Goal: Use online tool/utility: Use online tool/utility

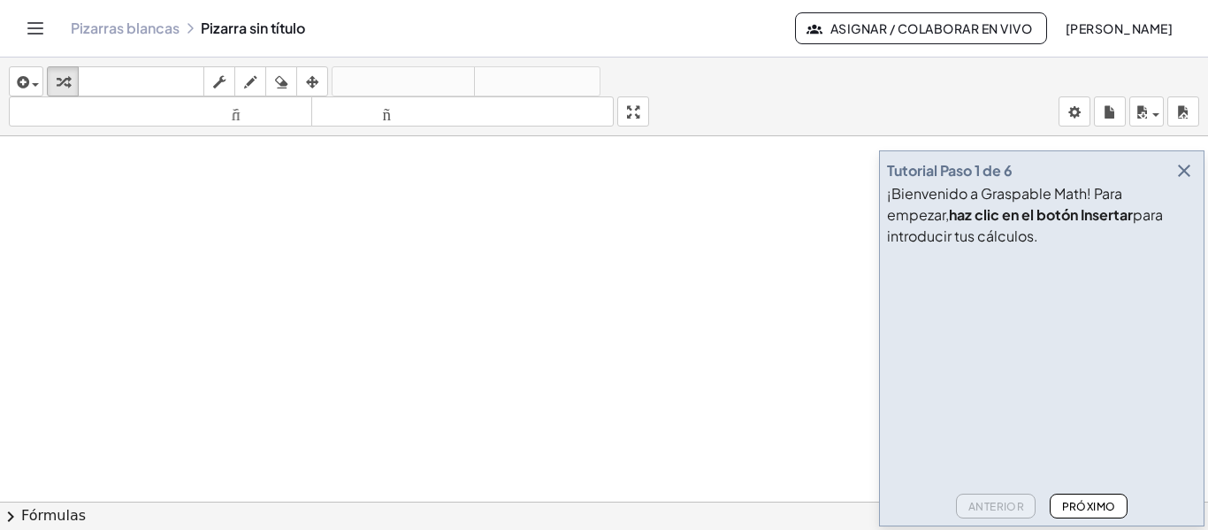
click at [1184, 172] on icon "button" at bounding box center [1183, 170] width 21 height 21
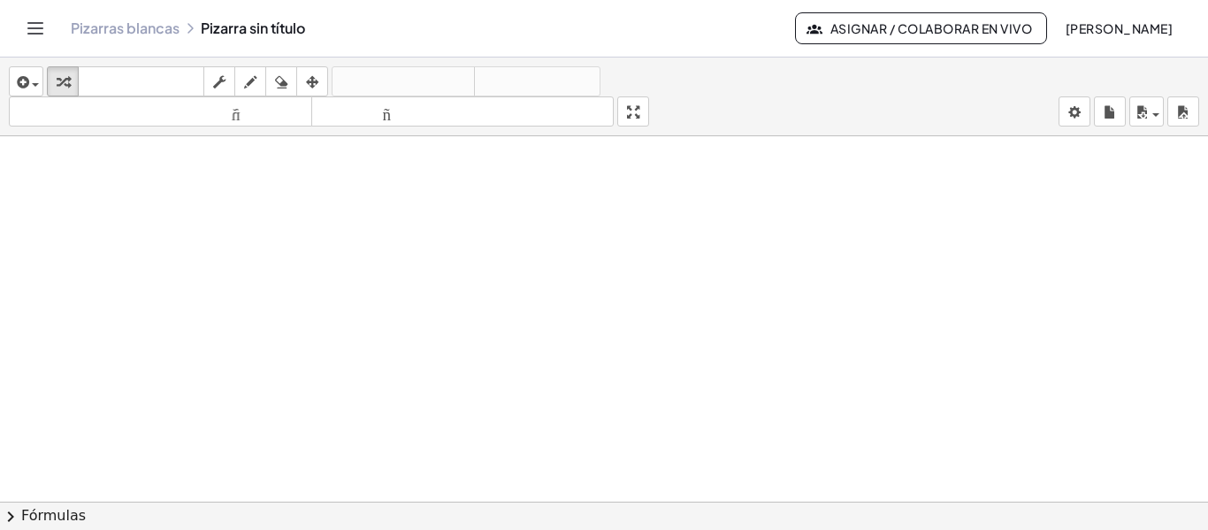
click at [48, 29] on button "Cambiar navegación" at bounding box center [35, 28] width 28 height 28
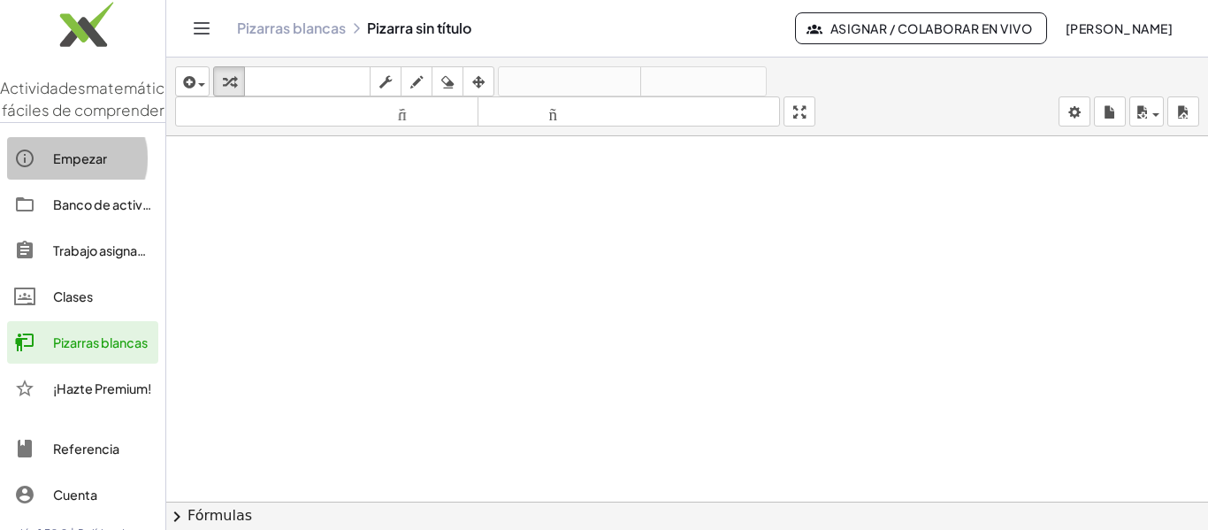
click at [73, 166] on font "Empezar" at bounding box center [80, 158] width 54 height 16
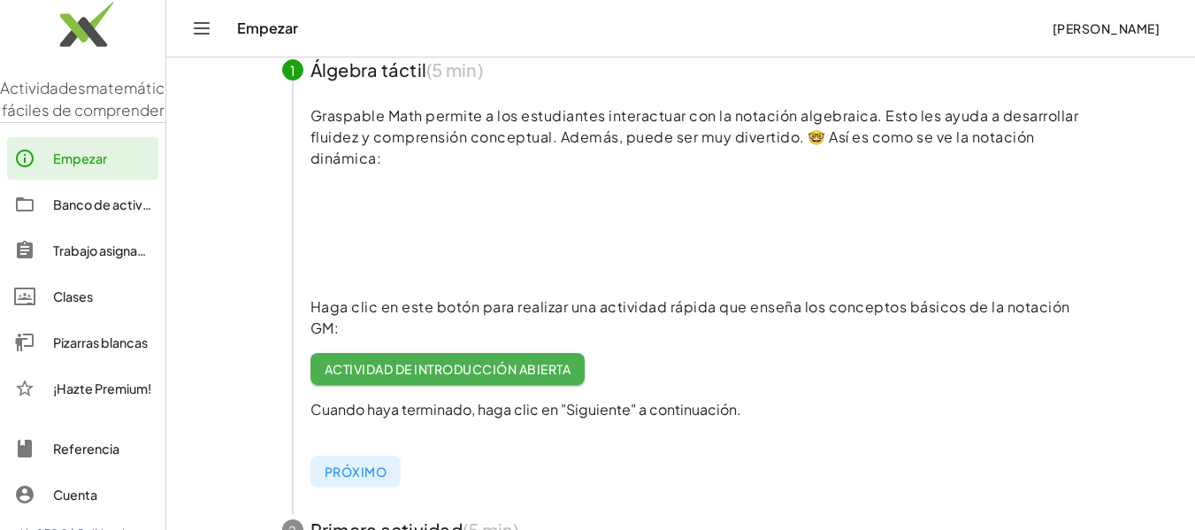
scroll to position [177, 0]
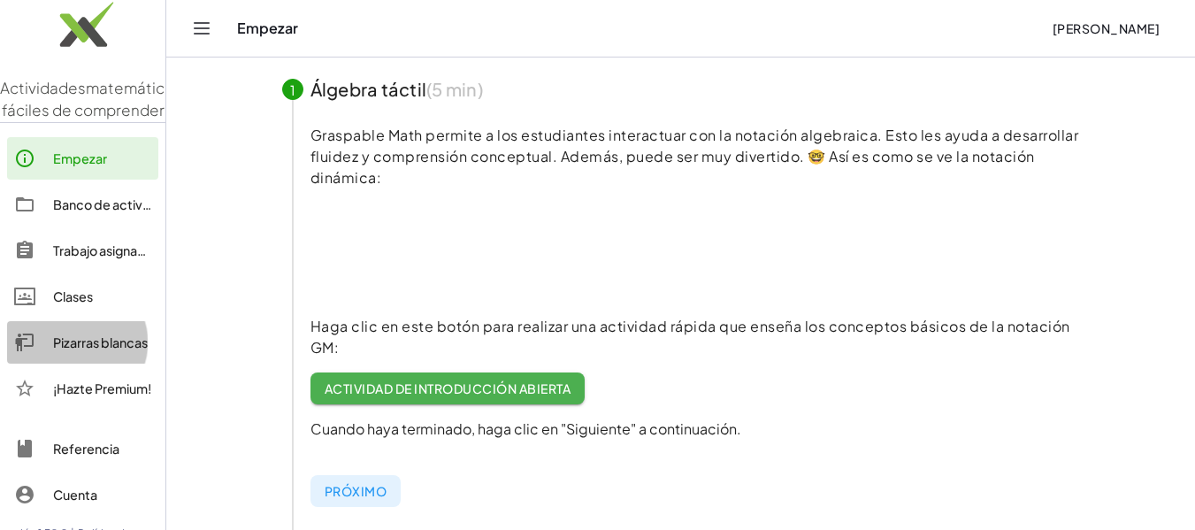
click at [82, 350] on font "Pizarras blancas" at bounding box center [100, 342] width 95 height 16
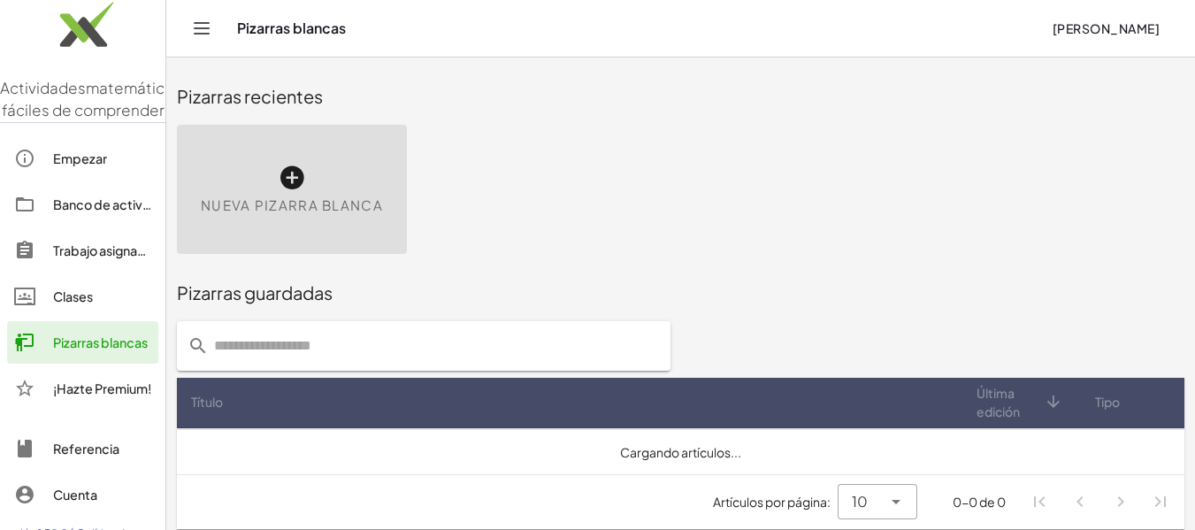
click at [298, 193] on div "Nueva pizarra blanca" at bounding box center [292, 189] width 230 height 129
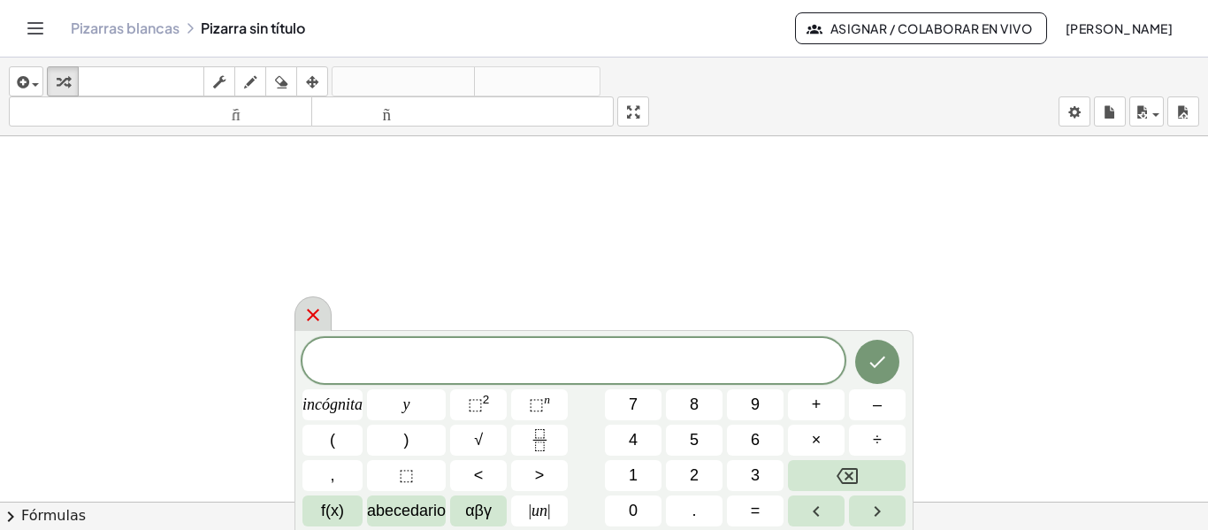
click at [318, 311] on icon at bounding box center [313, 315] width 12 height 12
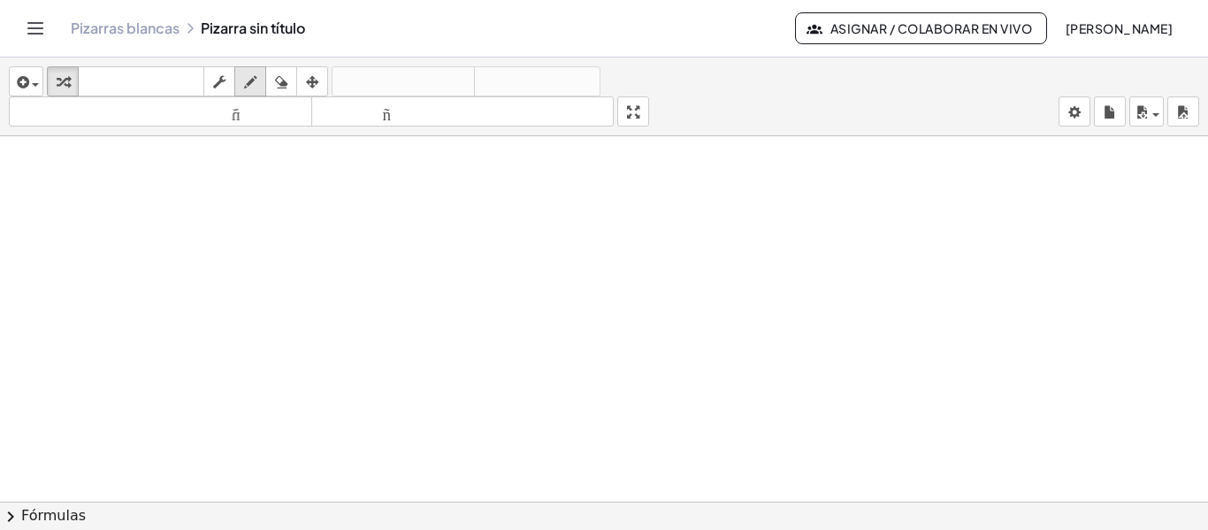
click at [250, 80] on icon "button" at bounding box center [250, 82] width 12 height 21
drag, startPoint x: 284, startPoint y: 180, endPoint x: 364, endPoint y: 324, distance: 164.3
click at [292, 418] on div at bounding box center [604, 501] width 1208 height 730
drag, startPoint x: 303, startPoint y: 170, endPoint x: 322, endPoint y: 169, distance: 18.6
click at [322, 169] on div at bounding box center [604, 501] width 1208 height 730
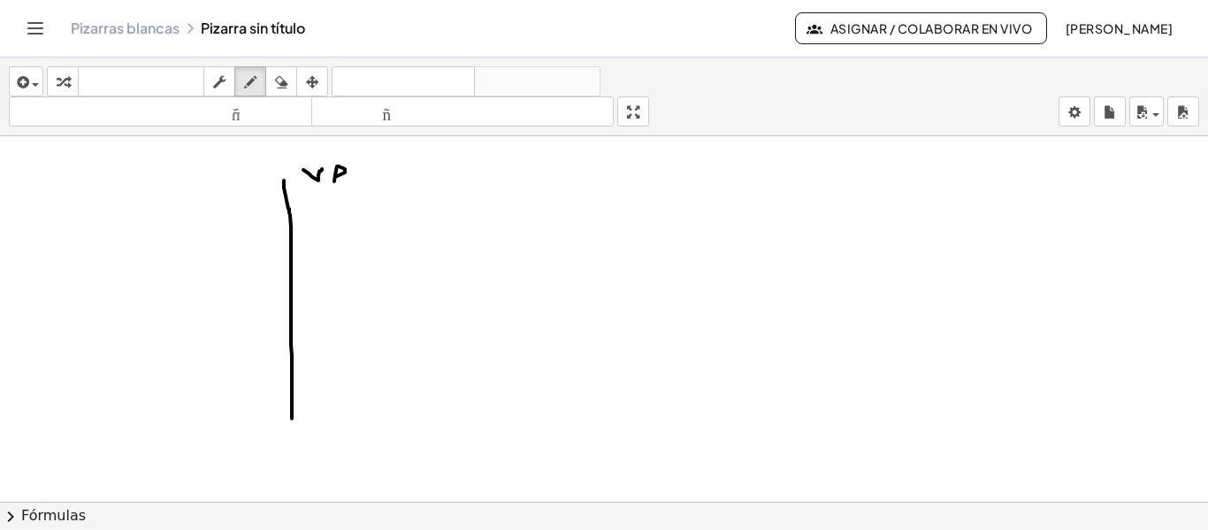
drag, startPoint x: 345, startPoint y: 172, endPoint x: 342, endPoint y: 185, distance: 12.7
click at [342, 185] on div at bounding box center [604, 501] width 1208 height 730
drag, startPoint x: 354, startPoint y: 167, endPoint x: 363, endPoint y: 167, distance: 9.7
click at [363, 167] on div at bounding box center [604, 501] width 1208 height 730
click at [379, 183] on div at bounding box center [604, 501] width 1208 height 730
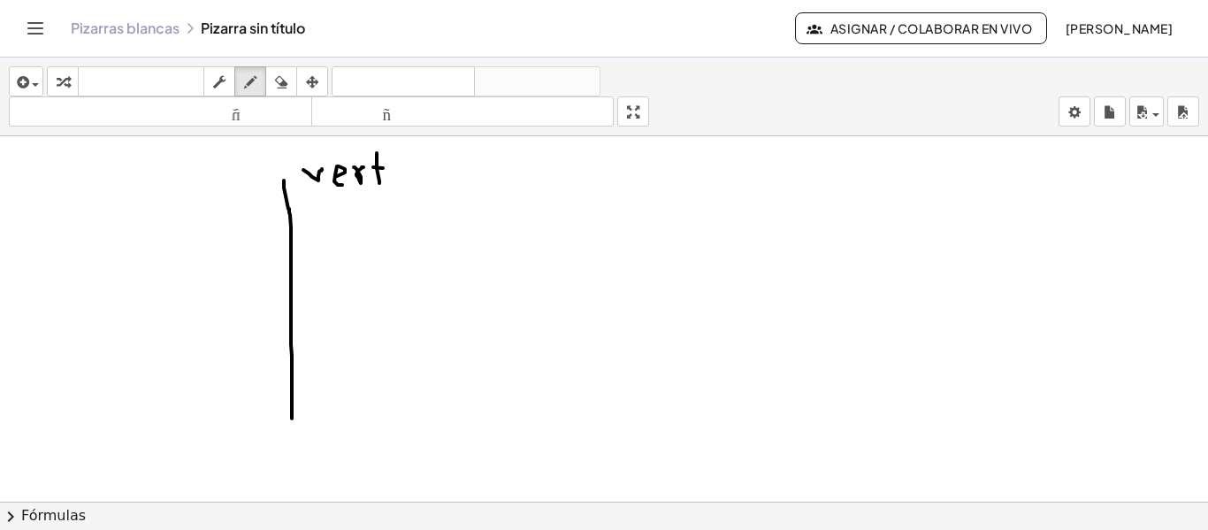
drag, startPoint x: 373, startPoint y: 167, endPoint x: 383, endPoint y: 168, distance: 9.8
click at [383, 168] on div at bounding box center [604, 501] width 1208 height 730
drag, startPoint x: 394, startPoint y: 165, endPoint x: 396, endPoint y: 183, distance: 17.9
click at [396, 183] on div at bounding box center [604, 501] width 1208 height 730
drag, startPoint x: 410, startPoint y: 164, endPoint x: 441, endPoint y: 175, distance: 33.0
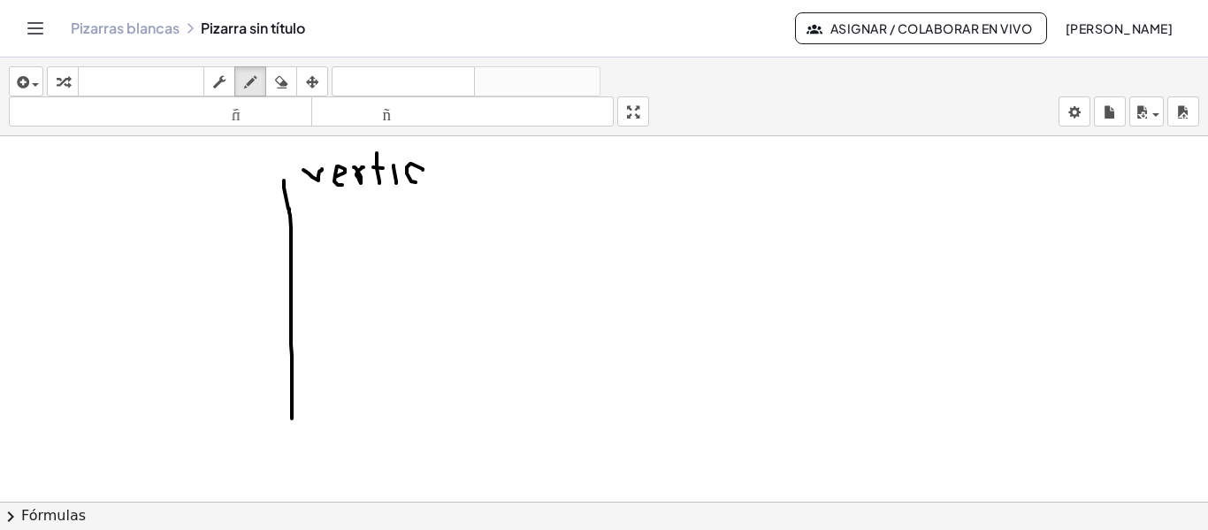
click at [418, 182] on div at bounding box center [604, 501] width 1208 height 730
drag, startPoint x: 432, startPoint y: 167, endPoint x: 447, endPoint y: 172, distance: 15.7
click at [439, 184] on div at bounding box center [604, 501] width 1208 height 730
drag, startPoint x: 452, startPoint y: 167, endPoint x: 456, endPoint y: 190, distance: 23.4
click at [456, 190] on div at bounding box center [604, 501] width 1208 height 730
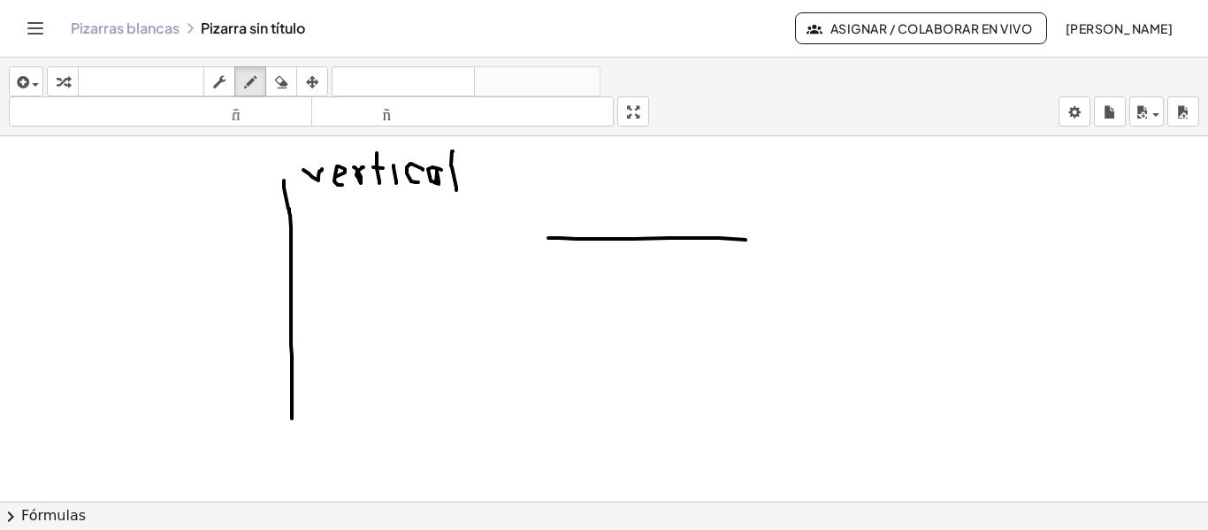
drag, startPoint x: 548, startPoint y: 238, endPoint x: 747, endPoint y: 240, distance: 199.0
click at [747, 240] on div at bounding box center [604, 501] width 1208 height 730
drag, startPoint x: 852, startPoint y: 180, endPoint x: 868, endPoint y: 186, distance: 17.1
click at [875, 198] on div at bounding box center [604, 501] width 1208 height 730
drag, startPoint x: 866, startPoint y: 172, endPoint x: 852, endPoint y: 198, distance: 29.3
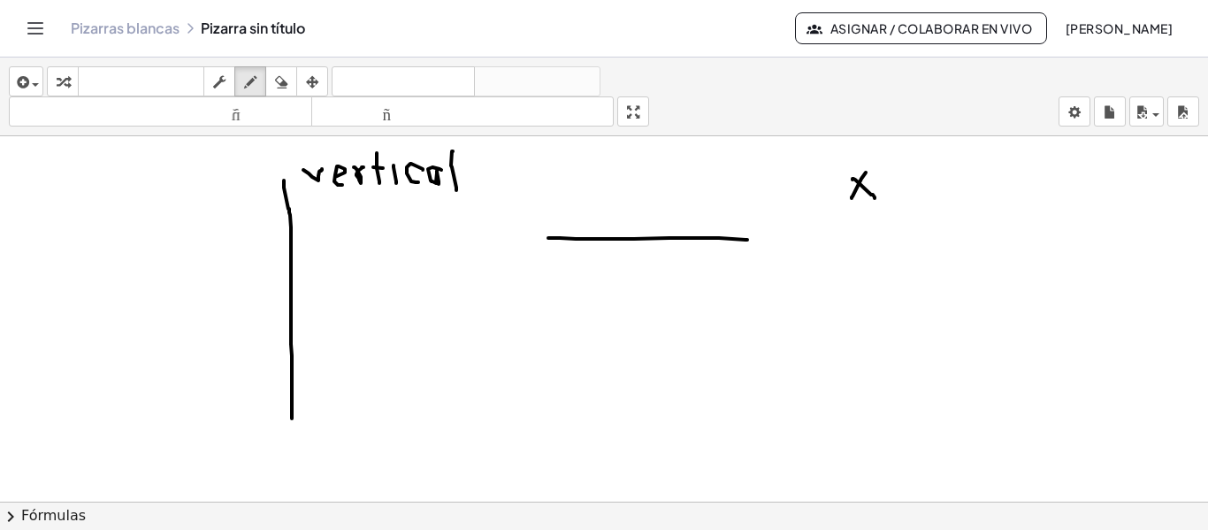
click at [852, 198] on div at bounding box center [604, 501] width 1208 height 730
drag, startPoint x: 869, startPoint y: 161, endPoint x: 881, endPoint y: 181, distance: 23.4
click at [881, 181] on div at bounding box center [604, 501] width 1208 height 730
drag, startPoint x: 905, startPoint y: 176, endPoint x: 898, endPoint y: 190, distance: 15.8
click at [913, 207] on div at bounding box center [604, 501] width 1208 height 730
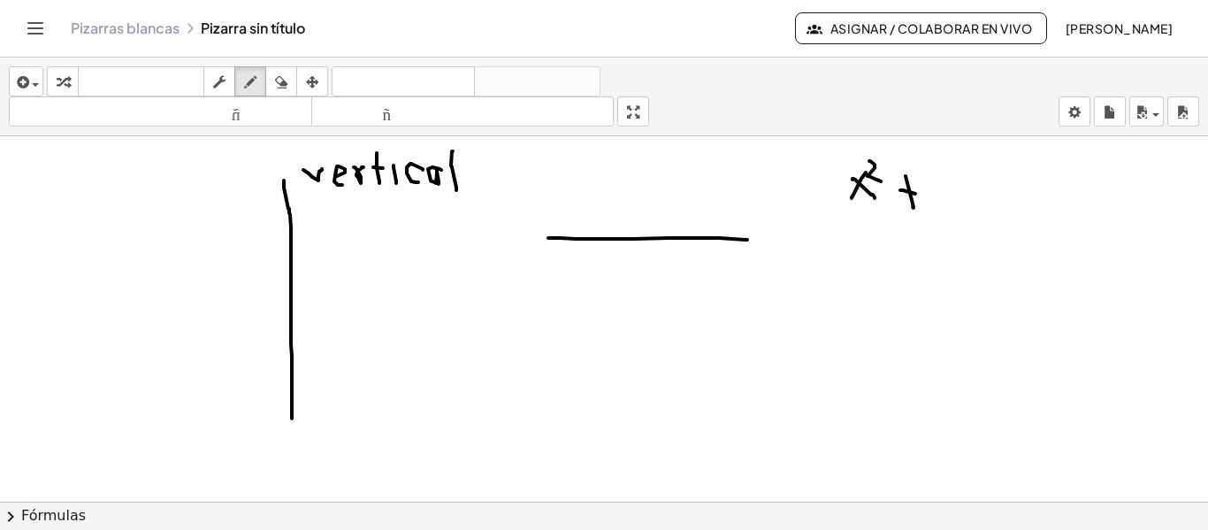
click at [916, 195] on div at bounding box center [604, 501] width 1208 height 730
drag, startPoint x: 937, startPoint y: 171, endPoint x: 913, endPoint y: 206, distance: 43.2
click at [951, 209] on div at bounding box center [604, 501] width 1208 height 730
drag, startPoint x: 878, startPoint y: 218, endPoint x: 967, endPoint y: 218, distance: 89.3
click at [967, 218] on div at bounding box center [604, 501] width 1208 height 730
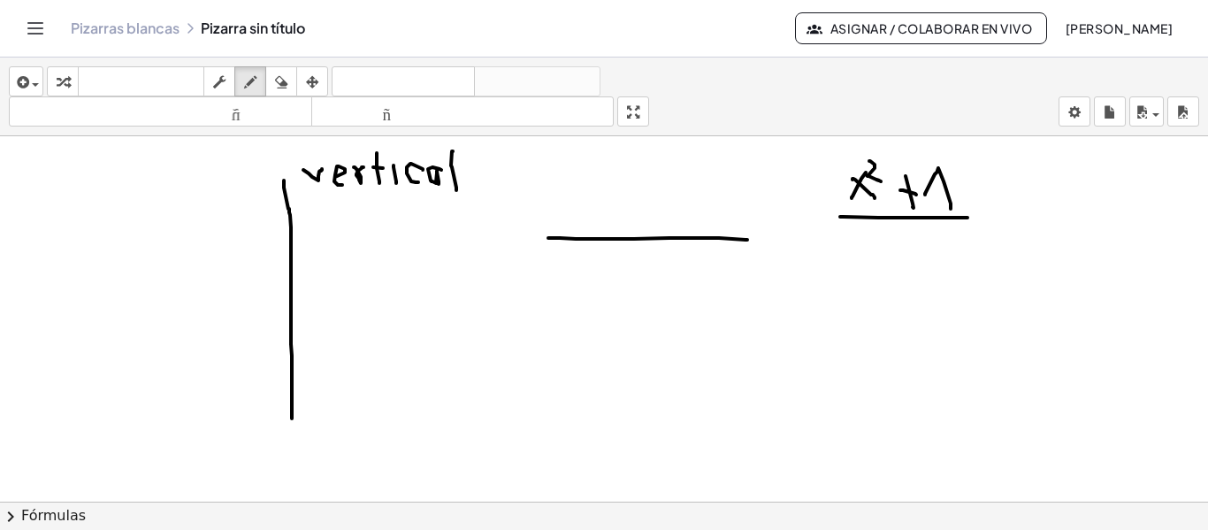
drag, startPoint x: 873, startPoint y: 232, endPoint x: 894, endPoint y: 237, distance: 21.9
click at [898, 256] on div at bounding box center [604, 501] width 1208 height 730
drag, startPoint x: 889, startPoint y: 246, endPoint x: 906, endPoint y: 233, distance: 22.1
click at [887, 252] on div at bounding box center [604, 501] width 1208 height 730
drag, startPoint x: 909, startPoint y: 233, endPoint x: 913, endPoint y: 250, distance: 17.4
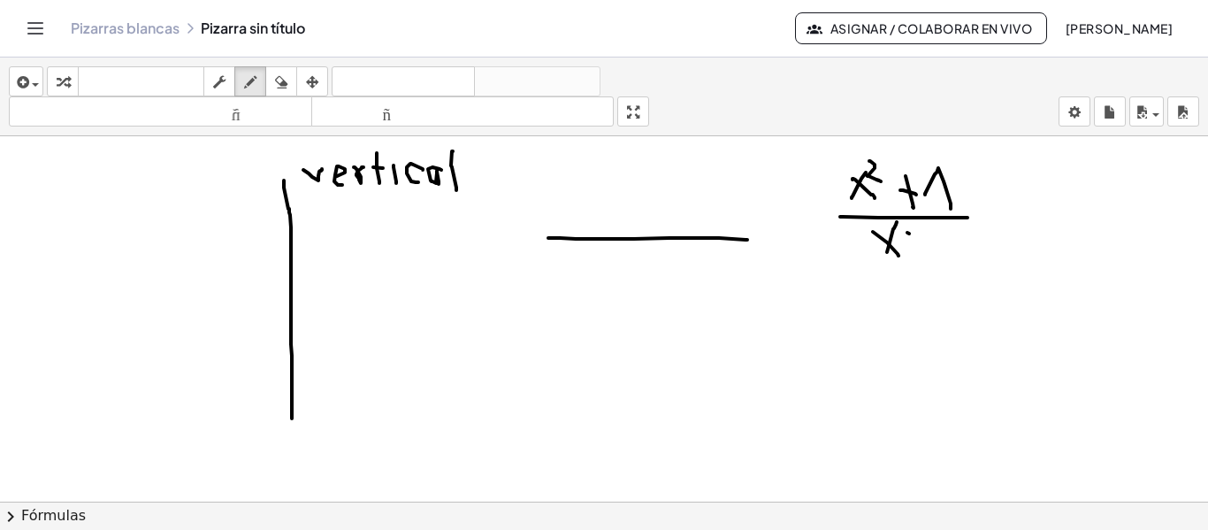
click at [914, 251] on div at bounding box center [604, 501] width 1208 height 730
drag, startPoint x: 905, startPoint y: 241, endPoint x: 925, endPoint y: 241, distance: 19.5
click at [925, 241] on div at bounding box center [604, 501] width 1208 height 730
drag, startPoint x: 938, startPoint y: 244, endPoint x: 954, endPoint y: 257, distance: 20.7
click at [954, 257] on div at bounding box center [604, 501] width 1208 height 730
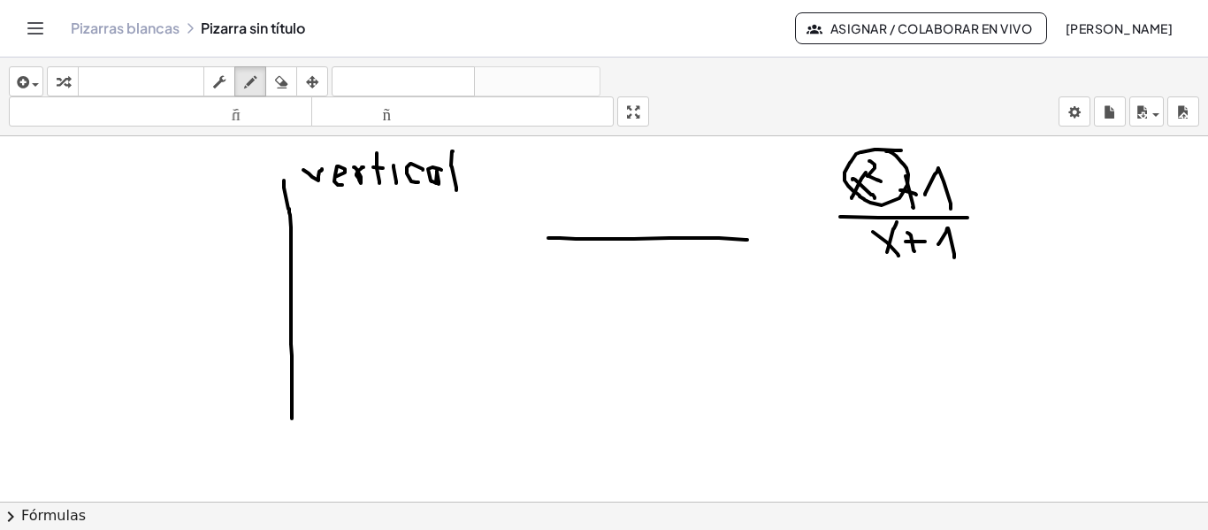
drag, startPoint x: 895, startPoint y: 150, endPoint x: 884, endPoint y: 149, distance: 10.6
click at [885, 151] on div at bounding box center [604, 501] width 1208 height 730
click at [886, 218] on div at bounding box center [604, 501] width 1208 height 730
drag, startPoint x: 608, startPoint y: 188, endPoint x: 672, endPoint y: 274, distance: 106.8
click at [672, 274] on div at bounding box center [604, 501] width 1208 height 730
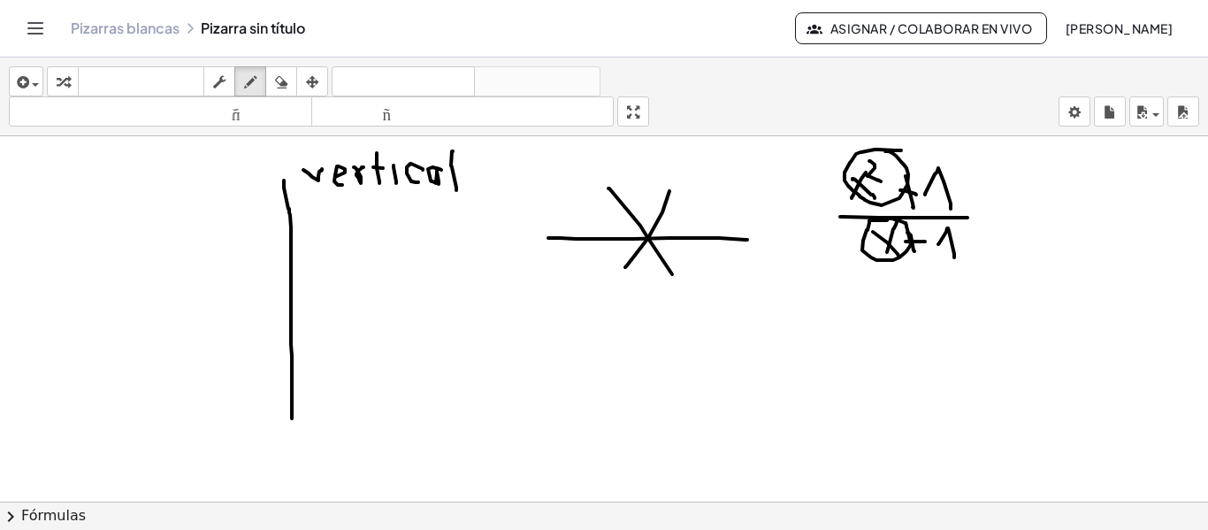
drag, startPoint x: 669, startPoint y: 191, endPoint x: 624, endPoint y: 267, distance: 88.4
click at [624, 267] on div at bounding box center [604, 501] width 1208 height 730
click at [287, 80] on icon "button" at bounding box center [281, 82] width 12 height 21
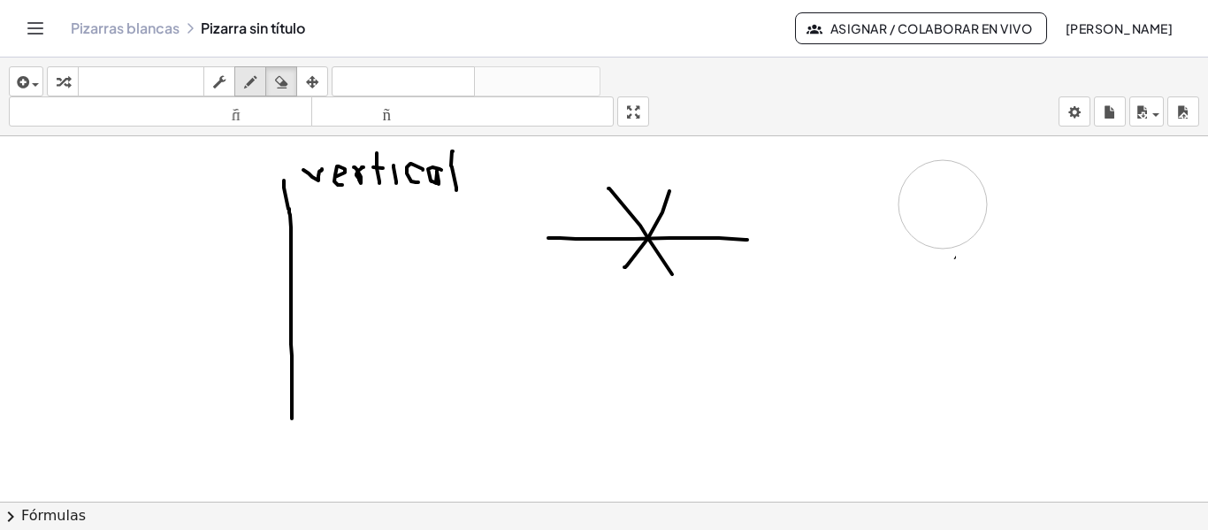
drag, startPoint x: 863, startPoint y: 191, endPoint x: 236, endPoint y: 83, distance: 636.2
click at [939, 257] on div at bounding box center [604, 501] width 1208 height 730
click at [245, 82] on button "dibujar" at bounding box center [250, 81] width 32 height 30
click at [256, 81] on icon "button" at bounding box center [250, 82] width 12 height 21
drag, startPoint x: 868, startPoint y: 187, endPoint x: 898, endPoint y: 212, distance: 38.3
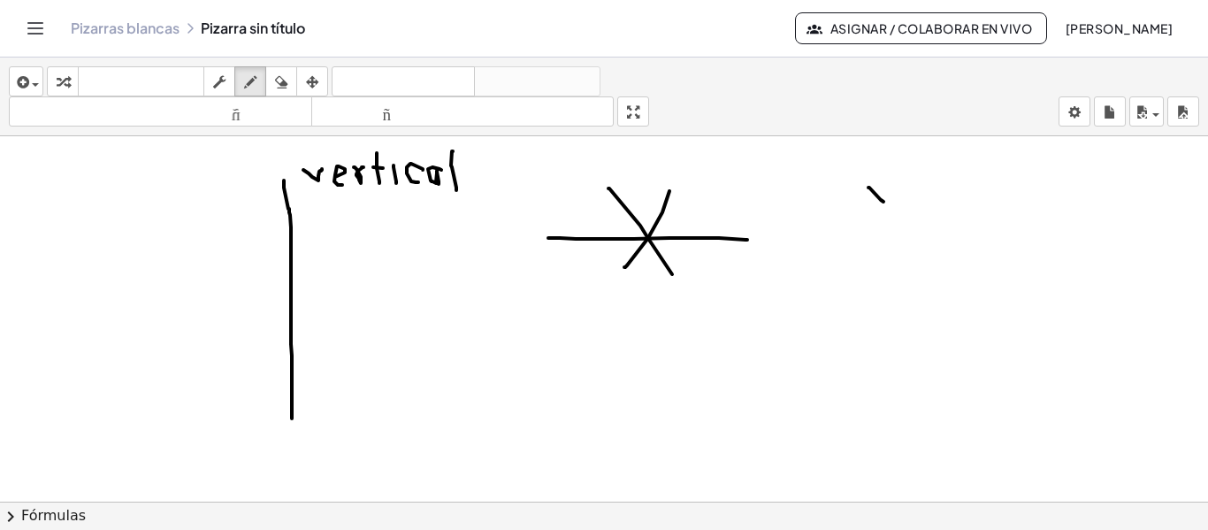
click at [898, 212] on div at bounding box center [604, 501] width 1208 height 730
drag, startPoint x: 883, startPoint y: 180, endPoint x: 872, endPoint y: 217, distance: 38.9
click at [872, 217] on div at bounding box center [604, 501] width 1208 height 730
drag, startPoint x: 901, startPoint y: 187, endPoint x: 908, endPoint y: 208, distance: 21.5
click at [908, 208] on div at bounding box center [604, 501] width 1208 height 730
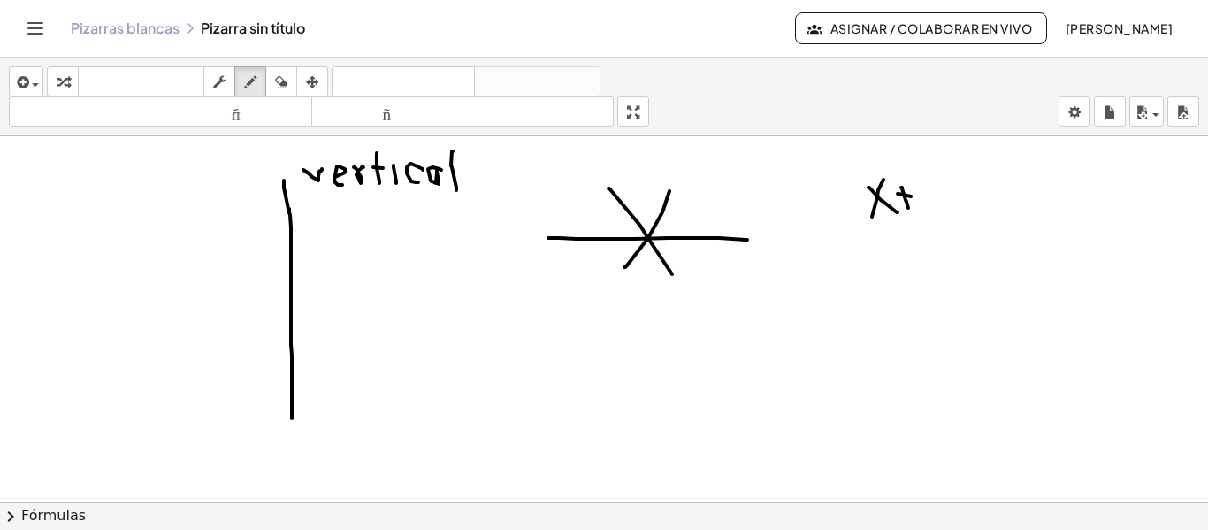
click at [913, 196] on div at bounding box center [604, 501] width 1208 height 730
drag, startPoint x: 929, startPoint y: 191, endPoint x: 905, endPoint y: 218, distance: 35.7
click at [935, 221] on div at bounding box center [604, 501] width 1208 height 730
drag, startPoint x: 857, startPoint y: 225, endPoint x: 945, endPoint y: 237, distance: 89.3
click at [971, 232] on div at bounding box center [604, 501] width 1208 height 730
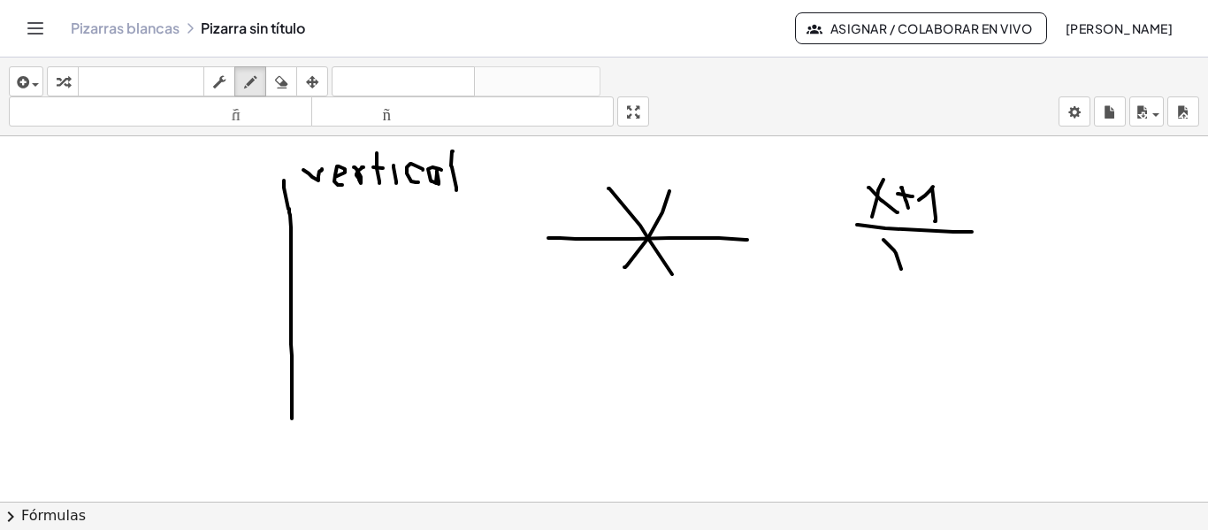
click at [900, 267] on div at bounding box center [604, 501] width 1208 height 730
drag, startPoint x: 898, startPoint y: 235, endPoint x: 867, endPoint y: 267, distance: 43.8
click at [866, 269] on div at bounding box center [604, 501] width 1208 height 730
drag, startPoint x: 906, startPoint y: 236, endPoint x: 921, endPoint y: 251, distance: 20.6
click at [921, 251] on div at bounding box center [604, 501] width 1208 height 730
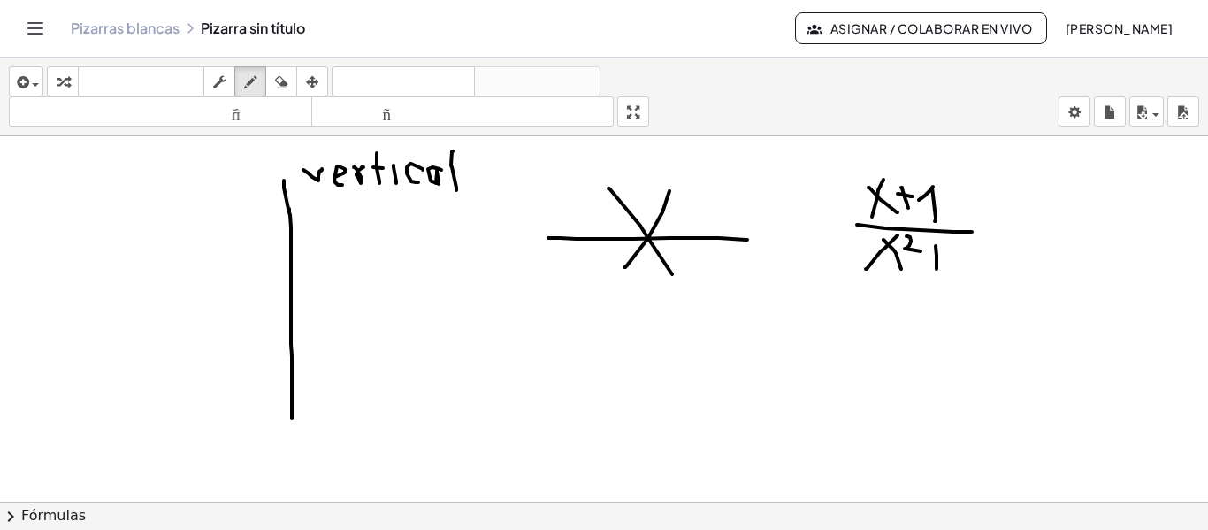
drag, startPoint x: 936, startPoint y: 246, endPoint x: 935, endPoint y: 265, distance: 19.5
click at [936, 270] on div at bounding box center [604, 501] width 1208 height 730
drag, startPoint x: 929, startPoint y: 256, endPoint x: 950, endPoint y: 256, distance: 20.4
click at [948, 256] on div at bounding box center [604, 501] width 1208 height 730
drag, startPoint x: 960, startPoint y: 256, endPoint x: 968, endPoint y: 274, distance: 19.4
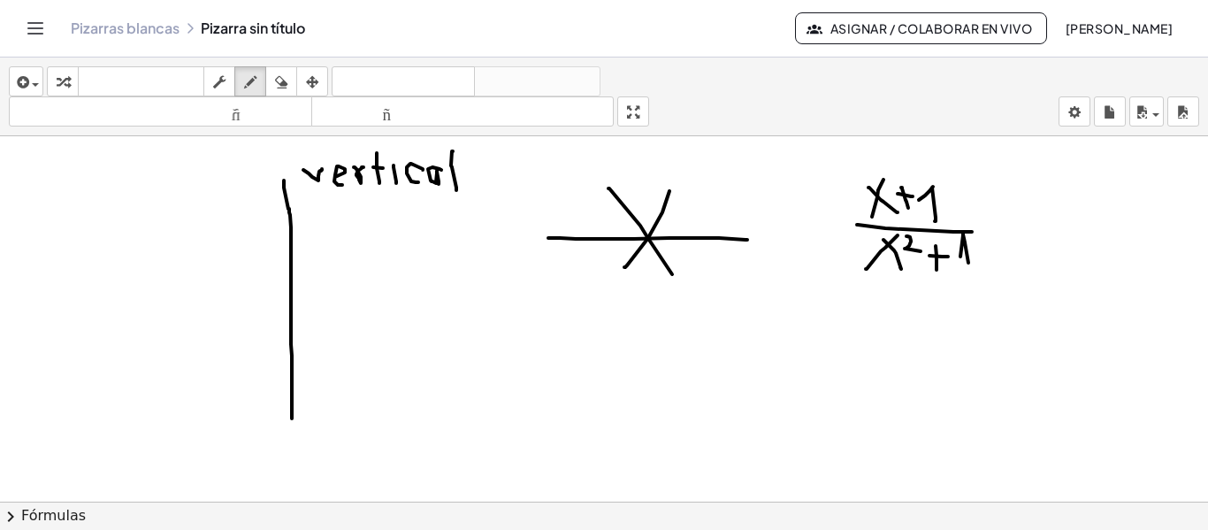
click at [968, 274] on div at bounding box center [604, 501] width 1208 height 730
click at [872, 169] on div at bounding box center [604, 501] width 1208 height 730
drag, startPoint x: 835, startPoint y: 157, endPoint x: 829, endPoint y: 186, distance: 29.0
click at [829, 186] on div at bounding box center [604, 501] width 1208 height 730
click at [889, 226] on div at bounding box center [604, 501] width 1208 height 730
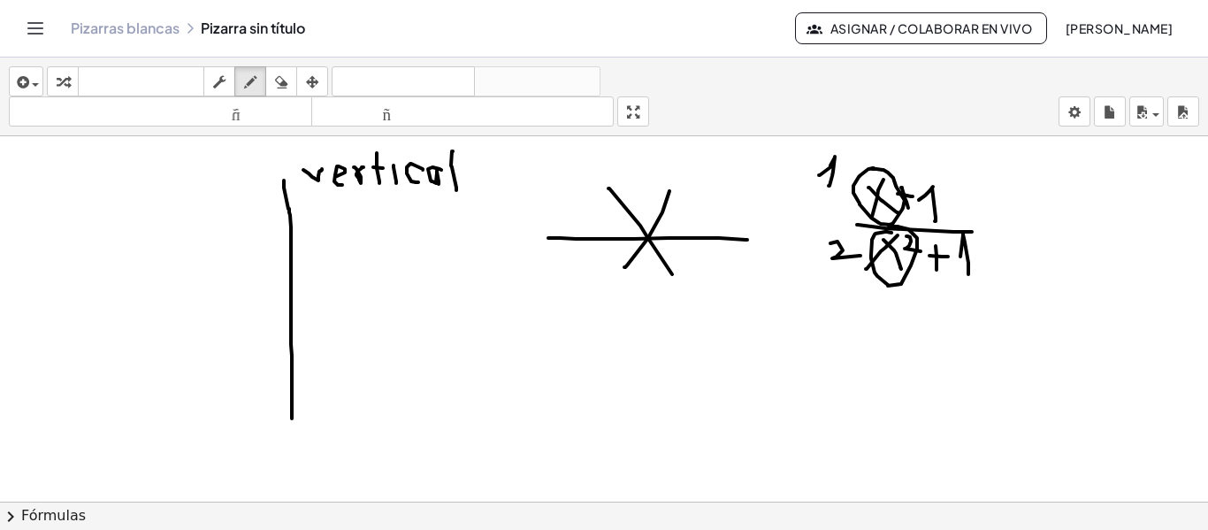
drag, startPoint x: 834, startPoint y: 242, endPoint x: 846, endPoint y: 195, distance: 48.5
click at [860, 255] on div at bounding box center [604, 501] width 1208 height 730
drag, startPoint x: 869, startPoint y: 302, endPoint x: 879, endPoint y: 329, distance: 29.1
click at [879, 329] on div at bounding box center [604, 501] width 1208 height 730
click at [907, 320] on div at bounding box center [604, 501] width 1208 height 730
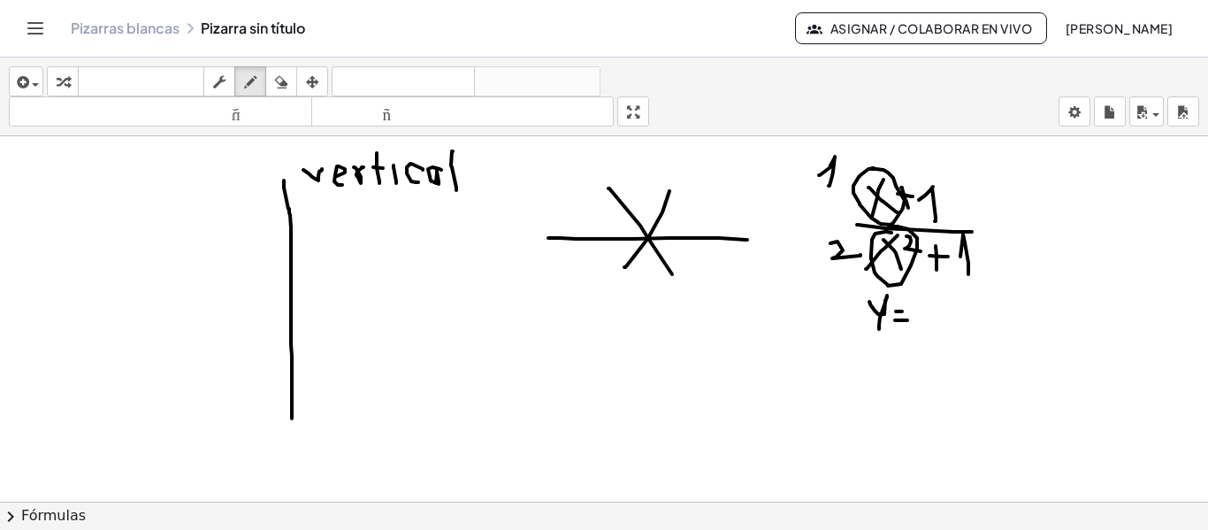
drag, startPoint x: 896, startPoint y: 311, endPoint x: 907, endPoint y: 311, distance: 11.5
click at [907, 311] on div at bounding box center [604, 501] width 1208 height 730
drag, startPoint x: 918, startPoint y: 308, endPoint x: 942, endPoint y: 305, distance: 24.0
click at [921, 301] on div at bounding box center [604, 501] width 1208 height 730
drag, startPoint x: 497, startPoint y: 190, endPoint x: 469, endPoint y: 394, distance: 206.2
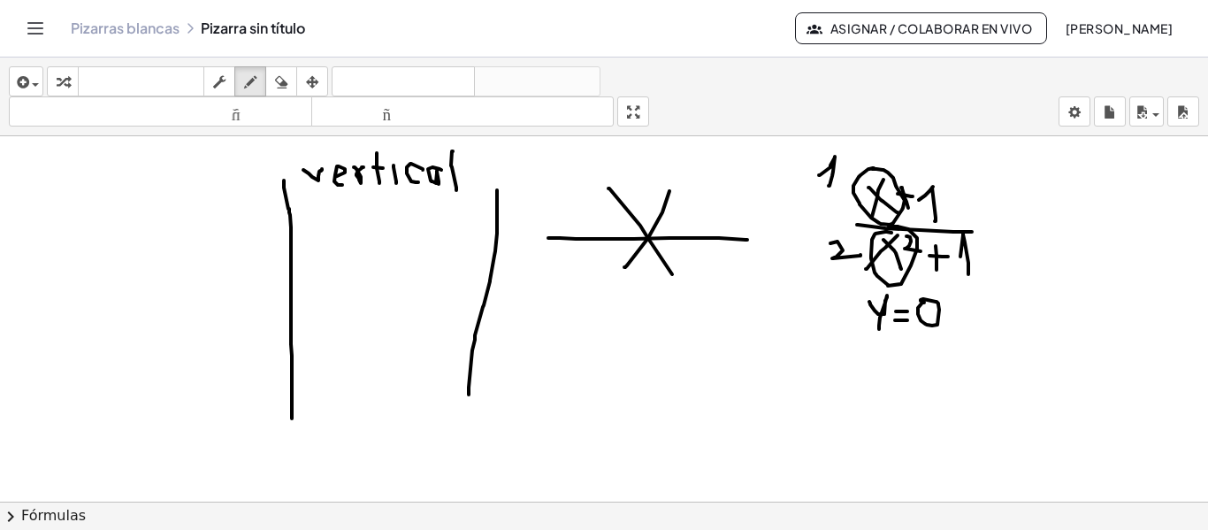
click at [469, 394] on div at bounding box center [604, 501] width 1208 height 730
drag, startPoint x: 558, startPoint y: 306, endPoint x: 568, endPoint y: 306, distance: 9.7
click at [568, 306] on div at bounding box center [604, 501] width 1208 height 730
click at [280, 80] on icon "button" at bounding box center [281, 82] width 12 height 21
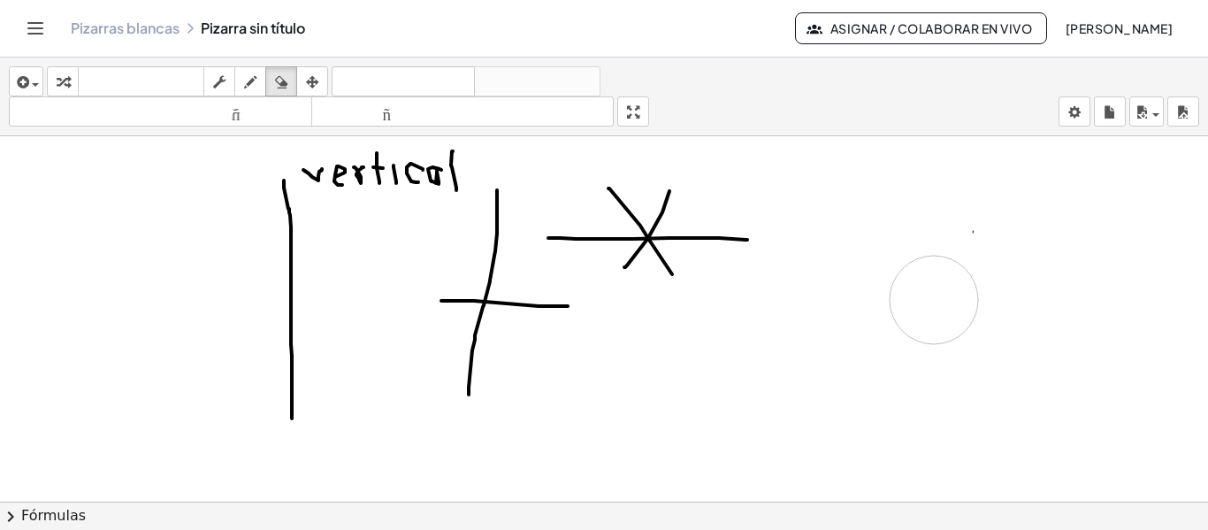
drag, startPoint x: 890, startPoint y: 220, endPoint x: 370, endPoint y: 172, distance: 522.2
click at [957, 234] on div at bounding box center [604, 501] width 1208 height 730
click at [253, 66] on button "dibujar" at bounding box center [250, 81] width 32 height 30
drag, startPoint x: 866, startPoint y: 195, endPoint x: 898, endPoint y: 218, distance: 39.8
click at [901, 234] on div at bounding box center [604, 501] width 1208 height 730
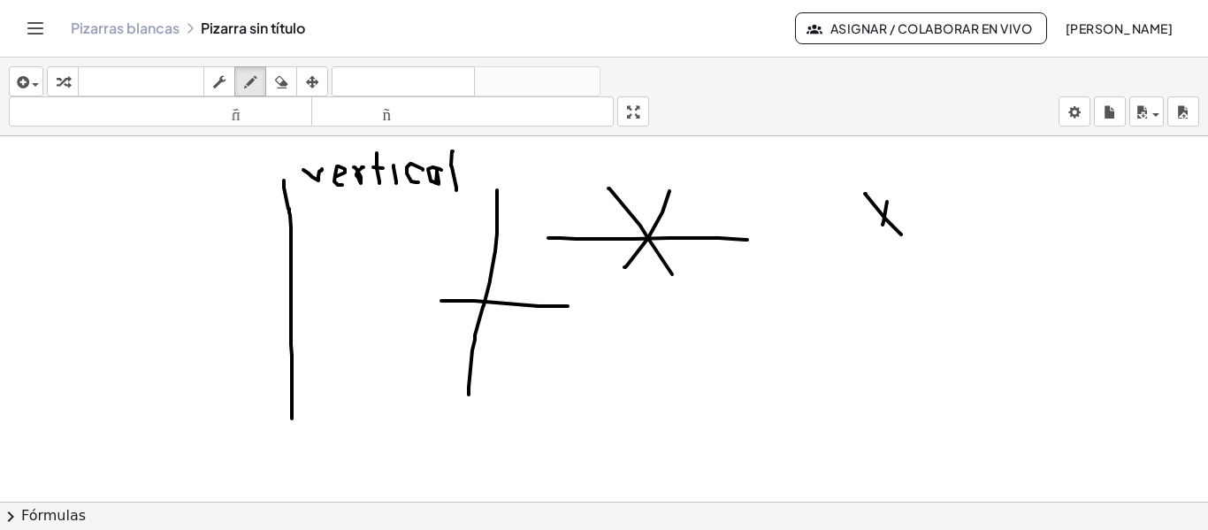
drag, startPoint x: 883, startPoint y: 222, endPoint x: 881, endPoint y: 239, distance: 17.0
click at [880, 241] on div at bounding box center [604, 501] width 1208 height 730
drag, startPoint x: 918, startPoint y: 204, endPoint x: 925, endPoint y: 231, distance: 27.5
click at [926, 233] on div at bounding box center [604, 501] width 1208 height 730
click at [936, 222] on div at bounding box center [604, 501] width 1208 height 730
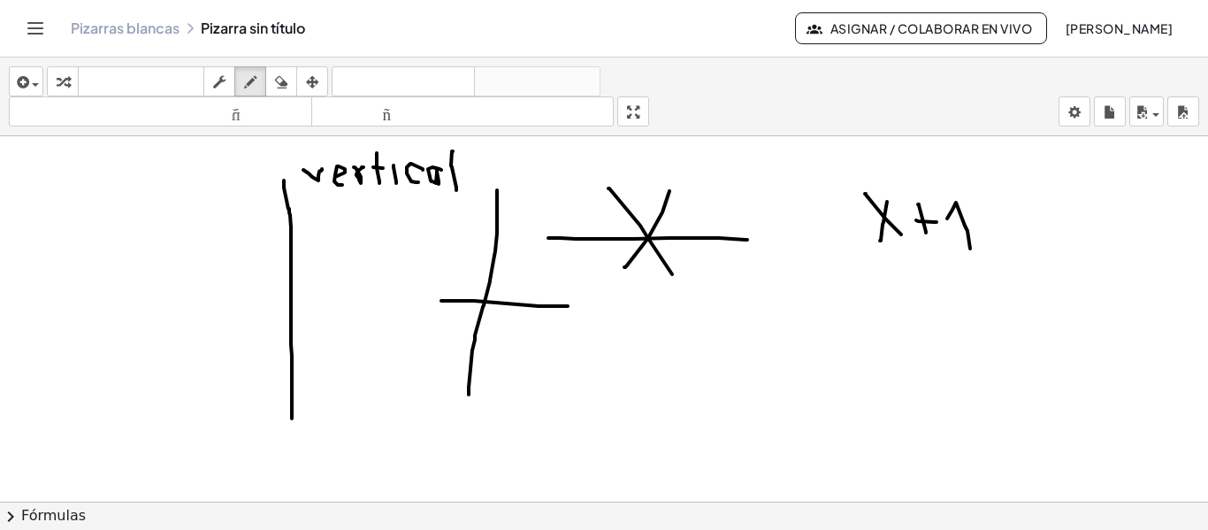
drag, startPoint x: 952, startPoint y: 210, endPoint x: 970, endPoint y: 248, distance: 42.7
click at [970, 248] on div at bounding box center [604, 501] width 1208 height 730
drag, startPoint x: 900, startPoint y: 257, endPoint x: 990, endPoint y: 261, distance: 89.4
click at [990, 261] on div at bounding box center [604, 501] width 1208 height 730
drag, startPoint x: 887, startPoint y: 265, endPoint x: 912, endPoint y: 276, distance: 26.9
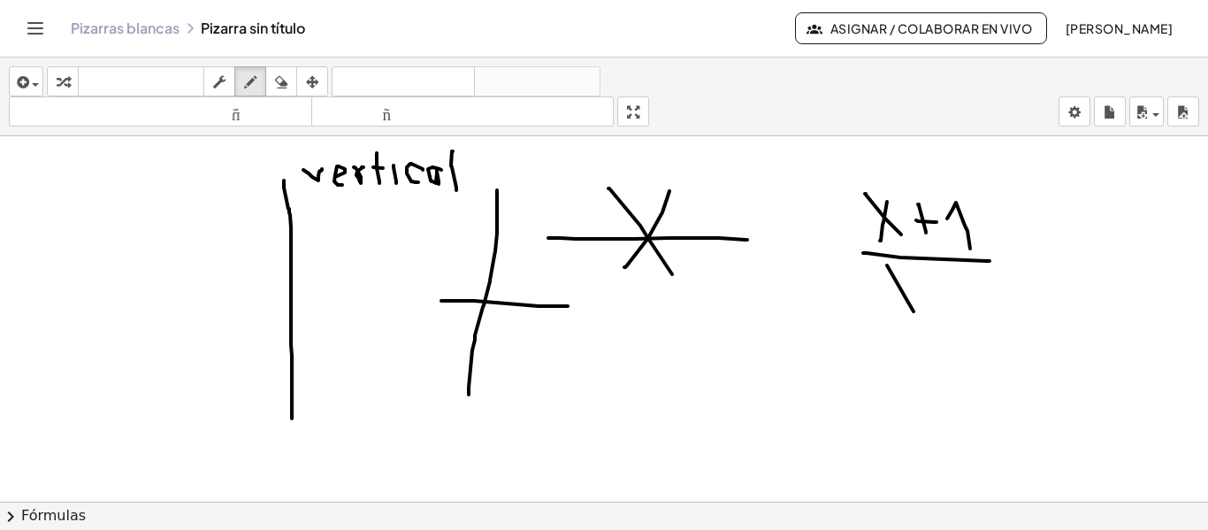
click at [913, 308] on div at bounding box center [604, 501] width 1208 height 730
drag, startPoint x: 910, startPoint y: 274, endPoint x: 884, endPoint y: 315, distance: 48.1
click at [884, 315] on div at bounding box center [604, 501] width 1208 height 730
click at [941, 296] on div at bounding box center [604, 501] width 1208 height 730
drag, startPoint x: 952, startPoint y: 291, endPoint x: 971, endPoint y: 307, distance: 24.5
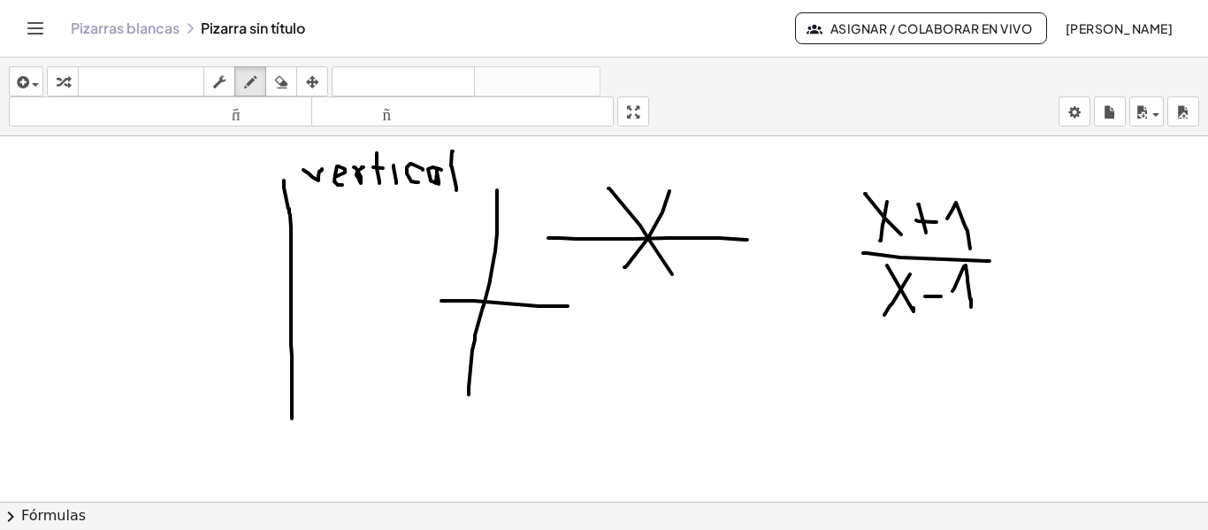
click at [971, 307] on div at bounding box center [604, 501] width 1208 height 730
drag, startPoint x: 883, startPoint y: 187, endPoint x: 893, endPoint y: 178, distance: 13.8
click at [893, 178] on div at bounding box center [604, 501] width 1208 height 730
click at [898, 264] on div at bounding box center [604, 501] width 1208 height 730
drag, startPoint x: 959, startPoint y: 372, endPoint x: 938, endPoint y: 354, distance: 27.5
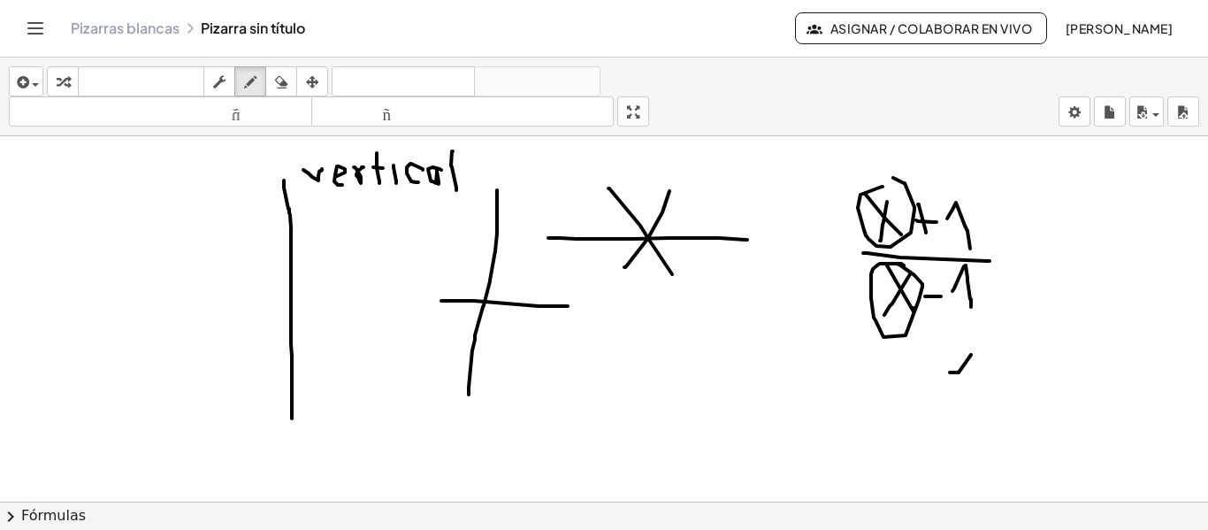
click at [974, 394] on div at bounding box center [604, 501] width 1208 height 730
drag, startPoint x: 947, startPoint y: 401, endPoint x: 986, endPoint y: 415, distance: 41.4
click at [1000, 407] on div at bounding box center [604, 501] width 1208 height 730
drag, startPoint x: 962, startPoint y: 425, endPoint x: 990, endPoint y: 423, distance: 27.5
click at [978, 443] on div at bounding box center [604, 501] width 1208 height 730
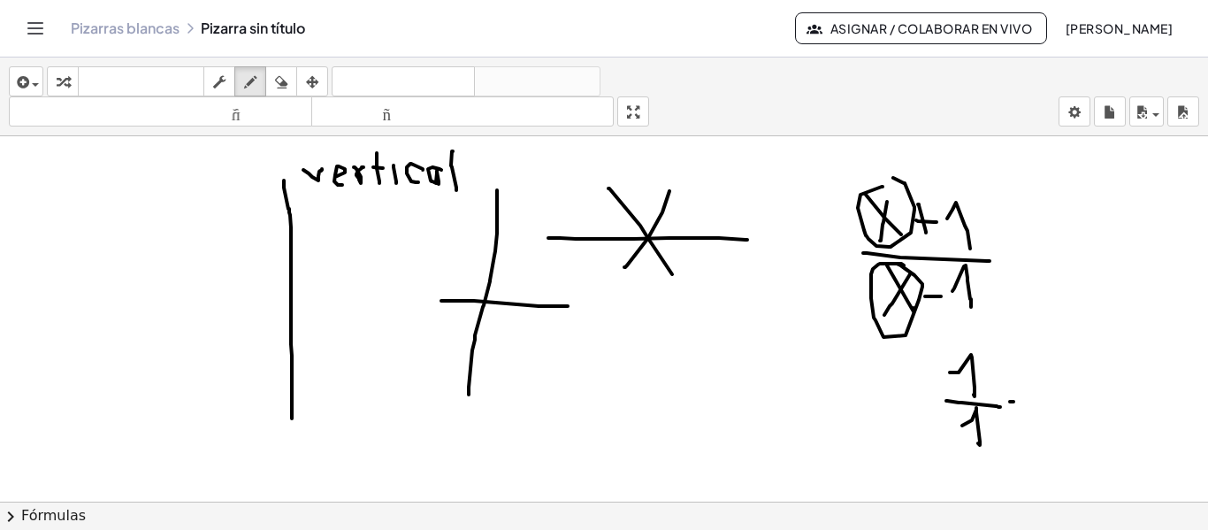
drag, startPoint x: 1013, startPoint y: 401, endPoint x: 1028, endPoint y: 402, distance: 14.2
click at [1028, 402] on div at bounding box center [604, 501] width 1208 height 730
drag, startPoint x: 1015, startPoint y: 392, endPoint x: 1042, endPoint y: 394, distance: 26.7
click at [1042, 394] on div at bounding box center [604, 501] width 1208 height 730
drag, startPoint x: 1050, startPoint y: 392, endPoint x: 1043, endPoint y: 405, distance: 15.0
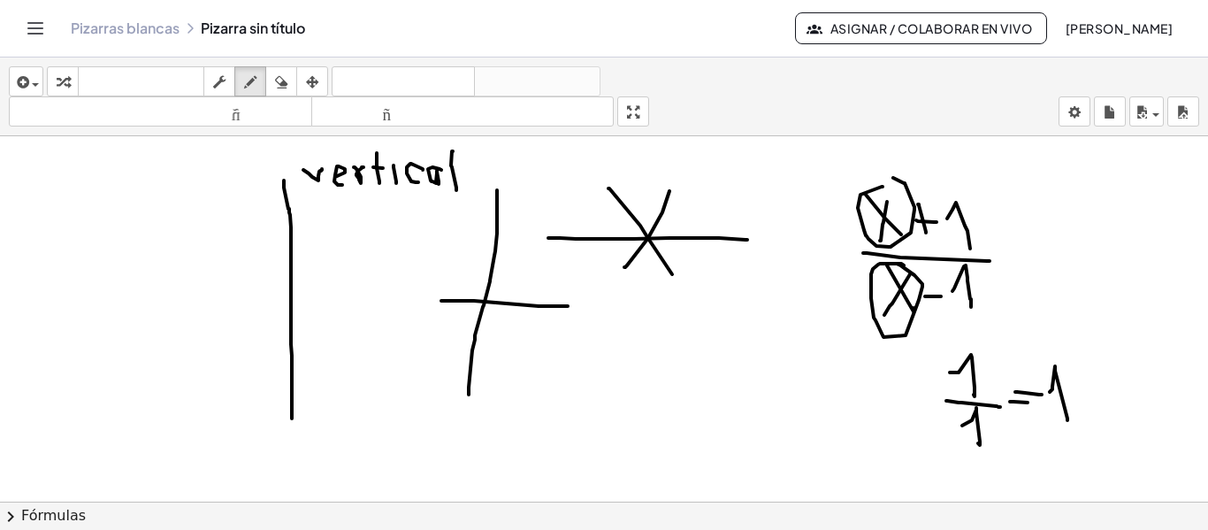
click at [1066, 420] on div at bounding box center [604, 501] width 1208 height 730
drag, startPoint x: 889, startPoint y: 399, endPoint x: 906, endPoint y: 425, distance: 31.9
click at [905, 438] on div at bounding box center [604, 501] width 1208 height 730
drag, startPoint x: 923, startPoint y: 410, endPoint x: 916, endPoint y: 394, distance: 17.4
click at [928, 411] on div at bounding box center [604, 501] width 1208 height 730
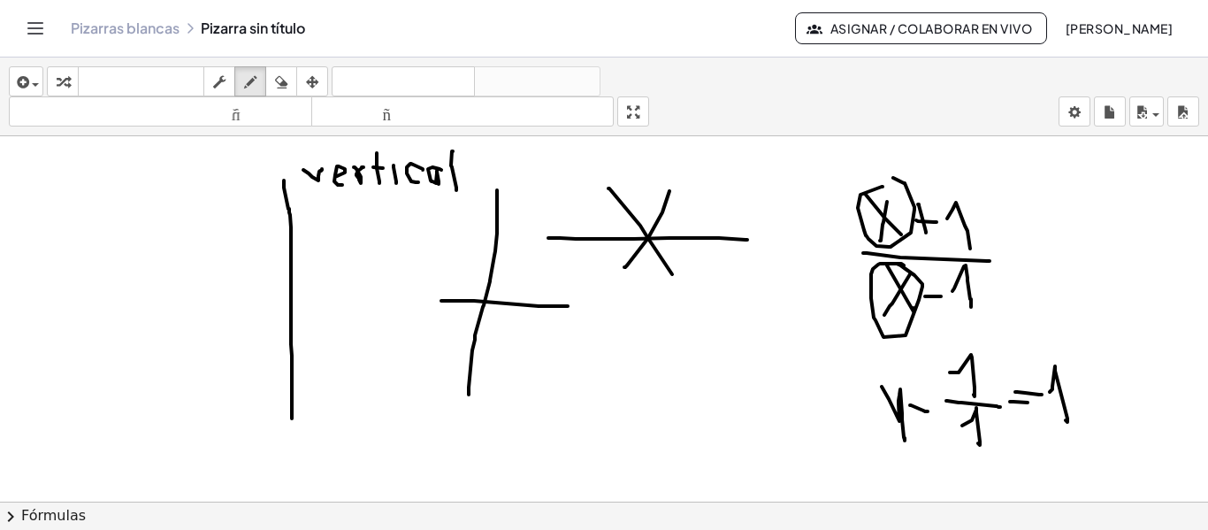
drag, startPoint x: 914, startPoint y: 391, endPoint x: 930, endPoint y: 401, distance: 18.7
click at [933, 401] on div at bounding box center [604, 501] width 1208 height 730
click at [273, 81] on div "button" at bounding box center [281, 81] width 23 height 21
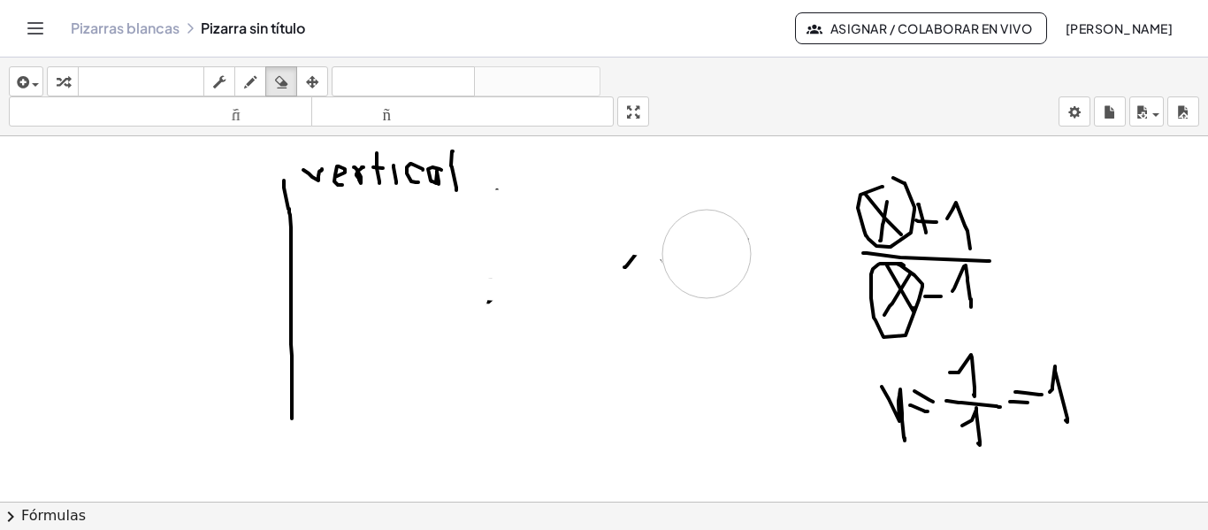
drag, startPoint x: 474, startPoint y: 234, endPoint x: 707, endPoint y: 254, distance: 233.4
click at [707, 254] on div at bounding box center [604, 501] width 1208 height 730
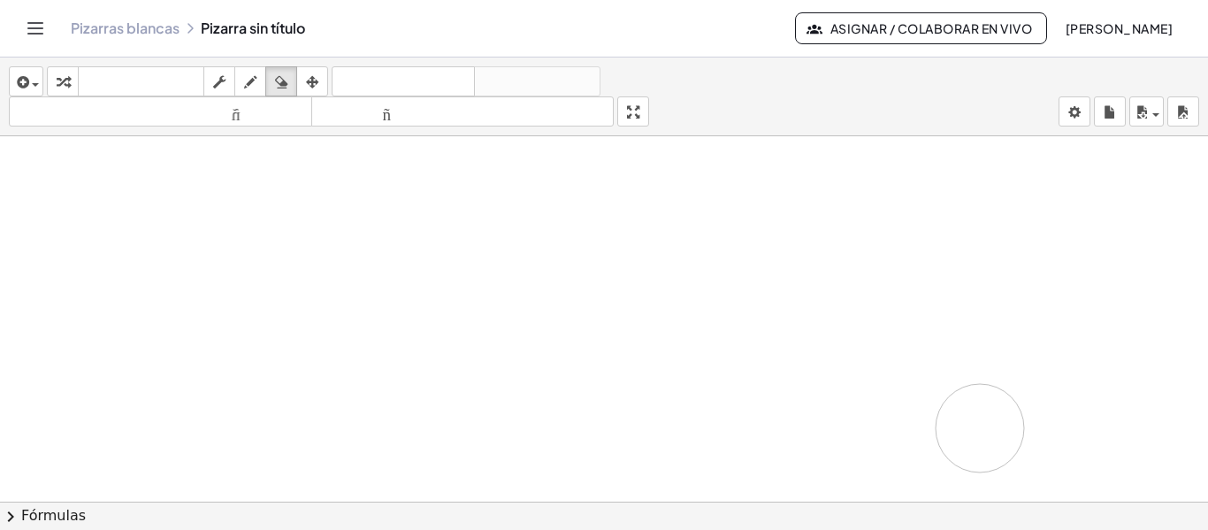
drag, startPoint x: 666, startPoint y: 248, endPoint x: 260, endPoint y: 60, distance: 447.5
click at [939, 410] on div at bounding box center [604, 501] width 1208 height 730
click at [241, 83] on div "button" at bounding box center [250, 81] width 23 height 21
click at [256, 84] on icon "button" at bounding box center [250, 82] width 12 height 21
drag, startPoint x: 690, startPoint y: 217, endPoint x: 703, endPoint y: 212, distance: 14.0
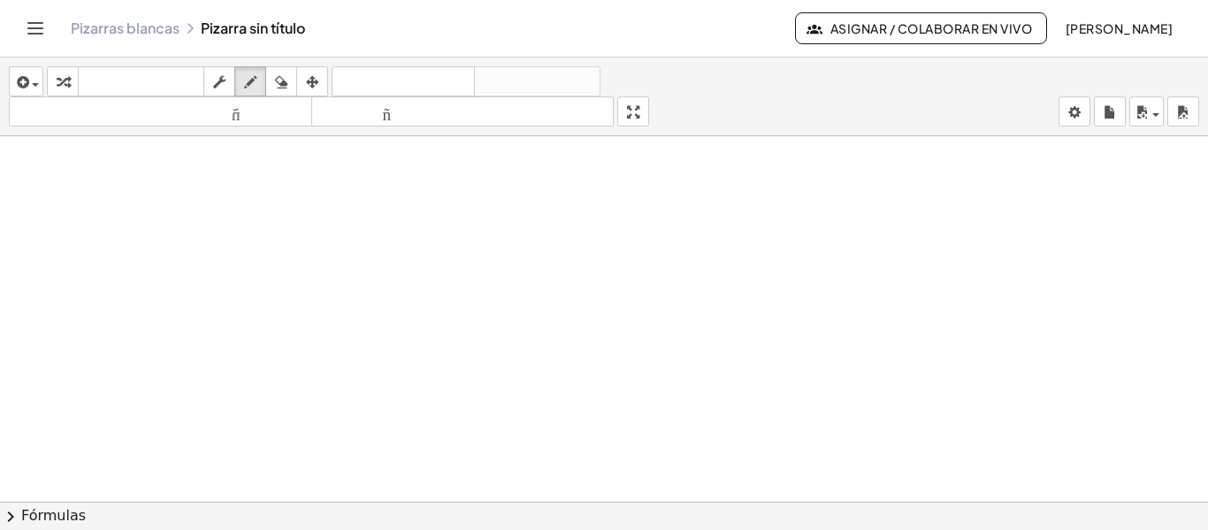
click at [721, 248] on div at bounding box center [604, 501] width 1208 height 730
drag, startPoint x: 703, startPoint y: 212, endPoint x: 688, endPoint y: 250, distance: 40.9
click at [688, 250] on div at bounding box center [604, 501] width 1208 height 730
drag, startPoint x: 714, startPoint y: 197, endPoint x: 736, endPoint y: 219, distance: 30.6
click at [736, 219] on div at bounding box center [604, 501] width 1208 height 730
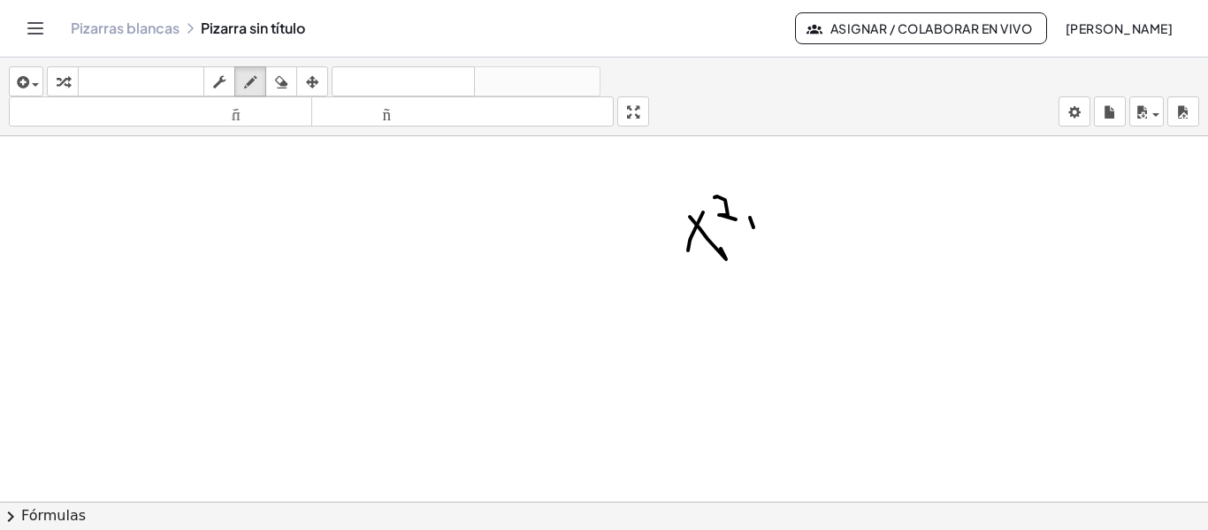
click at [758, 243] on div at bounding box center [604, 501] width 1208 height 730
drag, startPoint x: 765, startPoint y: 233, endPoint x: 780, endPoint y: 232, distance: 15.1
click at [772, 233] on div at bounding box center [604, 501] width 1208 height 730
drag, startPoint x: 791, startPoint y: 208, endPoint x: 802, endPoint y: 252, distance: 45.5
click at [802, 252] on div at bounding box center [604, 501] width 1208 height 730
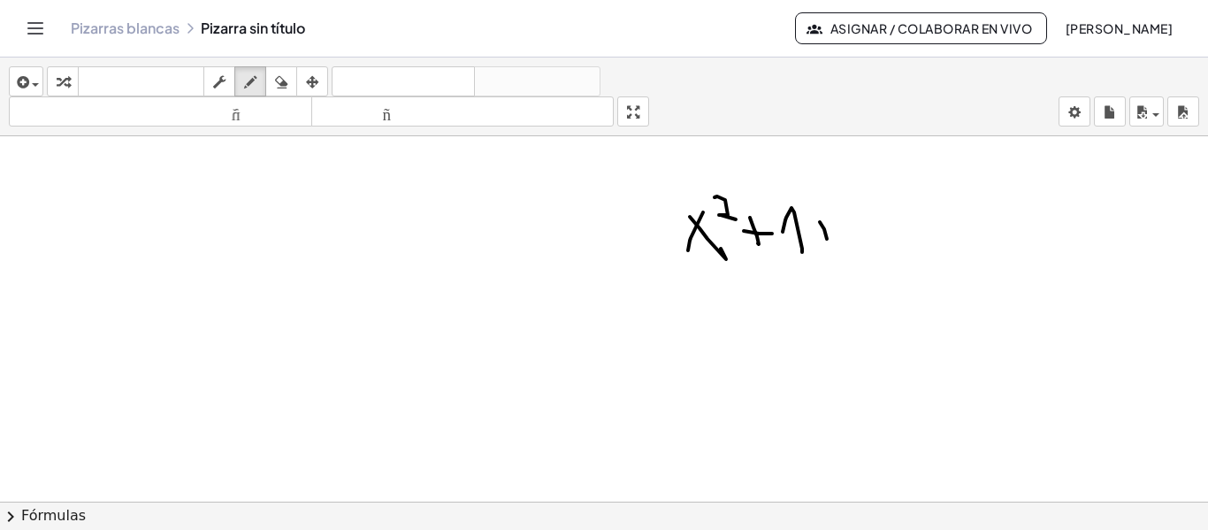
drag, startPoint x: 827, startPoint y: 239, endPoint x: 816, endPoint y: 227, distance: 15.6
click at [827, 238] on div at bounding box center [604, 501] width 1208 height 730
click at [834, 233] on div at bounding box center [604, 501] width 1208 height 730
drag, startPoint x: 768, startPoint y: 208, endPoint x: 806, endPoint y: 211, distance: 38.2
click at [807, 240] on div at bounding box center [604, 501] width 1208 height 730
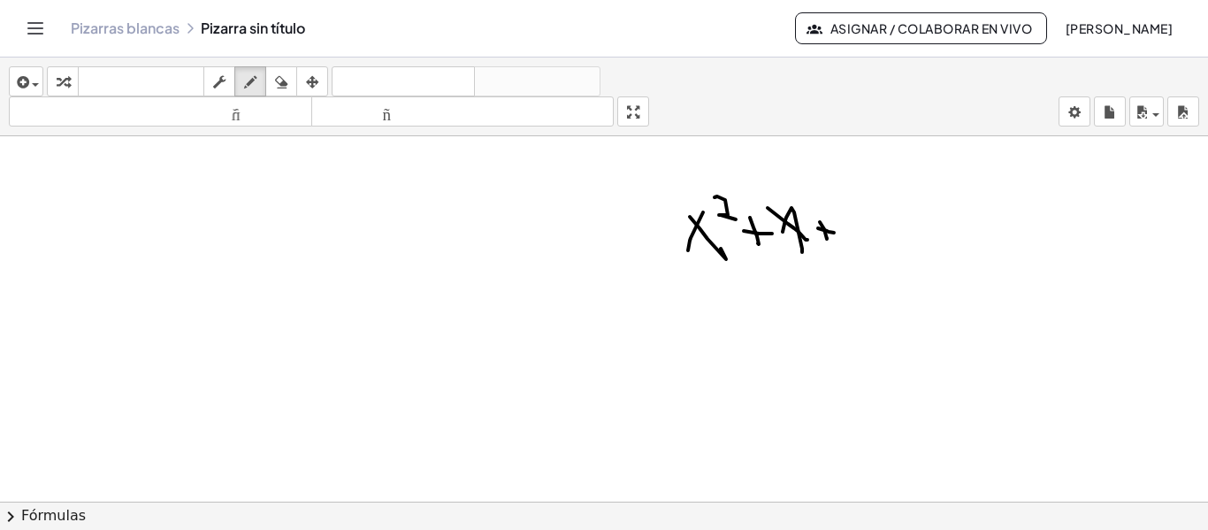
drag, startPoint x: 791, startPoint y: 239, endPoint x: 787, endPoint y: 248, distance: 9.5
click at [787, 248] on div at bounding box center [604, 501] width 1208 height 730
drag, startPoint x: 870, startPoint y: 214, endPoint x: 877, endPoint y: 246, distance: 32.6
click at [877, 246] on div at bounding box center [604, 501] width 1208 height 730
drag, startPoint x: 907, startPoint y: 216, endPoint x: 939, endPoint y: 334, distance: 122.7
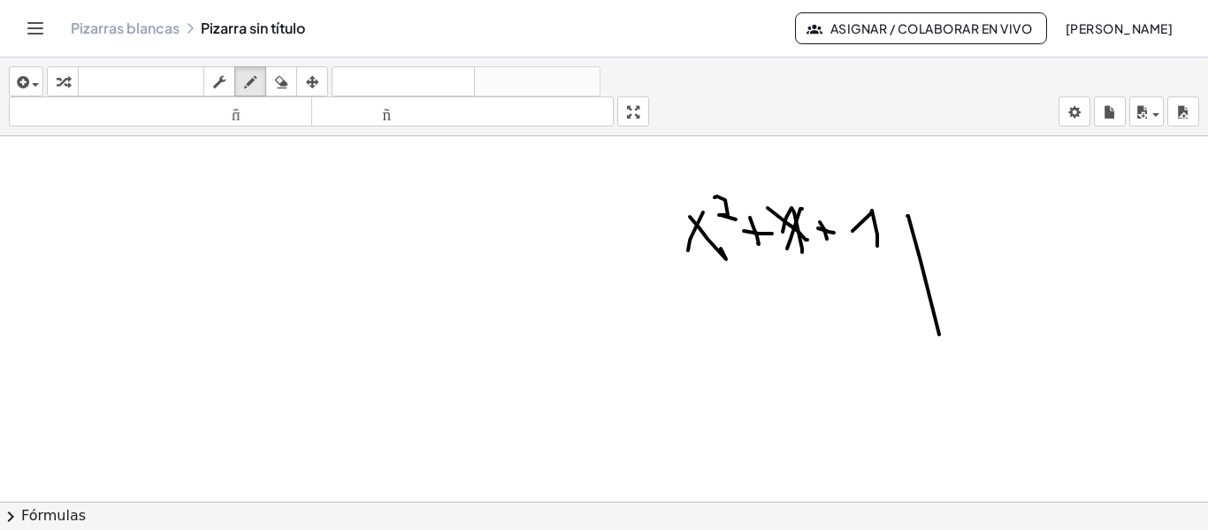
click at [939, 334] on div at bounding box center [604, 501] width 1208 height 730
drag, startPoint x: 948, startPoint y: 267, endPoint x: 1016, endPoint y: 256, distance: 68.9
click at [1020, 261] on div at bounding box center [604, 501] width 1208 height 730
drag, startPoint x: 946, startPoint y: 226, endPoint x: 953, endPoint y: 220, distance: 9.4
click at [961, 244] on div at bounding box center [604, 501] width 1208 height 730
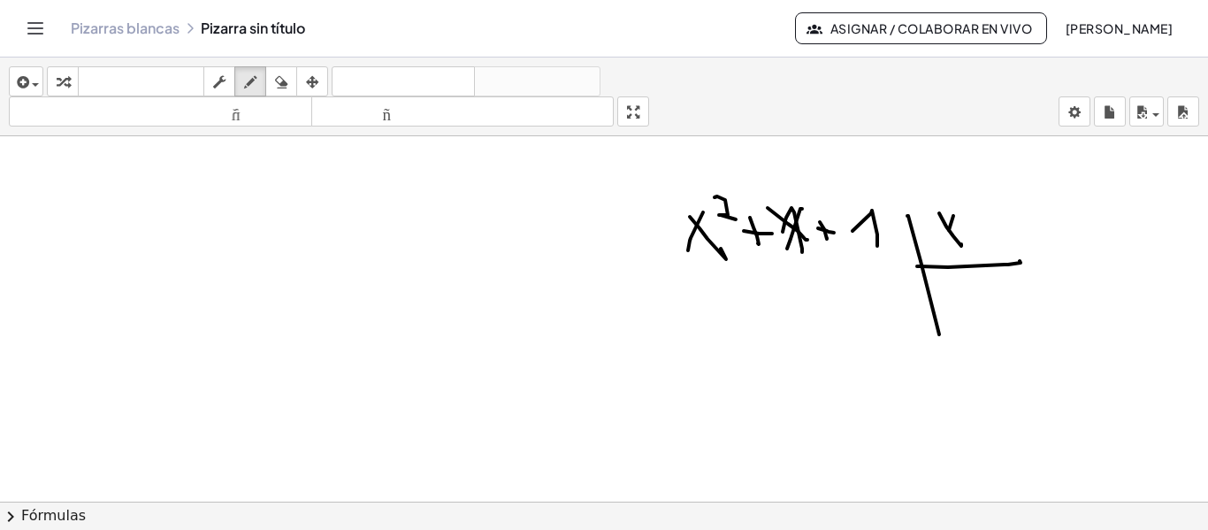
drag, startPoint x: 949, startPoint y: 230, endPoint x: 981, endPoint y: 229, distance: 31.8
click at [943, 253] on div at bounding box center [604, 501] width 1208 height 730
drag, startPoint x: 974, startPoint y: 221, endPoint x: 974, endPoint y: 256, distance: 34.5
click at [976, 258] on div at bounding box center [604, 501] width 1208 height 730
drag, startPoint x: 985, startPoint y: 242, endPoint x: 997, endPoint y: 242, distance: 11.5
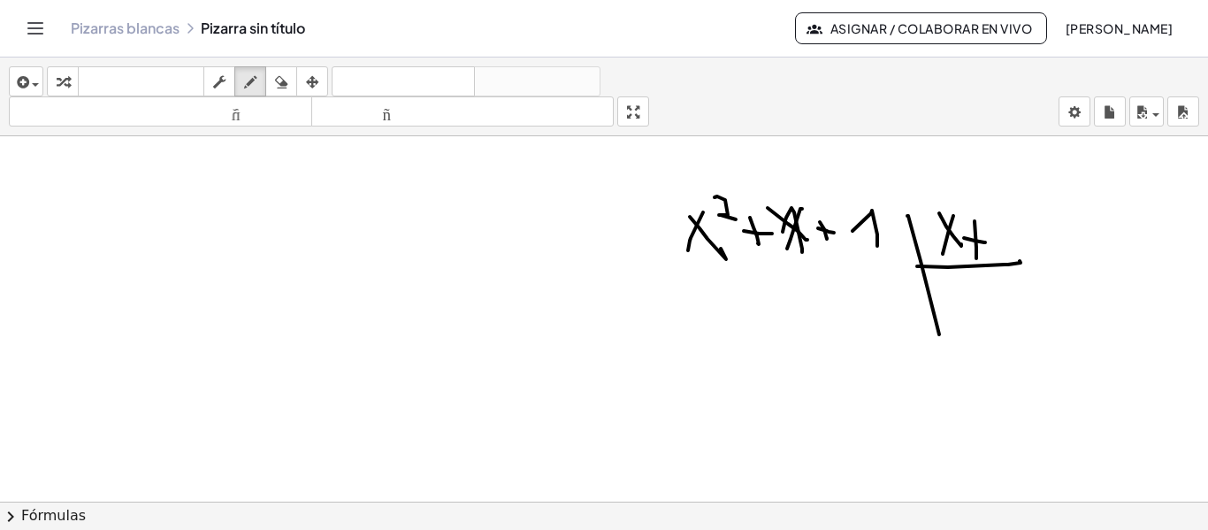
click at [986, 242] on div at bounding box center [604, 501] width 1208 height 730
drag, startPoint x: 997, startPoint y: 241, endPoint x: 1009, endPoint y: 251, distance: 15.6
click at [1009, 251] on div at bounding box center [604, 501] width 1208 height 730
click at [287, 71] on div "button" at bounding box center [281, 81] width 23 height 21
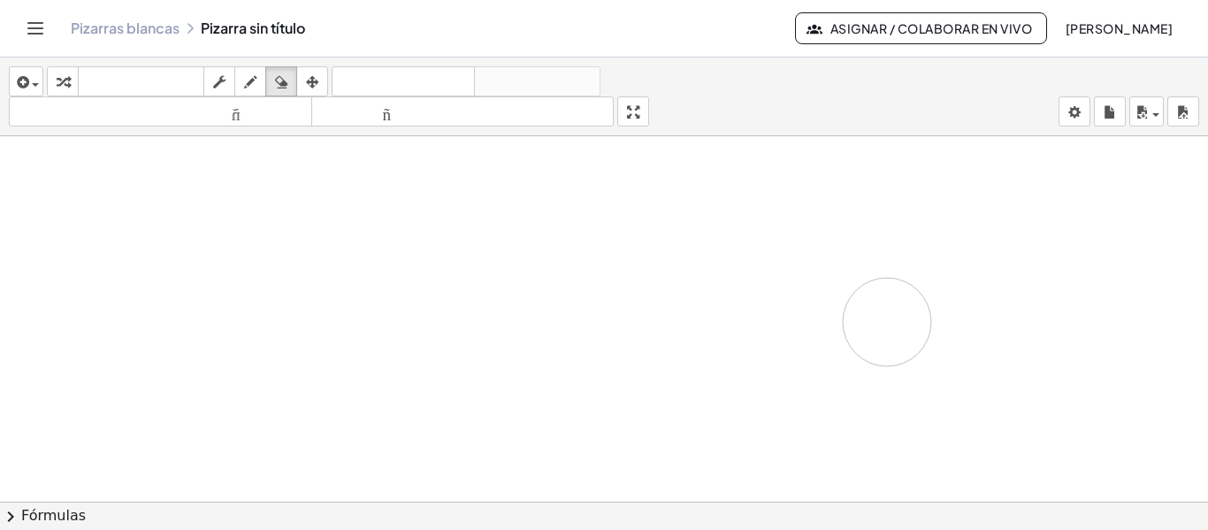
drag, startPoint x: 1003, startPoint y: 262, endPoint x: 887, endPoint y: 322, distance: 130.5
click at [887, 322] on div at bounding box center [604, 501] width 1208 height 730
click at [252, 78] on icon "button" at bounding box center [250, 82] width 12 height 21
drag, startPoint x: 121, startPoint y: 213, endPoint x: 135, endPoint y: 236, distance: 27.0
click at [135, 236] on div at bounding box center [604, 501] width 1208 height 730
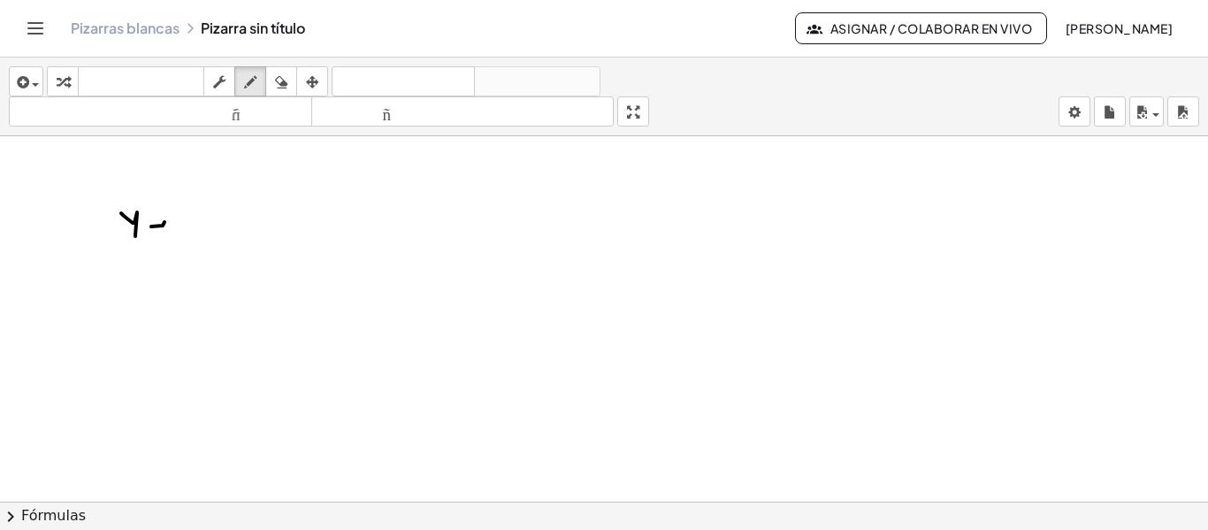
drag, startPoint x: 151, startPoint y: 226, endPoint x: 160, endPoint y: 218, distance: 12.5
click at [164, 220] on div at bounding box center [604, 501] width 1208 height 730
click at [162, 214] on div at bounding box center [604, 501] width 1208 height 730
drag, startPoint x: 189, startPoint y: 194, endPoint x: 213, endPoint y: 210, distance: 28.7
click at [213, 210] on div at bounding box center [604, 501] width 1208 height 730
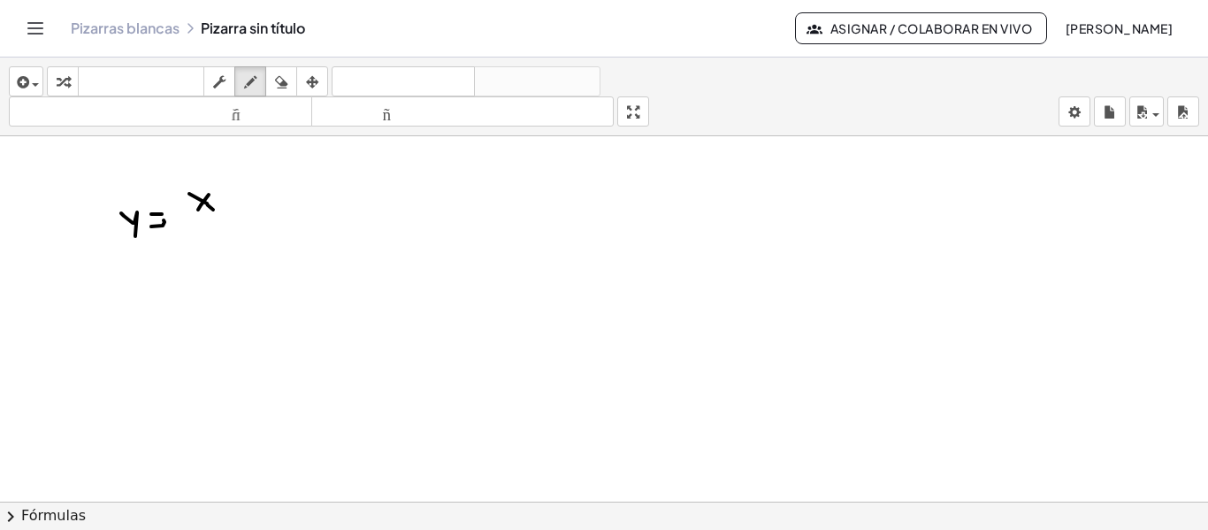
click at [198, 210] on div at bounding box center [604, 501] width 1208 height 730
drag, startPoint x: 228, startPoint y: 195, endPoint x: 225, endPoint y: 207, distance: 12.9
click at [228, 212] on div at bounding box center [604, 501] width 1208 height 730
click at [239, 205] on div at bounding box center [604, 501] width 1208 height 730
drag, startPoint x: 253, startPoint y: 197, endPoint x: 268, endPoint y: 213, distance: 21.9
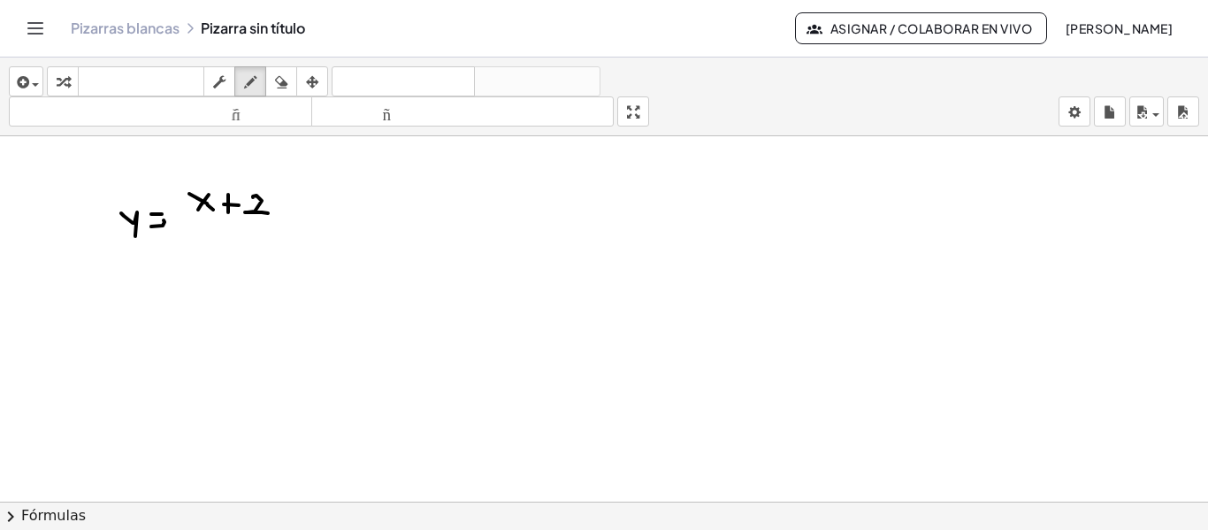
click at [268, 213] on div at bounding box center [604, 501] width 1208 height 730
drag, startPoint x: 202, startPoint y: 222, endPoint x: 269, endPoint y: 225, distance: 67.3
click at [269, 225] on div at bounding box center [604, 501] width 1208 height 730
drag, startPoint x: 201, startPoint y: 229, endPoint x: 212, endPoint y: 233, distance: 12.3
click at [216, 249] on div at bounding box center [604, 501] width 1208 height 730
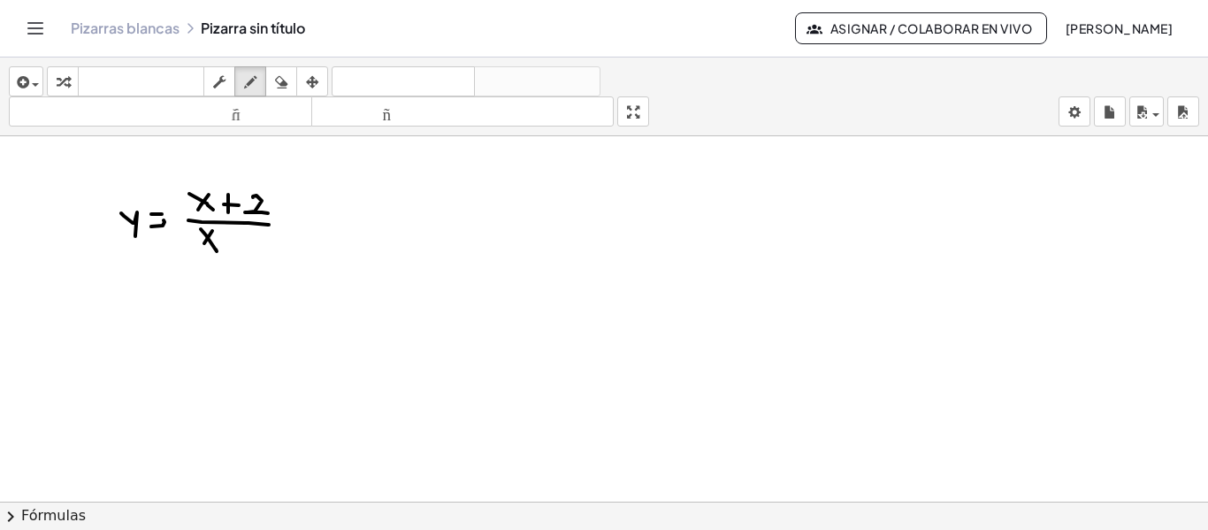
click at [200, 251] on div at bounding box center [604, 501] width 1208 height 730
drag, startPoint x: 221, startPoint y: 229, endPoint x: 232, endPoint y: 238, distance: 13.8
click at [232, 238] on div at bounding box center [604, 501] width 1208 height 730
drag, startPoint x: 240, startPoint y: 242, endPoint x: 253, endPoint y: 243, distance: 13.3
click at [253, 243] on div at bounding box center [604, 501] width 1208 height 730
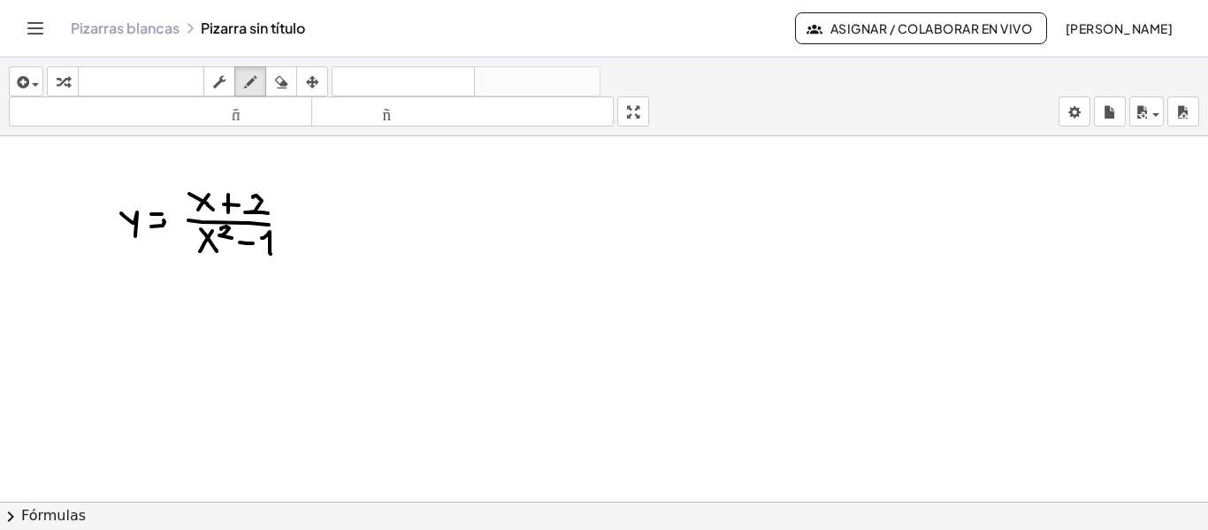
drag, startPoint x: 262, startPoint y: 238, endPoint x: 271, endPoint y: 254, distance: 18.2
click at [271, 254] on div at bounding box center [604, 501] width 1208 height 730
click at [246, 86] on icon "button" at bounding box center [250, 82] width 12 height 21
drag, startPoint x: 140, startPoint y: 309, endPoint x: 152, endPoint y: 325, distance: 20.2
click at [153, 326] on div at bounding box center [604, 501] width 1208 height 730
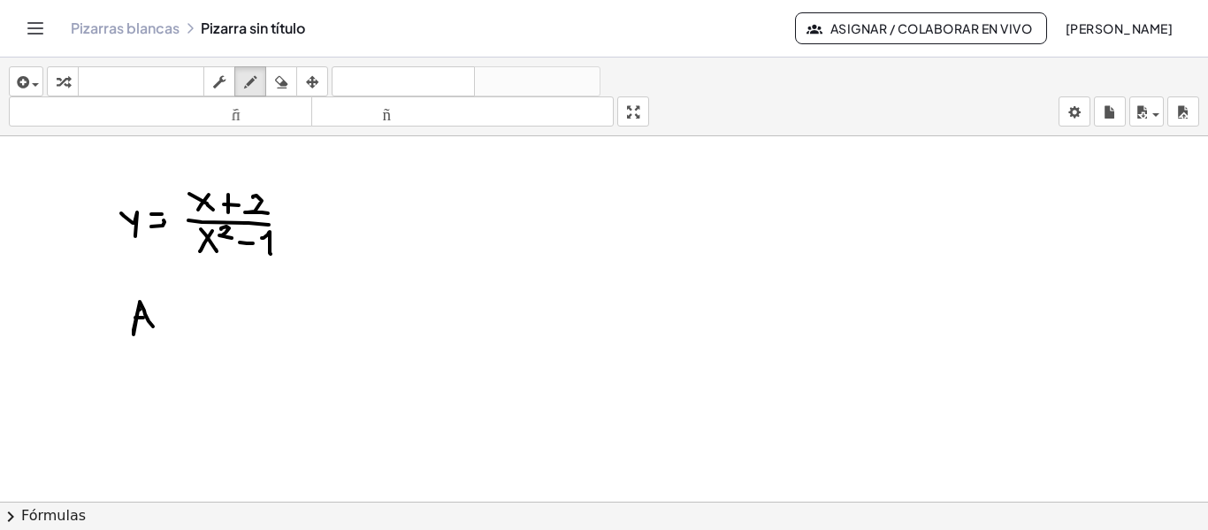
drag, startPoint x: 135, startPoint y: 317, endPoint x: 147, endPoint y: 317, distance: 11.5
click at [147, 317] on div at bounding box center [604, 501] width 1208 height 730
click at [164, 333] on div at bounding box center [604, 501] width 1208 height 730
drag, startPoint x: 168, startPoint y: 304, endPoint x: 191, endPoint y: 302, distance: 23.1
click at [191, 302] on div at bounding box center [604, 501] width 1208 height 730
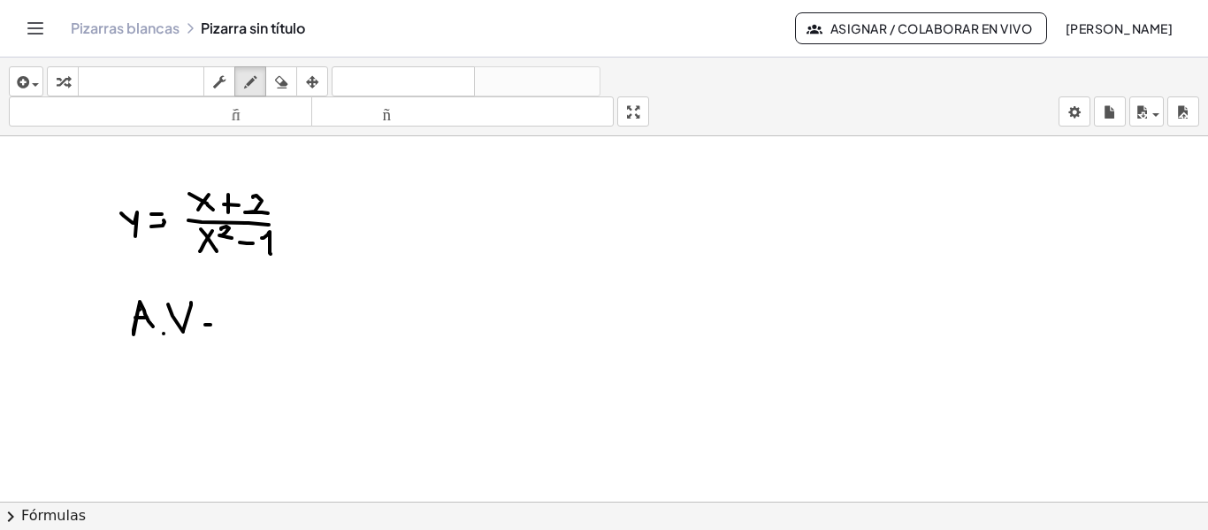
drag, startPoint x: 210, startPoint y: 325, endPoint x: 204, endPoint y: 310, distance: 15.4
click at [218, 323] on div at bounding box center [604, 501] width 1208 height 730
drag, startPoint x: 203, startPoint y: 309, endPoint x: 219, endPoint y: 309, distance: 15.9
click at [219, 309] on div at bounding box center [604, 501] width 1208 height 730
drag, startPoint x: 217, startPoint y: 299, endPoint x: 225, endPoint y: 332, distance: 33.7
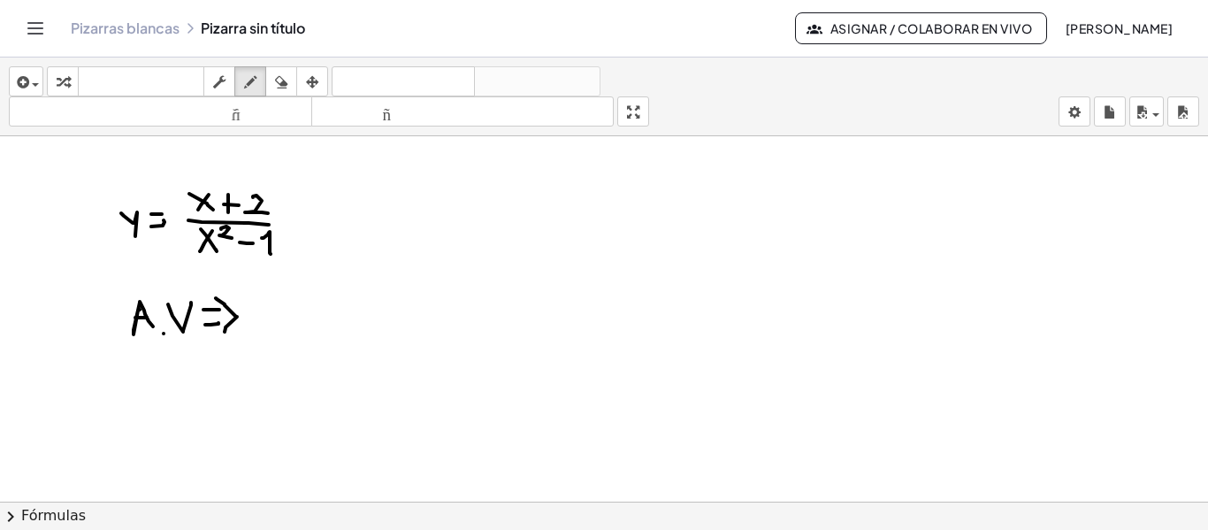
click at [225, 332] on div at bounding box center [604, 501] width 1208 height 730
click at [174, 384] on div at bounding box center [604, 501] width 1208 height 730
drag, startPoint x: 172, startPoint y: 363, endPoint x: 166, endPoint y: 382, distance: 20.2
click at [166, 382] on div at bounding box center [604, 501] width 1208 height 730
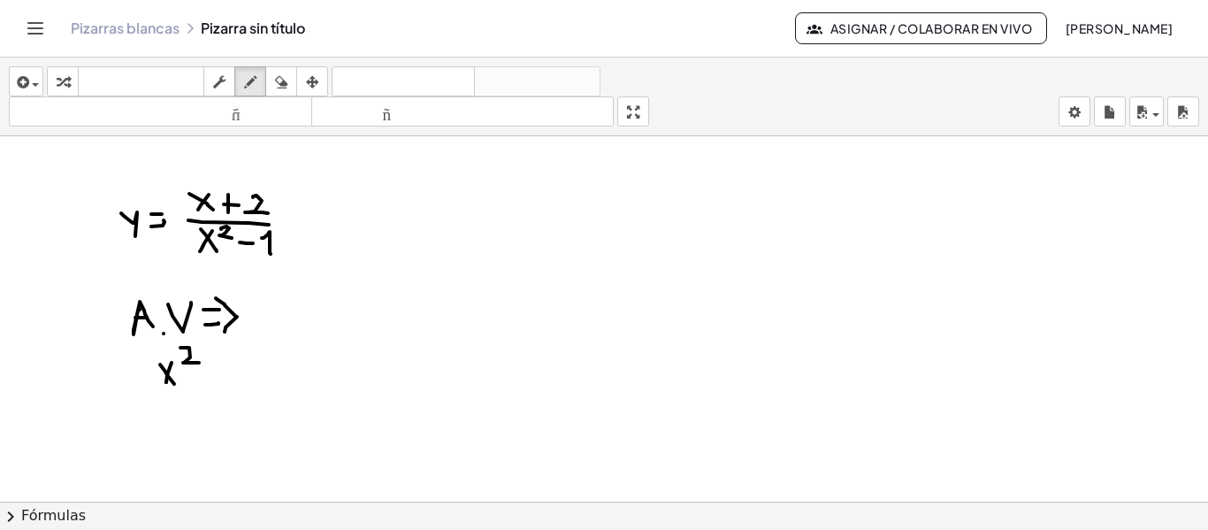
drag, startPoint x: 180, startPoint y: 348, endPoint x: 199, endPoint y: 363, distance: 23.9
click at [199, 363] on div at bounding box center [604, 501] width 1208 height 730
drag, startPoint x: 212, startPoint y: 377, endPoint x: 226, endPoint y: 377, distance: 14.1
click at [226, 377] on div at bounding box center [604, 501] width 1208 height 730
drag, startPoint x: 238, startPoint y: 372, endPoint x: 250, endPoint y: 381, distance: 15.2
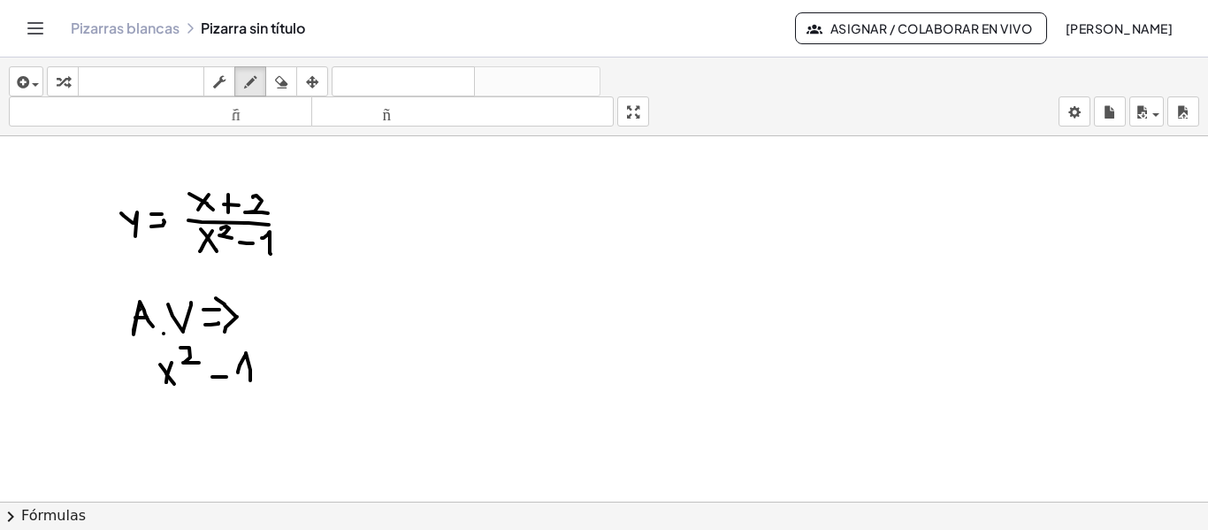
click at [250, 381] on div at bounding box center [604, 501] width 1208 height 730
click at [277, 371] on div at bounding box center [604, 501] width 1208 height 730
drag, startPoint x: 265, startPoint y: 359, endPoint x: 277, endPoint y: 363, distance: 12.0
click at [277, 363] on div at bounding box center [604, 501] width 1208 height 730
click at [295, 351] on div at bounding box center [604, 501] width 1208 height 730
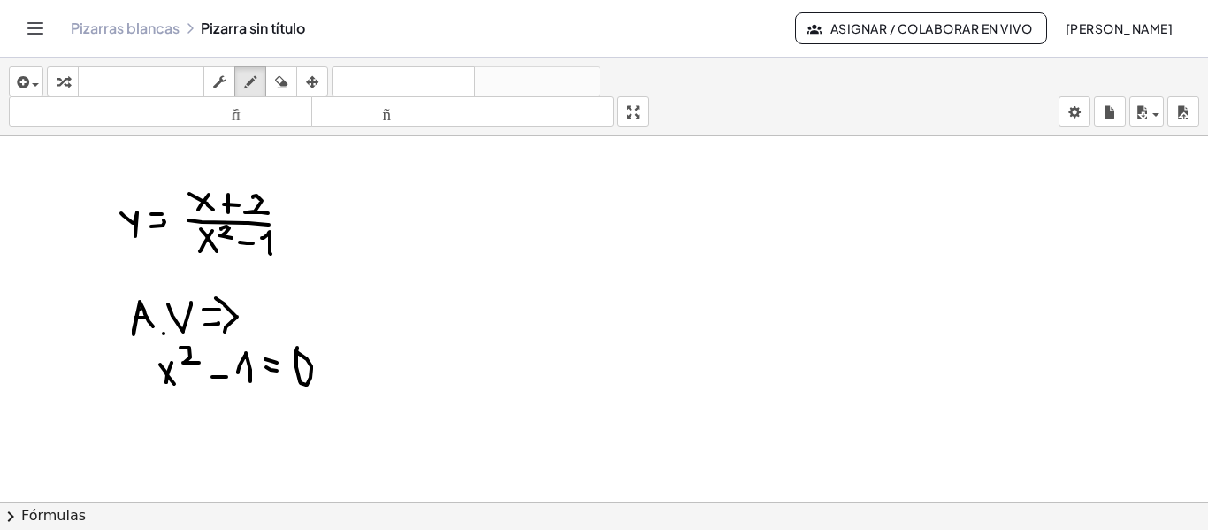
drag, startPoint x: 171, startPoint y: 399, endPoint x: 183, endPoint y: 407, distance: 14.7
click at [187, 421] on div at bounding box center [604, 501] width 1208 height 730
drag, startPoint x: 181, startPoint y: 395, endPoint x: 179, endPoint y: 420, distance: 24.9
click at [179, 420] on div at bounding box center [604, 501] width 1208 height 730
drag, startPoint x: 188, startPoint y: 392, endPoint x: 203, endPoint y: 404, distance: 19.5
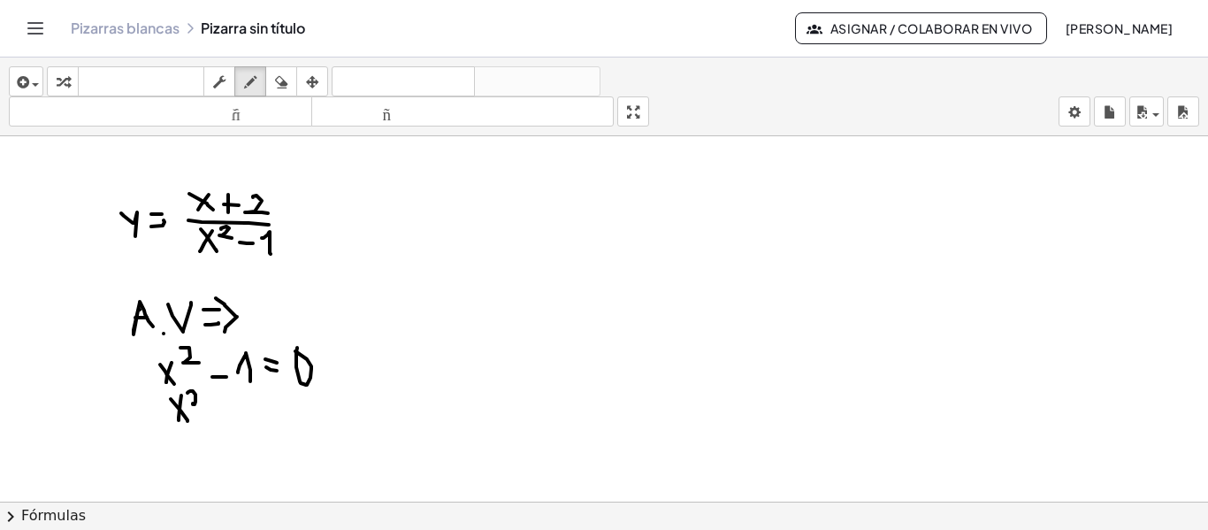
click at [203, 404] on div at bounding box center [604, 501] width 1208 height 730
drag, startPoint x: 218, startPoint y: 417, endPoint x: 231, endPoint y: 415, distance: 13.5
click at [232, 417] on div at bounding box center [604, 501] width 1208 height 730
click at [225, 402] on div at bounding box center [604, 501] width 1208 height 730
drag, startPoint x: 241, startPoint y: 415, endPoint x: 269, endPoint y: 427, distance: 30.9
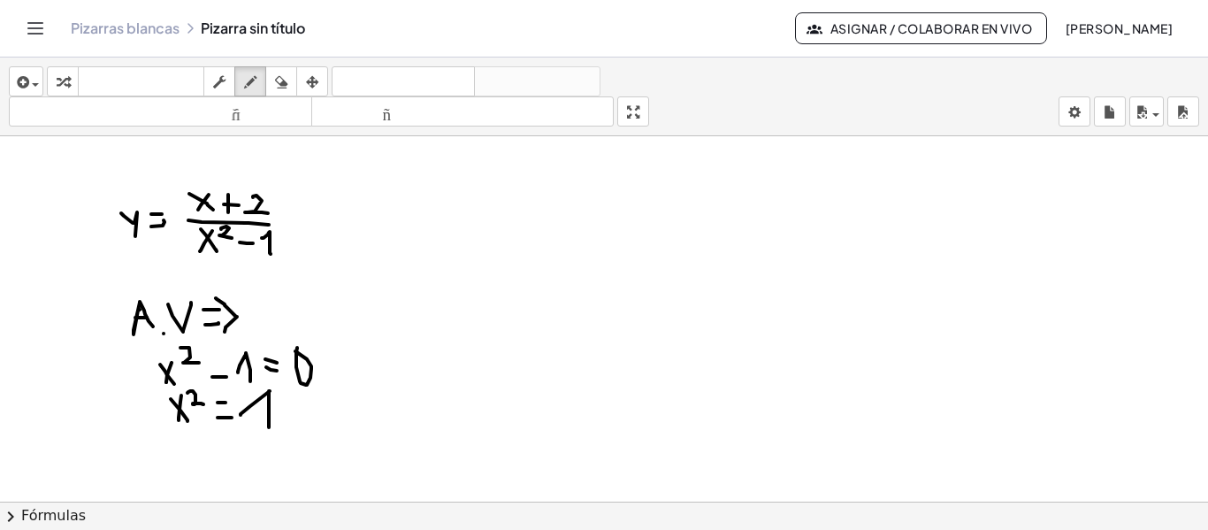
click at [269, 427] on div at bounding box center [604, 501] width 1208 height 730
drag, startPoint x: 152, startPoint y: 392, endPoint x: 203, endPoint y: 392, distance: 51.3
click at [203, 392] on div at bounding box center [604, 501] width 1208 height 730
drag, startPoint x: 226, startPoint y: 392, endPoint x: 287, endPoint y: 408, distance: 63.1
click at [287, 408] on div at bounding box center [604, 501] width 1208 height 730
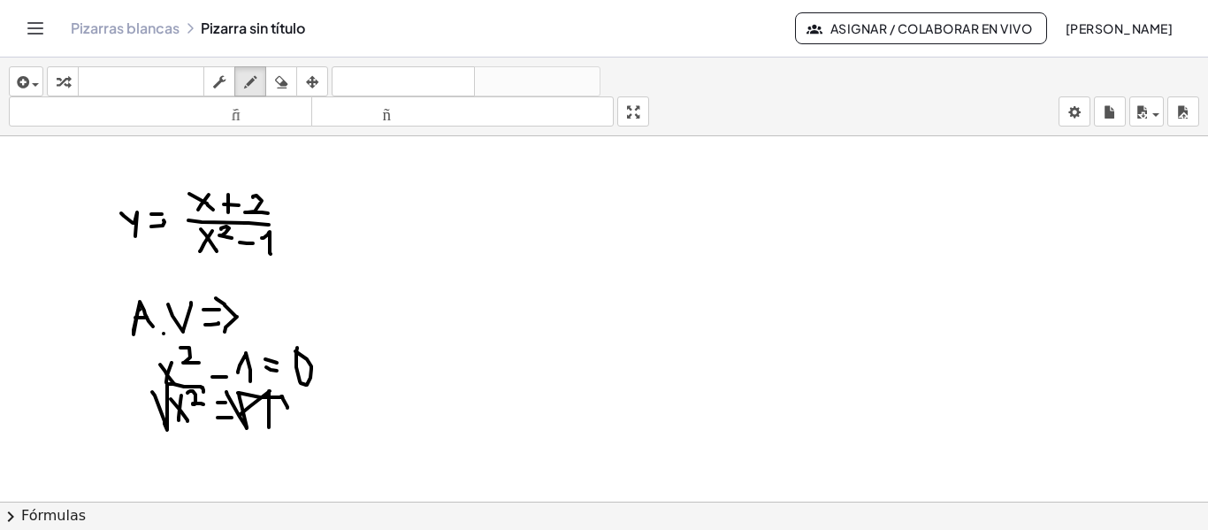
click at [200, 482] on div at bounding box center [604, 501] width 1208 height 730
drag, startPoint x: 187, startPoint y: 457, endPoint x: 180, endPoint y: 479, distance: 23.2
click at [180, 479] on div at bounding box center [604, 501] width 1208 height 730
drag, startPoint x: 206, startPoint y: 470, endPoint x: 220, endPoint y: 470, distance: 14.1
click at [220, 470] on div at bounding box center [604, 501] width 1208 height 730
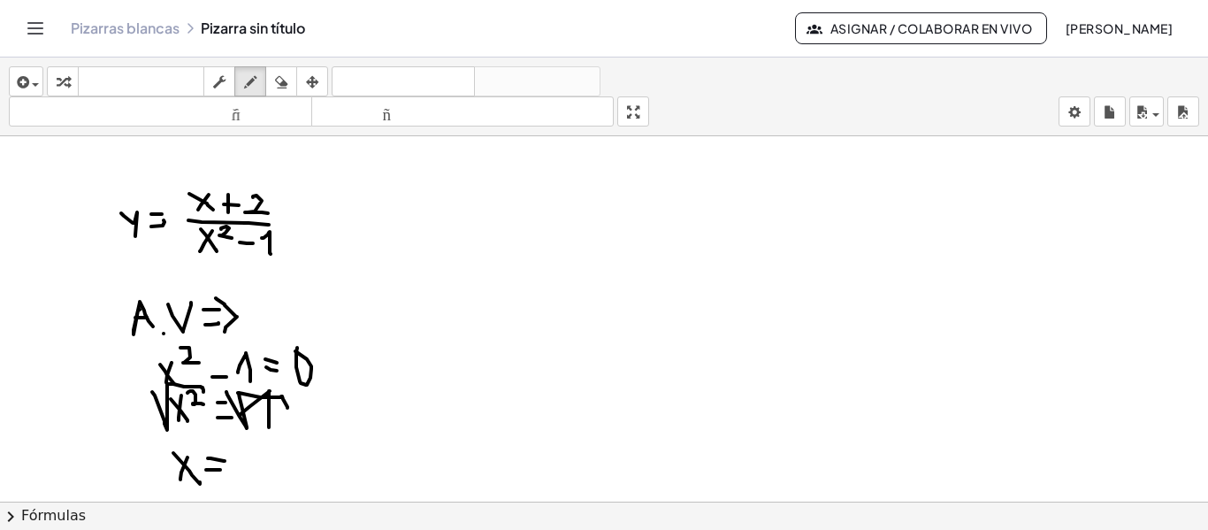
click at [225, 461] on div at bounding box center [604, 501] width 1208 height 730
drag, startPoint x: 243, startPoint y: 446, endPoint x: 243, endPoint y: 464, distance: 18.6
click at [243, 464] on div at bounding box center [604, 501] width 1208 height 730
drag, startPoint x: 235, startPoint y: 455, endPoint x: 248, endPoint y: 458, distance: 13.7
click at [248, 457] on div at bounding box center [604, 501] width 1208 height 730
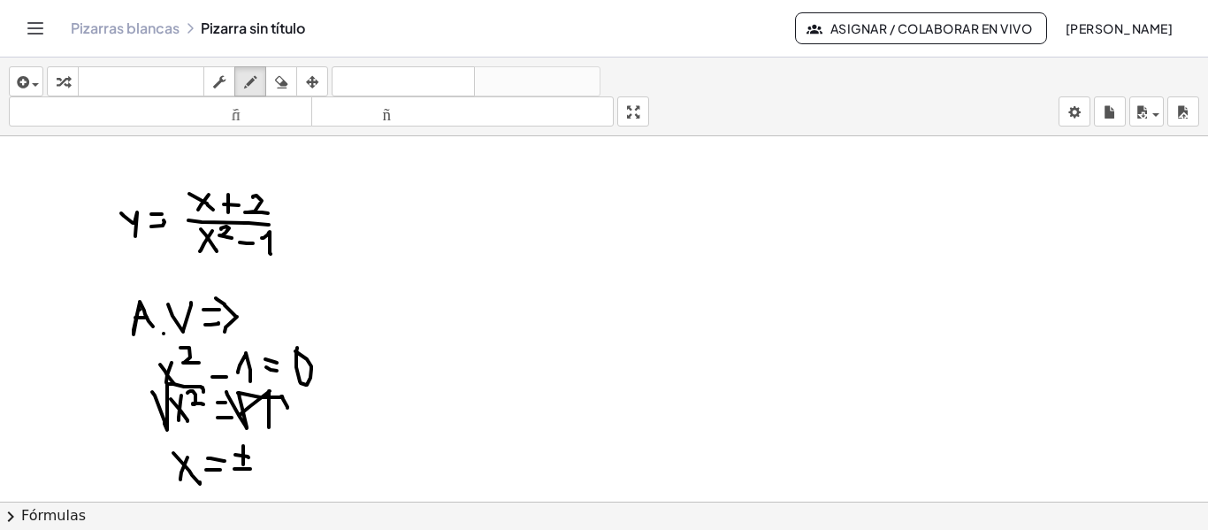
drag, startPoint x: 234, startPoint y: 469, endPoint x: 250, endPoint y: 469, distance: 15.9
click at [250, 469] on div at bounding box center [604, 501] width 1208 height 730
drag, startPoint x: 261, startPoint y: 446, endPoint x: 280, endPoint y: 447, distance: 19.5
click at [280, 447] on div at bounding box center [604, 501] width 1208 height 730
drag, startPoint x: 286, startPoint y: 463, endPoint x: 300, endPoint y: 475, distance: 18.2
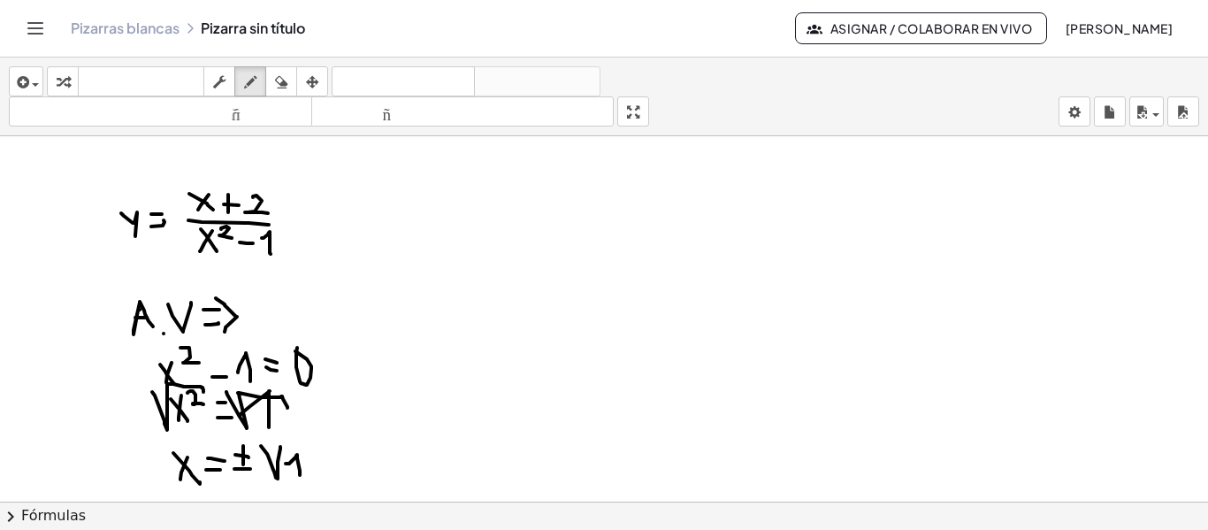
click at [300, 475] on div at bounding box center [604, 501] width 1208 height 730
drag, startPoint x: 281, startPoint y: 443, endPoint x: 316, endPoint y: 462, distance: 39.6
click at [316, 462] on div at bounding box center [604, 501] width 1208 height 730
drag, startPoint x: 409, startPoint y: 196, endPoint x: 423, endPoint y: 197, distance: 13.3
click at [429, 214] on div at bounding box center [604, 501] width 1208 height 730
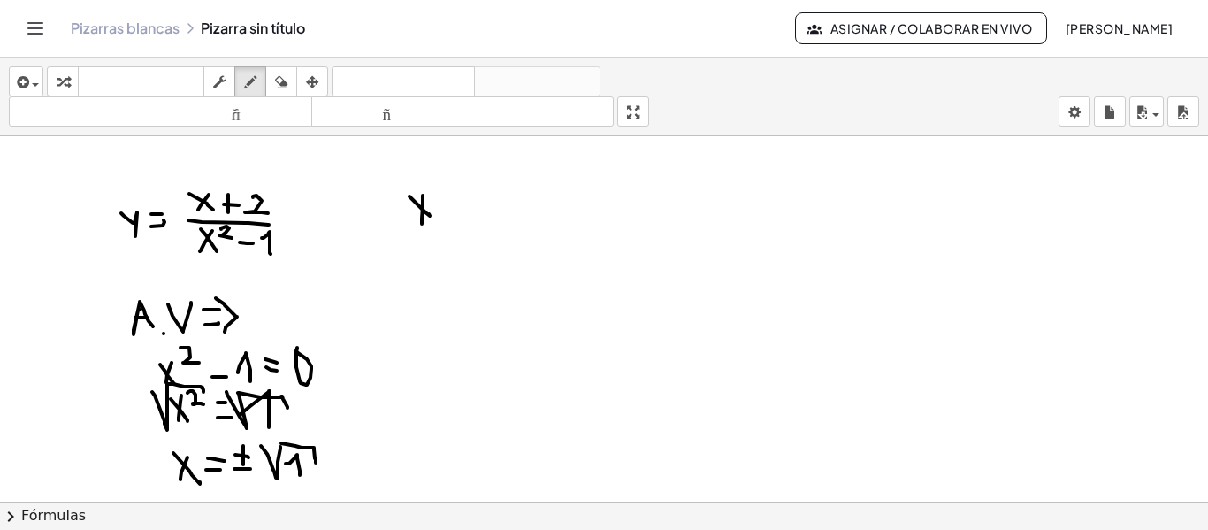
drag, startPoint x: 423, startPoint y: 195, endPoint x: 422, endPoint y: 225, distance: 29.2
click at [422, 225] on div at bounding box center [604, 501] width 1208 height 730
click at [456, 205] on div at bounding box center [604, 501] width 1208 height 730
click at [457, 198] on div at bounding box center [604, 501] width 1208 height 730
drag, startPoint x: 475, startPoint y: 191, endPoint x: 476, endPoint y: 212, distance: 21.2
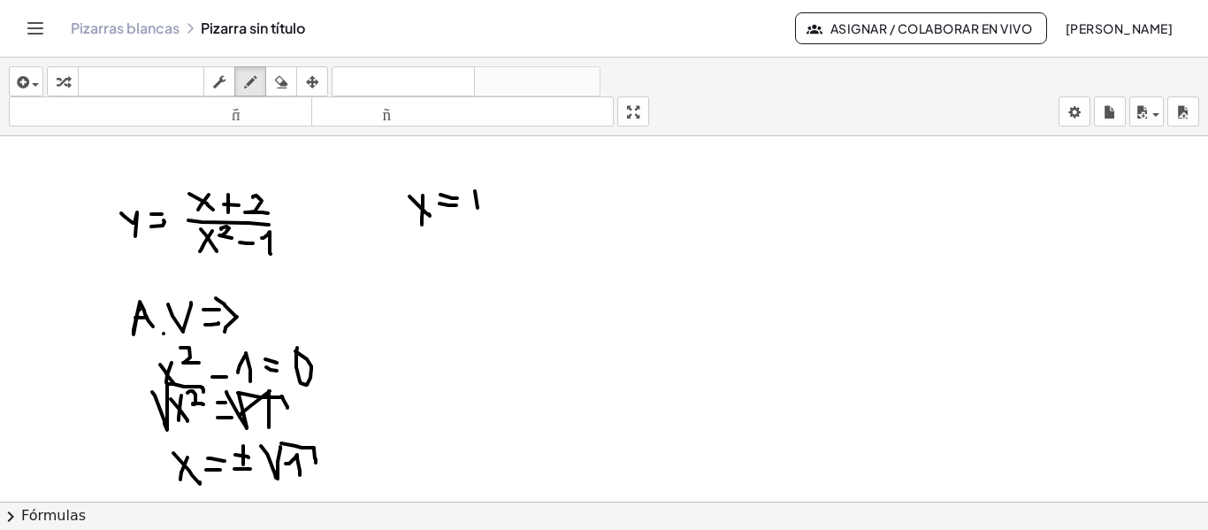
click at [478, 215] on div at bounding box center [604, 501] width 1208 height 730
click at [487, 202] on div at bounding box center [604, 501] width 1208 height 730
drag, startPoint x: 497, startPoint y: 202, endPoint x: 508, endPoint y: 217, distance: 18.4
click at [508, 217] on div at bounding box center [604, 501] width 1208 height 730
drag, startPoint x: 418, startPoint y: 246, endPoint x: 426, endPoint y: 252, distance: 10.1
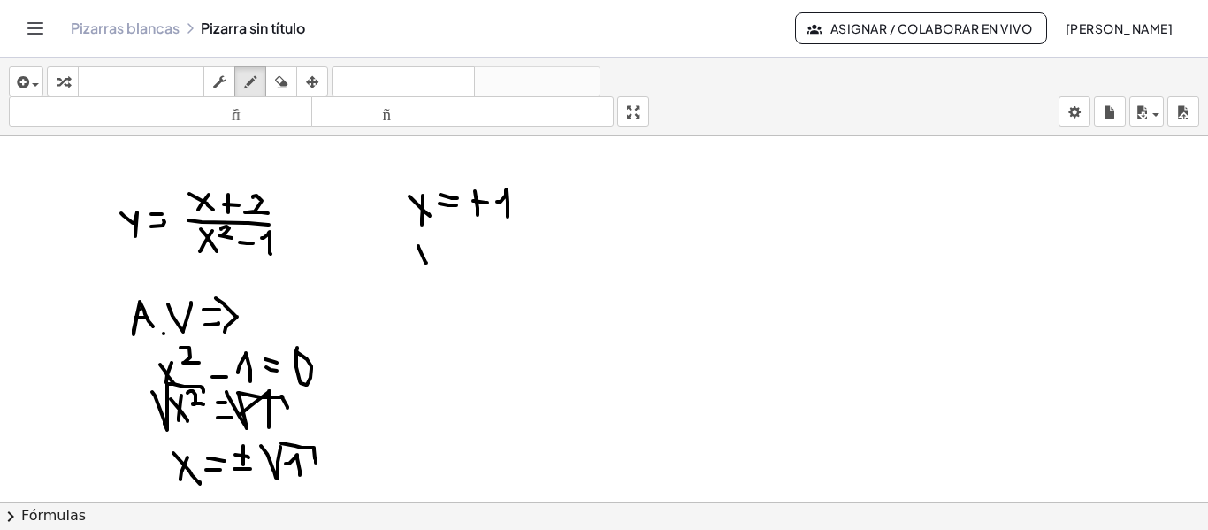
click at [426, 262] on div at bounding box center [604, 501] width 1208 height 730
drag, startPoint x: 426, startPoint y: 240, endPoint x: 420, endPoint y: 265, distance: 26.4
click at [420, 265] on div at bounding box center [604, 501] width 1208 height 730
drag, startPoint x: 443, startPoint y: 252, endPoint x: 446, endPoint y: 243, distance: 9.2
click at [455, 252] on div at bounding box center [604, 501] width 1208 height 730
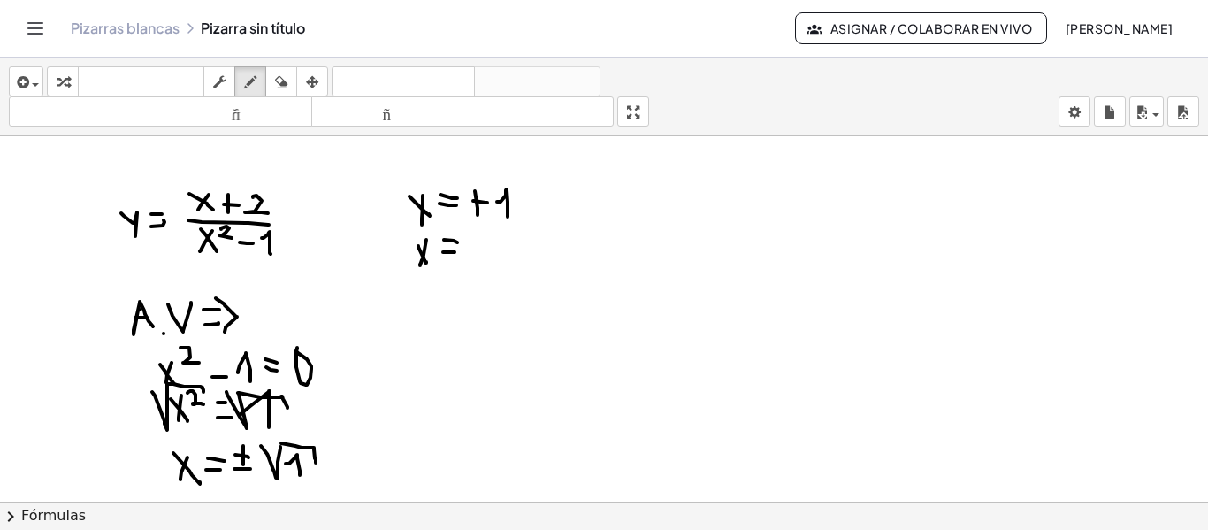
drag, startPoint x: 444, startPoint y: 240, endPoint x: 457, endPoint y: 242, distance: 13.5
click at [457, 242] on div at bounding box center [604, 501] width 1208 height 730
drag, startPoint x: 474, startPoint y: 246, endPoint x: 491, endPoint y: 246, distance: 16.8
click at [491, 246] on div at bounding box center [604, 501] width 1208 height 730
drag, startPoint x: 499, startPoint y: 248, endPoint x: 510, endPoint y: 259, distance: 15.6
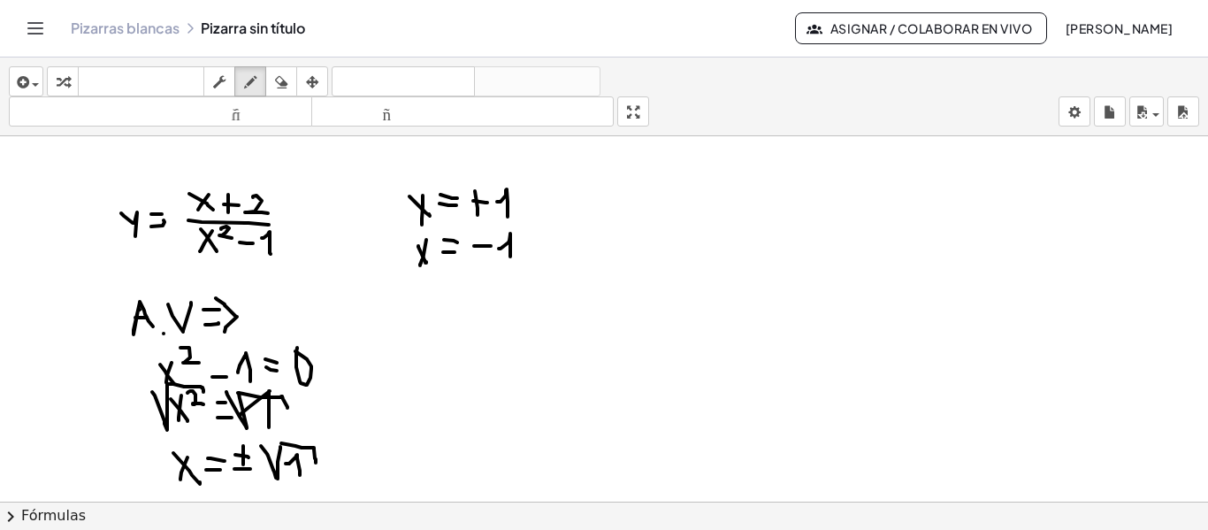
click at [510, 259] on div at bounding box center [604, 501] width 1208 height 730
drag, startPoint x: 429, startPoint y: 317, endPoint x: 438, endPoint y: 332, distance: 17.4
click at [438, 332] on div at bounding box center [604, 501] width 1208 height 730
drag, startPoint x: 457, startPoint y: 340, endPoint x: 467, endPoint y: 327, distance: 15.7
click at [456, 340] on div at bounding box center [604, 501] width 1208 height 730
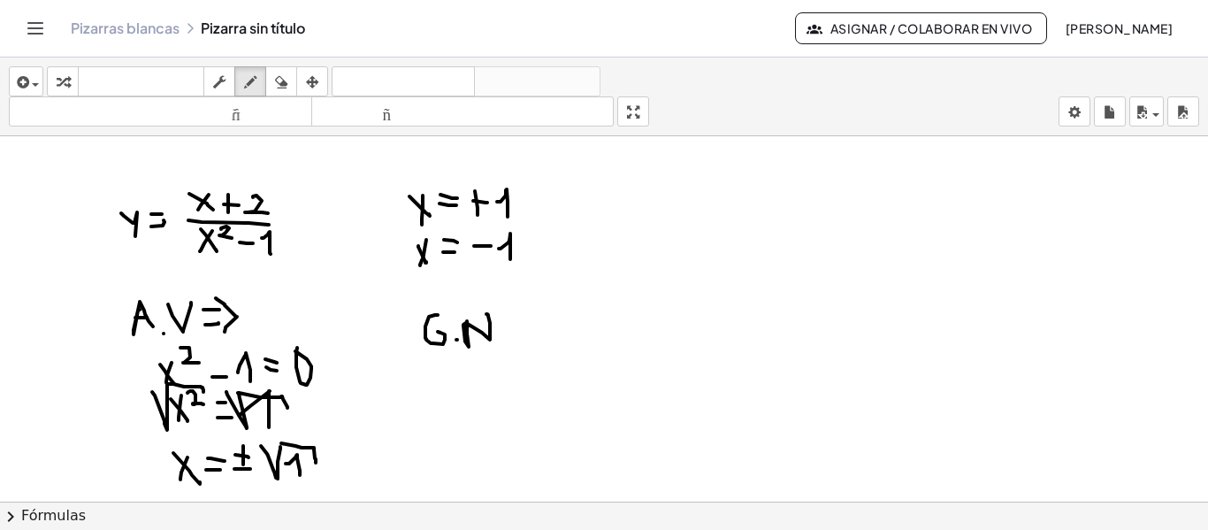
drag, startPoint x: 469, startPoint y: 347, endPoint x: 486, endPoint y: 314, distance: 37.2
click at [486, 314] on div at bounding box center [604, 501] width 1208 height 730
drag, startPoint x: 505, startPoint y: 326, endPoint x: 524, endPoint y: 327, distance: 19.5
click at [524, 327] on div at bounding box center [604, 501] width 1208 height 730
drag, startPoint x: 507, startPoint y: 315, endPoint x: 525, endPoint y: 320, distance: 19.3
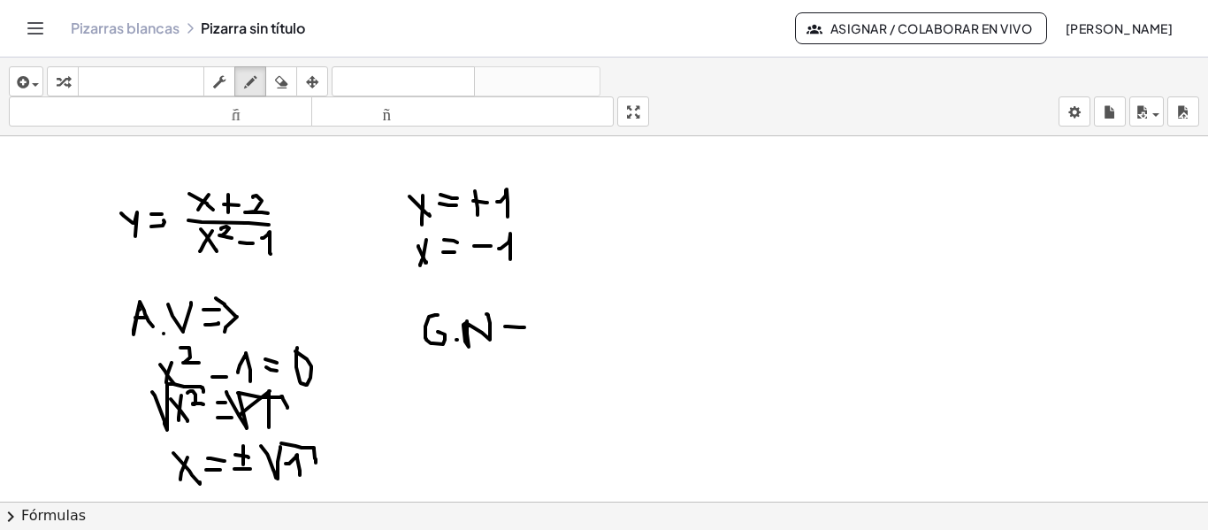
click at [525, 320] on div at bounding box center [604, 501] width 1208 height 730
drag, startPoint x: 210, startPoint y: 187, endPoint x: 217, endPoint y: 195, distance: 11.3
click at [217, 195] on div at bounding box center [604, 501] width 1208 height 730
drag, startPoint x: 537, startPoint y: 321, endPoint x: 549, endPoint y: 339, distance: 21.6
click at [549, 339] on div at bounding box center [604, 501] width 1208 height 730
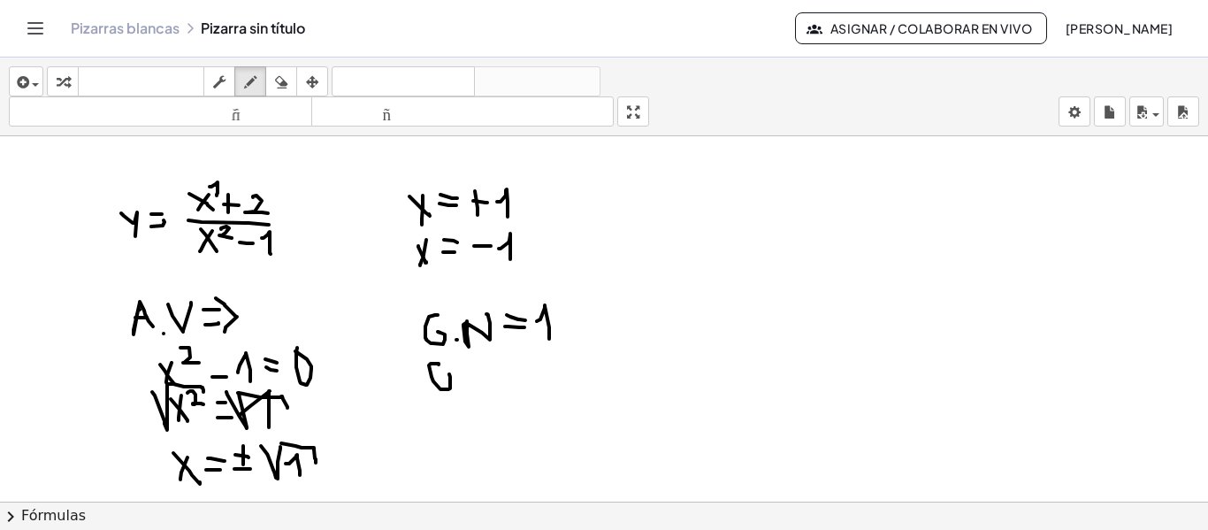
drag, startPoint x: 439, startPoint y: 363, endPoint x: 447, endPoint y: 375, distance: 14.5
click at [442, 374] on div at bounding box center [604, 501] width 1208 height 730
click at [464, 389] on div at bounding box center [604, 501] width 1208 height 730
drag, startPoint x: 475, startPoint y: 371, endPoint x: 478, endPoint y: 381, distance: 10.1
click at [478, 381] on div at bounding box center [604, 501] width 1208 height 730
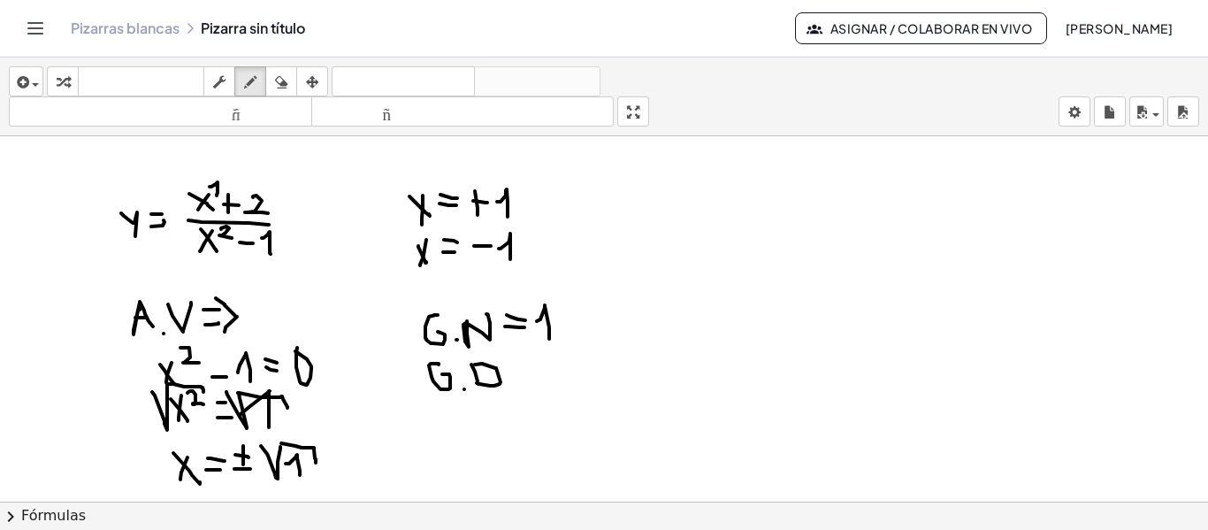
drag, startPoint x: 496, startPoint y: 368, endPoint x: 442, endPoint y: 340, distance: 60.5
click at [475, 381] on div at bounding box center [604, 501] width 1208 height 730
drag, startPoint x: 514, startPoint y: 376, endPoint x: 516, endPoint y: 363, distance: 12.5
click at [525, 376] on div at bounding box center [604, 501] width 1208 height 730
drag, startPoint x: 508, startPoint y: 362, endPoint x: 523, endPoint y: 366, distance: 15.7
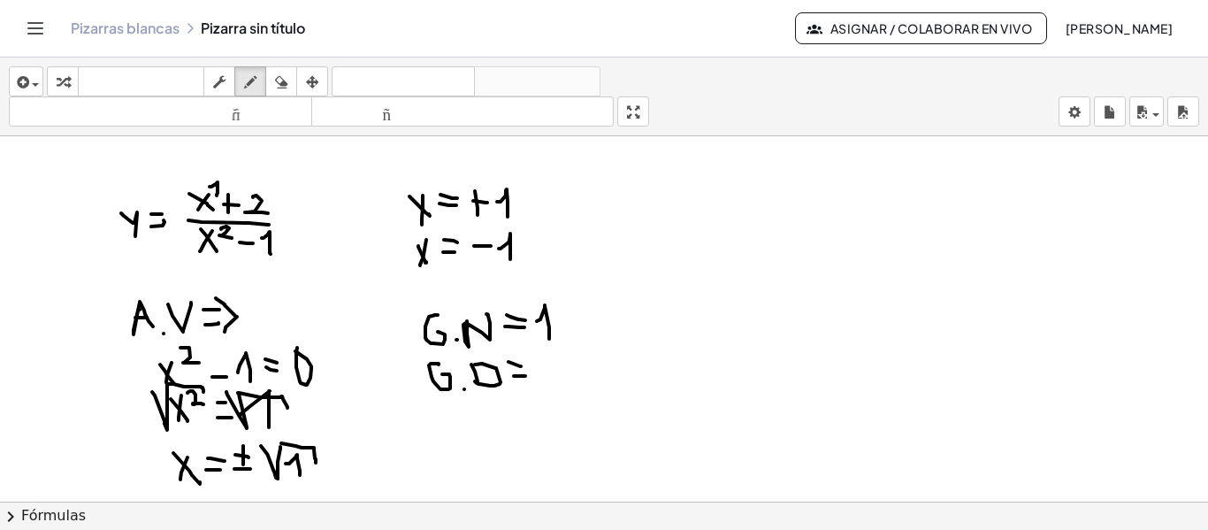
click at [523, 366] on div at bounding box center [604, 501] width 1208 height 730
drag, startPoint x: 543, startPoint y: 359, endPoint x: 564, endPoint y: 389, distance: 36.8
click at [564, 389] on div at bounding box center [604, 501] width 1208 height 730
click at [536, 364] on div at bounding box center [604, 501] width 1208 height 730
drag, startPoint x: 473, startPoint y: 421, endPoint x: 489, endPoint y: 438, distance: 23.1
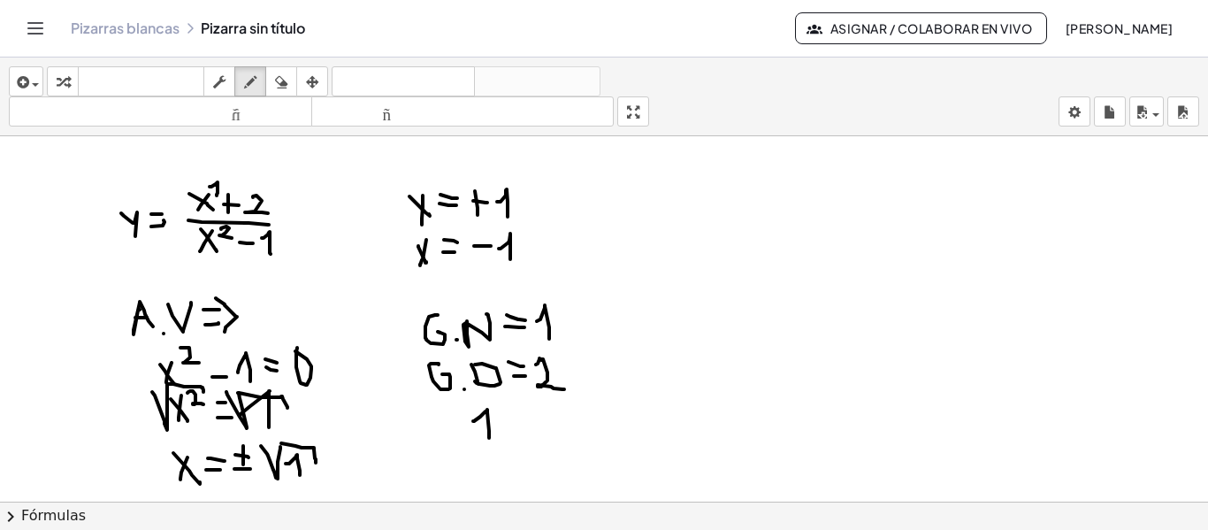
click at [489, 438] on div at bounding box center [604, 501] width 1208 height 730
drag, startPoint x: 516, startPoint y: 414, endPoint x: 532, endPoint y: 427, distance: 21.4
click at [528, 437] on div at bounding box center [604, 501] width 1208 height 730
drag, startPoint x: 542, startPoint y: 414, endPoint x: 564, endPoint y: 439, distance: 33.9
click at [564, 439] on div at bounding box center [604, 501] width 1208 height 730
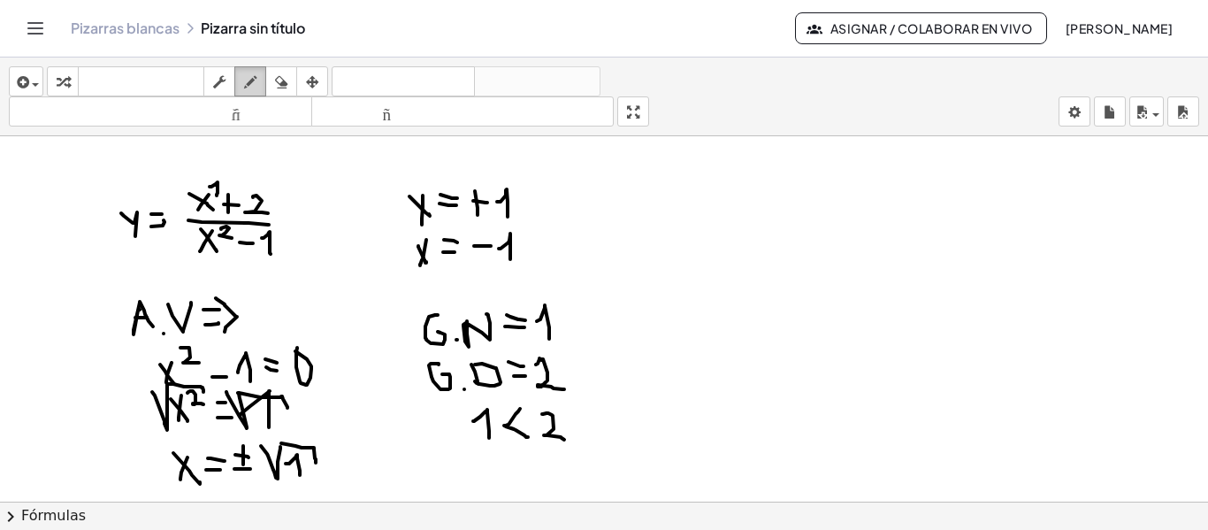
click at [248, 75] on icon "button" at bounding box center [250, 82] width 12 height 21
drag, startPoint x: 649, startPoint y: 208, endPoint x: 660, endPoint y: 214, distance: 12.3
click at [669, 222] on div at bounding box center [604, 501] width 1208 height 730
click at [666, 210] on div at bounding box center [604, 501] width 1208 height 730
click at [679, 217] on div at bounding box center [604, 501] width 1208 height 730
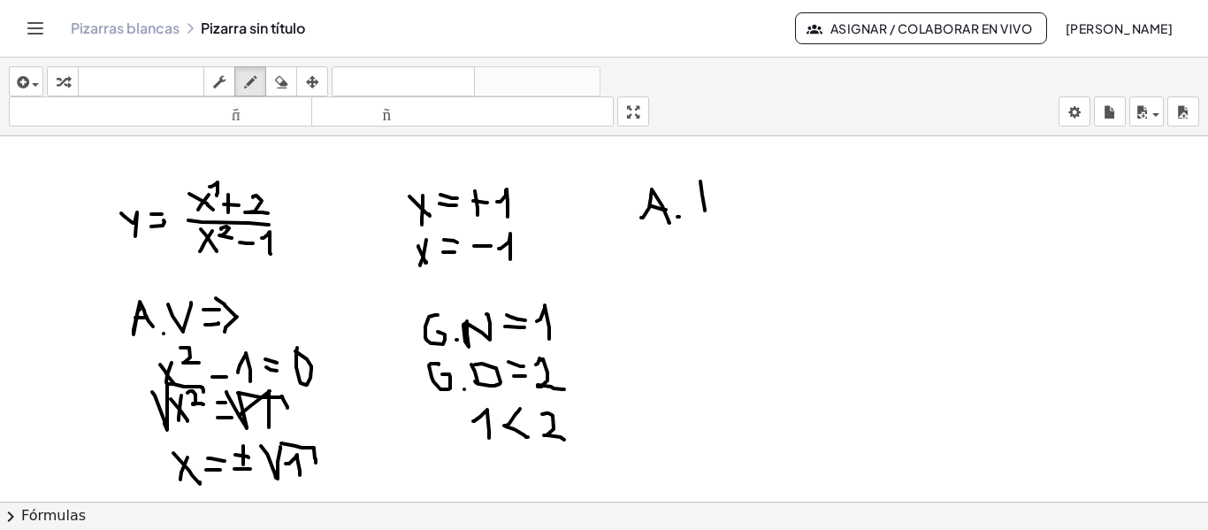
drag, startPoint x: 702, startPoint y: 195, endPoint x: 705, endPoint y: 210, distance: 16.1
click at [705, 210] on div at bounding box center [604, 501] width 1208 height 730
drag, startPoint x: 724, startPoint y: 217, endPoint x: 707, endPoint y: 200, distance: 24.4
click at [723, 215] on div at bounding box center [604, 501] width 1208 height 730
click at [721, 201] on div at bounding box center [604, 501] width 1208 height 730
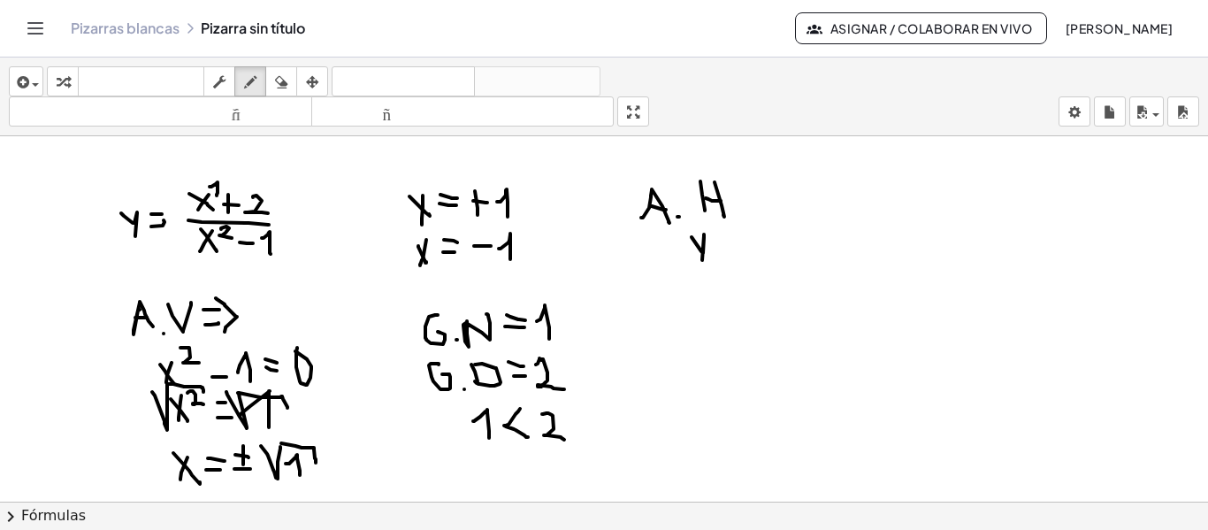
drag, startPoint x: 701, startPoint y: 251, endPoint x: 699, endPoint y: 278, distance: 26.7
click at [699, 278] on div at bounding box center [604, 501] width 1208 height 730
drag, startPoint x: 710, startPoint y: 260, endPoint x: 729, endPoint y: 262, distance: 18.7
click at [729, 262] on div at bounding box center [604, 501] width 1208 height 730
click at [731, 255] on div at bounding box center [604, 501] width 1208 height 730
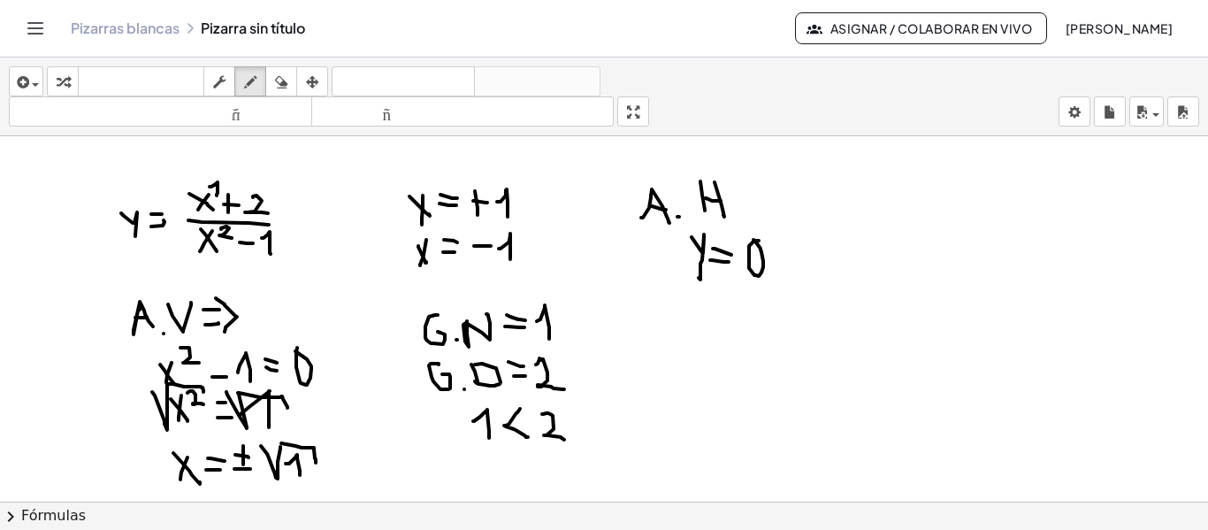
click at [753, 240] on div at bounding box center [604, 501] width 1208 height 730
drag, startPoint x: 955, startPoint y: 215, endPoint x: 958, endPoint y: 462, distance: 246.7
click at [958, 462] on div at bounding box center [604, 501] width 1208 height 730
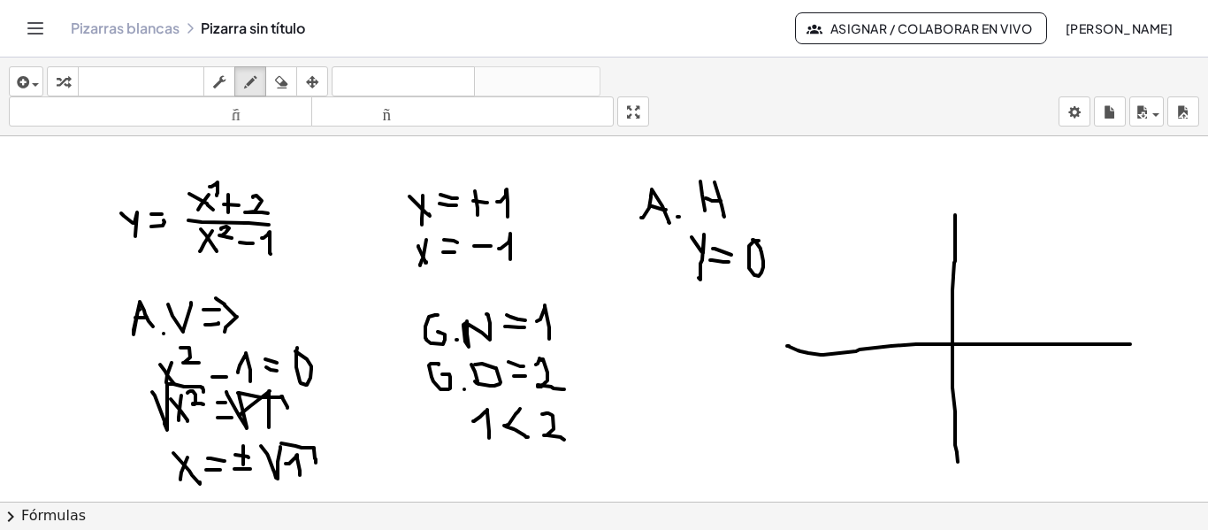
drag, startPoint x: 798, startPoint y: 350, endPoint x: 1130, endPoint y: 344, distance: 332.5
click at [1130, 344] on div at bounding box center [604, 501] width 1208 height 730
drag, startPoint x: 995, startPoint y: 334, endPoint x: 993, endPoint y: 351, distance: 16.9
click at [993, 351] on div at bounding box center [604, 501] width 1208 height 730
drag, startPoint x: 991, startPoint y: 373, endPoint x: 1002, endPoint y: 381, distance: 13.3
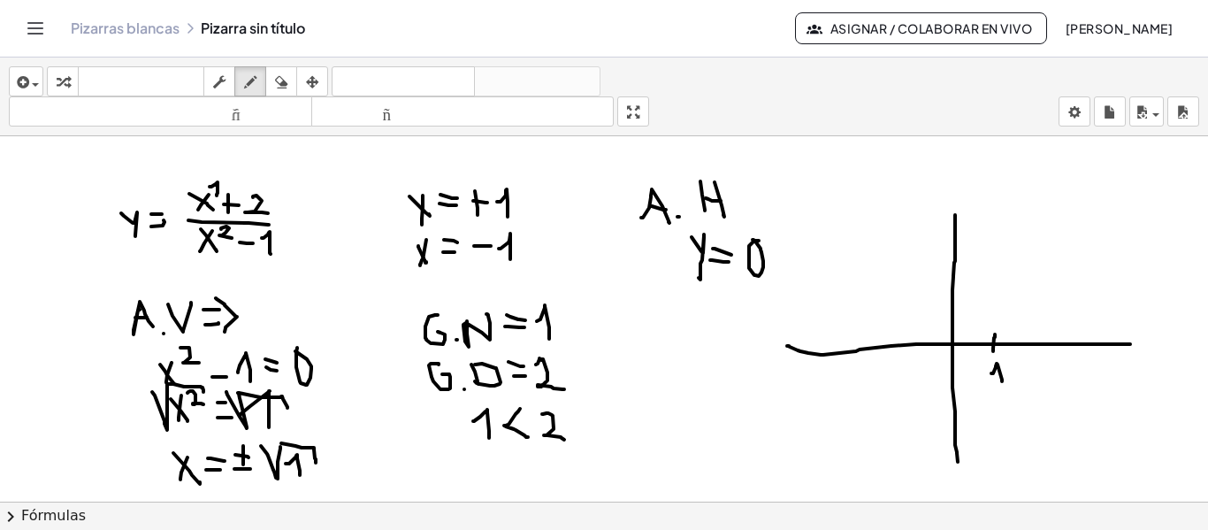
click at [1002, 381] on div at bounding box center [604, 501] width 1208 height 730
drag, startPoint x: 992, startPoint y: 232, endPoint x: 992, endPoint y: 258, distance: 26.5
click at [992, 256] on div at bounding box center [604, 501] width 1208 height 730
drag, startPoint x: 992, startPoint y: 298, endPoint x: 993, endPoint y: 317, distance: 19.5
click at [992, 299] on div at bounding box center [604, 501] width 1208 height 730
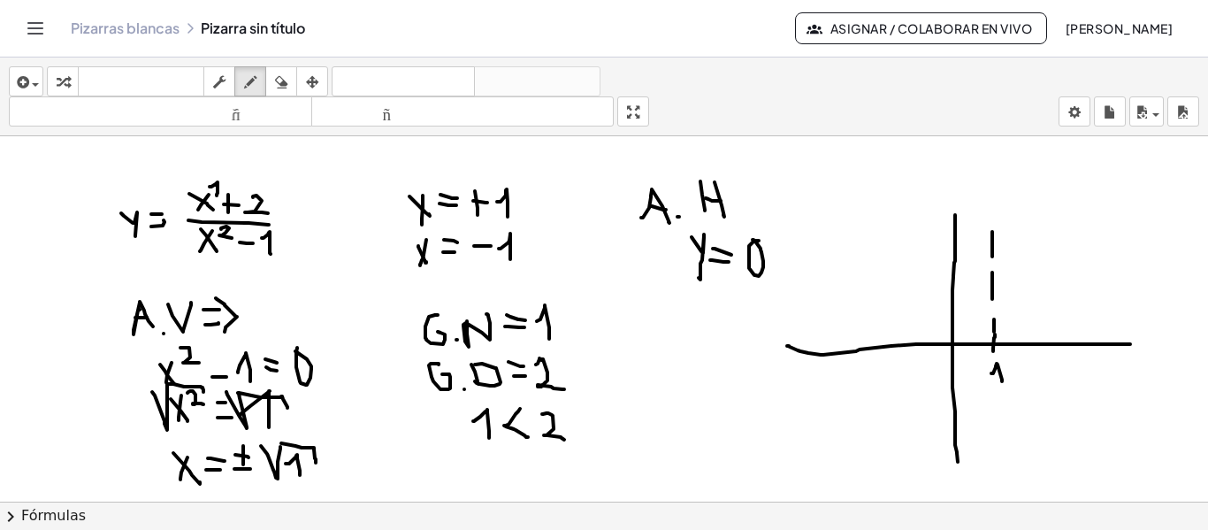
drag, startPoint x: 994, startPoint y: 319, endPoint x: 994, endPoint y: 332, distance: 12.4
click at [994, 332] on div at bounding box center [604, 501] width 1208 height 730
drag, startPoint x: 993, startPoint y: 361, endPoint x: 993, endPoint y: 386, distance: 24.8
click at [993, 386] on div at bounding box center [604, 501] width 1208 height 730
drag, startPoint x: 994, startPoint y: 400, endPoint x: 995, endPoint y: 420, distance: 20.4
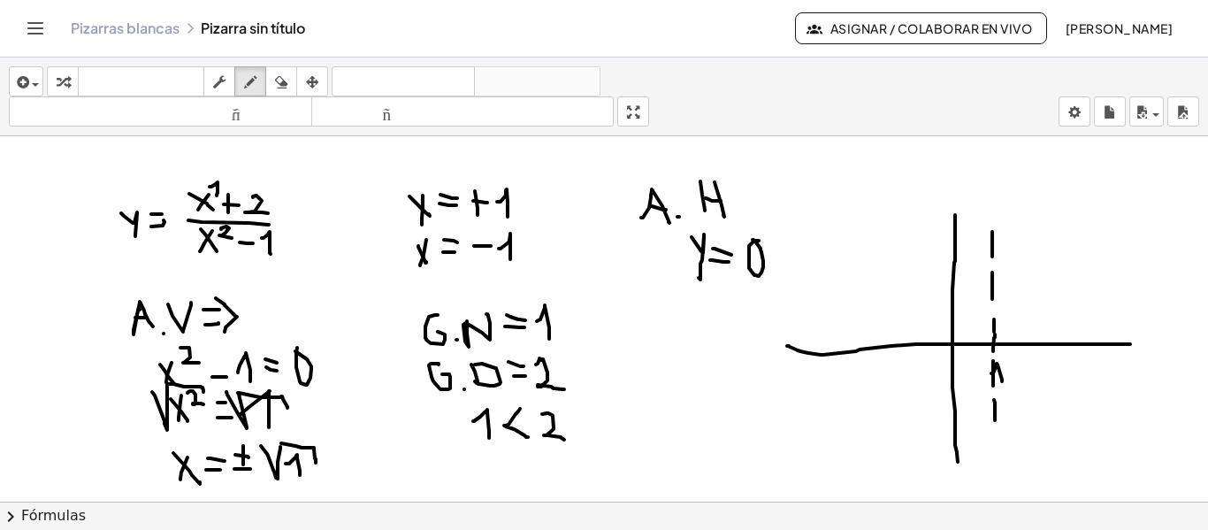
click at [995, 420] on div at bounding box center [604, 501] width 1208 height 730
drag, startPoint x: 995, startPoint y: 436, endPoint x: 999, endPoint y: 457, distance: 21.7
click at [999, 457] on div at bounding box center [604, 501] width 1208 height 730
drag, startPoint x: 908, startPoint y: 337, endPoint x: 908, endPoint y: 354, distance: 16.8
click at [908, 354] on div at bounding box center [604, 501] width 1208 height 730
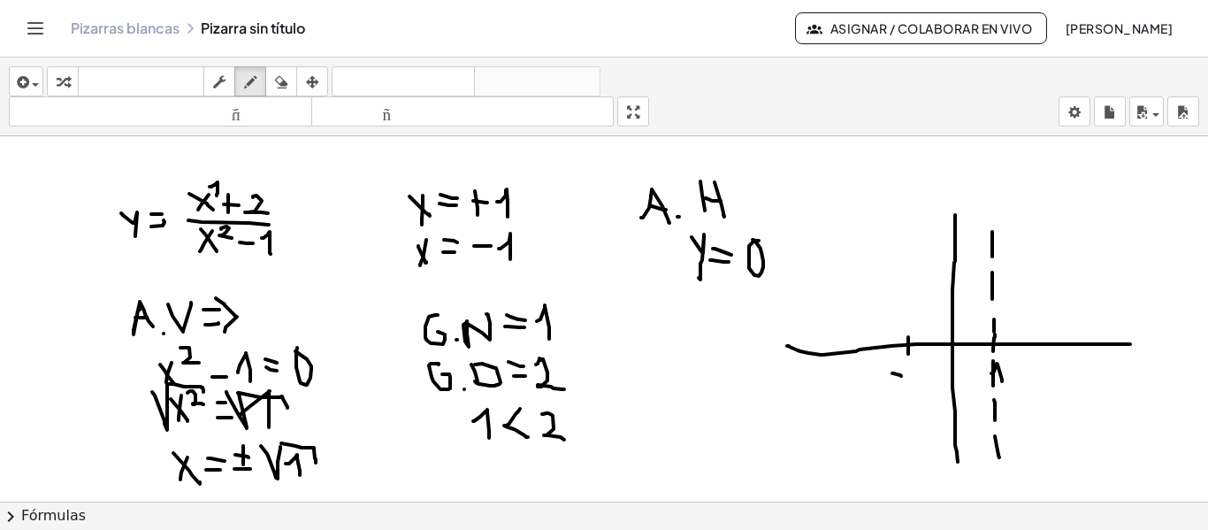
drag, startPoint x: 892, startPoint y: 373, endPoint x: 901, endPoint y: 376, distance: 9.2
click at [901, 376] on div at bounding box center [604, 501] width 1208 height 730
drag, startPoint x: 913, startPoint y: 371, endPoint x: 915, endPoint y: 384, distance: 12.7
click at [915, 384] on div at bounding box center [604, 501] width 1208 height 730
drag, startPoint x: 906, startPoint y: 225, endPoint x: 909, endPoint y: 255, distance: 29.3
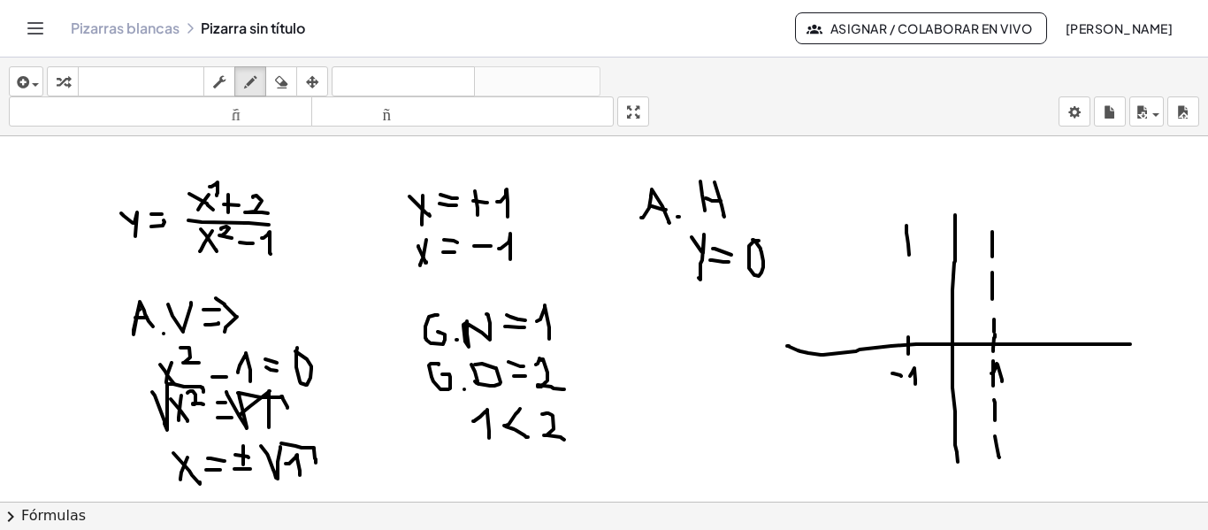
click at [909, 255] on div at bounding box center [604, 501] width 1208 height 730
drag, startPoint x: 912, startPoint y: 271, endPoint x: 912, endPoint y: 294, distance: 23.0
click at [912, 294] on div at bounding box center [604, 501] width 1208 height 730
drag, startPoint x: 911, startPoint y: 307, endPoint x: 911, endPoint y: 326, distance: 19.5
click at [911, 326] on div at bounding box center [604, 501] width 1208 height 730
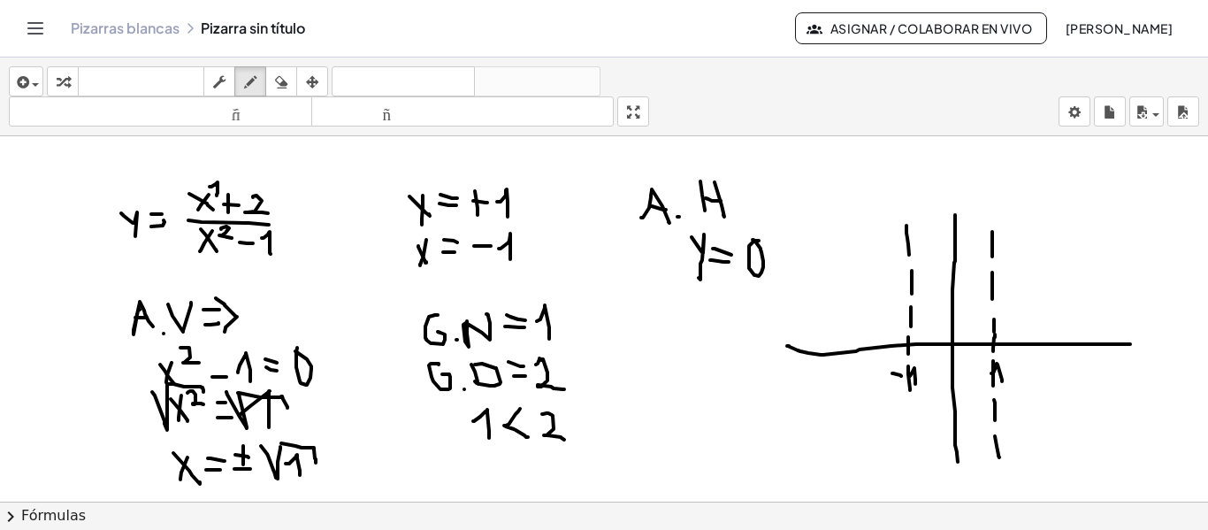
drag, startPoint x: 908, startPoint y: 366, endPoint x: 910, endPoint y: 390, distance: 23.9
click at [910, 390] on div at bounding box center [604, 501] width 1208 height 730
drag, startPoint x: 908, startPoint y: 406, endPoint x: 909, endPoint y: 431, distance: 24.8
click at [909, 431] on div at bounding box center [604, 501] width 1208 height 730
drag, startPoint x: 909, startPoint y: 447, endPoint x: 910, endPoint y: 470, distance: 23.0
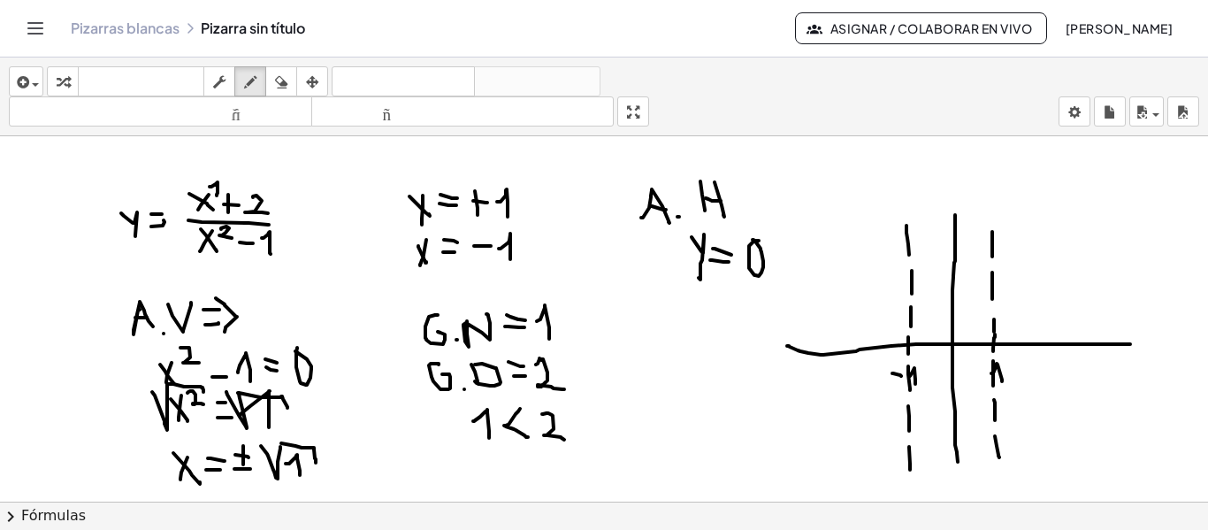
click at [910, 470] on div at bounding box center [604, 501] width 1208 height 730
drag, startPoint x: 800, startPoint y: 350, endPoint x: 1135, endPoint y: 341, distance: 335.3
click at [1135, 341] on div at bounding box center [604, 501] width 1208 height 730
drag, startPoint x: 947, startPoint y: 210, endPoint x: 967, endPoint y: 178, distance: 37.8
click at [972, 221] on div at bounding box center [604, 501] width 1208 height 730
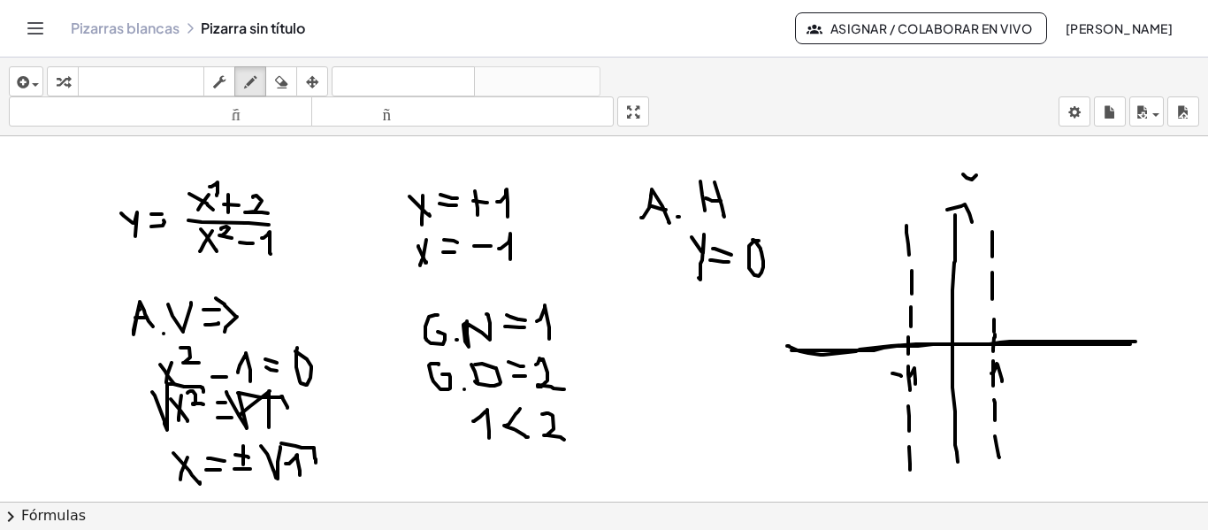
drag, startPoint x: 963, startPoint y: 174, endPoint x: 979, endPoint y: 194, distance: 25.1
click at [979, 194] on div at bounding box center [604, 501] width 1208 height 730
drag, startPoint x: 1149, startPoint y: 342, endPoint x: 1161, endPoint y: 356, distance: 18.8
click at [1165, 372] on div at bounding box center [604, 501] width 1208 height 730
drag, startPoint x: 1161, startPoint y: 346, endPoint x: 1152, endPoint y: 370, distance: 25.5
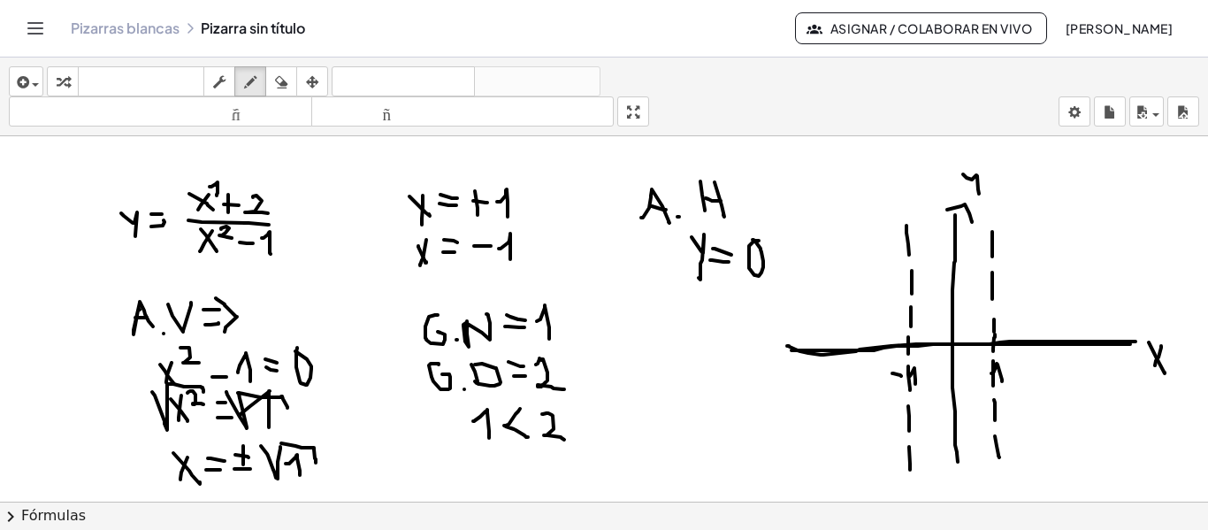
click at [1152, 370] on div at bounding box center [604, 501] width 1208 height 730
drag, startPoint x: 1120, startPoint y: 402, endPoint x: 1124, endPoint y: 416, distance: 14.6
click at [1124, 416] on div at bounding box center [604, 501] width 1208 height 730
click at [1142, 404] on div at bounding box center [604, 501] width 1208 height 730
drag, startPoint x: 1135, startPoint y: 396, endPoint x: 1147, endPoint y: 396, distance: 11.5
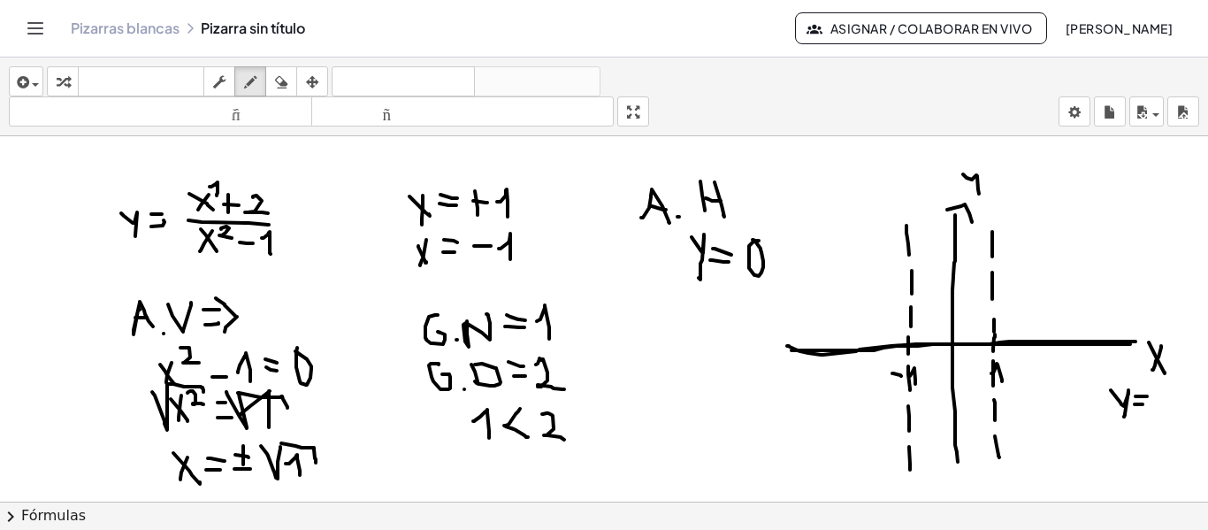
click at [1147, 396] on div at bounding box center [604, 501] width 1208 height 730
click at [1158, 395] on div at bounding box center [604, 501] width 1208 height 730
drag, startPoint x: 615, startPoint y: 374, endPoint x: 615, endPoint y: 432, distance: 57.5
click at [615, 432] on div at bounding box center [604, 501] width 1208 height 730
click at [613, 373] on div at bounding box center [604, 501] width 1208 height 730
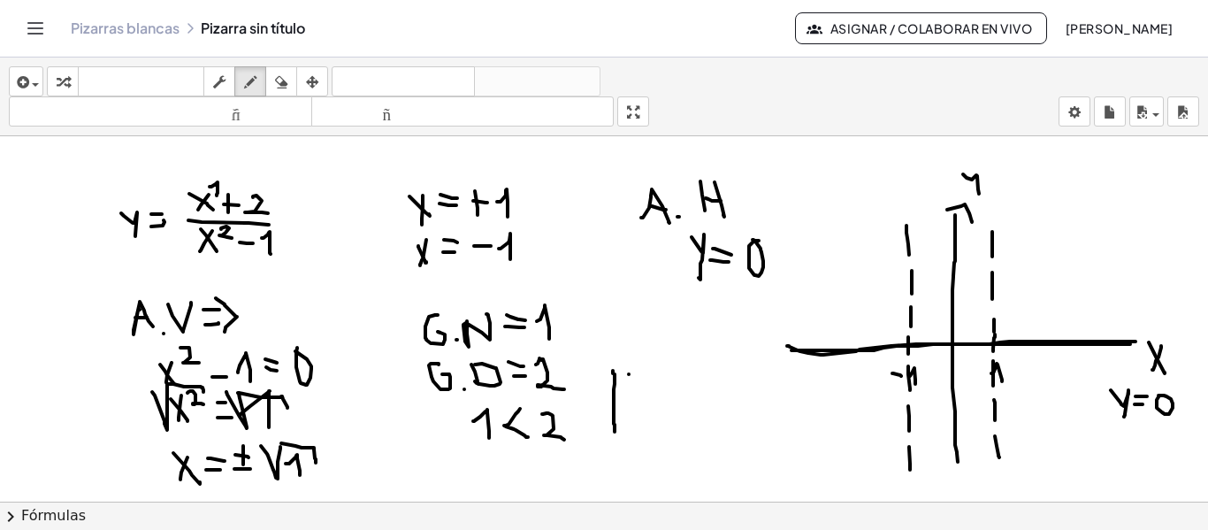
drag, startPoint x: 629, startPoint y: 374, endPoint x: 643, endPoint y: 391, distance: 22.0
click at [643, 391] on div at bounding box center [604, 501] width 1208 height 730
drag, startPoint x: 638, startPoint y: 381, endPoint x: 633, endPoint y: 390, distance: 9.9
click at [633, 390] on div at bounding box center [604, 501] width 1208 height 730
drag, startPoint x: 637, startPoint y: 408, endPoint x: 643, endPoint y: 430, distance: 23.0
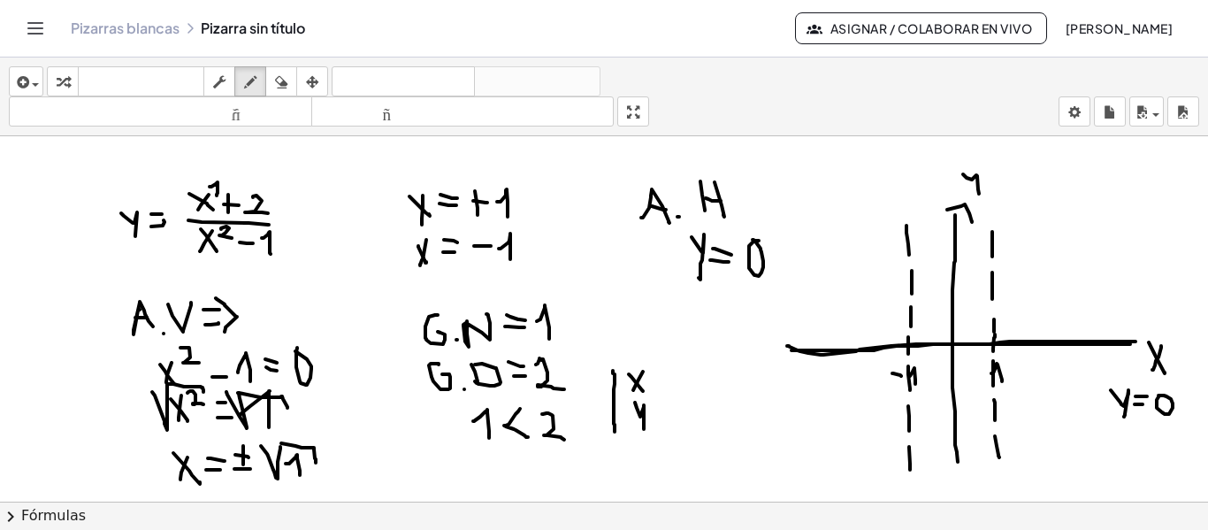
click at [643, 430] on div at bounding box center [604, 501] width 1208 height 730
drag, startPoint x: 625, startPoint y: 394, endPoint x: 809, endPoint y: 394, distance: 183.9
click at [809, 394] on div at bounding box center [604, 501] width 1208 height 730
drag, startPoint x: 657, startPoint y: 370, endPoint x: 664, endPoint y: 429, distance: 59.7
click at [664, 429] on div at bounding box center [604, 501] width 1208 height 730
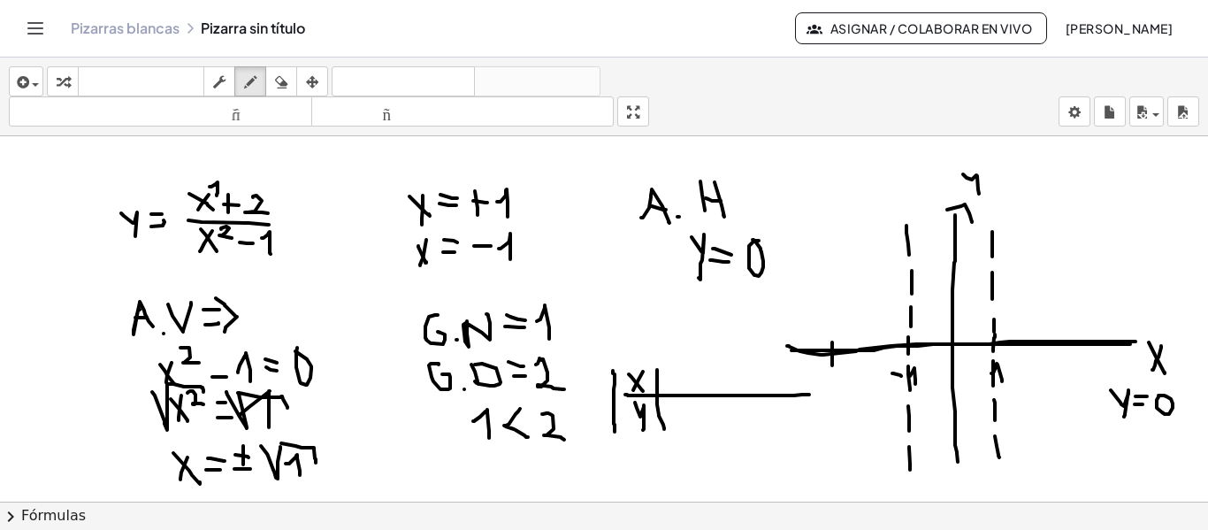
drag, startPoint x: 832, startPoint y: 342, endPoint x: 832, endPoint y: 365, distance: 23.0
click at [832, 365] on div at bounding box center [604, 501] width 1208 height 730
drag, startPoint x: 823, startPoint y: 384, endPoint x: 834, endPoint y: 384, distance: 10.6
click at [834, 384] on div at bounding box center [604, 501] width 1208 height 730
drag, startPoint x: 837, startPoint y: 378, endPoint x: 836, endPoint y: 395, distance: 17.7
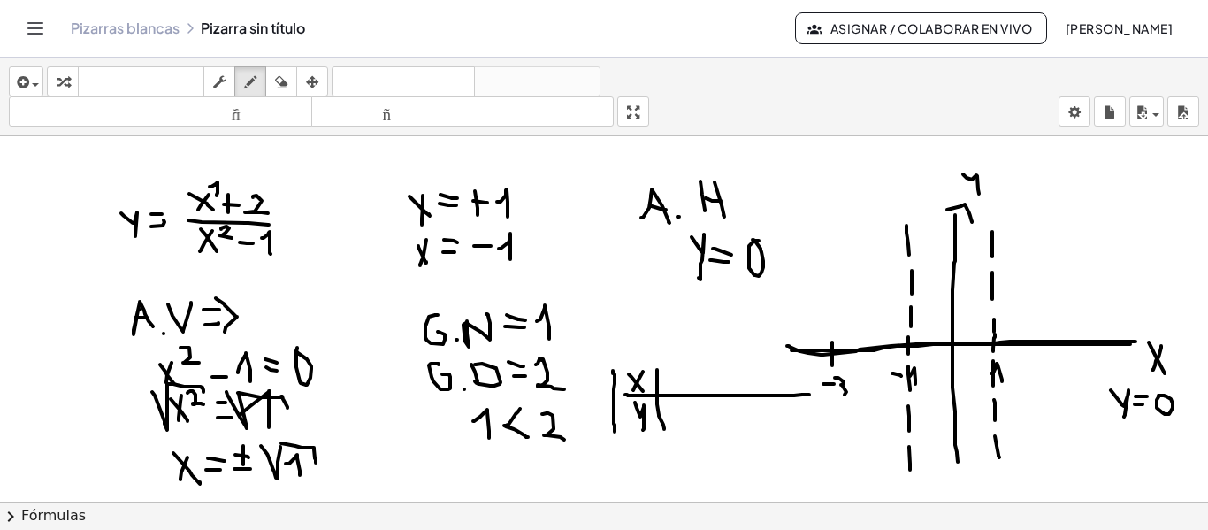
click at [836, 395] on div at bounding box center [604, 501] width 1208 height 730
click at [673, 380] on div at bounding box center [604, 501] width 1208 height 730
drag, startPoint x: 685, startPoint y: 371, endPoint x: 683, endPoint y: 385, distance: 14.4
click at [683, 385] on div at bounding box center [604, 501] width 1208 height 730
drag, startPoint x: 947, startPoint y: 369, endPoint x: 960, endPoint y: 369, distance: 13.3
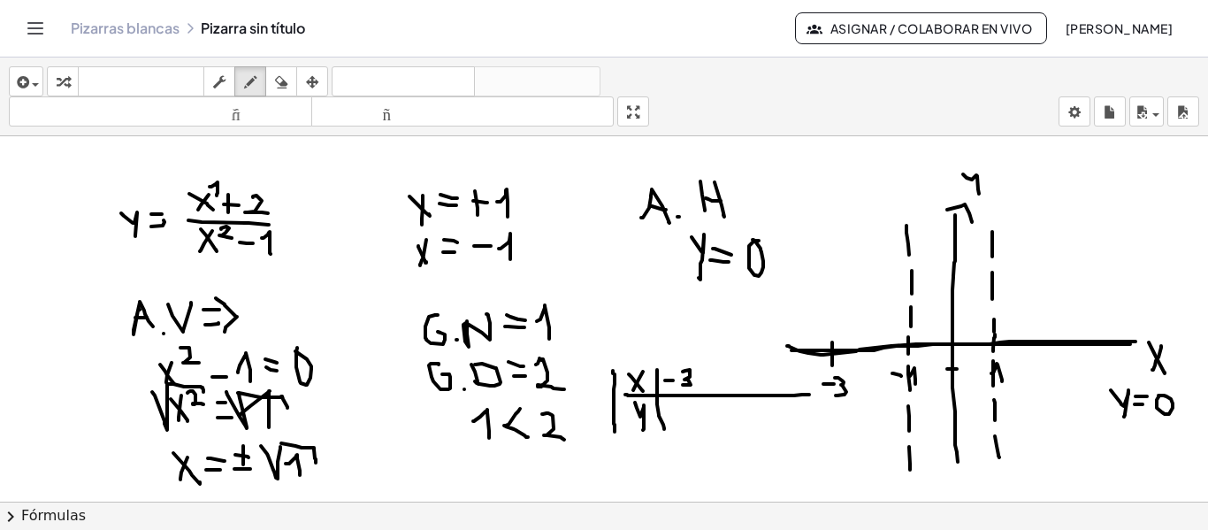
click at [960, 369] on div at bounding box center [604, 501] width 1208 height 730
click at [962, 378] on div at bounding box center [604, 501] width 1208 height 730
drag, startPoint x: 972, startPoint y: 371, endPoint x: 975, endPoint y: 384, distance: 12.9
click at [975, 384] on div at bounding box center [604, 501] width 1208 height 730
drag, startPoint x: 867, startPoint y: 340, endPoint x: 866, endPoint y: 359, distance: 19.5
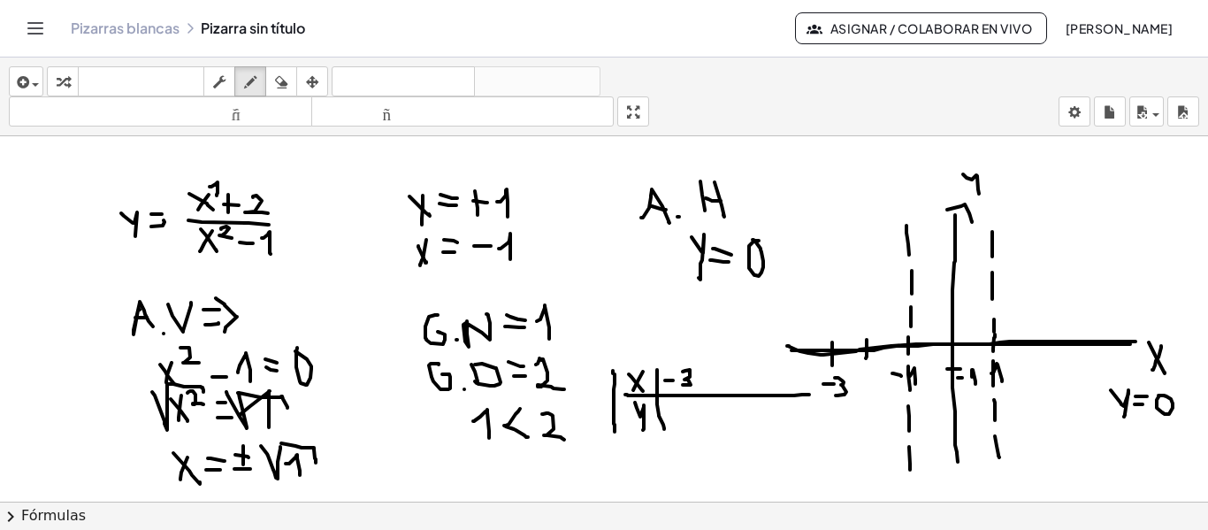
click at [866, 359] on div at bounding box center [604, 501] width 1208 height 730
drag, startPoint x: 860, startPoint y: 375, endPoint x: 870, endPoint y: 374, distance: 9.8
click at [868, 375] on div at bounding box center [604, 501] width 1208 height 730
drag, startPoint x: 872, startPoint y: 370, endPoint x: 890, endPoint y: 390, distance: 27.0
click at [890, 390] on div at bounding box center [604, 501] width 1208 height 730
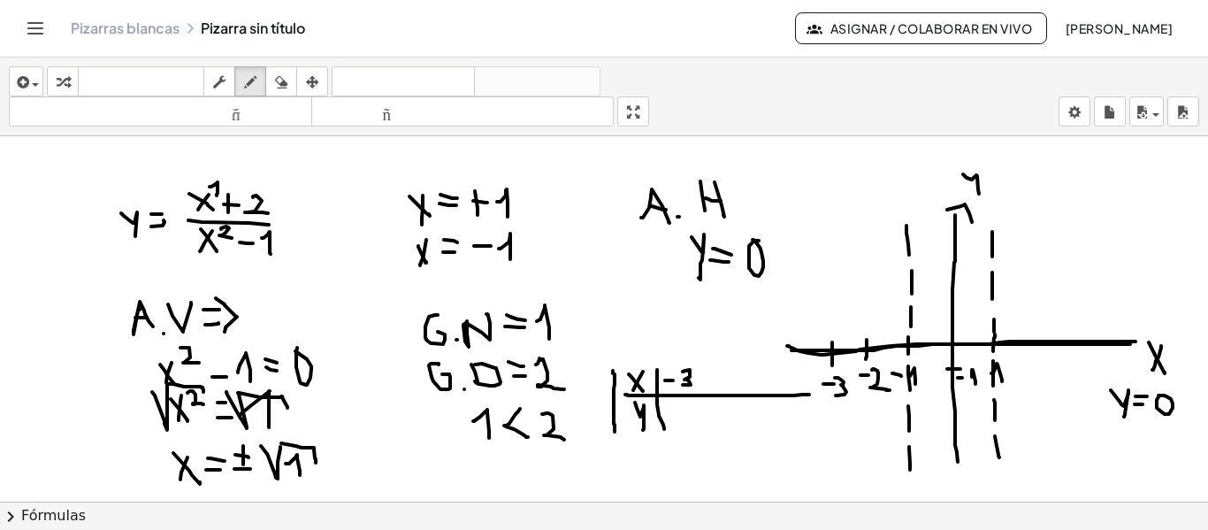
click at [951, 345] on div at bounding box center [604, 501] width 1208 height 730
click at [829, 355] on div at bounding box center [604, 501] width 1208 height 730
click at [832, 356] on div at bounding box center [604, 501] width 1208 height 730
drag, startPoint x: 697, startPoint y: 370, endPoint x: 698, endPoint y: 424, distance: 54.8
click at [698, 424] on div at bounding box center [604, 501] width 1208 height 730
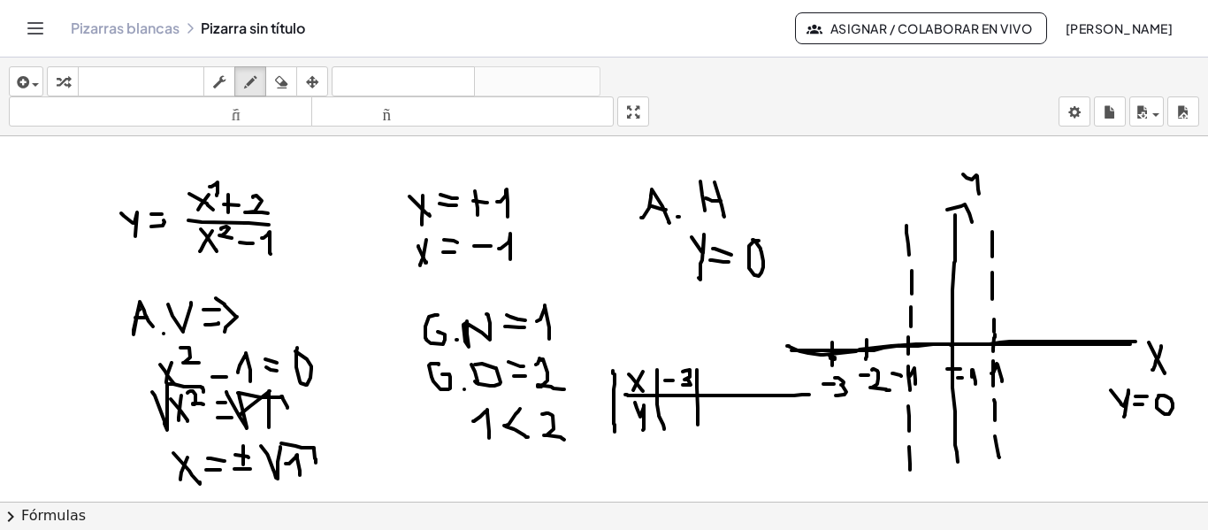
click at [668, 412] on div at bounding box center [604, 501] width 1208 height 730
click at [672, 408] on div at bounding box center [604, 501] width 1208 height 730
click at [681, 416] on div at bounding box center [604, 501] width 1208 height 730
click at [687, 417] on div at bounding box center [604, 501] width 1208 height 730
drag, startPoint x: 684, startPoint y: 403, endPoint x: 695, endPoint y: 416, distance: 17.0
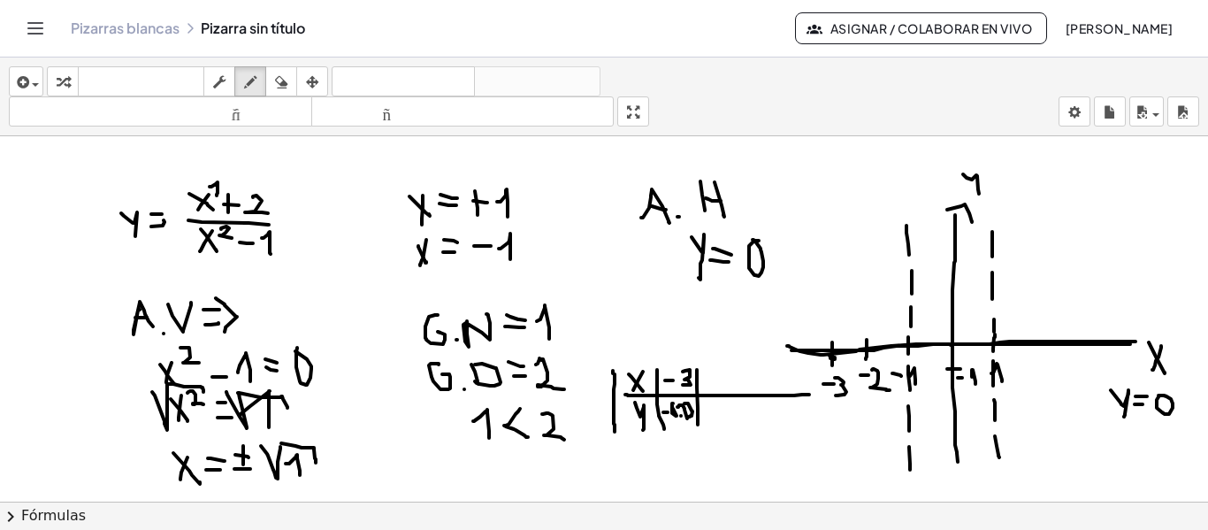
click at [695, 416] on div at bounding box center [604, 501] width 1208 height 730
click at [709, 384] on div at bounding box center [604, 501] width 1208 height 730
drag, startPoint x: 714, startPoint y: 372, endPoint x: 725, endPoint y: 391, distance: 21.4
click at [725, 391] on div at bounding box center [604, 501] width 1208 height 730
click at [710, 375] on div at bounding box center [604, 501] width 1208 height 730
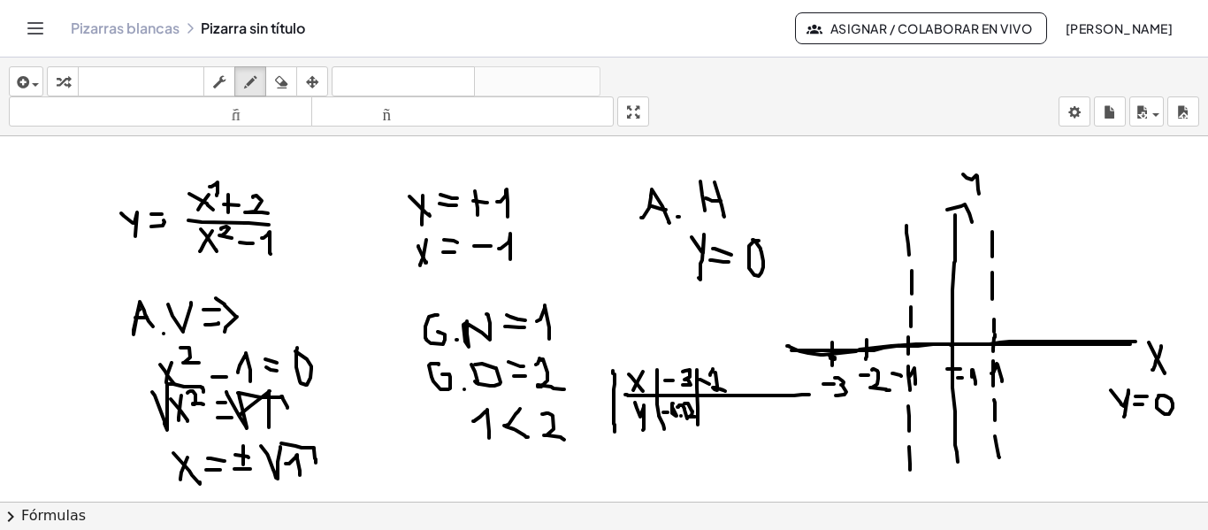
click at [867, 348] on div at bounding box center [604, 501] width 1208 height 730
click at [866, 348] on div at bounding box center [604, 501] width 1208 height 730
click at [833, 357] on div at bounding box center [604, 501] width 1208 height 730
drag, startPoint x: 801, startPoint y: 340, endPoint x: 800, endPoint y: 358, distance: 18.6
click at [800, 358] on div at bounding box center [604, 501] width 1208 height 730
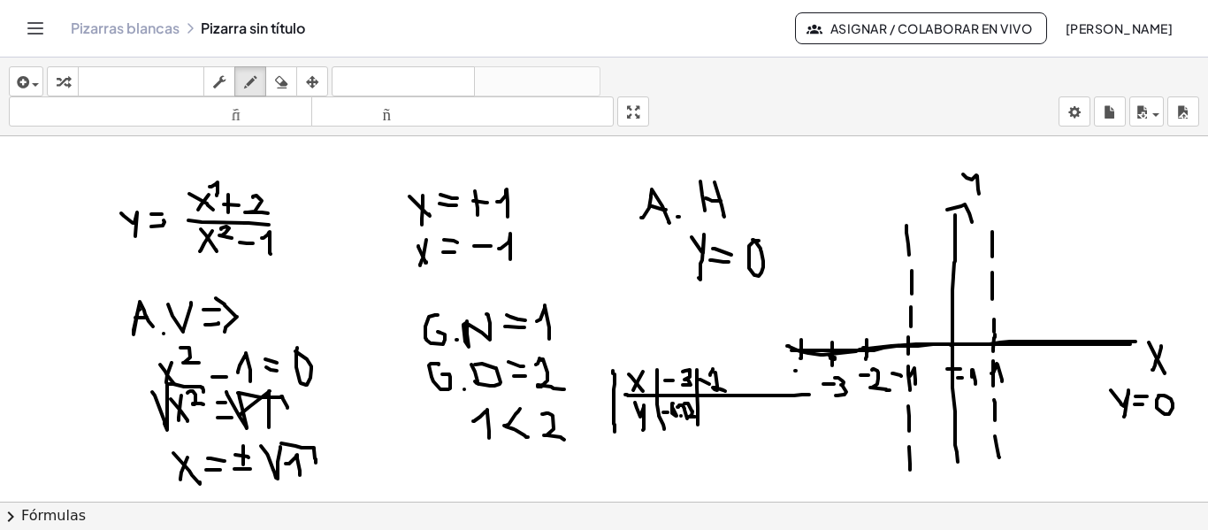
click at [800, 371] on div at bounding box center [604, 501] width 1208 height 730
drag, startPoint x: 806, startPoint y: 366, endPoint x: 814, endPoint y: 388, distance: 23.8
click at [814, 388] on div at bounding box center [604, 501] width 1208 height 730
drag, startPoint x: 730, startPoint y: 363, endPoint x: 731, endPoint y: 429, distance: 65.5
click at [731, 430] on div at bounding box center [604, 501] width 1208 height 730
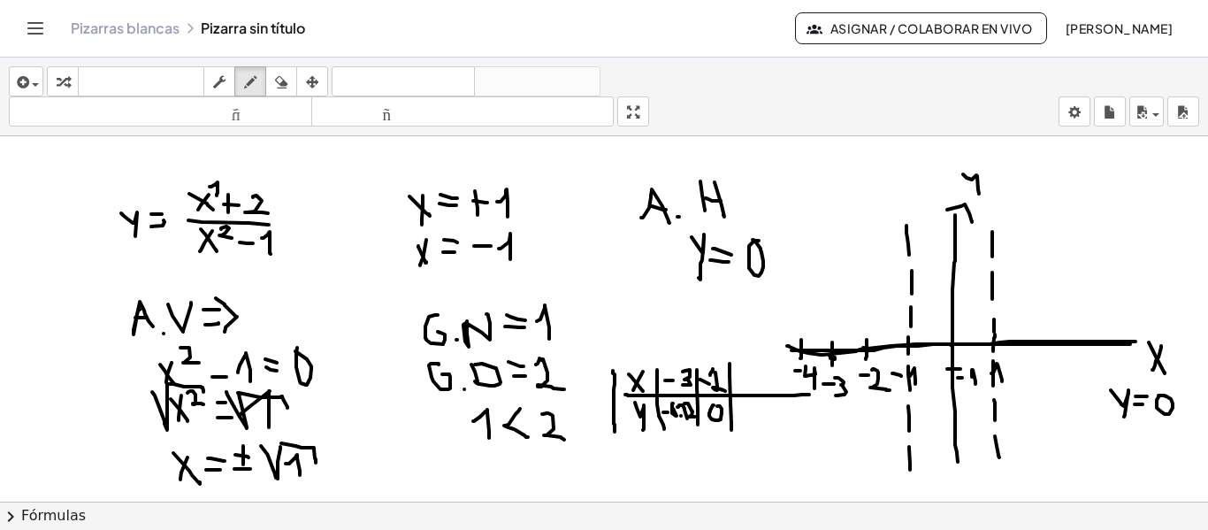
click at [716, 405] on div at bounding box center [604, 501] width 1208 height 730
click at [741, 378] on div at bounding box center [604, 501] width 1208 height 730
drag, startPoint x: 745, startPoint y: 376, endPoint x: 752, endPoint y: 390, distance: 15.8
click at [753, 390] on div at bounding box center [604, 501] width 1208 height 730
click at [799, 357] on div at bounding box center [604, 501] width 1208 height 730
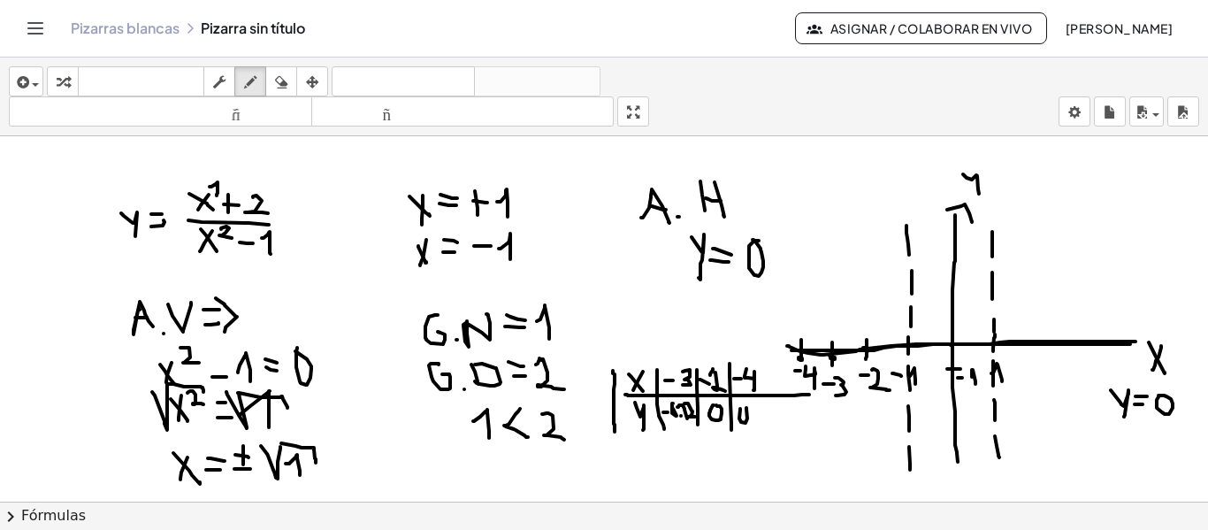
drag, startPoint x: 741, startPoint y: 422, endPoint x: 738, endPoint y: 408, distance: 14.4
click at [738, 408] on div at bounding box center [604, 501] width 1208 height 730
click at [737, 412] on div at bounding box center [604, 501] width 1208 height 730
drag, startPoint x: 755, startPoint y: 413, endPoint x: 760, endPoint y: 423, distance: 10.7
click at [760, 423] on div at bounding box center [604, 501] width 1208 height 730
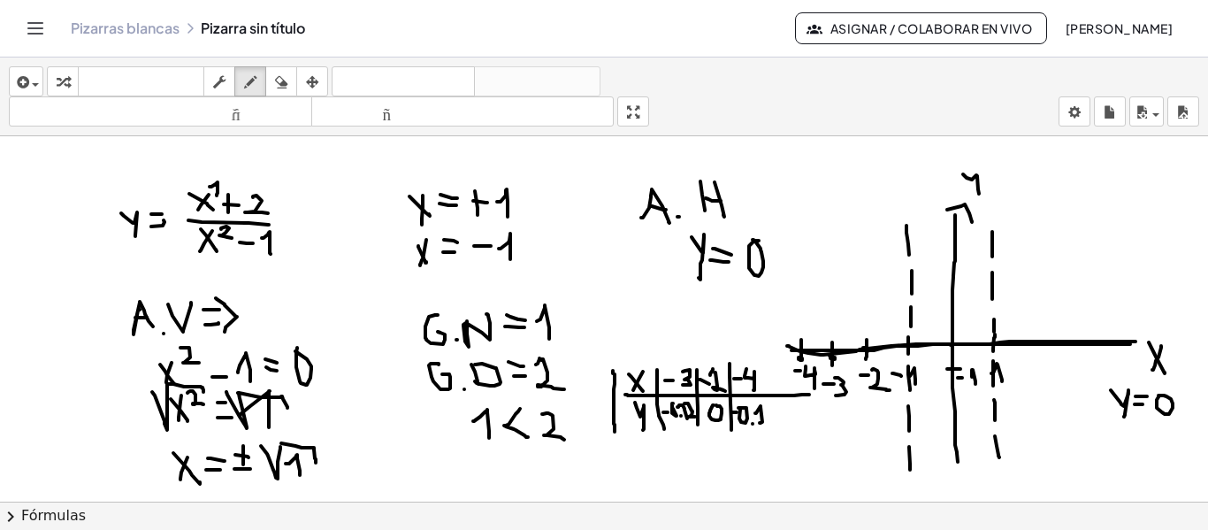
click at [753, 424] on div at bounding box center [604, 501] width 1208 height 730
drag, startPoint x: 768, startPoint y: 405, endPoint x: 764, endPoint y: 420, distance: 15.4
click at [764, 420] on div at bounding box center [604, 501] width 1208 height 730
drag, startPoint x: 768, startPoint y: 371, endPoint x: 868, endPoint y: 353, distance: 102.5
click at [868, 353] on div at bounding box center [604, 501] width 1208 height 730
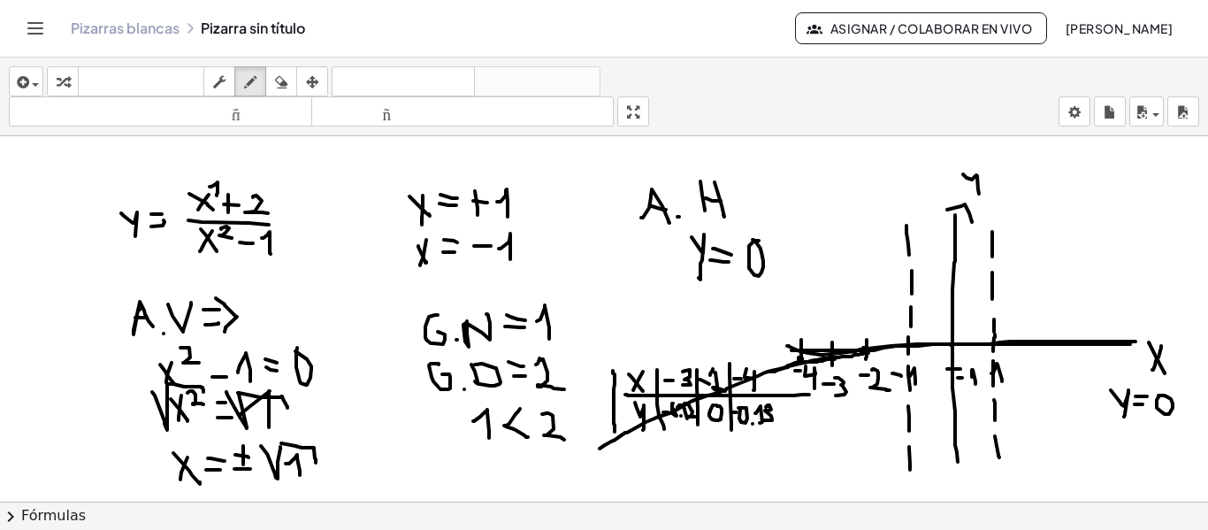
drag, startPoint x: 826, startPoint y: 358, endPoint x: 596, endPoint y: 449, distance: 247.3
click at [598, 449] on div at bounding box center [604, 501] width 1208 height 730
drag, startPoint x: 864, startPoint y: 351, endPoint x: 901, endPoint y: 348, distance: 37.3
click at [901, 348] on div at bounding box center [604, 501] width 1208 height 730
click at [951, 340] on div at bounding box center [604, 501] width 1208 height 730
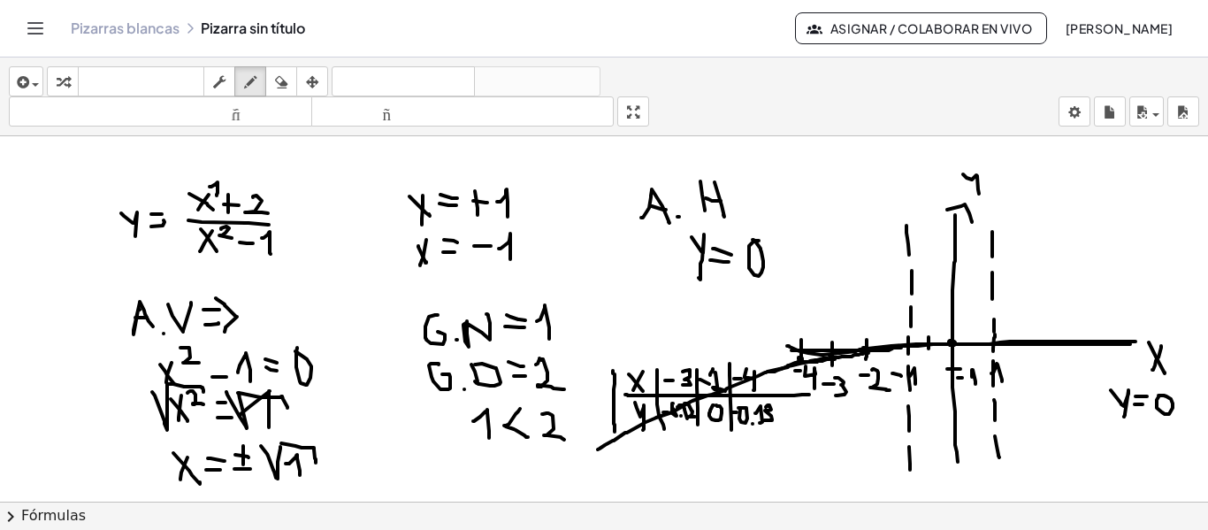
drag, startPoint x: 928, startPoint y: 337, endPoint x: 928, endPoint y: 348, distance: 11.5
click at [928, 348] on div at bounding box center [604, 501] width 1208 height 730
drag, startPoint x: 973, startPoint y: 337, endPoint x: 972, endPoint y: 349, distance: 12.4
click at [972, 349] on div at bounding box center [604, 501] width 1208 height 730
drag, startPoint x: 663, startPoint y: 441, endPoint x: 684, endPoint y: 437, distance: 20.8
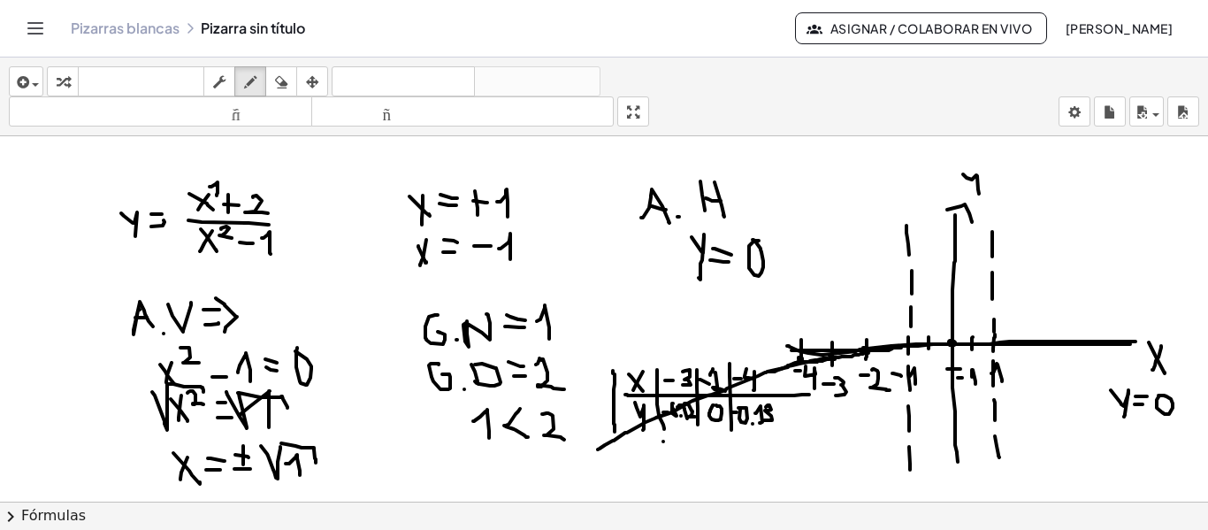
click at [672, 441] on div at bounding box center [604, 501] width 1208 height 730
click at [682, 434] on div at bounding box center [604, 501] width 1208 height 730
click at [693, 450] on div at bounding box center [604, 501] width 1208 height 730
click at [707, 435] on div at bounding box center [604, 501] width 1208 height 730
drag, startPoint x: 698, startPoint y: 433, endPoint x: 700, endPoint y: 451, distance: 17.9
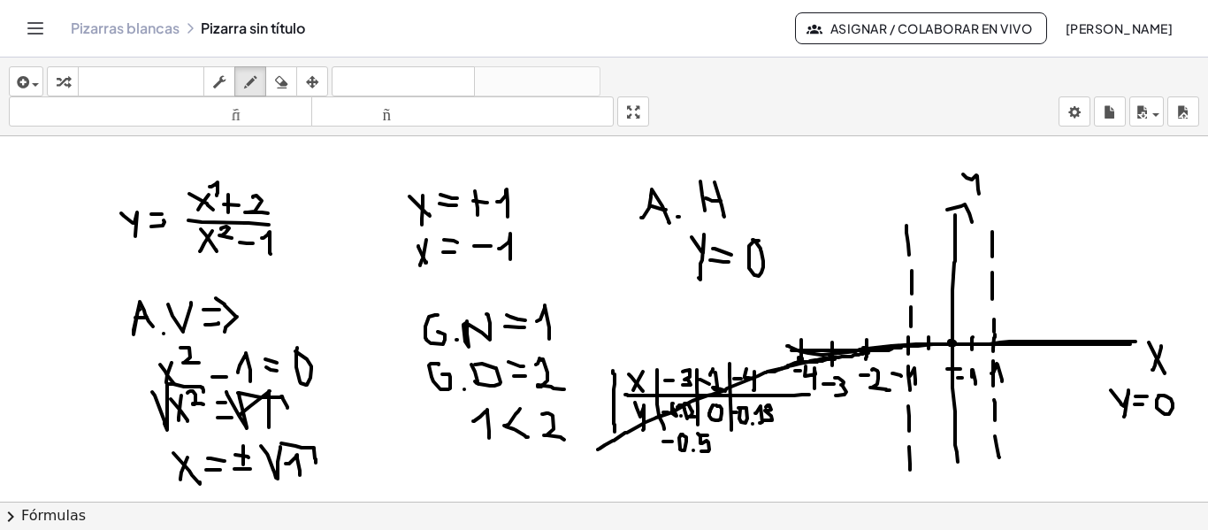
click at [700, 451] on div at bounding box center [604, 501] width 1208 height 730
click at [958, 395] on div at bounding box center [604, 501] width 1208 height 730
click at [970, 407] on div at bounding box center [604, 501] width 1208 height 730
drag, startPoint x: 968, startPoint y: 400, endPoint x: 979, endPoint y: 421, distance: 23.7
click at [979, 421] on div at bounding box center [604, 501] width 1208 height 730
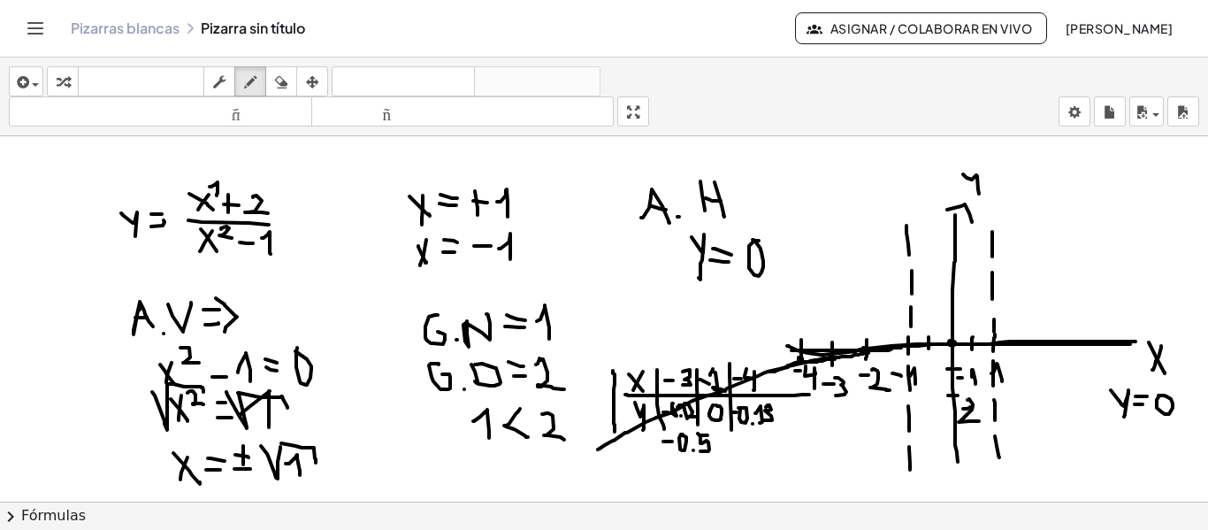
click at [930, 394] on div at bounding box center [604, 501] width 1208 height 730
click at [929, 393] on div at bounding box center [604, 501] width 1208 height 730
drag, startPoint x: 951, startPoint y: 442, endPoint x: 960, endPoint y: 445, distance: 10.1
click at [960, 445] on div at bounding box center [604, 501] width 1208 height 730
click at [979, 444] on div at bounding box center [604, 501] width 1208 height 730
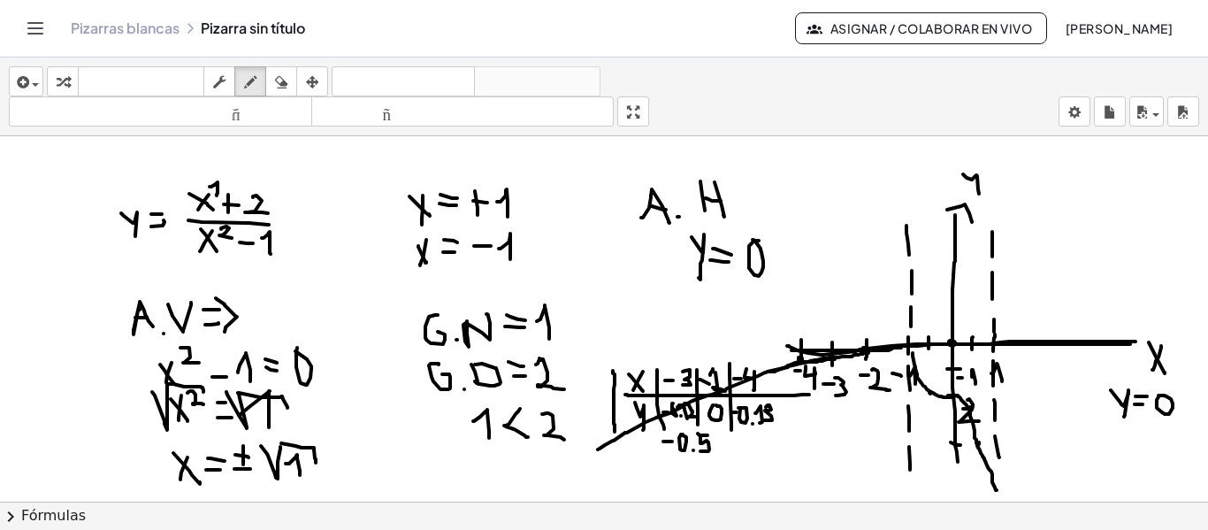
drag, startPoint x: 913, startPoint y: 353, endPoint x: 997, endPoint y: 490, distance: 160.8
click at [997, 490] on div at bounding box center [604, 501] width 1208 height 730
click at [913, 352] on div at bounding box center [604, 501] width 1208 height 730
drag, startPoint x: 993, startPoint y: 478, endPoint x: 995, endPoint y: 489, distance: 11.6
click at [995, 489] on div at bounding box center [604, 501] width 1208 height 730
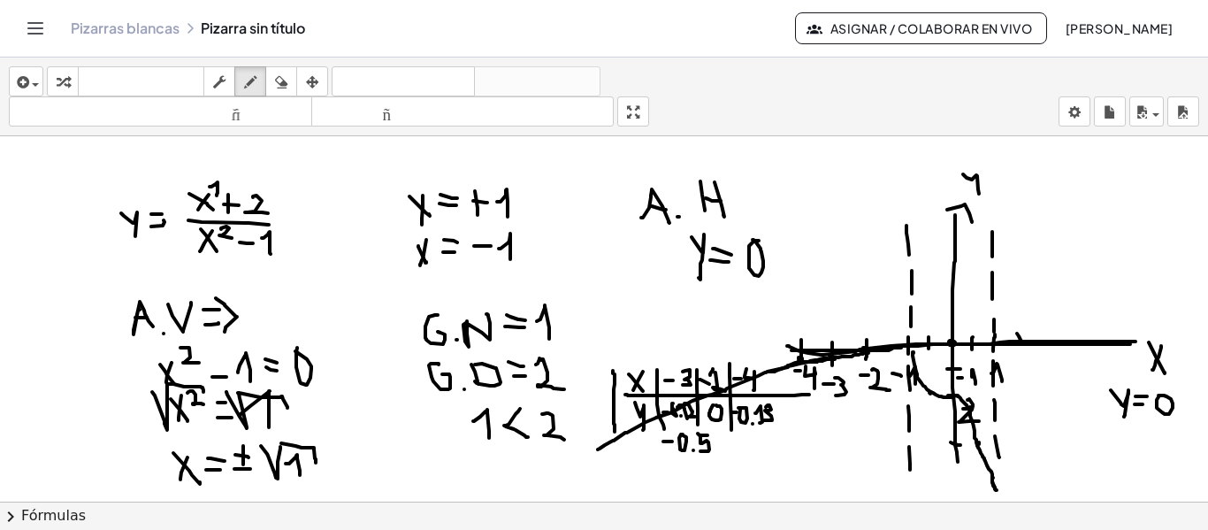
drag, startPoint x: 1017, startPoint y: 333, endPoint x: 1025, endPoint y: 348, distance: 17.0
click at [1025, 348] on div at bounding box center [604, 501] width 1208 height 730
drag, startPoint x: 1025, startPoint y: 358, endPoint x: 1038, endPoint y: 371, distance: 18.8
click at [1038, 371] on div at bounding box center [604, 501] width 1208 height 730
click at [1065, 357] on div at bounding box center [604, 501] width 1208 height 730
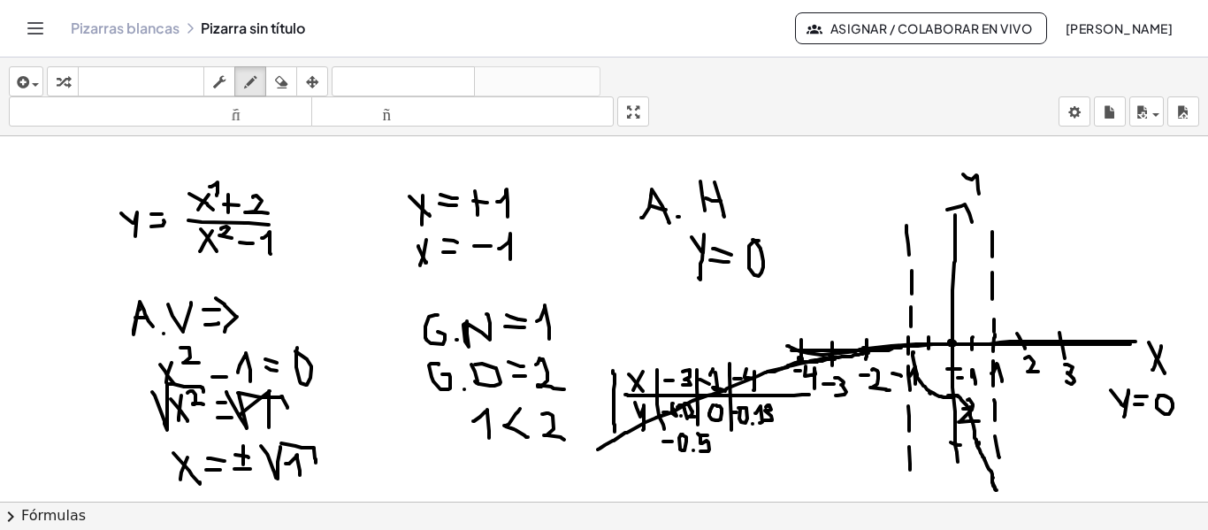
drag, startPoint x: 1065, startPoint y: 364, endPoint x: 1066, endPoint y: 381, distance: 16.8
click at [1066, 381] on div at bounding box center [604, 501] width 1208 height 730
click at [959, 307] on div at bounding box center [604, 501] width 1208 height 730
drag, startPoint x: 926, startPoint y: 305, endPoint x: 931, endPoint y: 317, distance: 12.7
click at [931, 317] on div at bounding box center [604, 501] width 1208 height 730
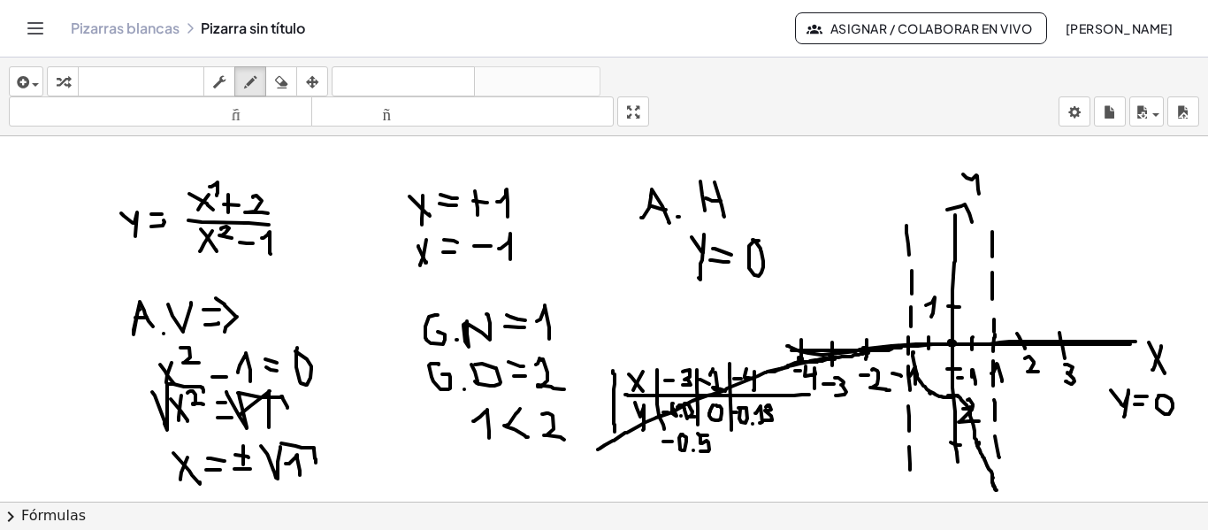
click at [1017, 286] on div at bounding box center [604, 501] width 1208 height 730
click at [1018, 286] on div at bounding box center [604, 501] width 1208 height 730
click at [1059, 315] on div at bounding box center [604, 501] width 1208 height 730
drag, startPoint x: 996, startPoint y: 230, endPoint x: 1147, endPoint y: 336, distance: 184.7
click at [1147, 336] on div at bounding box center [604, 501] width 1208 height 730
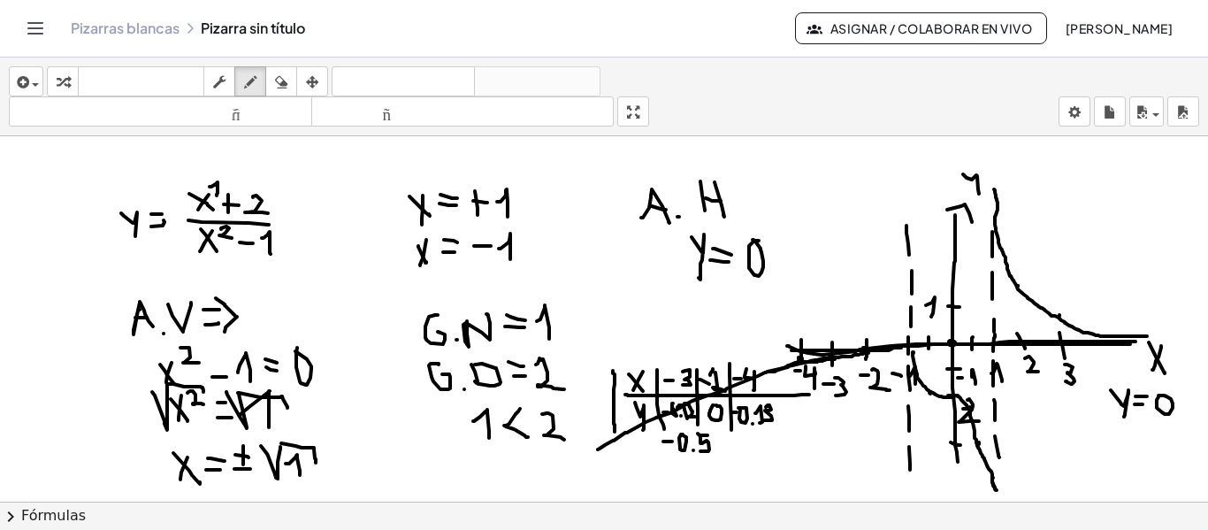
drag, startPoint x: 996, startPoint y: 231, endPoint x: 994, endPoint y: 189, distance: 41.6
click at [994, 189] on div at bounding box center [604, 501] width 1208 height 730
drag, startPoint x: 1045, startPoint y: 441, endPoint x: 1088, endPoint y: 281, distance: 165.6
click at [1088, 281] on div at bounding box center [604, 501] width 1208 height 730
click at [282, 85] on icon "button" at bounding box center [281, 82] width 12 height 21
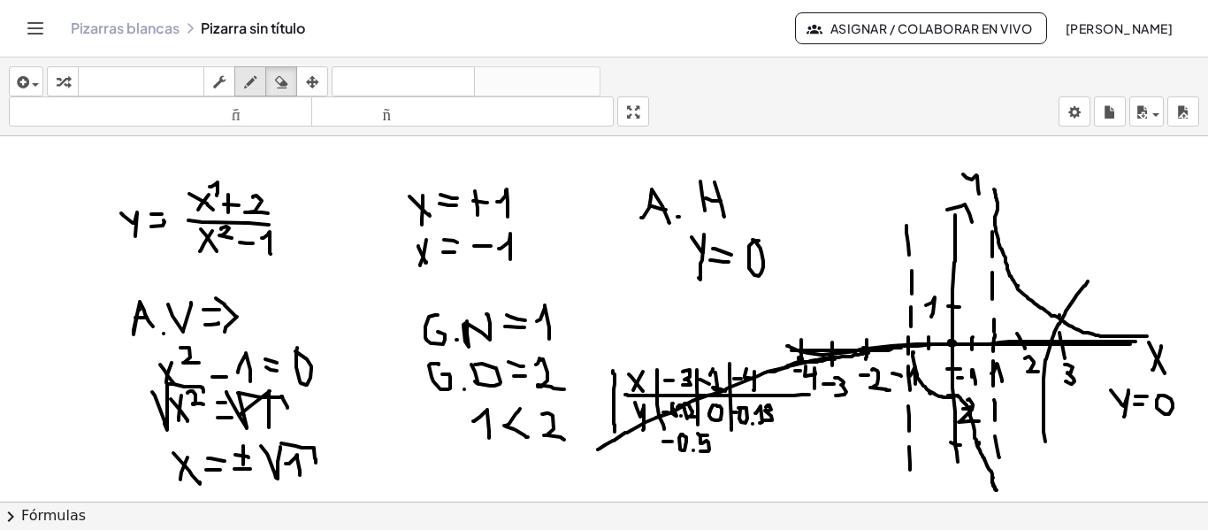
click at [247, 80] on icon "button" at bounding box center [250, 82] width 12 height 21
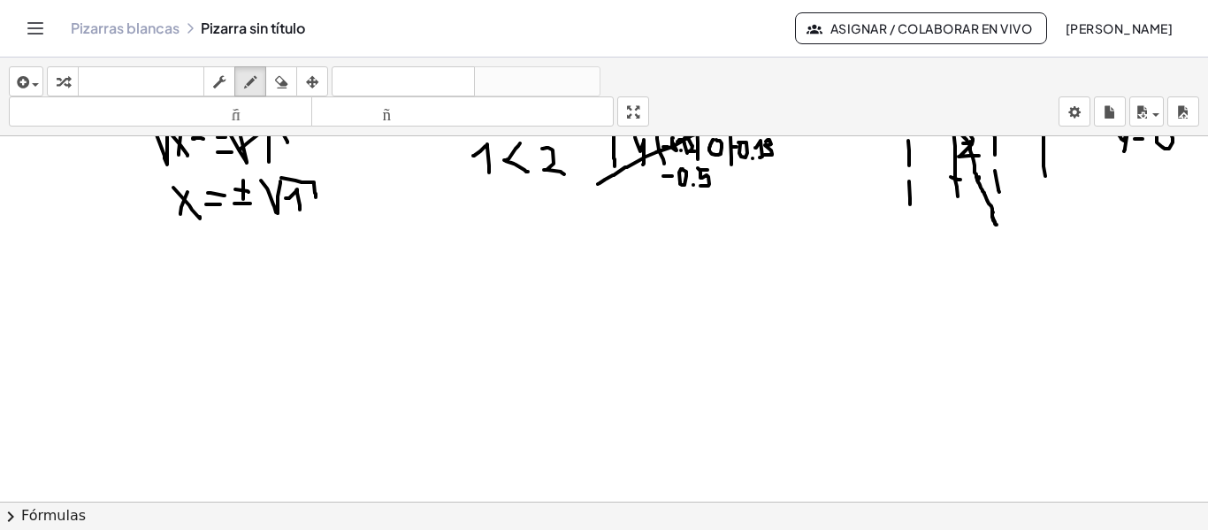
scroll to position [354, 0]
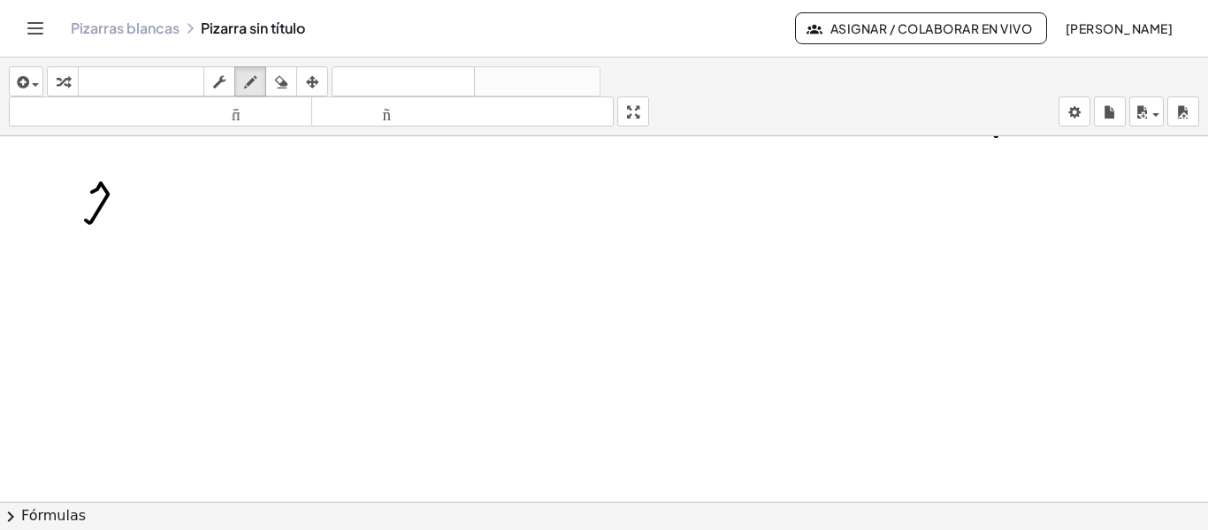
drag, startPoint x: 97, startPoint y: 189, endPoint x: 108, endPoint y: 212, distance: 25.3
click at [108, 219] on div at bounding box center [604, 147] width 1208 height 730
drag, startPoint x: 65, startPoint y: 188, endPoint x: 101, endPoint y: 163, distance: 44.4
click at [101, 163] on div at bounding box center [604, 147] width 1208 height 730
drag, startPoint x: 179, startPoint y: 215, endPoint x: 176, endPoint y: 192, distance: 23.1
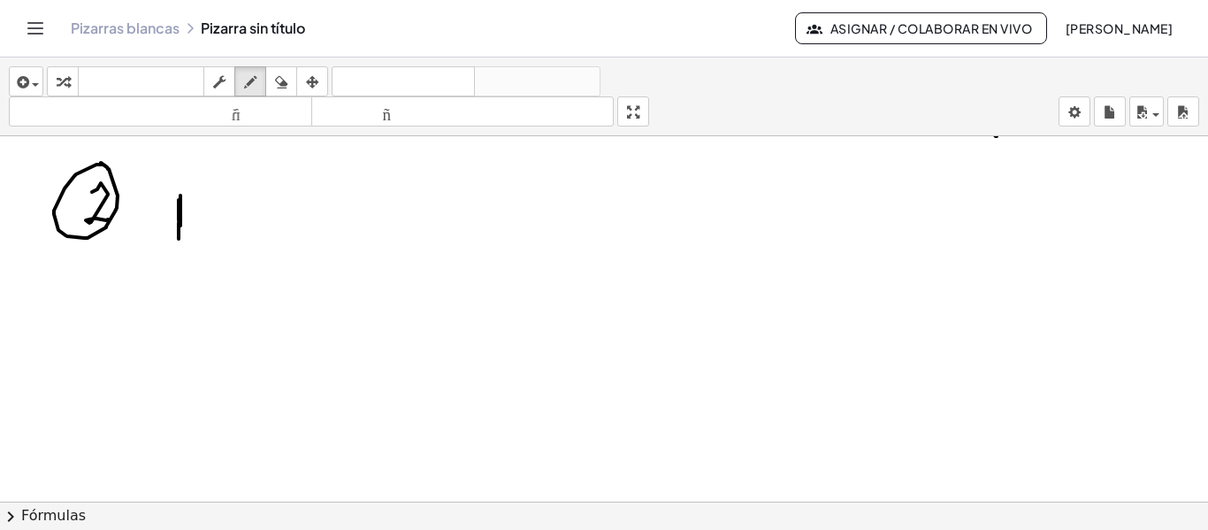
click at [178, 238] on div at bounding box center [604, 147] width 1208 height 730
drag, startPoint x: 165, startPoint y: 197, endPoint x: 180, endPoint y: 218, distance: 25.3
click at [180, 218] on div at bounding box center [604, 147] width 1208 height 730
click at [217, 218] on div at bounding box center [604, 147] width 1208 height 730
click at [218, 206] on div at bounding box center [604, 147] width 1208 height 730
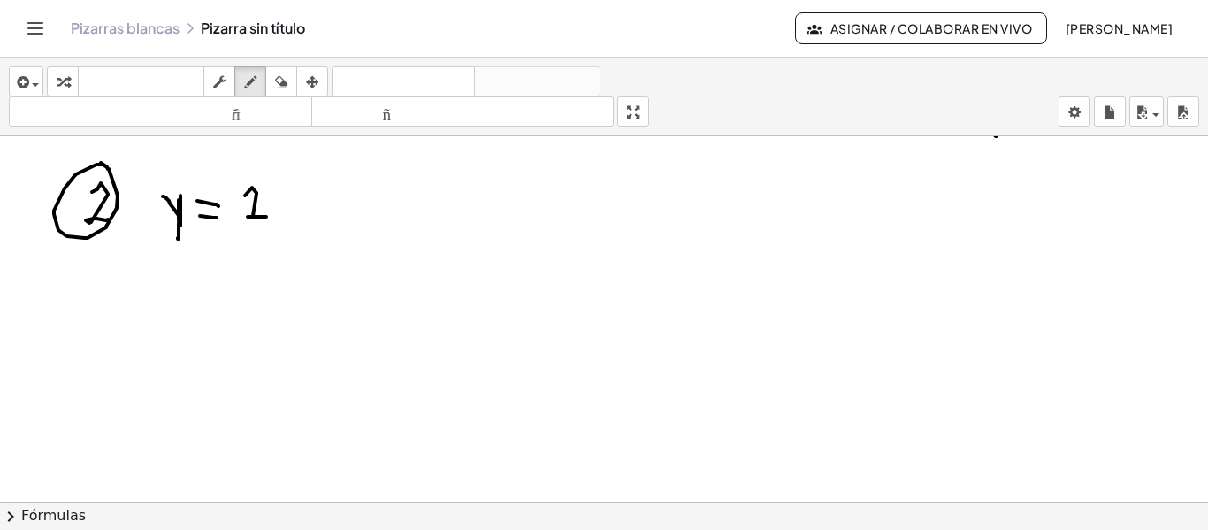
drag, startPoint x: 245, startPoint y: 195, endPoint x: 266, endPoint y: 217, distance: 30.0
click at [266, 217] on div at bounding box center [604, 147] width 1208 height 730
click at [292, 218] on div at bounding box center [604, 147] width 1208 height 730
drag, startPoint x: 276, startPoint y: 223, endPoint x: 302, endPoint y: 203, distance: 32.9
click at [277, 221] on div at bounding box center [604, 147] width 1208 height 730
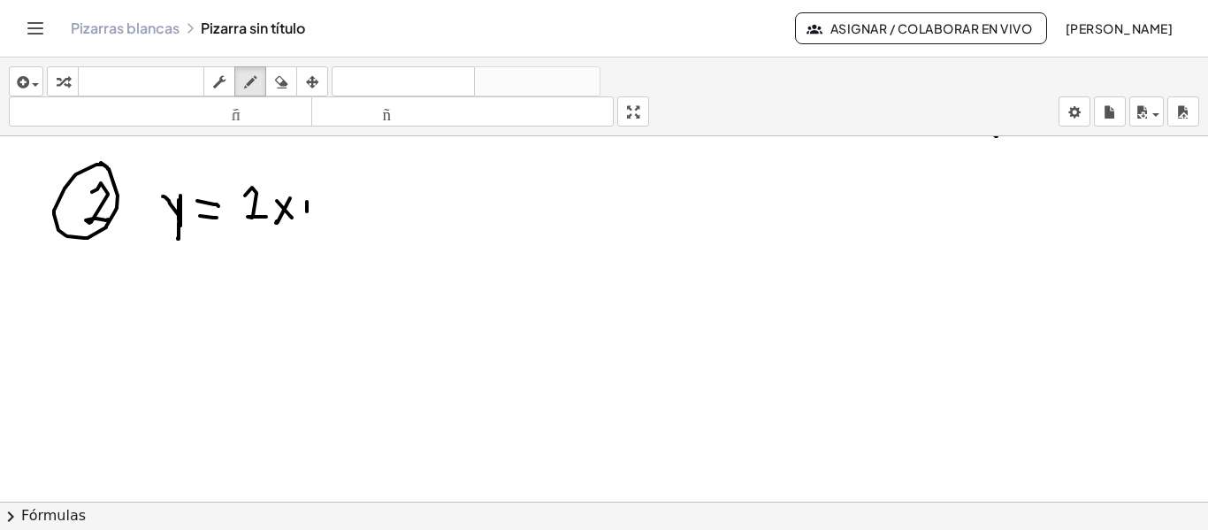
click at [309, 218] on div at bounding box center [604, 147] width 1208 height 730
drag, startPoint x: 301, startPoint y: 209, endPoint x: 312, endPoint y: 210, distance: 11.5
click at [312, 210] on div at bounding box center [604, 147] width 1208 height 730
drag, startPoint x: 323, startPoint y: 210, endPoint x: 335, endPoint y: 220, distance: 15.7
click at [335, 220] on div at bounding box center [604, 147] width 1208 height 730
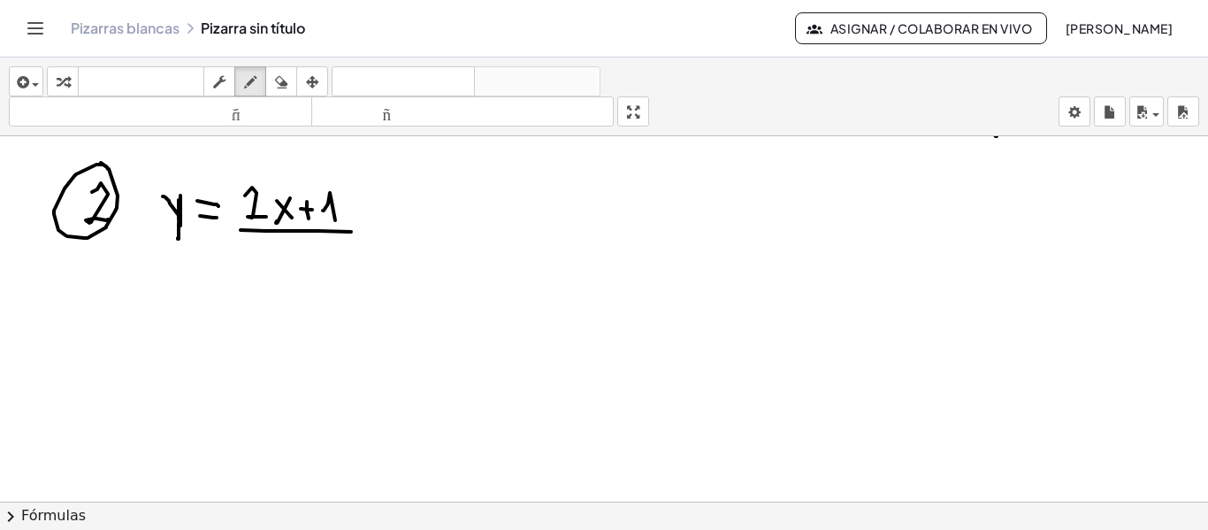
drag, startPoint x: 267, startPoint y: 231, endPoint x: 355, endPoint y: 232, distance: 87.5
click at [355, 232] on div at bounding box center [604, 147] width 1208 height 730
drag, startPoint x: 270, startPoint y: 242, endPoint x: 280, endPoint y: 242, distance: 10.6
click at [285, 264] on div at bounding box center [604, 147] width 1208 height 730
drag, startPoint x: 280, startPoint y: 242, endPoint x: 270, endPoint y: 266, distance: 26.1
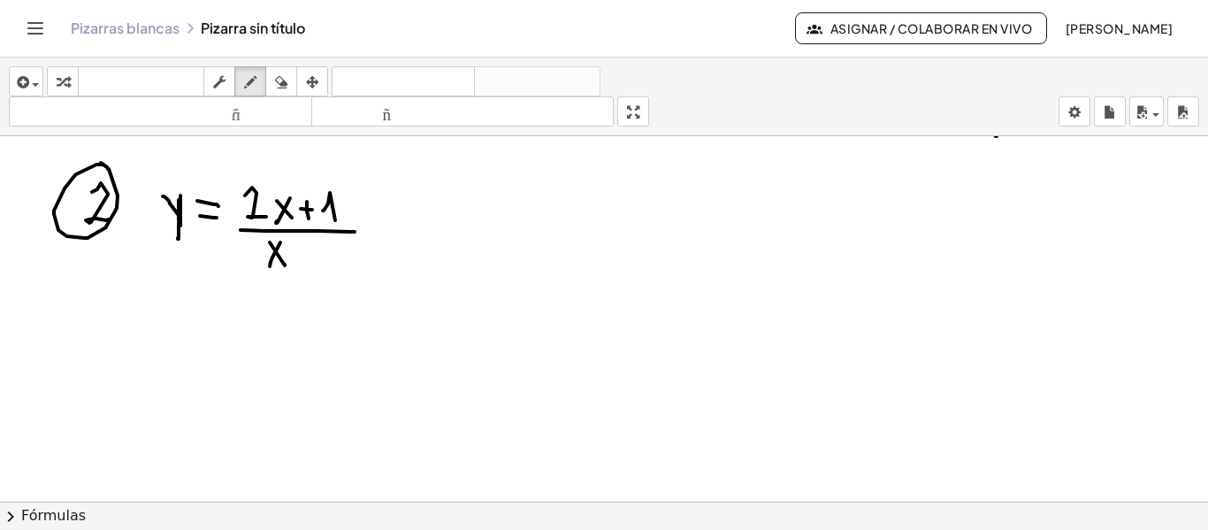
click at [270, 266] on div at bounding box center [604, 147] width 1208 height 730
drag, startPoint x: 295, startPoint y: 256, endPoint x: 312, endPoint y: 255, distance: 16.8
click at [309, 256] on div at bounding box center [604, 147] width 1208 height 730
drag, startPoint x: 325, startPoint y: 242, endPoint x: 325, endPoint y: 270, distance: 27.4
click at [325, 270] on div at bounding box center [604, 147] width 1208 height 730
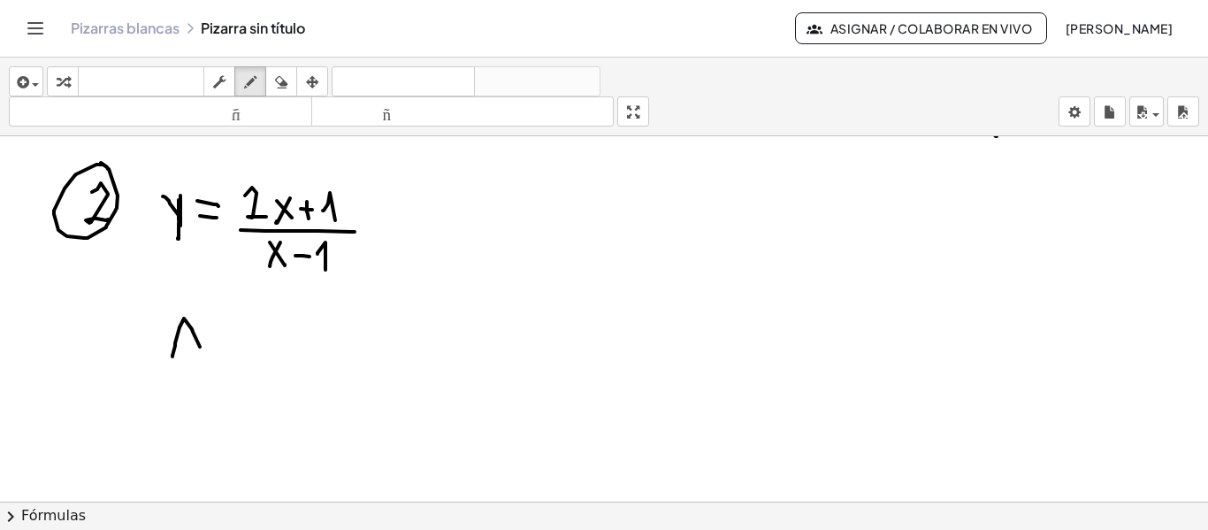
drag, startPoint x: 172, startPoint y: 355, endPoint x: 204, endPoint y: 359, distance: 32.0
click at [204, 359] on div at bounding box center [604, 147] width 1208 height 730
drag, startPoint x: 188, startPoint y: 340, endPoint x: 205, endPoint y: 347, distance: 17.9
click at [194, 340] on div at bounding box center [604, 147] width 1208 height 730
click at [212, 351] on div at bounding box center [604, 147] width 1208 height 730
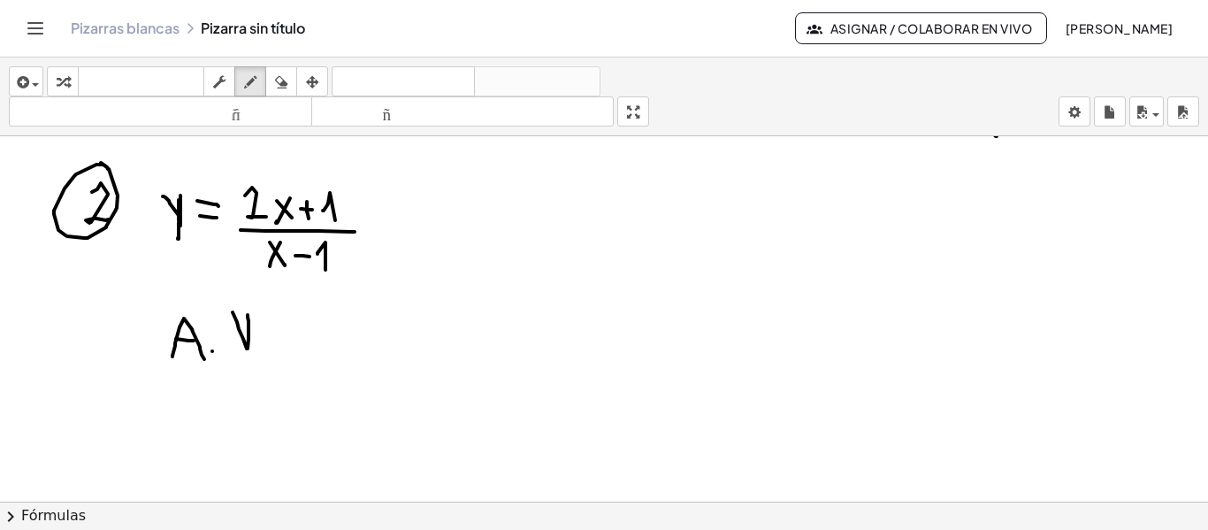
drag, startPoint x: 233, startPoint y: 312, endPoint x: 248, endPoint y: 315, distance: 15.3
click at [248, 315] on div at bounding box center [604, 147] width 1208 height 730
drag, startPoint x: 202, startPoint y: 389, endPoint x: 215, endPoint y: 401, distance: 17.6
click at [215, 401] on div at bounding box center [604, 147] width 1208 height 730
drag, startPoint x: 210, startPoint y: 382, endPoint x: 200, endPoint y: 403, distance: 23.7
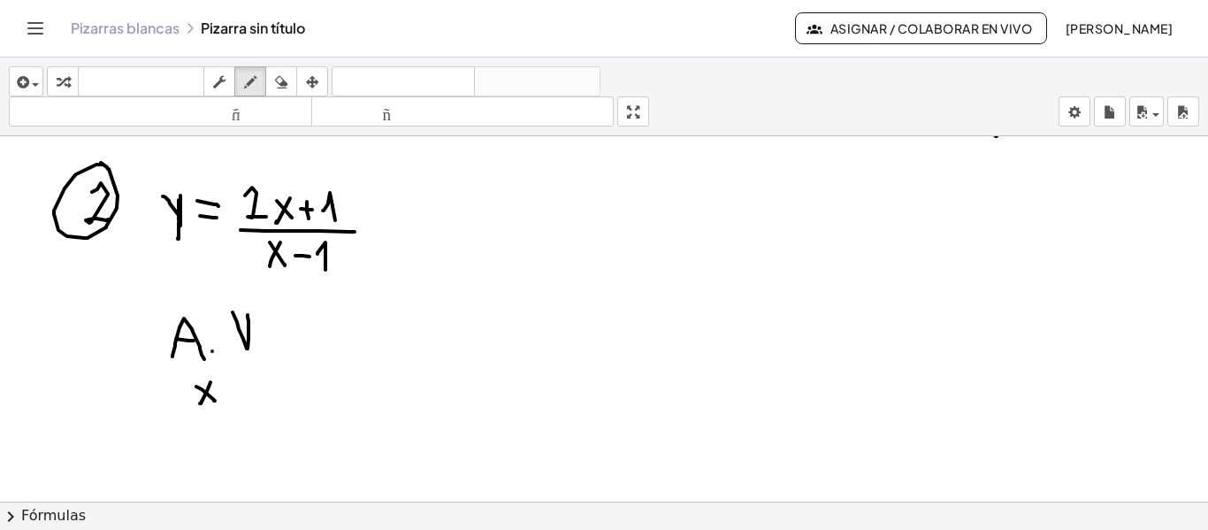
click at [200, 403] on div at bounding box center [604, 147] width 1208 height 730
drag, startPoint x: 228, startPoint y: 394, endPoint x: 241, endPoint y: 394, distance: 13.3
click at [241, 394] on div at bounding box center [604, 147] width 1208 height 730
click at [241, 385] on div at bounding box center [604, 147] width 1208 height 730
drag, startPoint x: 253, startPoint y: 393, endPoint x: 264, endPoint y: 401, distance: 14.5
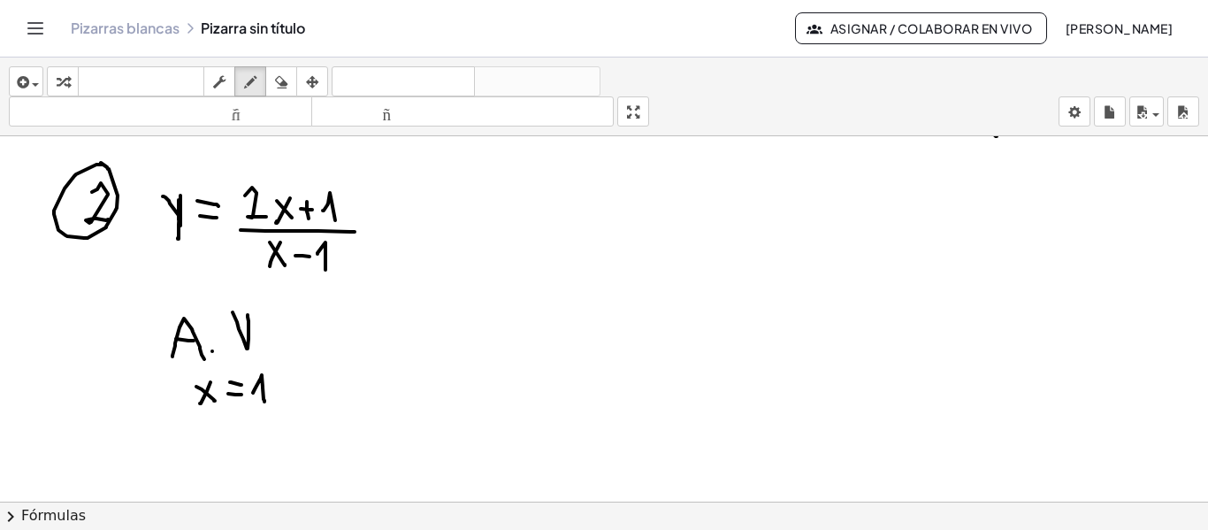
click at [264, 401] on div at bounding box center [604, 147] width 1208 height 730
click at [321, 340] on div at bounding box center [604, 147] width 1208 height 730
drag, startPoint x: 311, startPoint y: 321, endPoint x: 317, endPoint y: 336, distance: 15.9
click at [304, 340] on div at bounding box center [604, 147] width 1208 height 730
drag, startPoint x: 326, startPoint y: 329, endPoint x: 336, endPoint y: 330, distance: 9.8
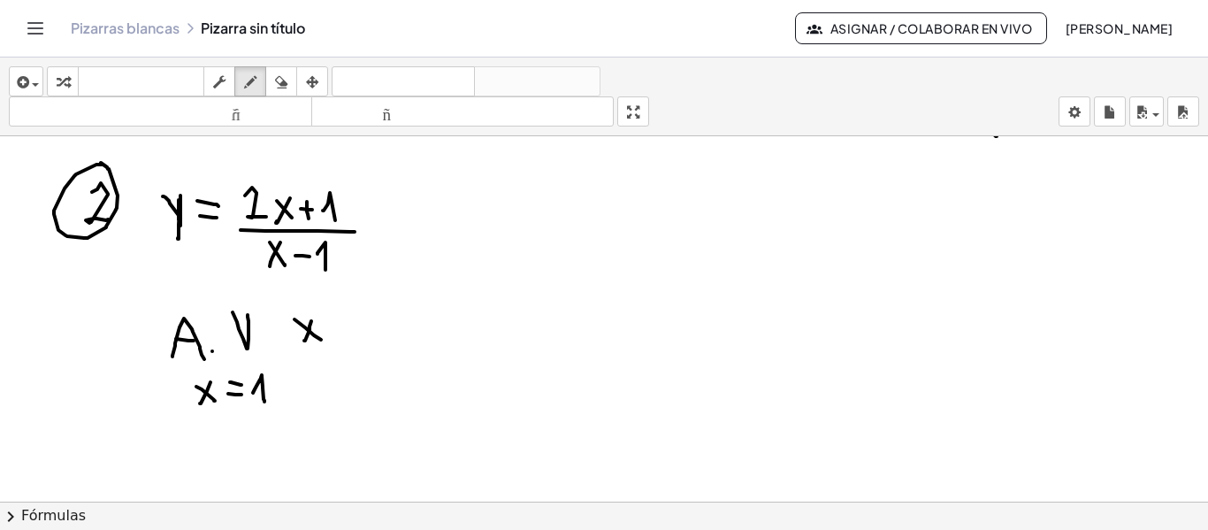
click at [335, 330] on div at bounding box center [604, 147] width 1208 height 730
drag, startPoint x: 343, startPoint y: 335, endPoint x: 364, endPoint y: 340, distance: 21.9
click at [356, 343] on div at bounding box center [604, 147] width 1208 height 730
click at [384, 336] on div at bounding box center [604, 147] width 1208 height 730
drag, startPoint x: 371, startPoint y: 324, endPoint x: 391, endPoint y: 325, distance: 20.4
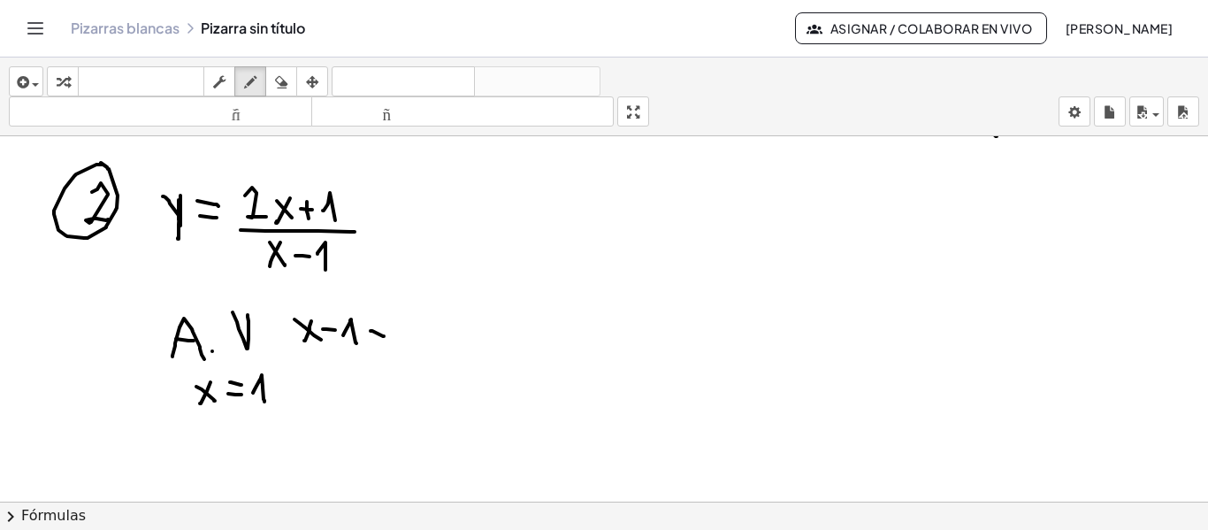
click at [385, 326] on div at bounding box center [604, 147] width 1208 height 730
drag, startPoint x: 403, startPoint y: 337, endPoint x: 402, endPoint y: 318, distance: 18.6
click at [402, 318] on div at bounding box center [604, 147] width 1208 height 730
drag, startPoint x: 521, startPoint y: 219, endPoint x: 547, endPoint y: 222, distance: 26.7
click at [547, 222] on div at bounding box center [604, 147] width 1208 height 730
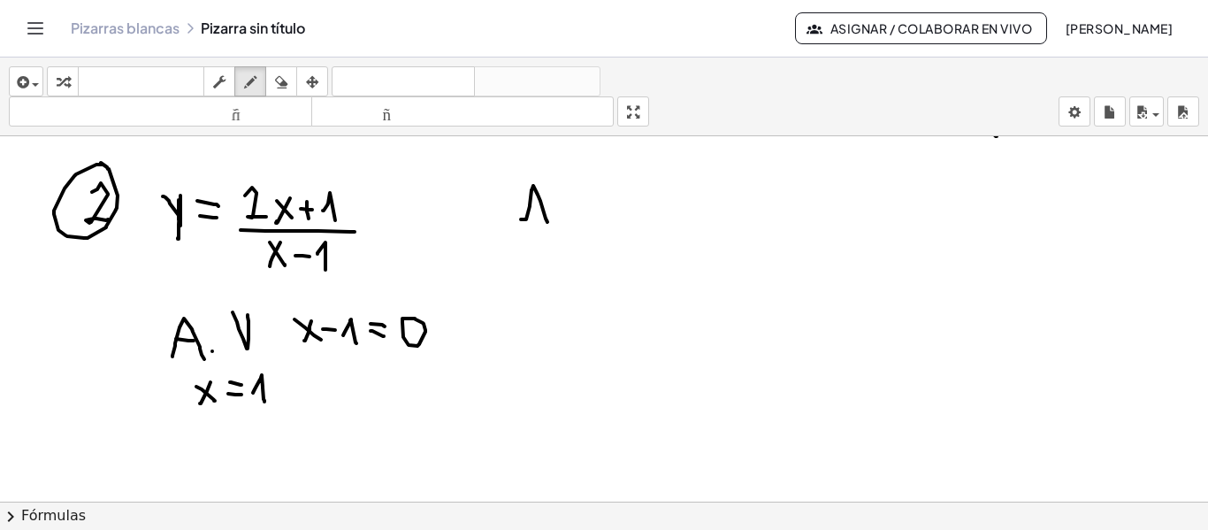
drag, startPoint x: 531, startPoint y: 207, endPoint x: 547, endPoint y: 212, distance: 17.6
click at [544, 210] on div at bounding box center [604, 147] width 1208 height 730
click at [562, 224] on div at bounding box center [604, 147] width 1208 height 730
drag, startPoint x: 562, startPoint y: 183, endPoint x: 571, endPoint y: 225, distance: 42.7
click at [571, 225] on div at bounding box center [604, 147] width 1208 height 730
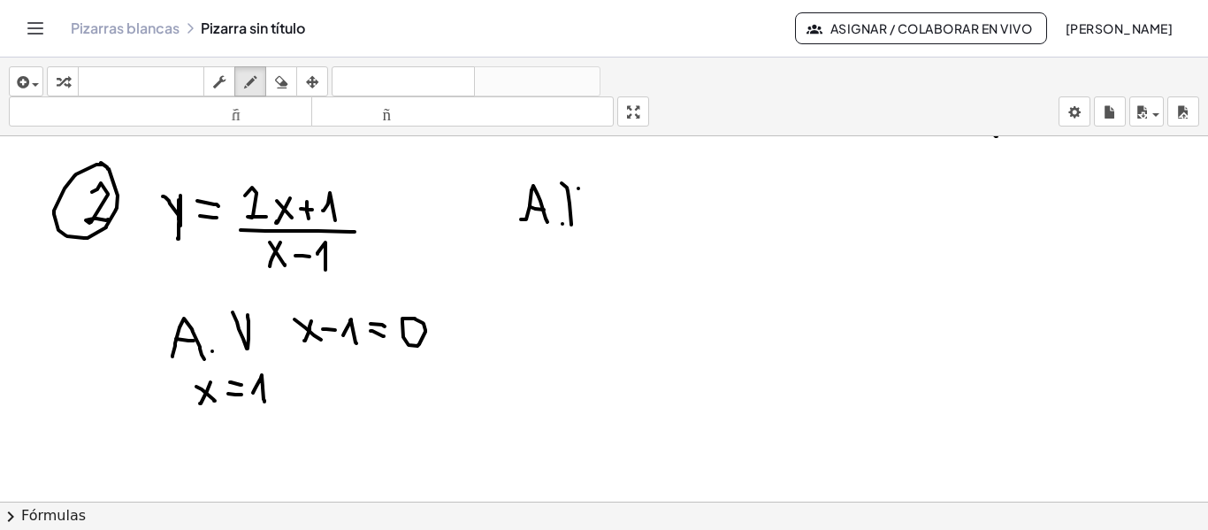
drag, startPoint x: 578, startPoint y: 188, endPoint x: 584, endPoint y: 213, distance: 25.3
click at [584, 213] on div at bounding box center [604, 147] width 1208 height 730
click at [585, 206] on div at bounding box center [604, 147] width 1208 height 730
click at [252, 80] on icon "button" at bounding box center [250, 82] width 12 height 21
drag, startPoint x: 536, startPoint y: 258, endPoint x: 545, endPoint y: 272, distance: 16.7
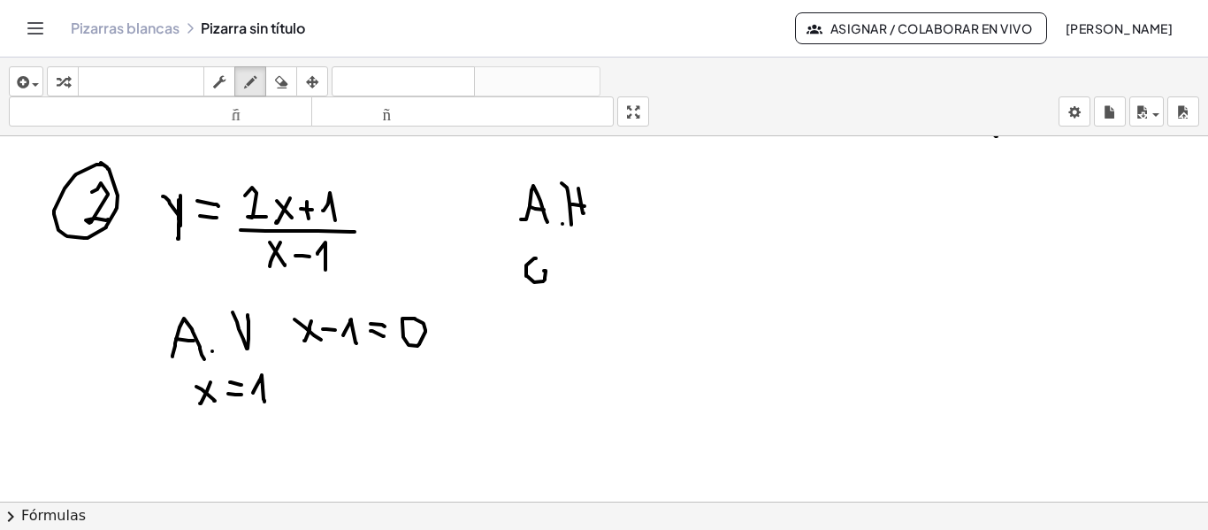
click at [543, 271] on div at bounding box center [604, 147] width 1208 height 730
click at [560, 276] on div at bounding box center [604, 147] width 1208 height 730
drag, startPoint x: 577, startPoint y: 261, endPoint x: 596, endPoint y: 251, distance: 21.0
click at [596, 251] on div at bounding box center [604, 147] width 1208 height 730
click at [624, 270] on div at bounding box center [604, 147] width 1208 height 730
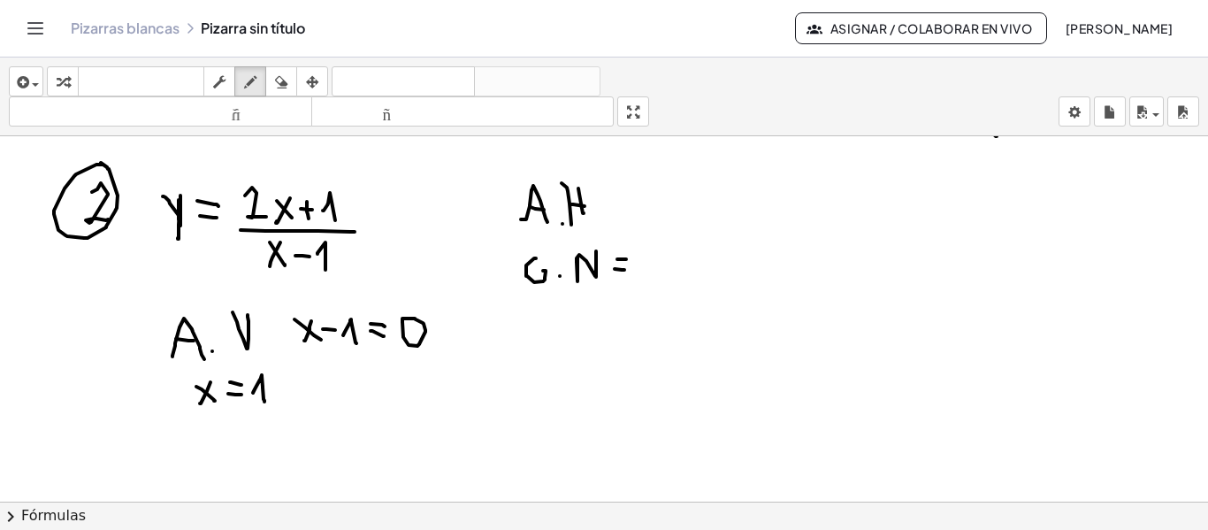
drag, startPoint x: 617, startPoint y: 259, endPoint x: 594, endPoint y: 266, distance: 24.1
click at [630, 259] on div at bounding box center [604, 147] width 1208 height 730
click at [536, 271] on div at bounding box center [604, 147] width 1208 height 730
drag, startPoint x: 638, startPoint y: 263, endPoint x: 656, endPoint y: 271, distance: 19.8
click at [656, 271] on div at bounding box center [604, 147] width 1208 height 730
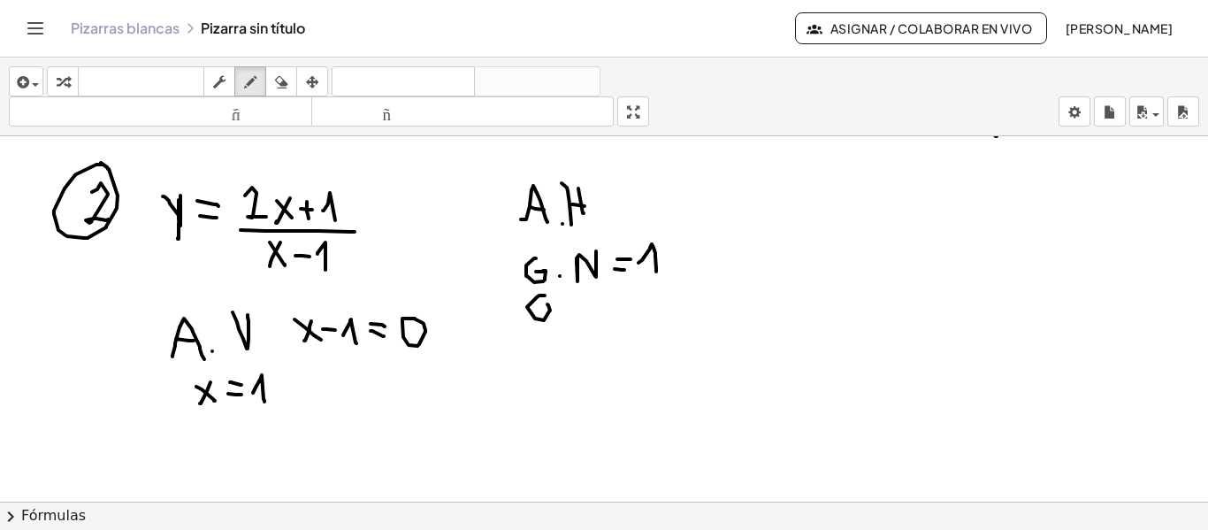
drag, startPoint x: 538, startPoint y: 296, endPoint x: 545, endPoint y: 304, distance: 10.6
click at [545, 304] on div at bounding box center [604, 147] width 1208 height 730
click at [562, 315] on div at bounding box center [604, 147] width 1208 height 730
click at [585, 317] on div at bounding box center [604, 147] width 1208 height 730
drag, startPoint x: 590, startPoint y: 294, endPoint x: 604, endPoint y: 308, distance: 20.0
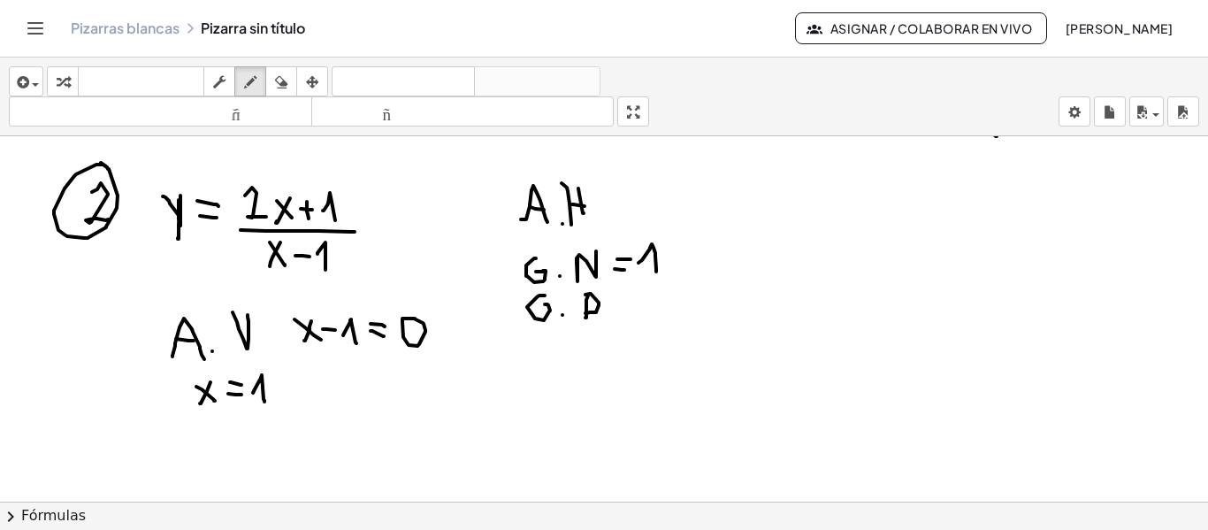
click at [584, 313] on div at bounding box center [604, 147] width 1208 height 730
click at [634, 304] on div at bounding box center [604, 147] width 1208 height 730
drag, startPoint x: 624, startPoint y: 294, endPoint x: 641, endPoint y: 295, distance: 16.9
click at [641, 295] on div at bounding box center [604, 147] width 1208 height 730
drag, startPoint x: 649, startPoint y: 298, endPoint x: 658, endPoint y: 316, distance: 19.8
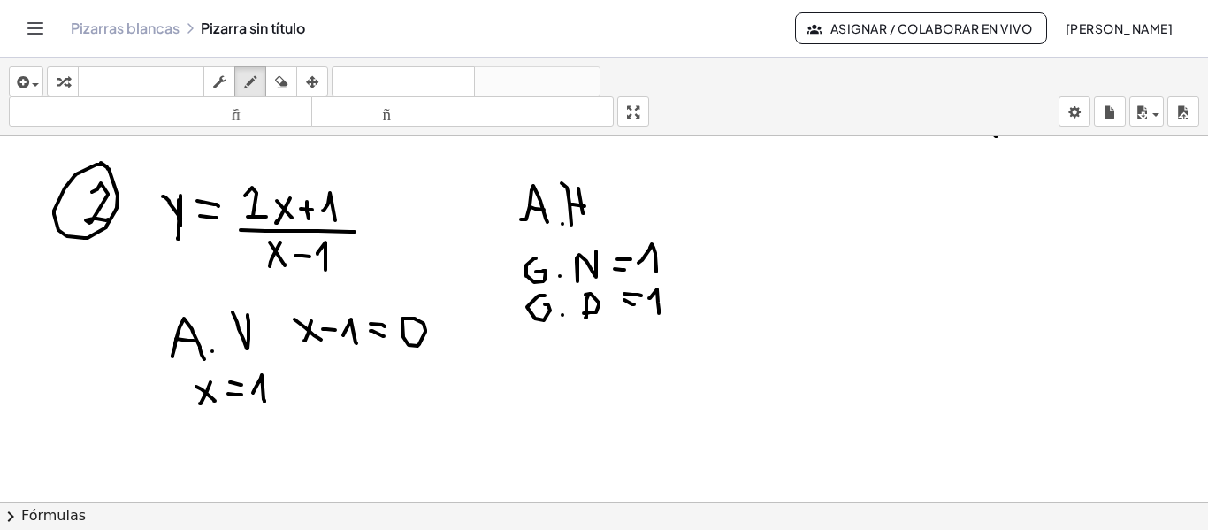
click at [659, 316] on div at bounding box center [604, 147] width 1208 height 730
drag, startPoint x: 592, startPoint y: 348, endPoint x: 621, endPoint y: 365, distance: 34.1
click at [621, 365] on div at bounding box center [604, 147] width 1208 height 730
drag, startPoint x: 618, startPoint y: 377, endPoint x: 635, endPoint y: 378, distance: 16.8
click at [635, 378] on div at bounding box center [604, 147] width 1208 height 730
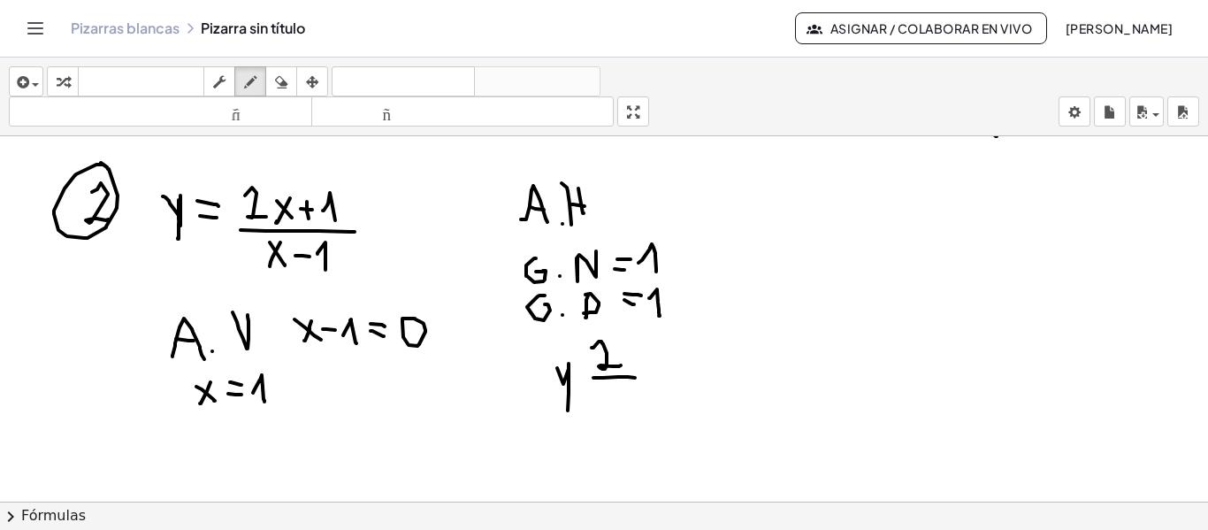
drag, startPoint x: 563, startPoint y: 384, endPoint x: 573, endPoint y: 387, distance: 10.4
click at [568, 408] on div at bounding box center [604, 147] width 1208 height 730
click at [581, 386] on div at bounding box center [604, 147] width 1208 height 730
click at [582, 372] on div at bounding box center [604, 147] width 1208 height 730
drag, startPoint x: 613, startPoint y: 388, endPoint x: 622, endPoint y: 410, distance: 23.8
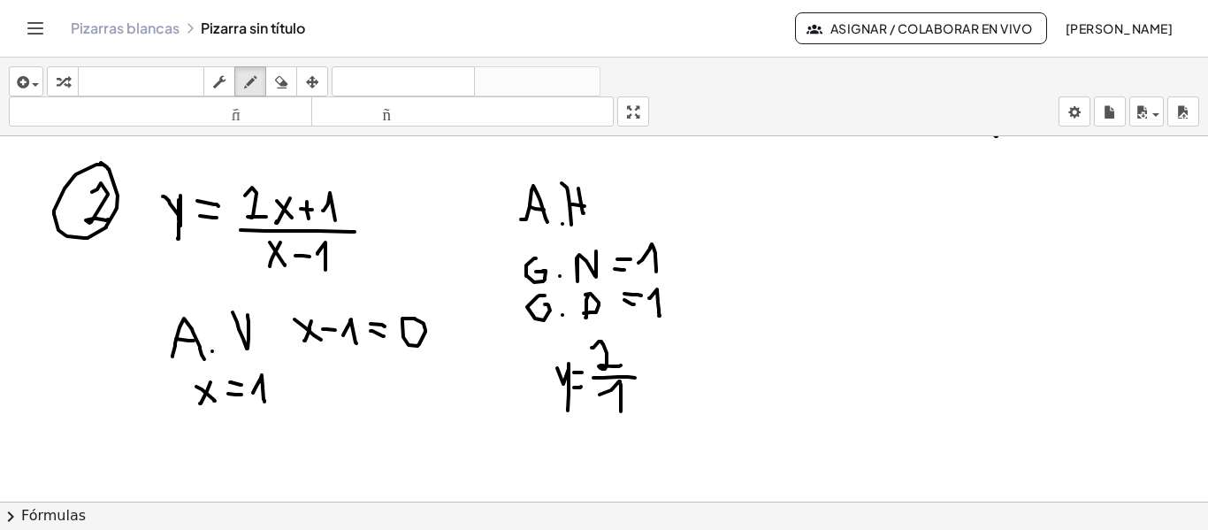
click at [621, 416] on div at bounding box center [604, 147] width 1208 height 730
drag, startPoint x: 640, startPoint y: 384, endPoint x: 657, endPoint y: 384, distance: 16.8
click at [657, 384] on div at bounding box center [604, 147] width 1208 height 730
drag, startPoint x: 642, startPoint y: 373, endPoint x: 400, endPoint y: 291, distance: 255.9
click at [660, 373] on div at bounding box center [604, 147] width 1208 height 730
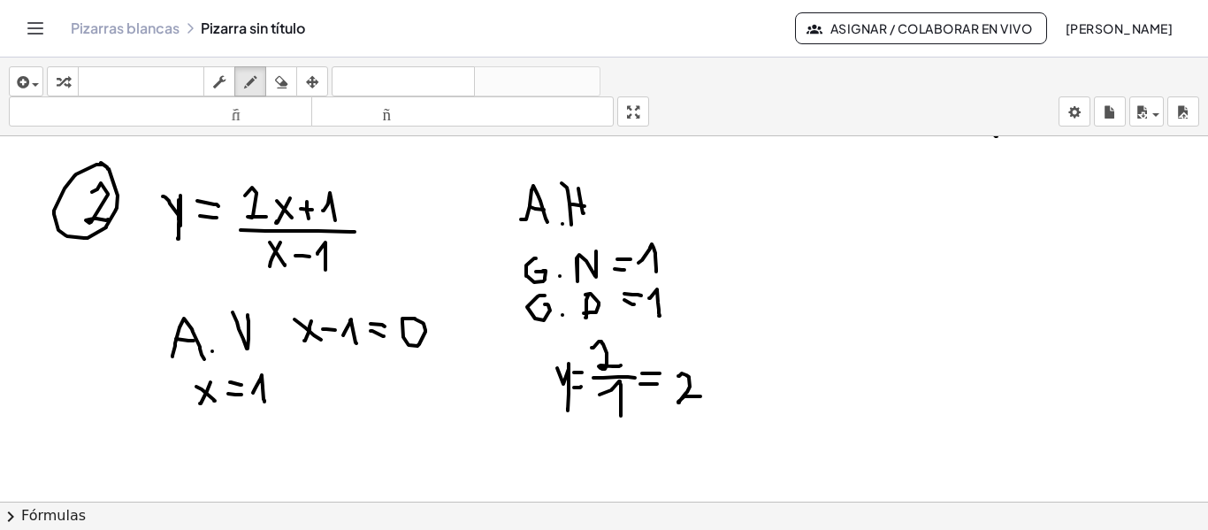
drag, startPoint x: 678, startPoint y: 376, endPoint x: 715, endPoint y: 391, distance: 40.1
click at [701, 395] on div at bounding box center [604, 147] width 1208 height 730
drag, startPoint x: 1010, startPoint y: 187, endPoint x: 997, endPoint y: 428, distance: 240.9
click at [1005, 443] on div at bounding box center [604, 147] width 1208 height 730
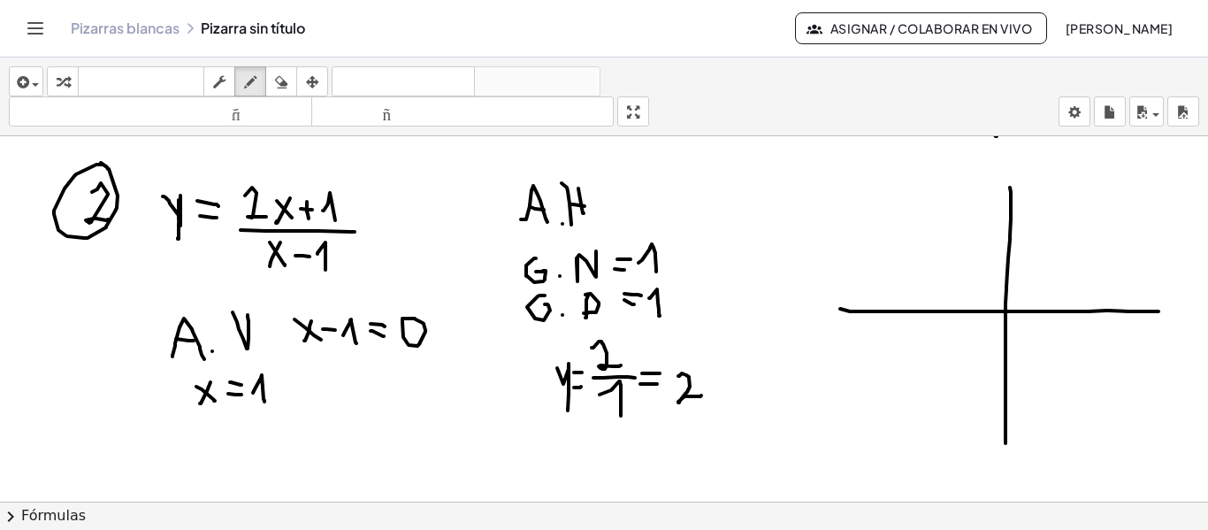
drag, startPoint x: 840, startPoint y: 309, endPoint x: 1158, endPoint y: 311, distance: 318.4
click at [1158, 311] on div at bounding box center [604, 147] width 1208 height 730
drag, startPoint x: 1007, startPoint y: 180, endPoint x: 1020, endPoint y: 187, distance: 15.0
click at [1020, 187] on div at bounding box center [604, 147] width 1208 height 730
drag, startPoint x: 1023, startPoint y: 147, endPoint x: 1034, endPoint y: 172, distance: 27.8
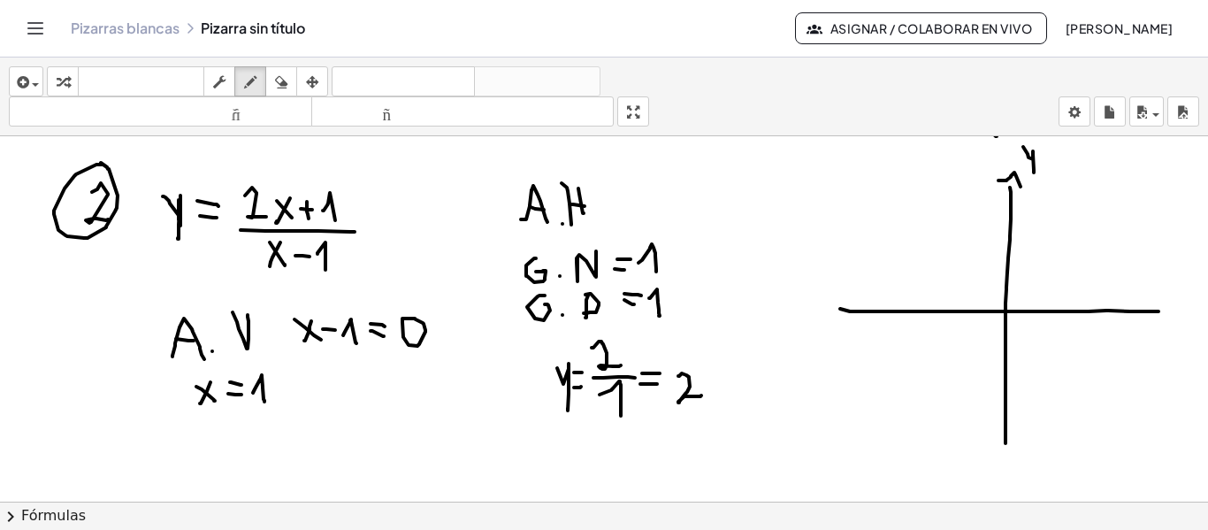
click at [1034, 172] on div at bounding box center [604, 147] width 1208 height 730
drag, startPoint x: 1158, startPoint y: 298, endPoint x: 1150, endPoint y: 325, distance: 28.8
click at [1150, 325] on div at bounding box center [604, 147] width 1208 height 730
drag, startPoint x: 1170, startPoint y: 333, endPoint x: 1180, endPoint y: 335, distance: 9.9
click at [1183, 344] on div at bounding box center [604, 147] width 1208 height 730
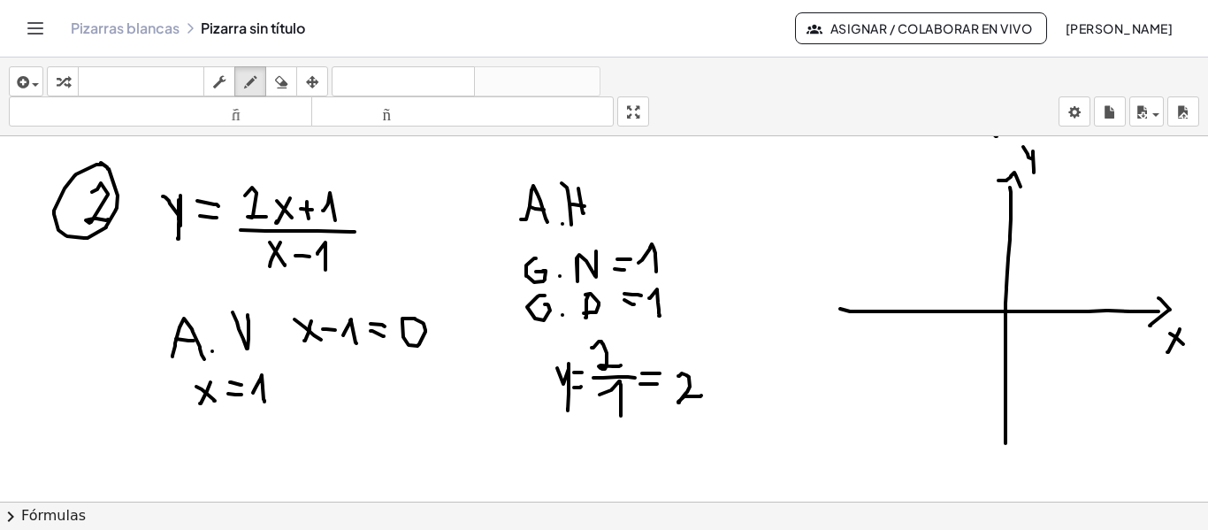
drag, startPoint x: 1180, startPoint y: 329, endPoint x: 1167, endPoint y: 352, distance: 26.1
click at [1167, 352] on div at bounding box center [604, 147] width 1208 height 730
drag, startPoint x: 1037, startPoint y: 305, endPoint x: 1037, endPoint y: 319, distance: 14.1
click at [1037, 319] on div at bounding box center [604, 147] width 1208 height 730
click at [1041, 341] on div at bounding box center [604, 147] width 1208 height 730
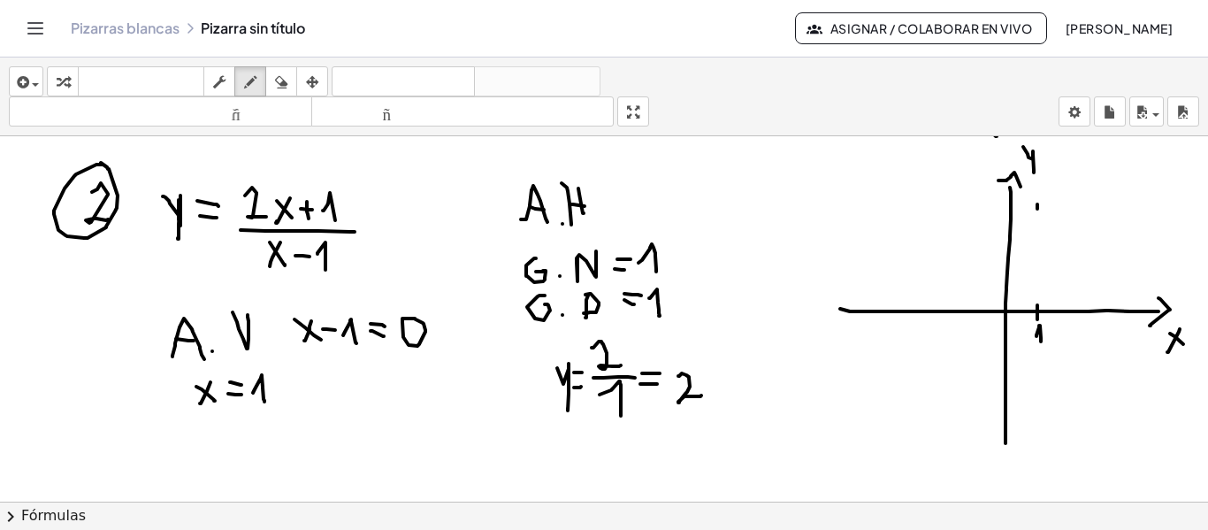
drag, startPoint x: 1037, startPoint y: 204, endPoint x: 1037, endPoint y: 238, distance: 33.6
click at [1037, 233] on div at bounding box center [604, 147] width 1208 height 730
drag, startPoint x: 1037, startPoint y: 250, endPoint x: 1035, endPoint y: 280, distance: 30.1
click at [1036, 271] on div at bounding box center [604, 147] width 1208 height 730
drag, startPoint x: 1036, startPoint y: 286, endPoint x: 1038, endPoint y: 294, distance: 9.0
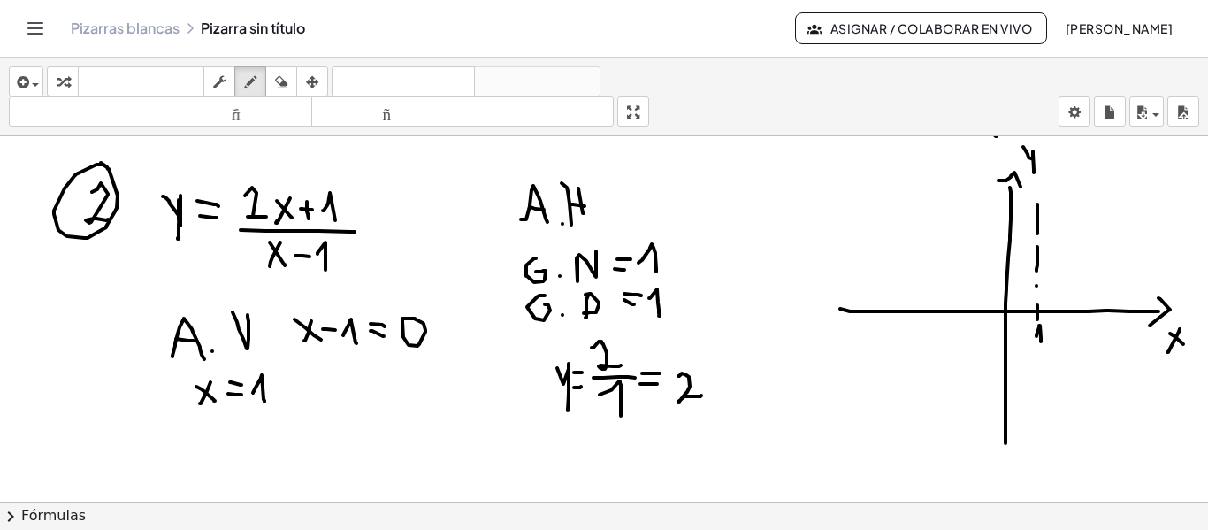
click at [1038, 294] on div at bounding box center [604, 147] width 1208 height 730
drag, startPoint x: 1036, startPoint y: 333, endPoint x: 1039, endPoint y: 351, distance: 17.9
click at [1039, 351] on div at bounding box center [604, 147] width 1208 height 730
drag, startPoint x: 1040, startPoint y: 378, endPoint x: 1040, endPoint y: 400, distance: 22.1
click at [1040, 386] on div at bounding box center [604, 147] width 1208 height 730
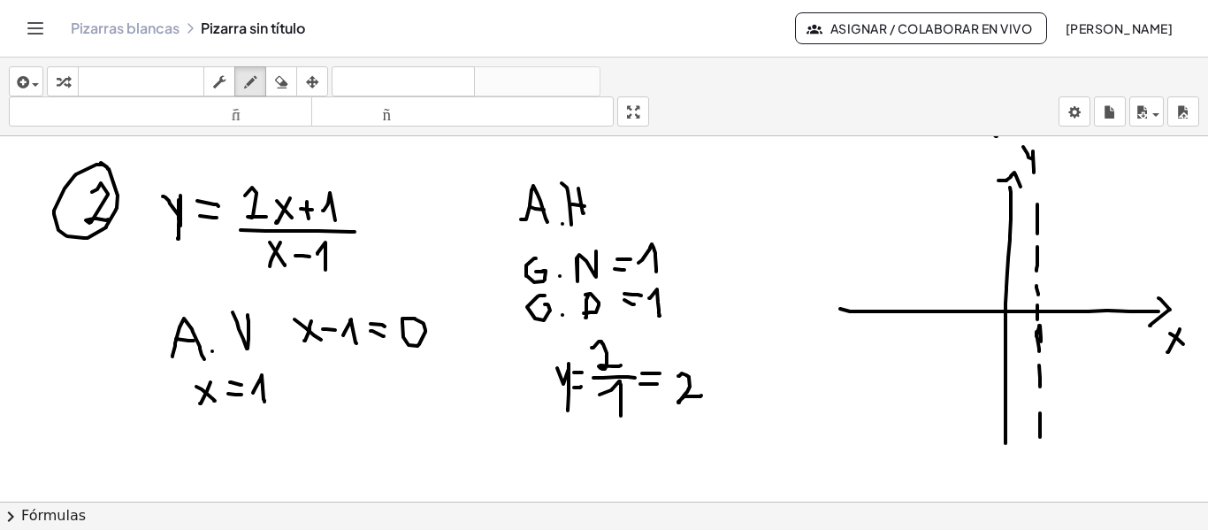
drag, startPoint x: 1040, startPoint y: 413, endPoint x: 1040, endPoint y: 437, distance: 23.9
click at [1040, 437] on div at bounding box center [604, 147] width 1208 height 730
click at [1039, 397] on div at bounding box center [604, 147] width 1208 height 730
drag, startPoint x: 999, startPoint y: 279, endPoint x: 1012, endPoint y: 281, distance: 12.5
click at [1012, 281] on div at bounding box center [604, 147] width 1208 height 730
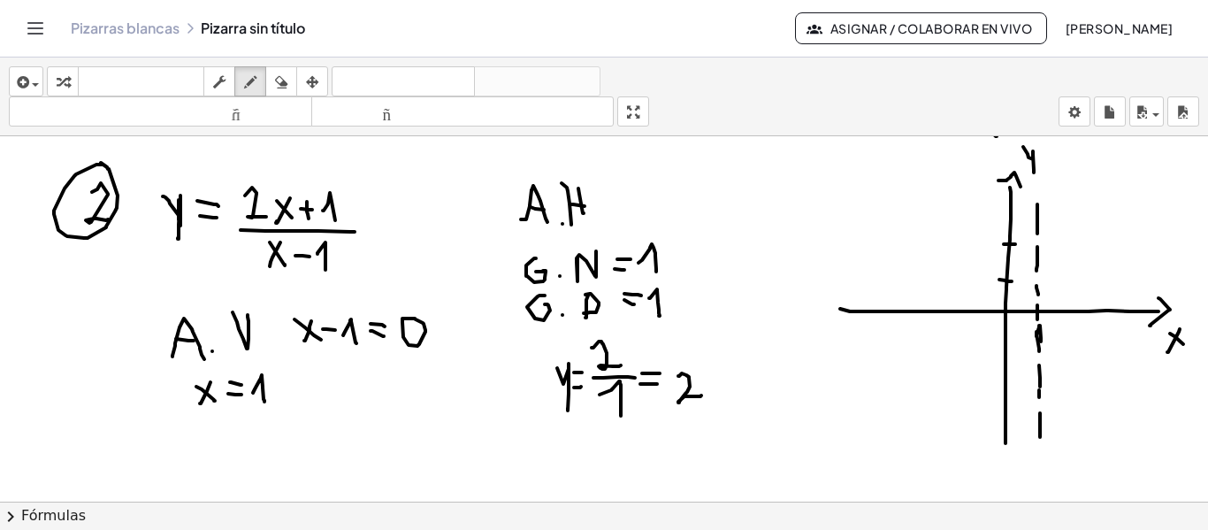
drag, startPoint x: 1004, startPoint y: 244, endPoint x: 1015, endPoint y: 244, distance: 11.5
click at [1015, 244] on div at bounding box center [604, 147] width 1208 height 730
drag, startPoint x: 982, startPoint y: 236, endPoint x: 992, endPoint y: 254, distance: 20.6
click at [992, 254] on div at bounding box center [604, 147] width 1208 height 730
drag, startPoint x: 870, startPoint y: 243, endPoint x: 898, endPoint y: 242, distance: 27.4
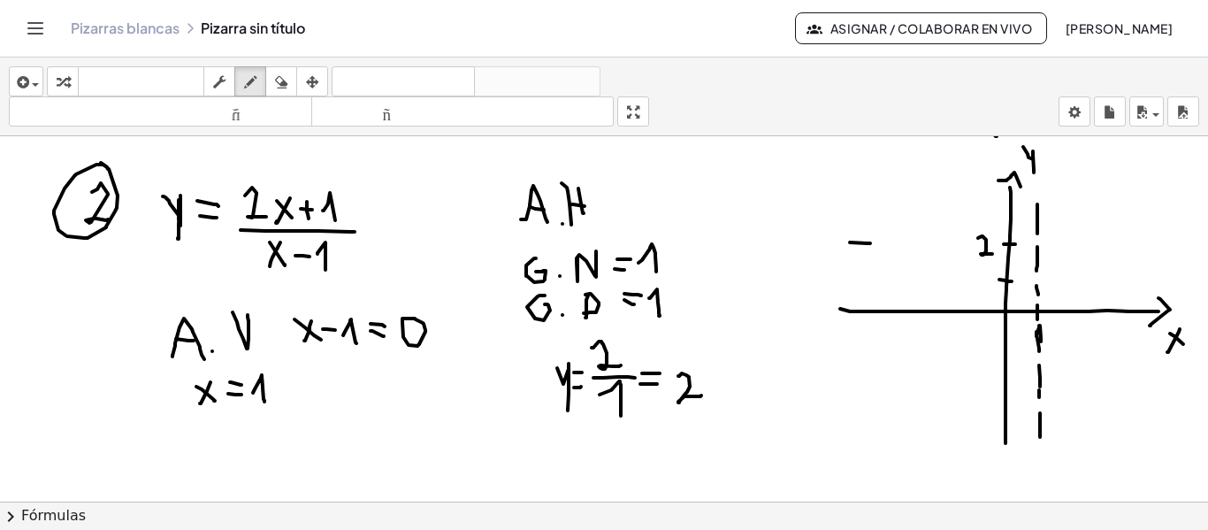
click at [898, 242] on div at bounding box center [604, 147] width 1208 height 730
drag, startPoint x: 920, startPoint y: 241, endPoint x: 951, endPoint y: 241, distance: 30.9
click at [951, 241] on div at bounding box center [604, 147] width 1208 height 730
drag, startPoint x: 990, startPoint y: 245, endPoint x: 1002, endPoint y: 245, distance: 11.5
click at [992, 245] on div at bounding box center [604, 147] width 1208 height 730
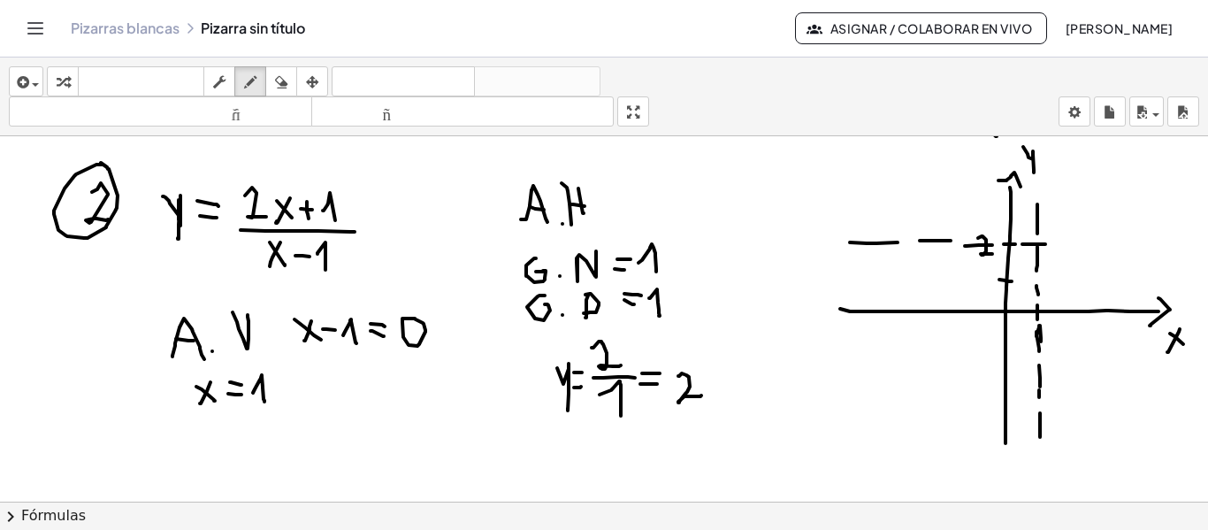
drag, startPoint x: 1022, startPoint y: 244, endPoint x: 1045, endPoint y: 244, distance: 23.0
click at [1045, 244] on div at bounding box center [604, 147] width 1208 height 730
drag, startPoint x: 1061, startPoint y: 246, endPoint x: 1104, endPoint y: 245, distance: 42.5
click at [1104, 245] on div at bounding box center [604, 147] width 1208 height 730
drag, startPoint x: 1115, startPoint y: 245, endPoint x: 1154, endPoint y: 245, distance: 38.9
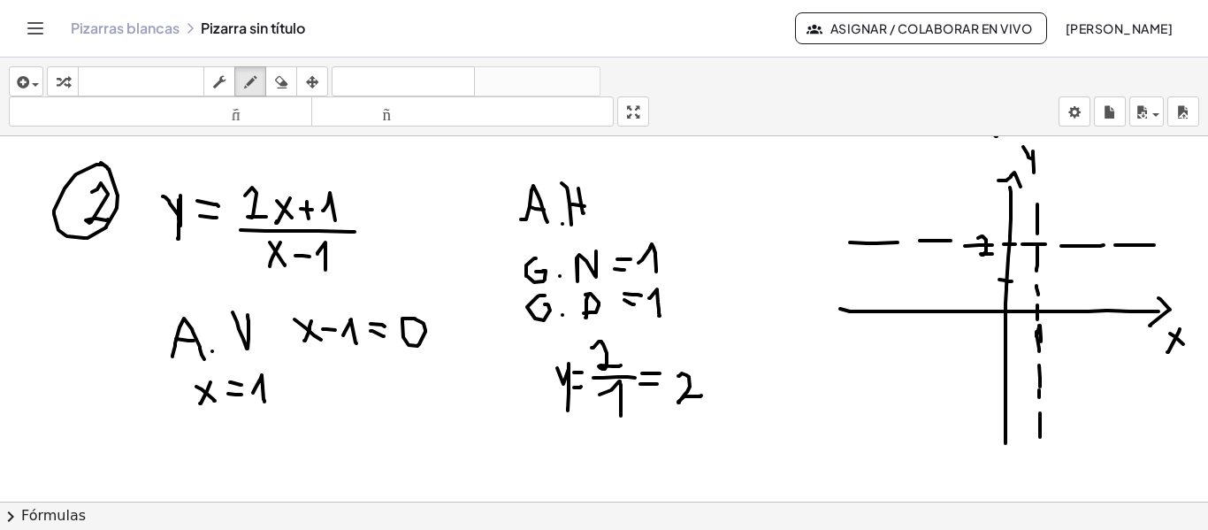
click at [1154, 245] on div at bounding box center [604, 147] width 1208 height 730
drag, startPoint x: 1170, startPoint y: 245, endPoint x: 1188, endPoint y: 245, distance: 18.6
click at [1188, 245] on div at bounding box center [604, 147] width 1208 height 730
drag, startPoint x: 747, startPoint y: 343, endPoint x: 763, endPoint y: 361, distance: 23.8
click at [764, 365] on div at bounding box center [604, 147] width 1208 height 730
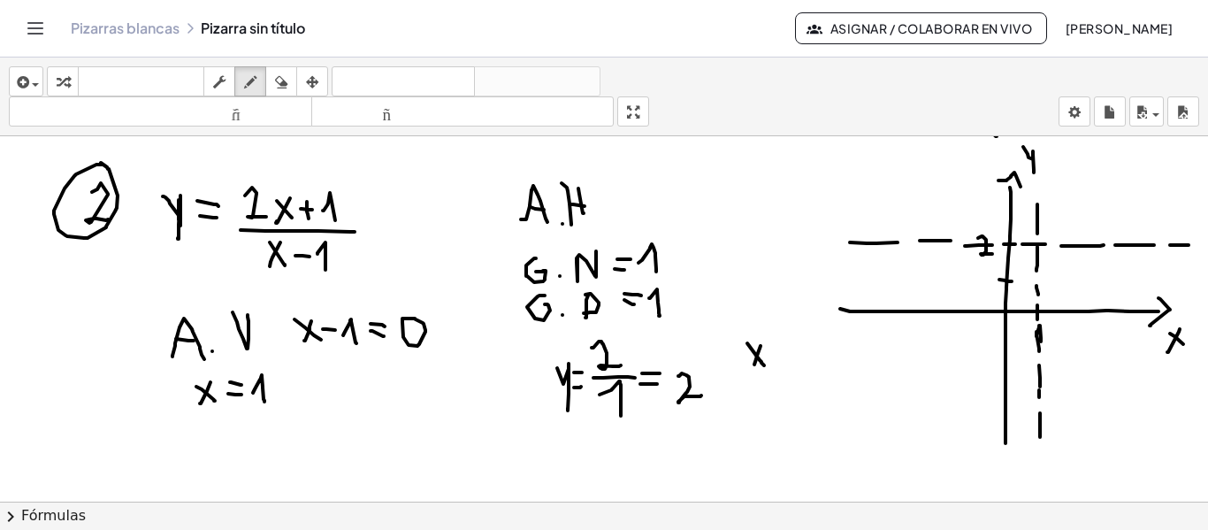
drag, startPoint x: 760, startPoint y: 346, endPoint x: 754, endPoint y: 364, distance: 19.6
click at [754, 364] on div at bounding box center [604, 147] width 1208 height 730
drag, startPoint x: 754, startPoint y: 386, endPoint x: 765, endPoint y: 416, distance: 31.1
click at [765, 416] on div at bounding box center [604, 147] width 1208 height 730
drag, startPoint x: 745, startPoint y: 371, endPoint x: 924, endPoint y: 372, distance: 179.5
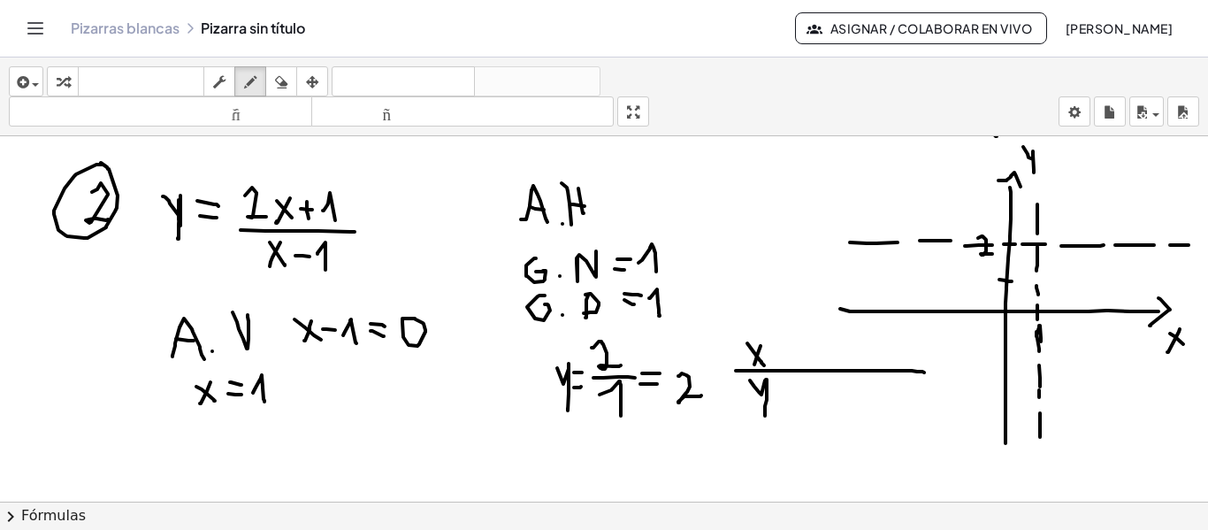
click at [924, 372] on div at bounding box center [604, 147] width 1208 height 730
drag, startPoint x: 777, startPoint y: 340, endPoint x: 789, endPoint y: 412, distance: 73.4
click at [789, 412] on div at bounding box center [604, 147] width 1208 height 730
click at [798, 353] on div at bounding box center [604, 147] width 1208 height 730
drag, startPoint x: 805, startPoint y: 342, endPoint x: 860, endPoint y: 385, distance: 70.0
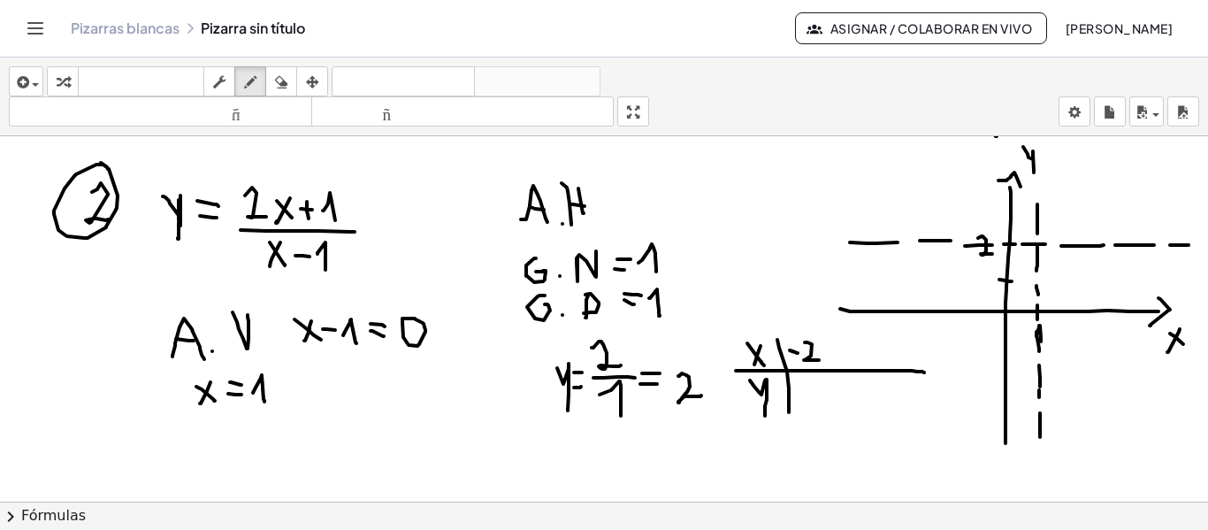
click at [821, 361] on div at bounding box center [604, 147] width 1208 height 730
drag, startPoint x: 969, startPoint y: 304, endPoint x: 944, endPoint y: 320, distance: 30.2
click at [967, 324] on div at bounding box center [604, 147] width 1208 height 730
drag, startPoint x: 921, startPoint y: 302, endPoint x: 922, endPoint y: 326, distance: 24.8
click at [922, 326] on div at bounding box center [604, 147] width 1208 height 730
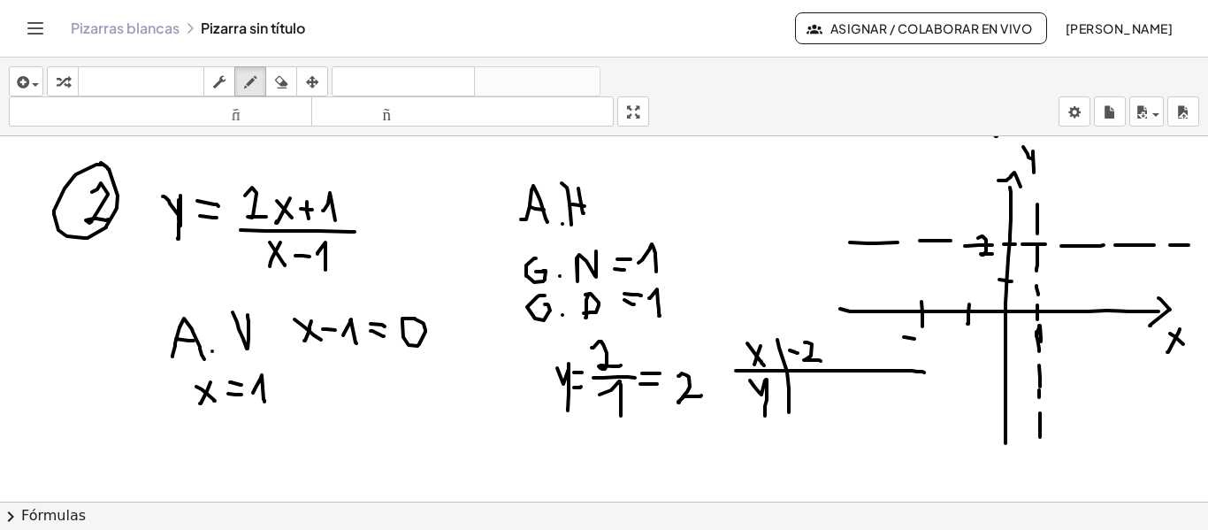
drag, startPoint x: 914, startPoint y: 339, endPoint x: 924, endPoint y: 339, distance: 9.7
click at [920, 339] on div at bounding box center [604, 147] width 1208 height 730
drag, startPoint x: 928, startPoint y: 332, endPoint x: 942, endPoint y: 351, distance: 22.8
click at [942, 351] on div at bounding box center [604, 147] width 1208 height 730
drag, startPoint x: 976, startPoint y: 276, endPoint x: 991, endPoint y: 287, distance: 18.9
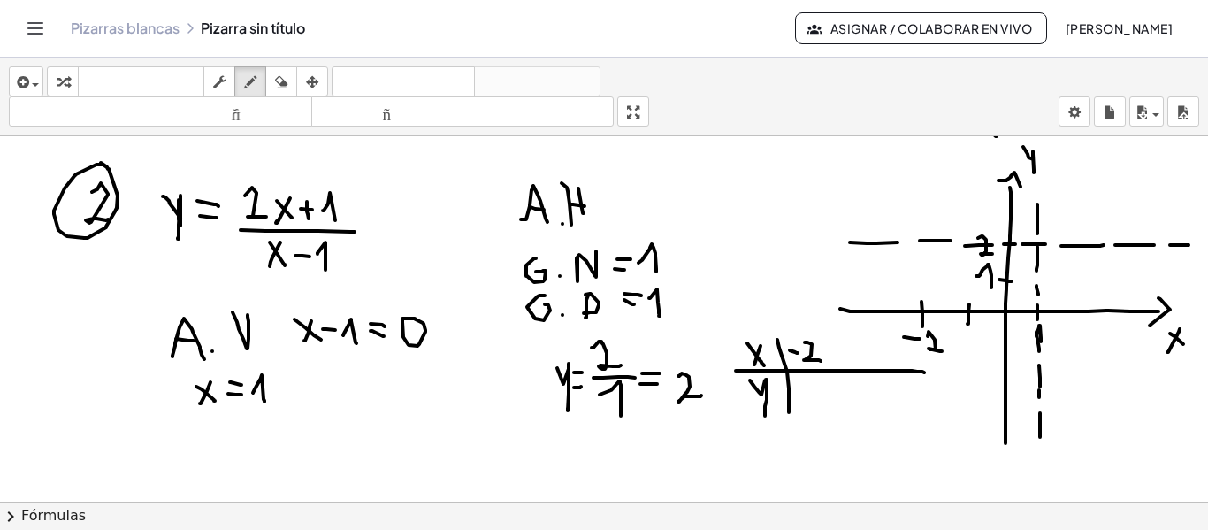
click at [991, 287] on div at bounding box center [604, 147] width 1208 height 730
drag, startPoint x: 414, startPoint y: 414, endPoint x: 425, endPoint y: 436, distance: 24.9
click at [425, 436] on div at bounding box center [604, 147] width 1208 height 730
drag, startPoint x: 436, startPoint y: 409, endPoint x: 440, endPoint y: 432, distance: 24.3
click at [440, 432] on div at bounding box center [604, 147] width 1208 height 730
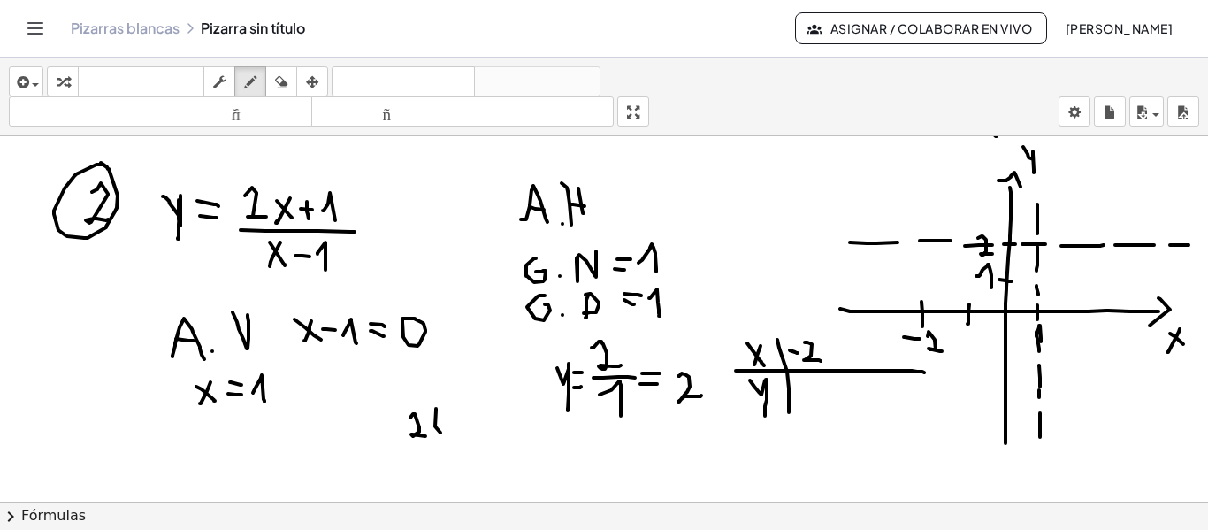
click at [452, 416] on div at bounding box center [604, 147] width 1208 height 730
drag, startPoint x: 464, startPoint y: 415, endPoint x: 478, endPoint y: 416, distance: 14.3
click at [469, 430] on div at bounding box center [604, 147] width 1208 height 730
drag, startPoint x: 472, startPoint y: 402, endPoint x: 485, endPoint y: 425, distance: 26.1
click at [473, 433] on div at bounding box center [604, 147] width 1208 height 730
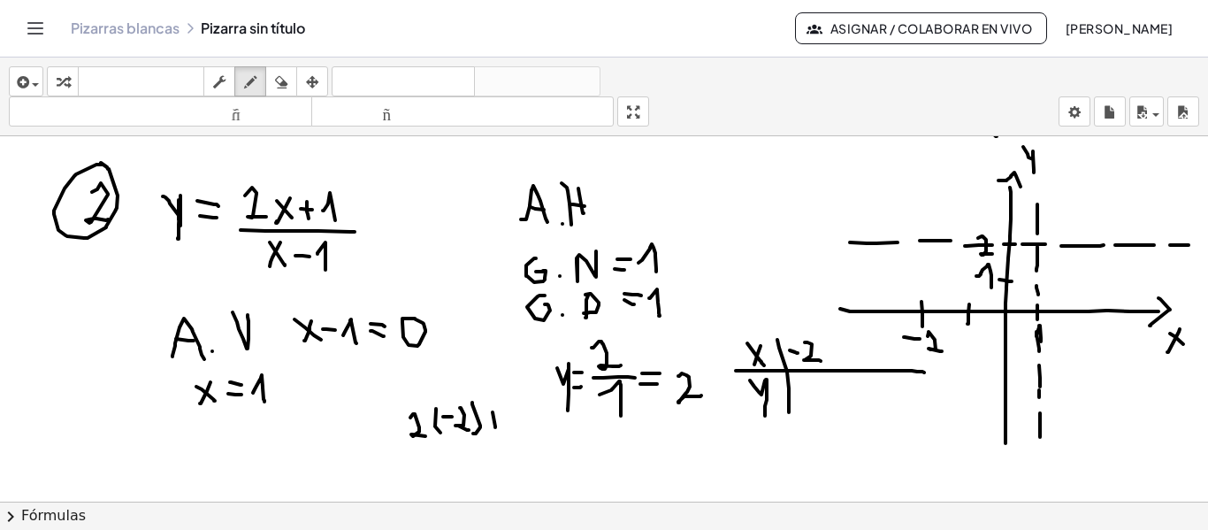
drag, startPoint x: 493, startPoint y: 412, endPoint x: 491, endPoint y: 424, distance: 12.5
click at [495, 431] on div at bounding box center [604, 147] width 1208 height 730
click at [501, 424] on div at bounding box center [604, 147] width 1208 height 730
drag, startPoint x: 511, startPoint y: 420, endPoint x: 478, endPoint y: 445, distance: 41.0
click at [517, 436] on div at bounding box center [604, 147] width 1208 height 730
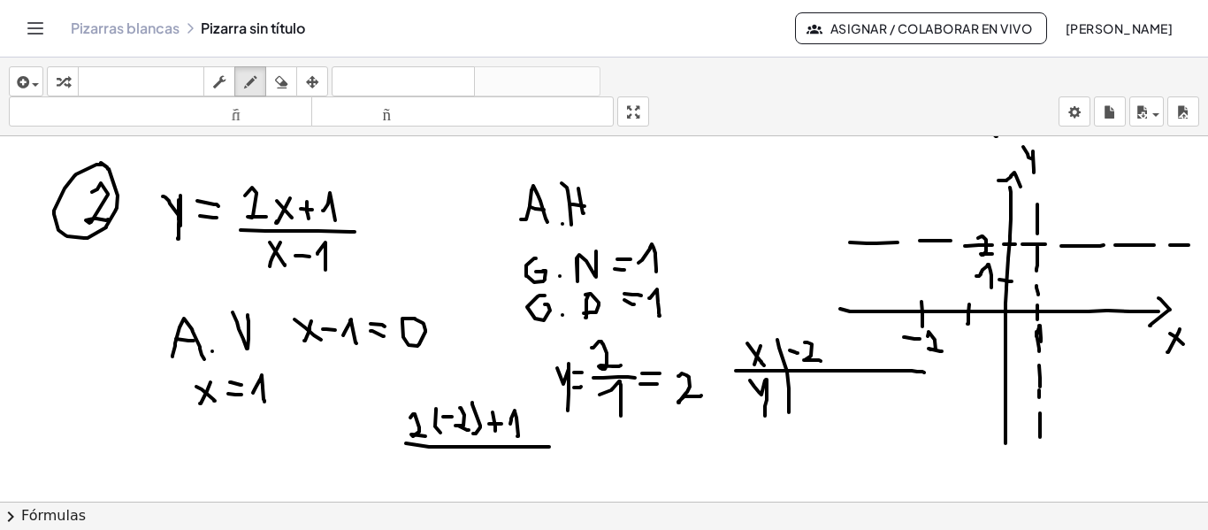
drag, startPoint x: 406, startPoint y: 443, endPoint x: 549, endPoint y: 447, distance: 143.3
click at [549, 447] on div at bounding box center [604, 147] width 1208 height 730
drag, startPoint x: 444, startPoint y: 454, endPoint x: 458, endPoint y: 457, distance: 14.6
click at [458, 457] on div at bounding box center [604, 147] width 1208 height 730
drag, startPoint x: 469, startPoint y: 454, endPoint x: 480, endPoint y: 469, distance: 18.9
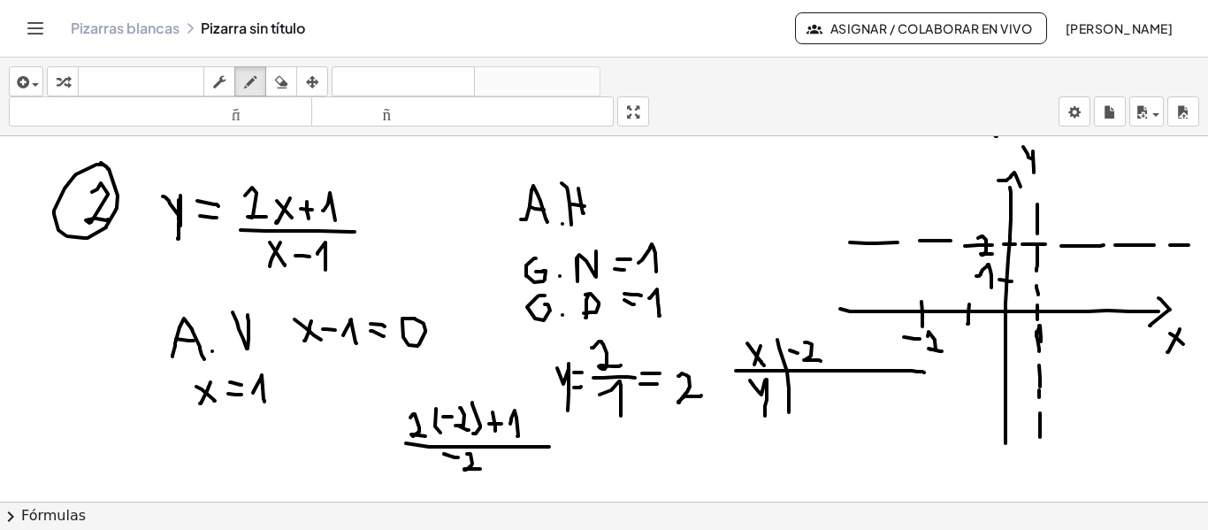
click at [480, 469] on div at bounding box center [604, 147] width 1208 height 730
click at [496, 464] on div at bounding box center [604, 147] width 1208 height 730
drag, startPoint x: 493, startPoint y: 457, endPoint x: 506, endPoint y: 457, distance: 13.3
click at [506, 457] on div at bounding box center [604, 147] width 1208 height 730
drag, startPoint x: 487, startPoint y: 458, endPoint x: 506, endPoint y: 459, distance: 18.6
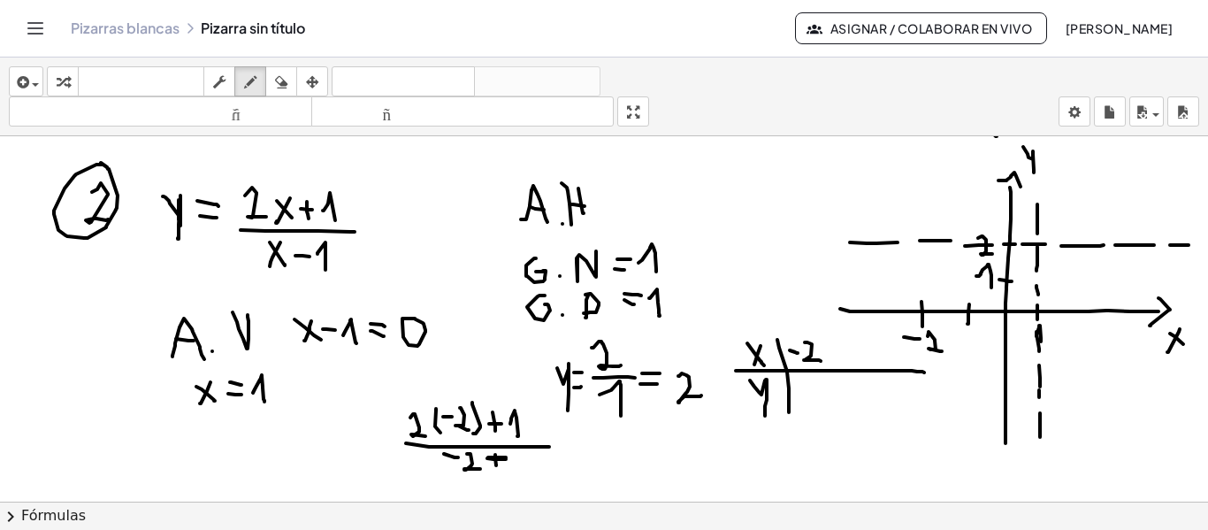
click at [506, 459] on div at bounding box center [604, 147] width 1208 height 730
drag, startPoint x: 512, startPoint y: 467, endPoint x: 566, endPoint y: 463, distance: 54.1
click at [529, 475] on div at bounding box center [604, 147] width 1208 height 730
drag, startPoint x: 558, startPoint y: 453, endPoint x: 569, endPoint y: 453, distance: 11.5
click at [569, 453] on div at bounding box center [604, 147] width 1208 height 730
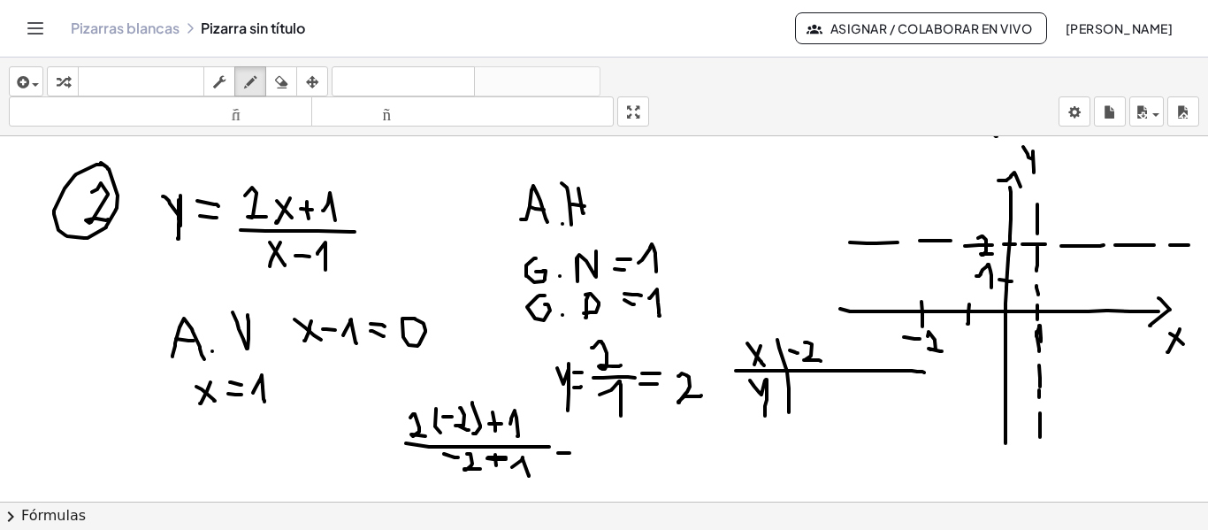
drag, startPoint x: 555, startPoint y: 441, endPoint x: 581, endPoint y: 441, distance: 25.6
click at [569, 441] on div at bounding box center [604, 147] width 1208 height 730
drag, startPoint x: 585, startPoint y: 439, endPoint x: 605, endPoint y: 422, distance: 27.0
click at [596, 439] on div at bounding box center [604, 147] width 1208 height 730
drag, startPoint x: 607, startPoint y: 434, endPoint x: 620, endPoint y: 446, distance: 17.6
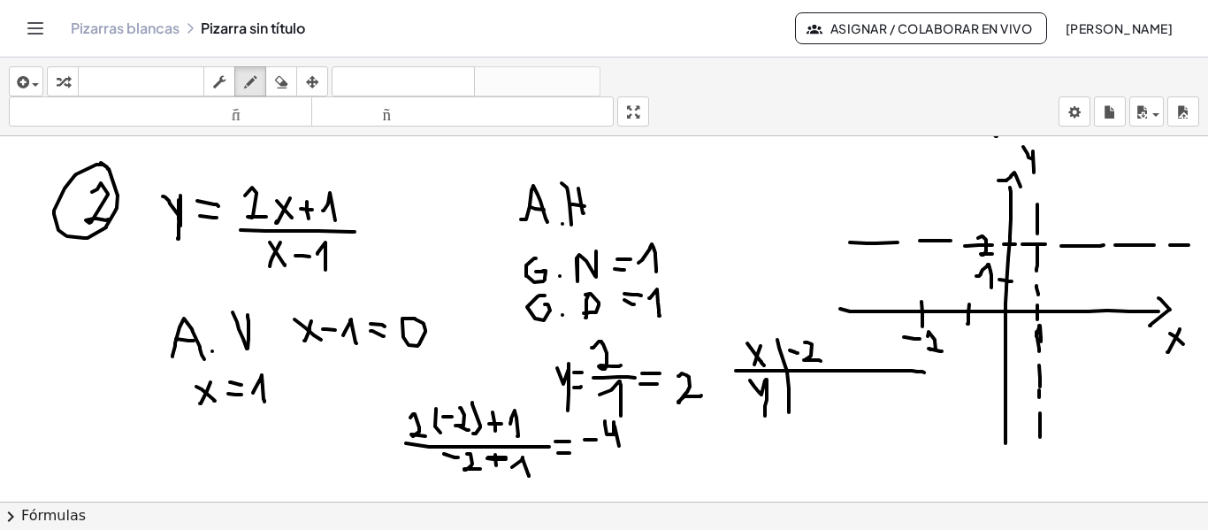
click at [619, 447] on div at bounding box center [604, 147] width 1208 height 730
drag, startPoint x: 623, startPoint y: 434, endPoint x: 627, endPoint y: 443, distance: 9.9
click at [630, 448] on div at bounding box center [604, 147] width 1208 height 730
click at [628, 439] on div at bounding box center [604, 147] width 1208 height 730
drag, startPoint x: 637, startPoint y: 432, endPoint x: 651, endPoint y: 447, distance: 21.3
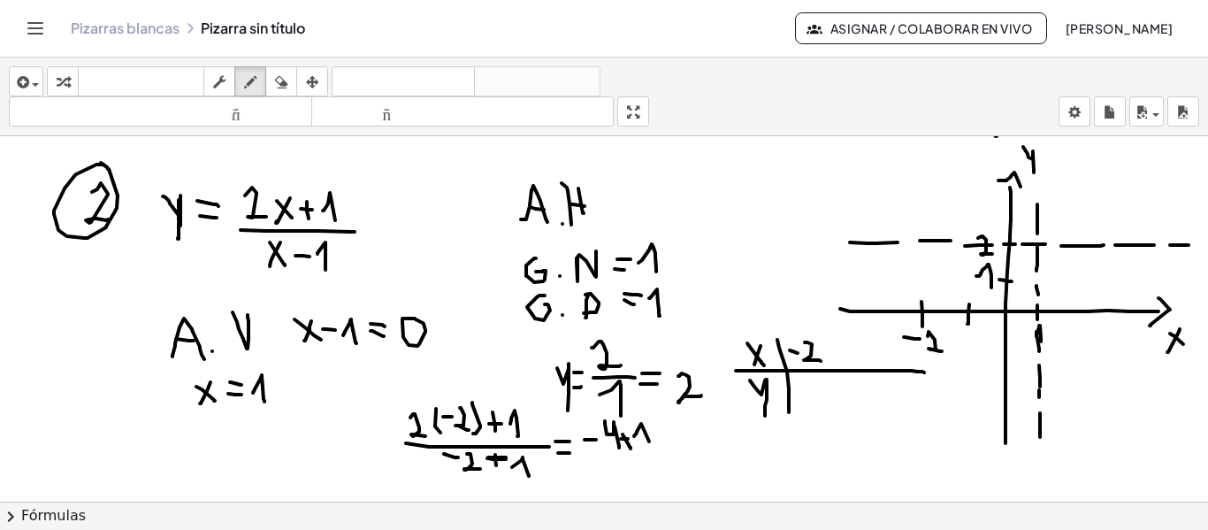
click at [651, 447] on div at bounding box center [604, 147] width 1208 height 730
drag, startPoint x: 586, startPoint y: 463, endPoint x: 665, endPoint y: 463, distance: 78.7
click at [665, 463] on div at bounding box center [604, 147] width 1208 height 730
drag, startPoint x: 609, startPoint y: 478, endPoint x: 624, endPoint y: 478, distance: 15.0
click at [624, 478] on div at bounding box center [604, 147] width 1208 height 730
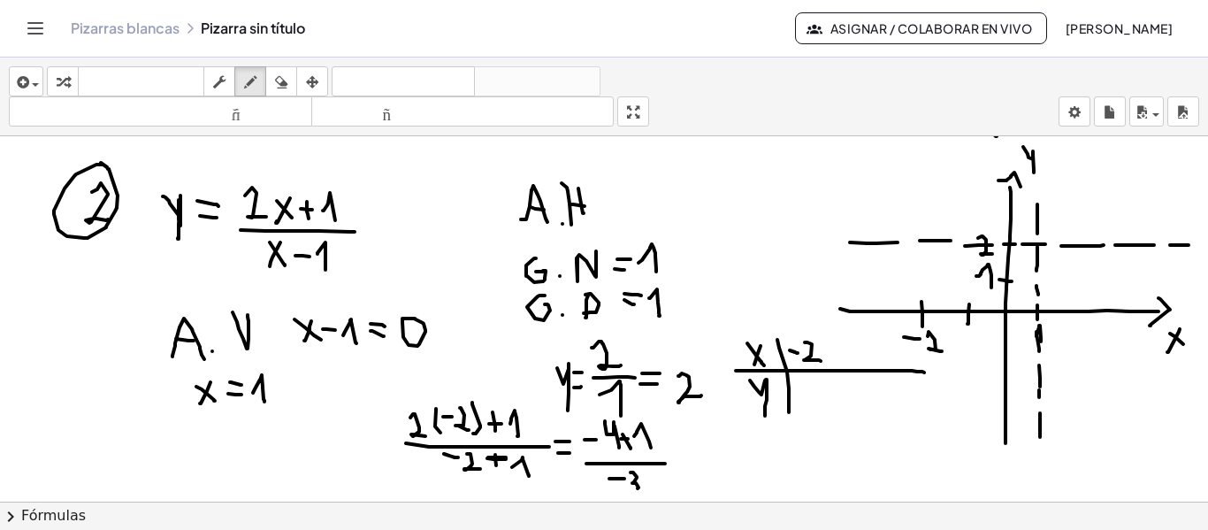
drag, startPoint x: 637, startPoint y: 478, endPoint x: 649, endPoint y: 479, distance: 12.5
click at [630, 489] on div at bounding box center [604, 147] width 1208 height 730
click at [678, 467] on div at bounding box center [604, 147] width 1208 height 730
click at [676, 457] on div at bounding box center [604, 147] width 1208 height 730
click at [708, 455] on div at bounding box center [604, 147] width 1208 height 730
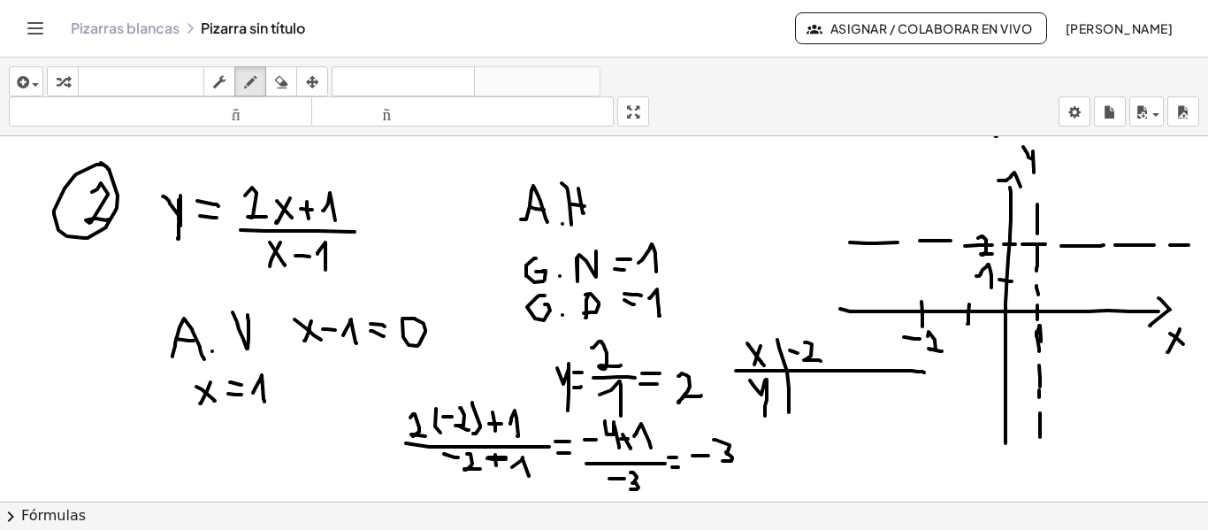
drag, startPoint x: 730, startPoint y: 446, endPoint x: 691, endPoint y: 470, distance: 45.6
click at [722, 462] on div at bounding box center [604, 147] width 1208 height 730
drag, startPoint x: 722, startPoint y: 470, endPoint x: 749, endPoint y: 470, distance: 27.4
click at [749, 470] on div at bounding box center [604, 147] width 1208 height 730
drag, startPoint x: 704, startPoint y: 474, endPoint x: 717, endPoint y: 477, distance: 13.5
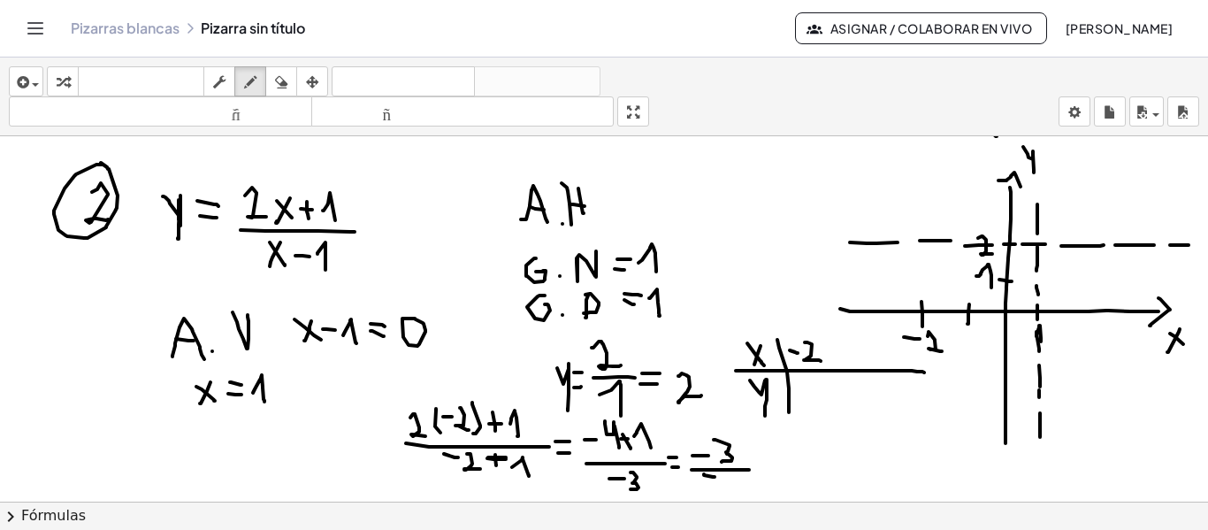
click at [717, 477] on div at bounding box center [604, 147] width 1208 height 730
drag, startPoint x: 739, startPoint y: 475, endPoint x: 777, endPoint y: 470, distance: 38.4
click at [728, 493] on div at bounding box center [604, 147] width 1208 height 730
click at [768, 470] on div at bounding box center [604, 147] width 1208 height 730
click at [772, 460] on div at bounding box center [604, 147] width 1208 height 730
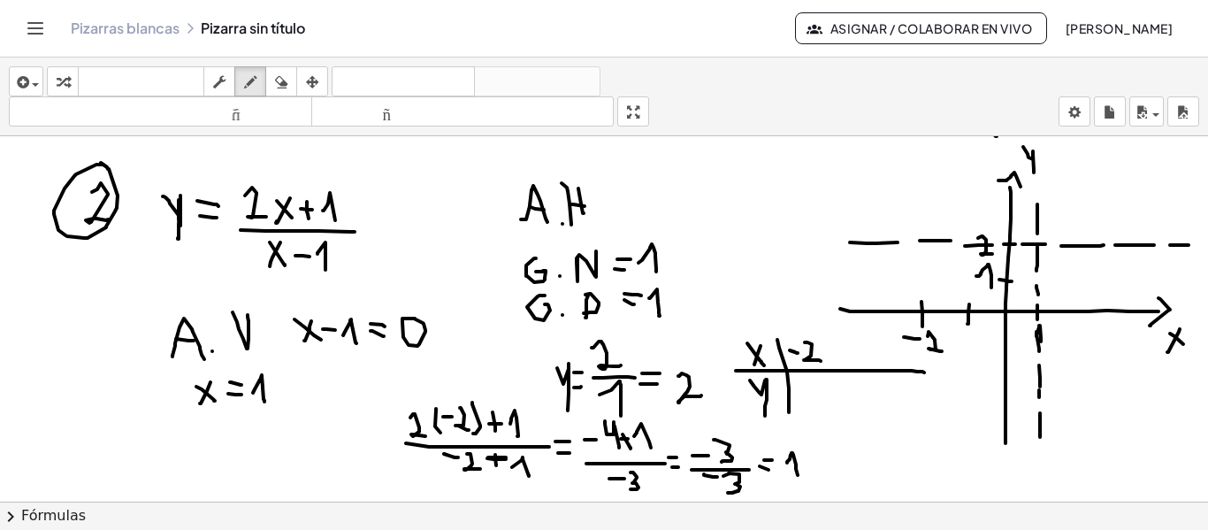
drag, startPoint x: 787, startPoint y: 462, endPoint x: 798, endPoint y: 477, distance: 17.7
click at [798, 477] on div at bounding box center [604, 147] width 1208 height 730
drag, startPoint x: 808, startPoint y: 389, endPoint x: 818, endPoint y: 403, distance: 17.2
click at [818, 403] on div at bounding box center [604, 147] width 1208 height 730
click at [921, 272] on div at bounding box center [604, 147] width 1208 height 730
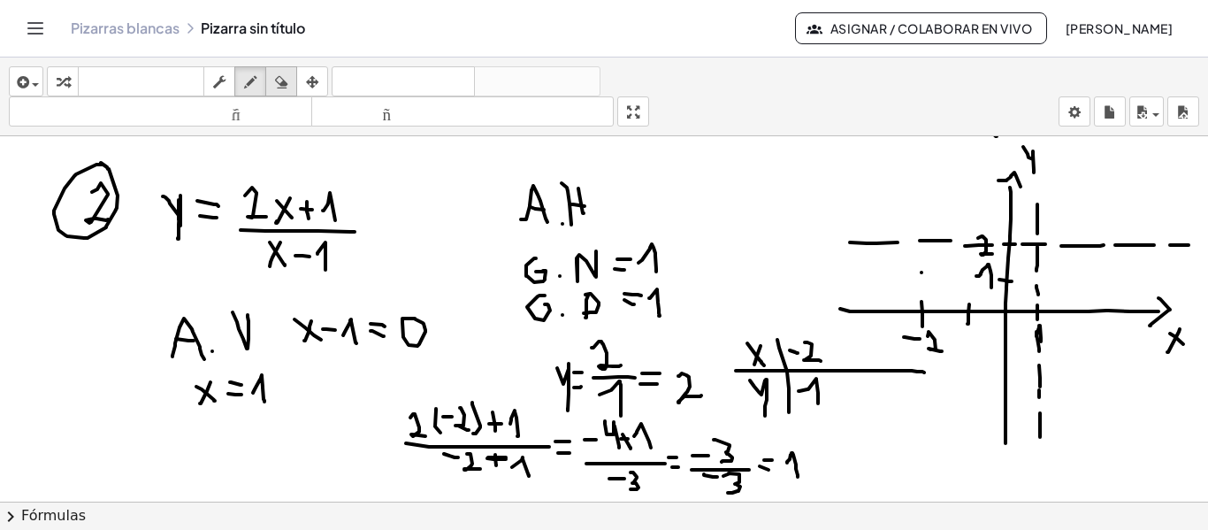
click at [287, 80] on icon "button" at bounding box center [281, 82] width 12 height 21
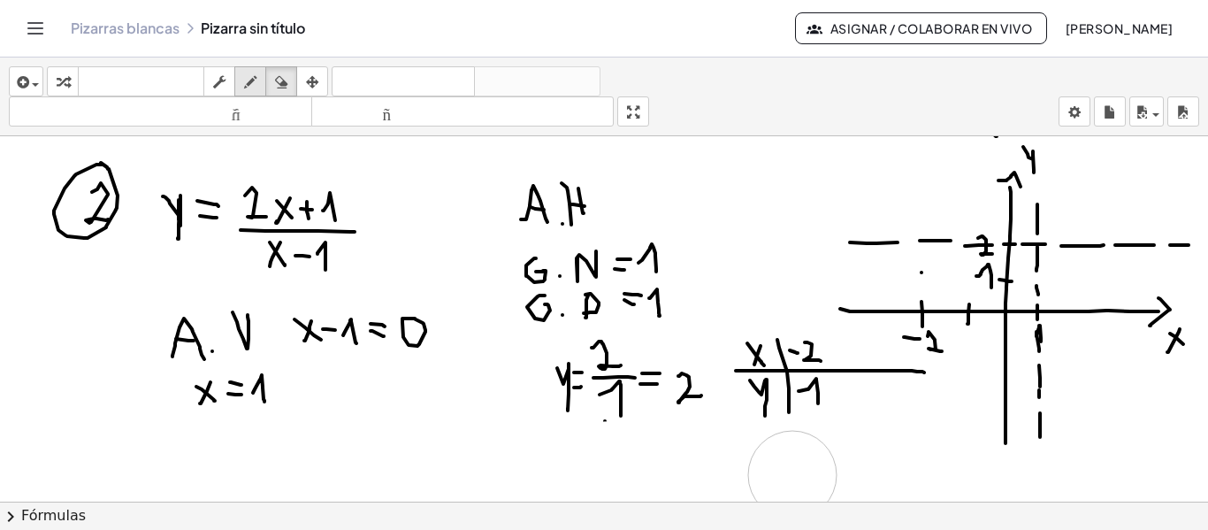
drag, startPoint x: 440, startPoint y: 439, endPoint x: 251, endPoint y: 81, distance: 404.3
click at [794, 475] on div at bounding box center [604, 147] width 1208 height 730
click at [251, 81] on icon "button" at bounding box center [250, 82] width 12 height 21
click at [969, 294] on div at bounding box center [604, 147] width 1208 height 730
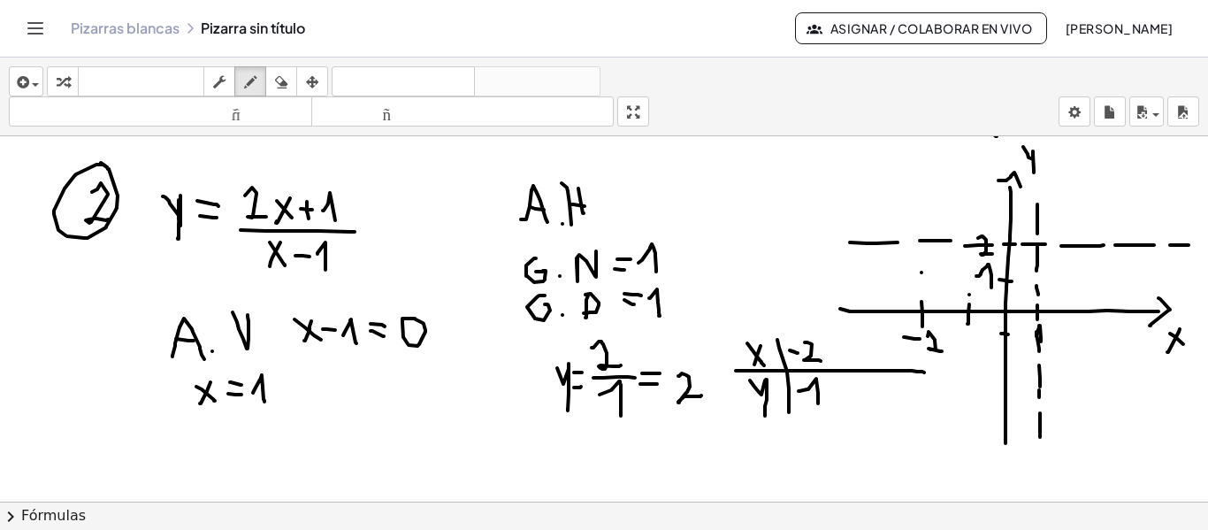
drag, startPoint x: 1001, startPoint y: 333, endPoint x: 1010, endPoint y: 335, distance: 9.0
click at [1010, 335] on div at bounding box center [604, 147] width 1208 height 730
click at [990, 349] on div at bounding box center [604, 147] width 1208 height 730
drag, startPoint x: 995, startPoint y: 343, endPoint x: 999, endPoint y: 352, distance: 9.9
click at [999, 354] on div at bounding box center [604, 147] width 1208 height 730
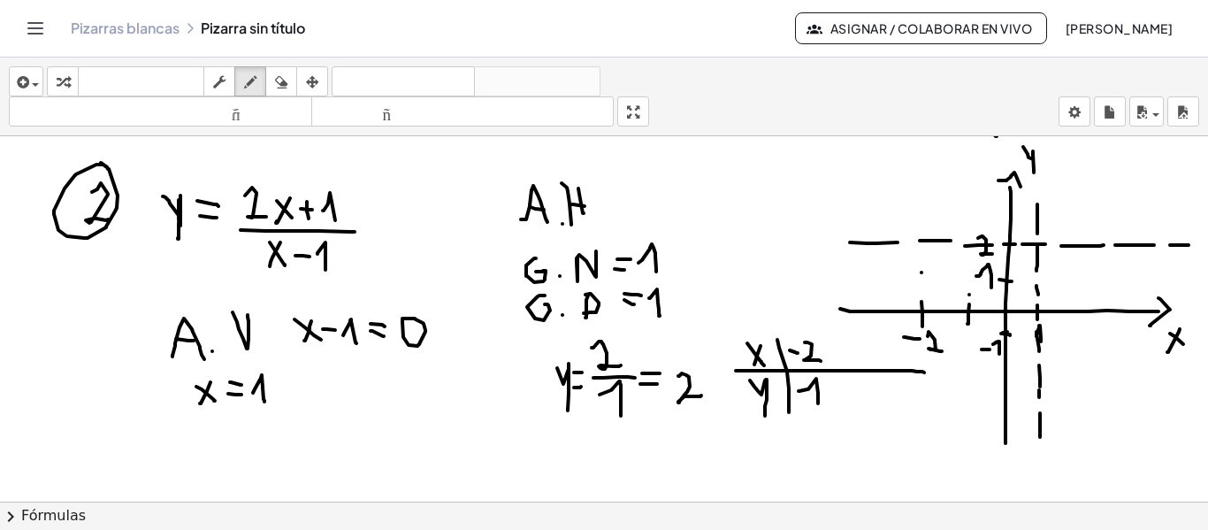
click at [1006, 332] on div at bounding box center [604, 147] width 1208 height 730
drag, startPoint x: 851, startPoint y: 248, endPoint x: 1034, endPoint y: 401, distance: 238.6
click at [1034, 401] on div at bounding box center [604, 147] width 1208 height 730
drag, startPoint x: 1034, startPoint y: 401, endPoint x: 1019, endPoint y: 401, distance: 15.1
click at [1037, 435] on div at bounding box center [604, 147] width 1208 height 730
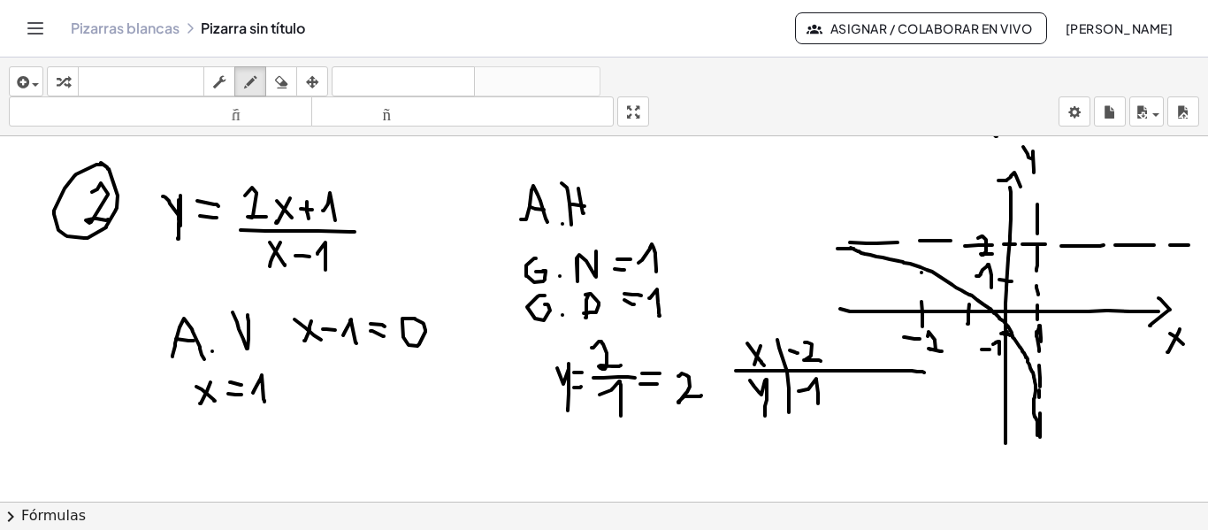
drag, startPoint x: 853, startPoint y: 248, endPoint x: 837, endPoint y: 248, distance: 15.9
click at [837, 248] on div at bounding box center [604, 147] width 1208 height 730
click at [283, 81] on icon "button" at bounding box center [281, 82] width 12 height 21
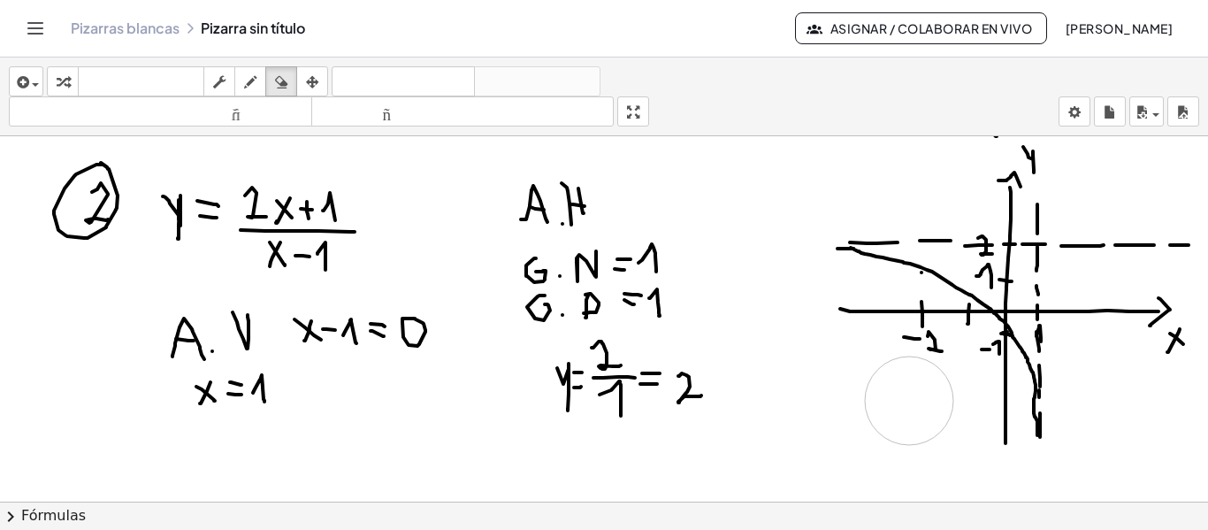
drag, startPoint x: 787, startPoint y: 386, endPoint x: 909, endPoint y: 401, distance: 123.0
click at [909, 401] on div at bounding box center [604, 147] width 1208 height 730
click at [254, 80] on icon "button" at bounding box center [250, 82] width 12 height 21
drag, startPoint x: 753, startPoint y: 366, endPoint x: 768, endPoint y: 381, distance: 21.9
click at [768, 381] on div at bounding box center [604, 147] width 1208 height 730
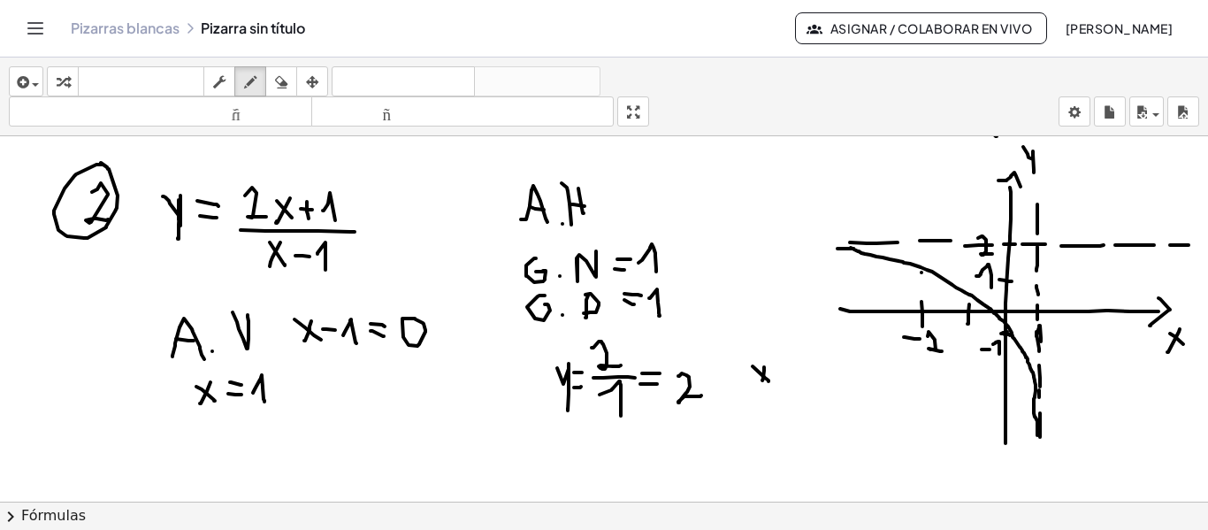
drag, startPoint x: 764, startPoint y: 367, endPoint x: 762, endPoint y: 380, distance: 13.4
click at [762, 380] on div at bounding box center [604, 147] width 1208 height 730
drag, startPoint x: 753, startPoint y: 393, endPoint x: 772, endPoint y: 414, distance: 28.2
click at [772, 414] on div at bounding box center [604, 147] width 1208 height 730
drag, startPoint x: 744, startPoint y: 383, endPoint x: 890, endPoint y: 386, distance: 145.9
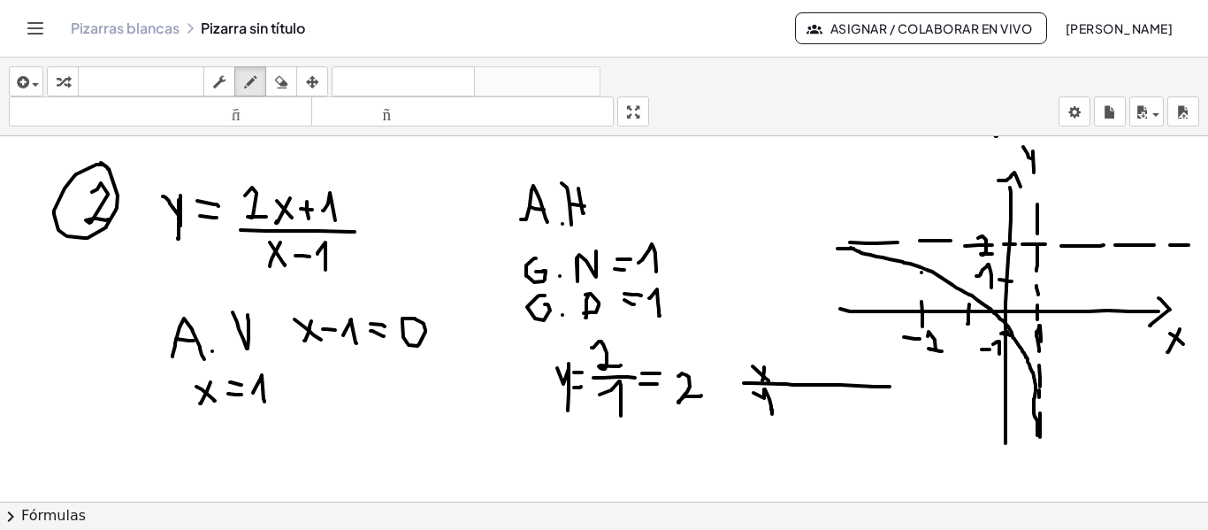
click at [890, 386] on div at bounding box center [604, 147] width 1208 height 730
drag, startPoint x: 776, startPoint y: 365, endPoint x: 787, endPoint y: 418, distance: 54.3
click at [787, 418] on div at bounding box center [604, 147] width 1208 height 730
drag, startPoint x: 1066, startPoint y: 305, endPoint x: 1067, endPoint y: 318, distance: 13.3
click at [1067, 318] on div at bounding box center [604, 147] width 1208 height 730
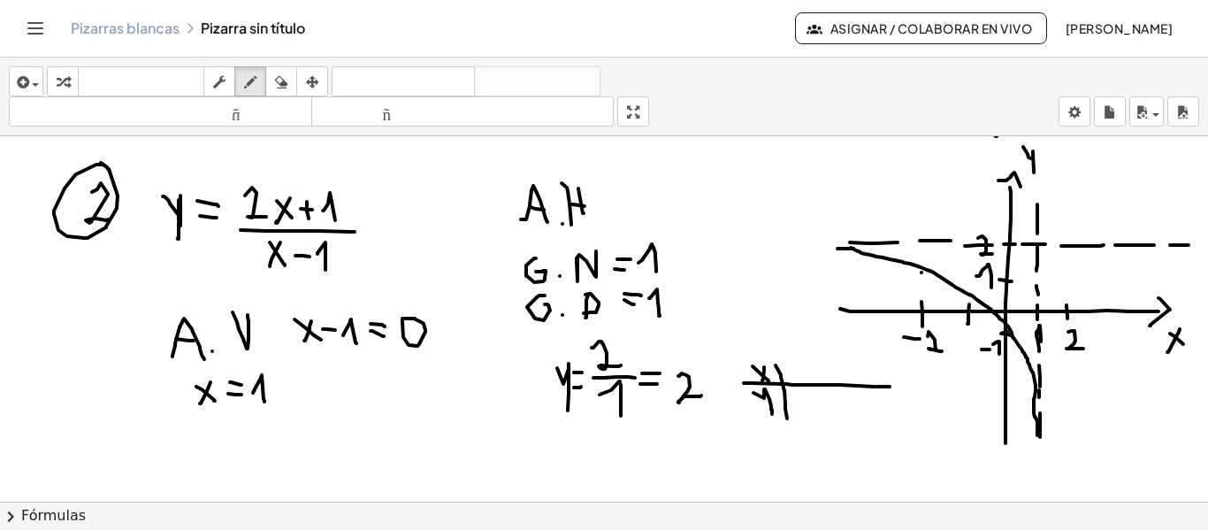
drag, startPoint x: 1068, startPoint y: 332, endPoint x: 1083, endPoint y: 348, distance: 22.5
click at [1083, 348] on div at bounding box center [604, 147] width 1208 height 730
click at [1071, 152] on div at bounding box center [604, 147] width 1208 height 730
drag, startPoint x: 1097, startPoint y: 300, endPoint x: 1098, endPoint y: 314, distance: 14.2
click at [1098, 314] on div at bounding box center [604, 147] width 1208 height 730
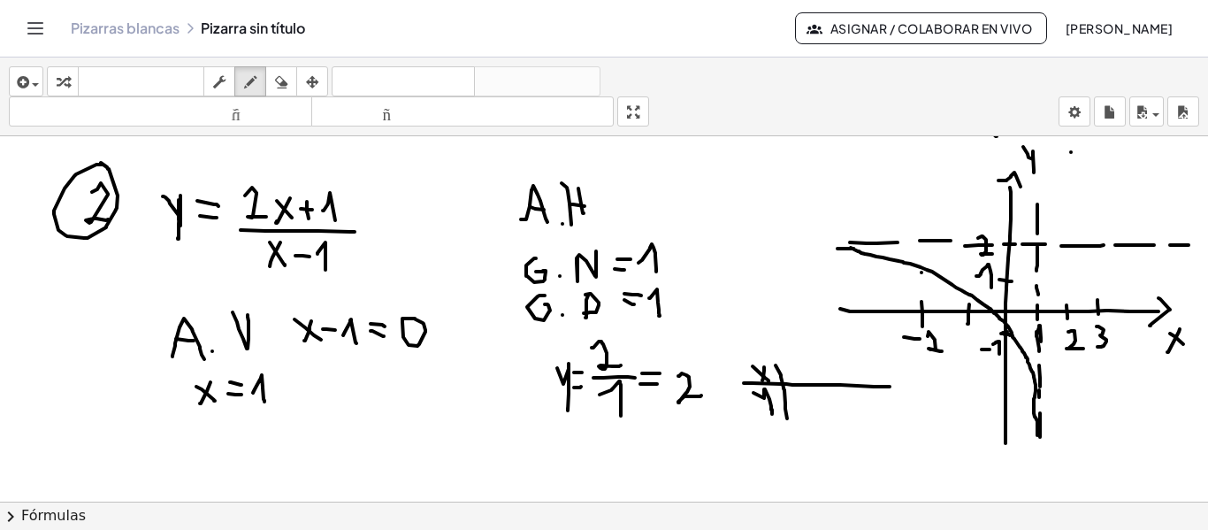
drag, startPoint x: 1098, startPoint y: 326, endPoint x: 1097, endPoint y: 347, distance: 20.4
click at [1097, 347] on div at bounding box center [604, 147] width 1208 height 730
click at [1096, 191] on div at bounding box center [604, 147] width 1208 height 730
drag, startPoint x: 1125, startPoint y: 314, endPoint x: 1127, endPoint y: 323, distance: 9.0
click at [1125, 318] on div at bounding box center [604, 147] width 1208 height 730
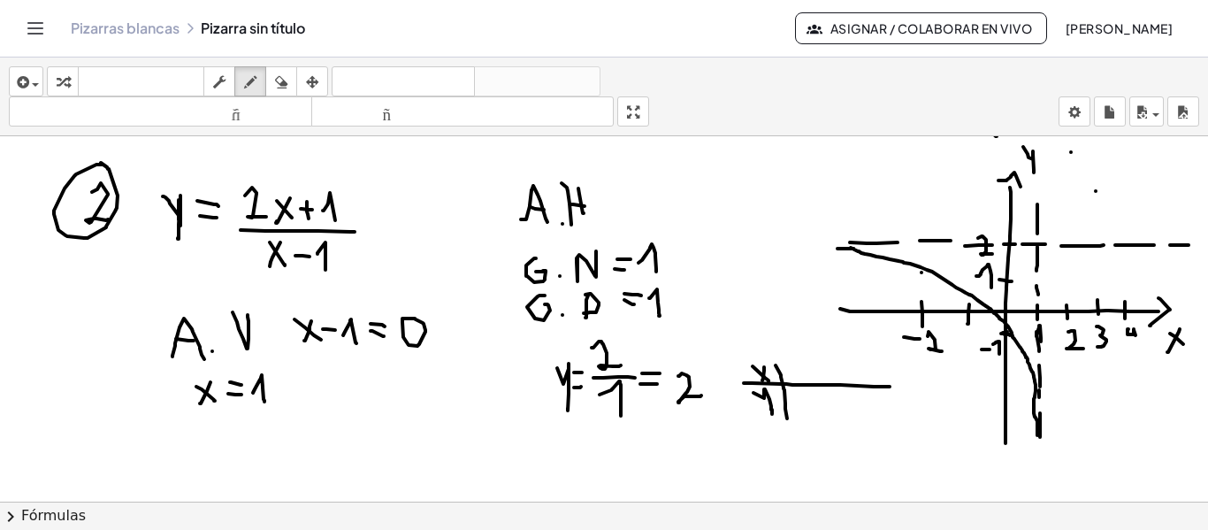
drag, startPoint x: 1128, startPoint y: 329, endPoint x: 1136, endPoint y: 344, distance: 17.0
click at [1136, 344] on div at bounding box center [604, 147] width 1208 height 730
click at [1127, 232] on div at bounding box center [604, 147] width 1208 height 730
drag, startPoint x: 522, startPoint y: 439, endPoint x: 538, endPoint y: 458, distance: 25.1
click at [538, 458] on div at bounding box center [604, 147] width 1208 height 730
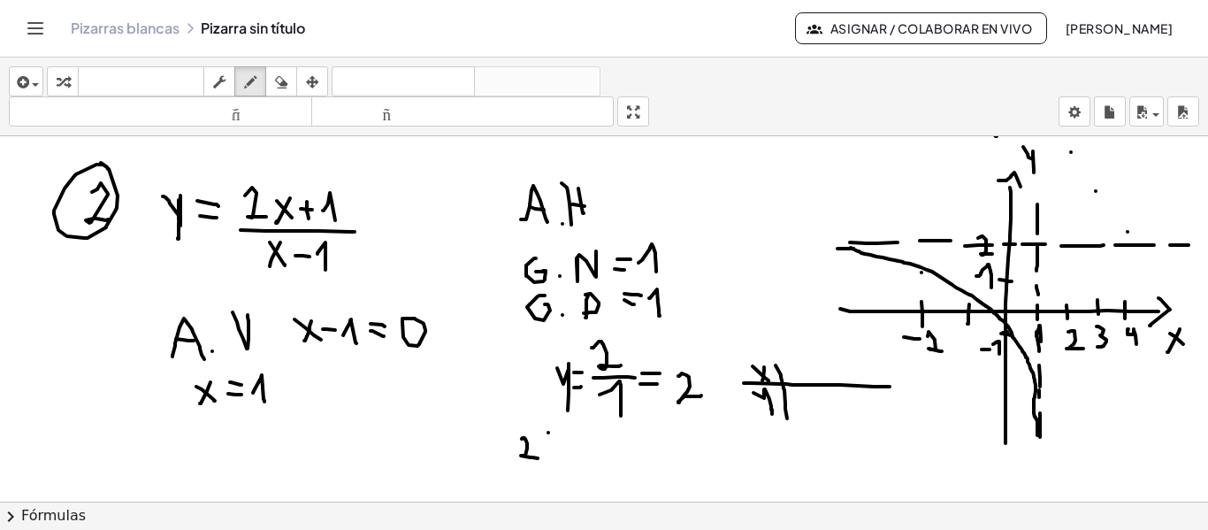
drag, startPoint x: 548, startPoint y: 432, endPoint x: 554, endPoint y: 460, distance: 28.1
click at [553, 460] on div at bounding box center [604, 147] width 1208 height 730
drag, startPoint x: 560, startPoint y: 439, endPoint x: 610, endPoint y: 434, distance: 50.7
click at [581, 455] on div at bounding box center [604, 147] width 1208 height 730
drag, startPoint x: 591, startPoint y: 435, endPoint x: 591, endPoint y: 449, distance: 14.1
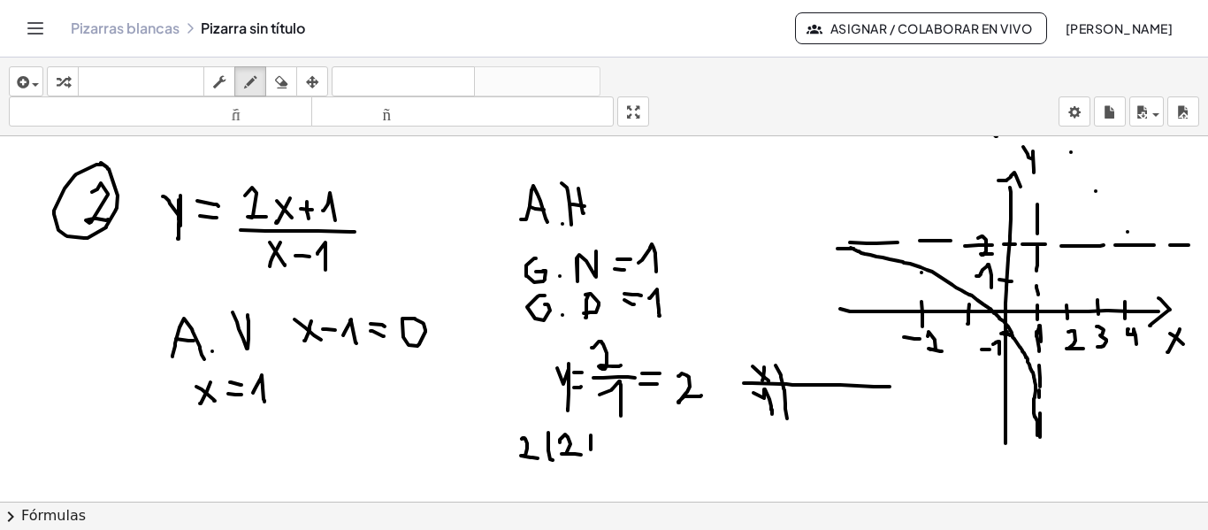
click at [591, 449] on div at bounding box center [604, 147] width 1208 height 730
click at [599, 442] on div at bounding box center [604, 147] width 1208 height 730
drag, startPoint x: 579, startPoint y: 426, endPoint x: 593, endPoint y: 455, distance: 31.6
click at [584, 457] on div at bounding box center [604, 147] width 1208 height 730
drag, startPoint x: 602, startPoint y: 443, endPoint x: 605, endPoint y: 463, distance: 20.5
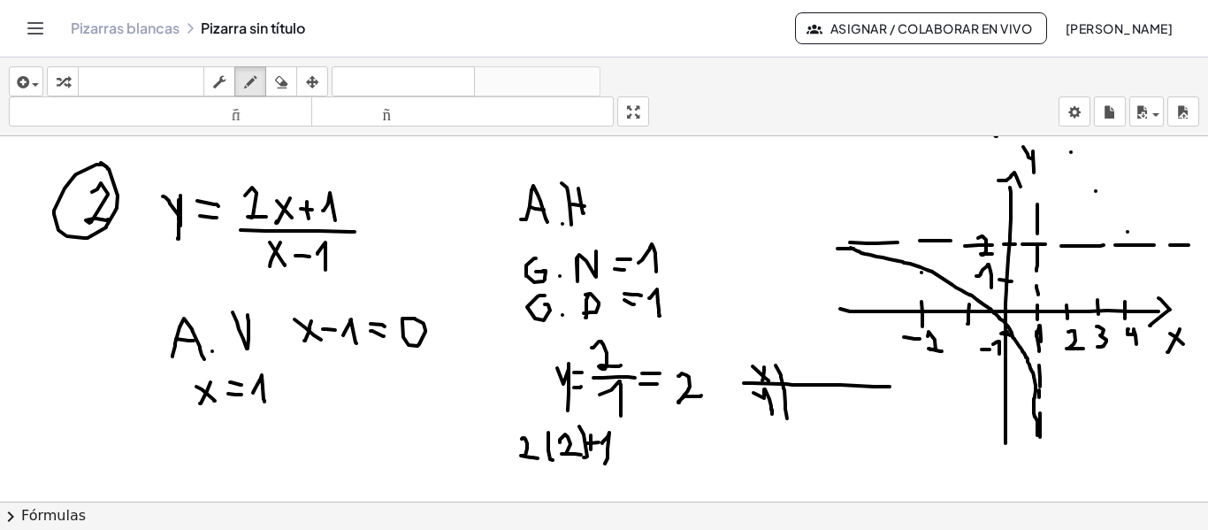
click at [605, 463] on div at bounding box center [604, 147] width 1208 height 730
drag, startPoint x: 514, startPoint y: 469, endPoint x: 636, endPoint y: 460, distance: 122.4
click at [636, 460] on div at bounding box center [604, 147] width 1208 height 730
drag, startPoint x: 554, startPoint y: 472, endPoint x: 566, endPoint y: 484, distance: 16.3
click at [566, 484] on div at bounding box center [604, 147] width 1208 height 730
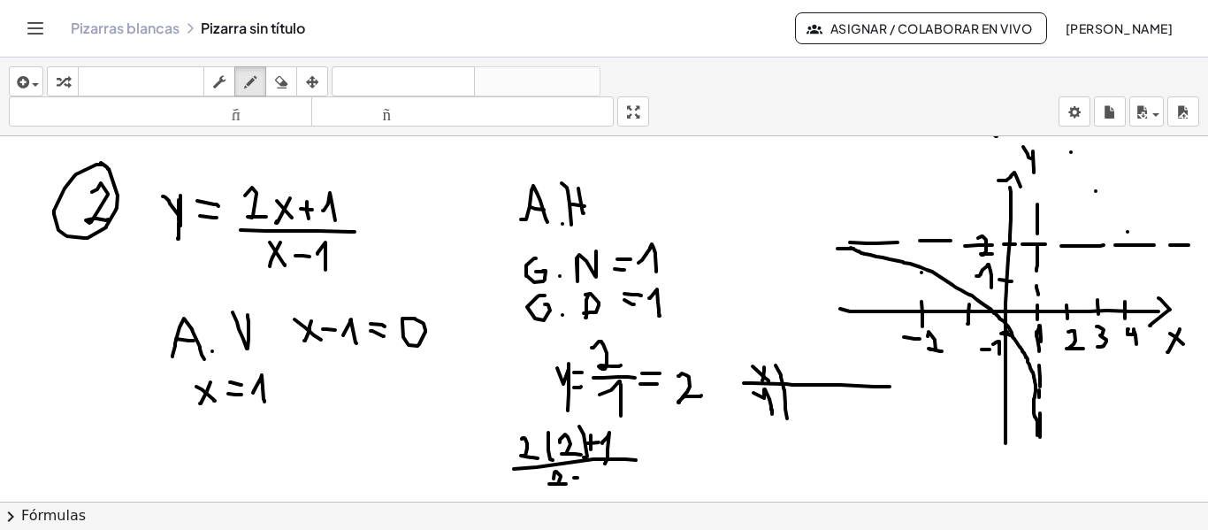
drag, startPoint x: 577, startPoint y: 478, endPoint x: 587, endPoint y: 478, distance: 9.7
click at [587, 478] on div at bounding box center [604, 147] width 1208 height 730
drag, startPoint x: 602, startPoint y: 468, endPoint x: 602, endPoint y: 486, distance: 18.6
click at [602, 487] on div at bounding box center [604, 147] width 1208 height 730
click at [653, 467] on div at bounding box center [604, 147] width 1208 height 730
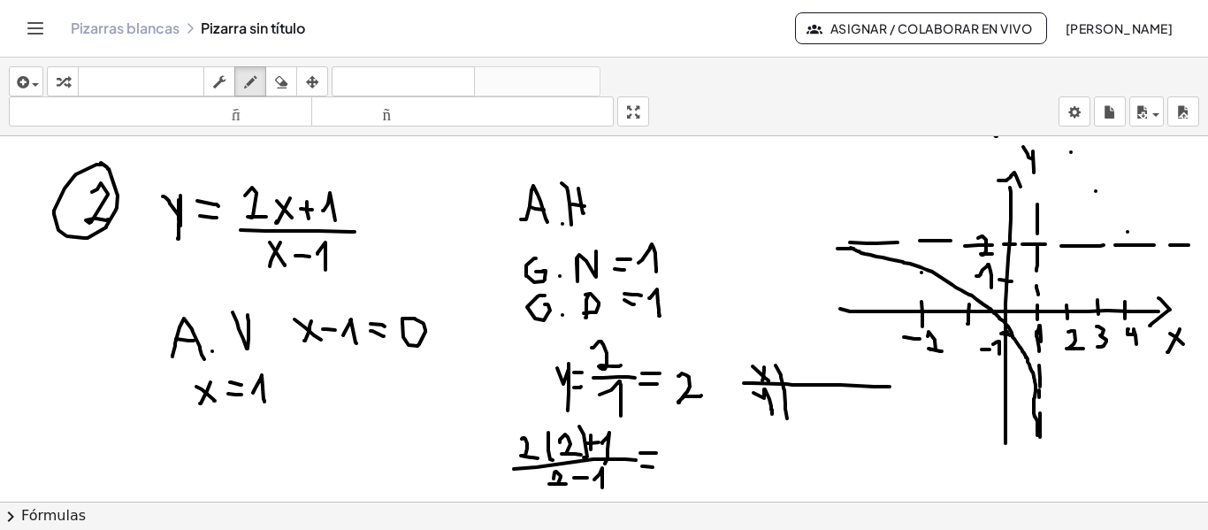
click at [656, 453] on div at bounding box center [604, 147] width 1208 height 730
drag, startPoint x: 676, startPoint y: 435, endPoint x: 691, endPoint y: 462, distance: 30.5
click at [691, 462] on div at bounding box center [604, 147] width 1208 height 730
drag, startPoint x: 698, startPoint y: 449, endPoint x: 713, endPoint y: 449, distance: 15.0
click at [713, 449] on div at bounding box center [604, 147] width 1208 height 730
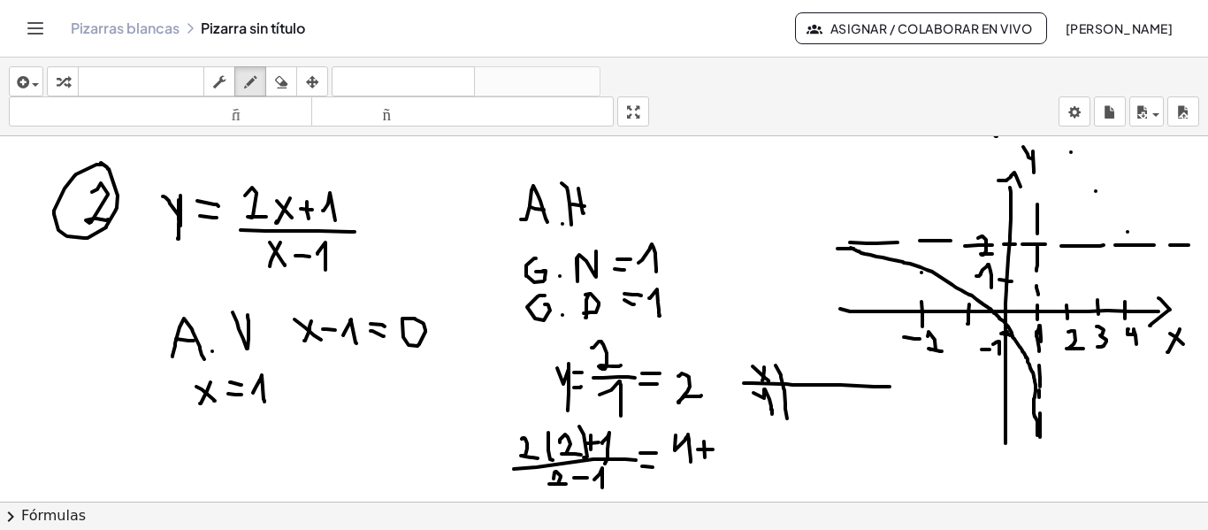
drag, startPoint x: 704, startPoint y: 441, endPoint x: 713, endPoint y: 455, distance: 15.9
click at [705, 460] on div at bounding box center [604, 147] width 1208 height 730
drag, startPoint x: 725, startPoint y: 448, endPoint x: 733, endPoint y: 462, distance: 16.2
click at [733, 462] on div at bounding box center [604, 147] width 1208 height 730
drag, startPoint x: 676, startPoint y: 473, endPoint x: 749, endPoint y: 471, distance: 73.4
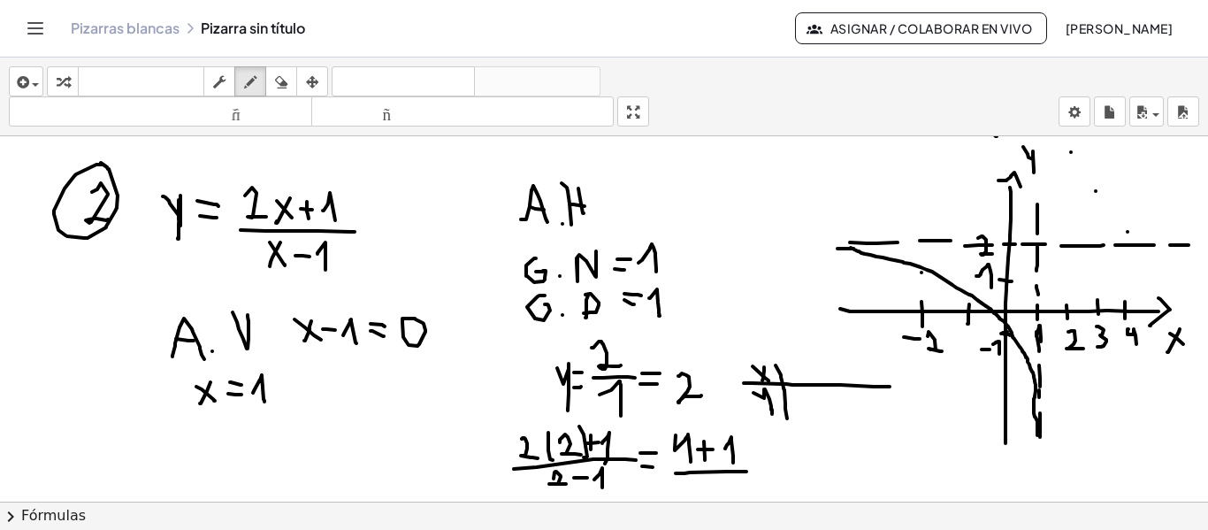
click at [749, 471] on div at bounding box center [604, 147] width 1208 height 730
drag, startPoint x: 714, startPoint y: 477, endPoint x: 719, endPoint y: 494, distance: 18.5
click at [719, 494] on div at bounding box center [604, 147] width 1208 height 730
click at [768, 477] on div at bounding box center [604, 147] width 1208 height 730
click at [763, 465] on div at bounding box center [604, 147] width 1208 height 730
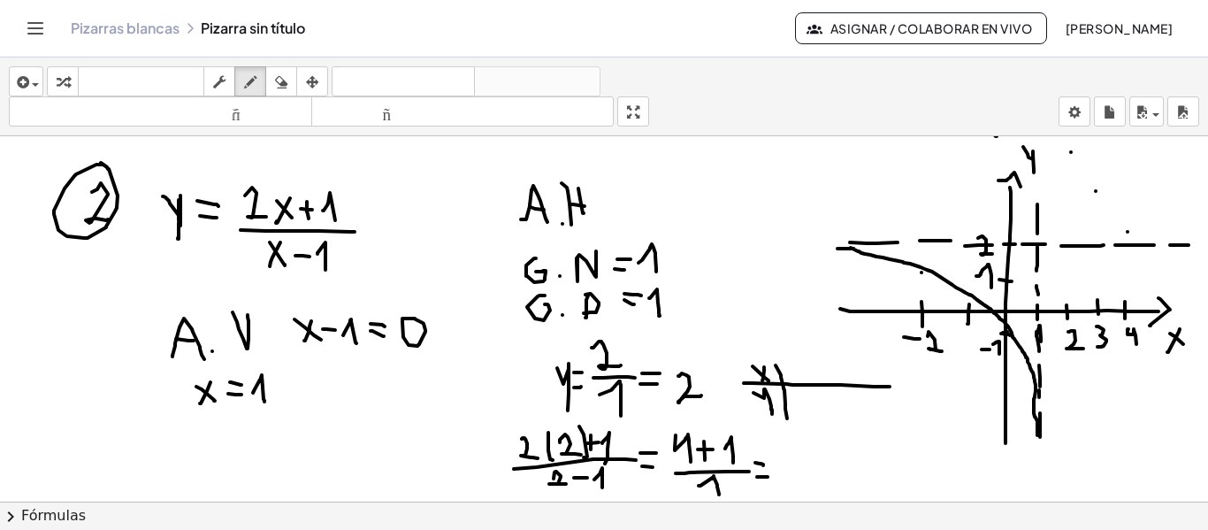
click at [798, 447] on div at bounding box center [604, 147] width 1208 height 730
click at [788, 472] on div at bounding box center [604, 147] width 1208 height 730
drag, startPoint x: 776, startPoint y: 477, endPoint x: 794, endPoint y: 488, distance: 21.1
click at [811, 478] on div at bounding box center [604, 147] width 1208 height 730
drag, startPoint x: 788, startPoint y: 490, endPoint x: 797, endPoint y: 495, distance: 10.3
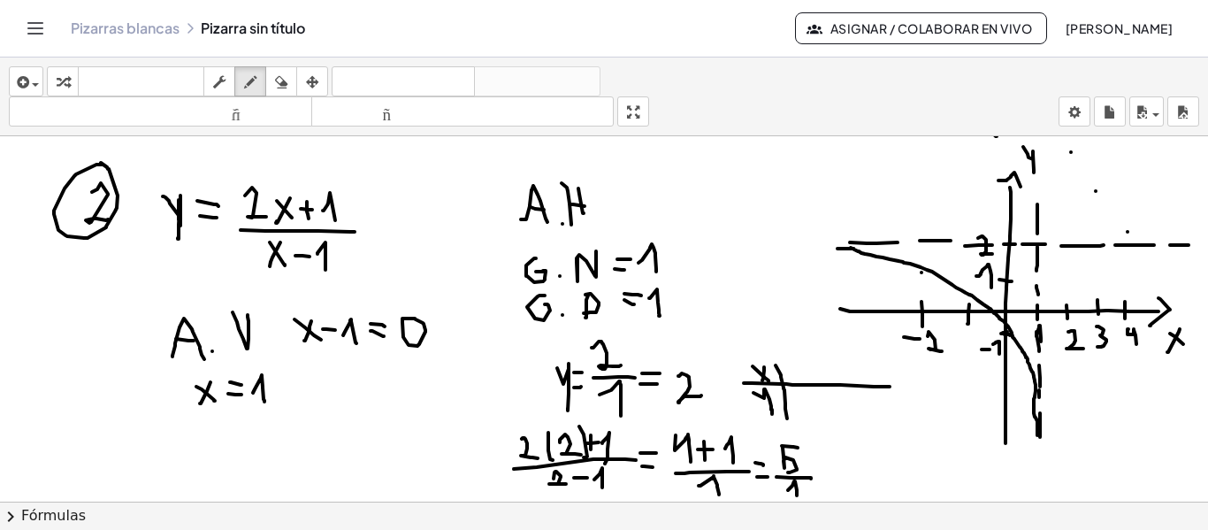
click at [797, 495] on div at bounding box center [604, 147] width 1208 height 730
click at [828, 480] on div at bounding box center [604, 147] width 1208 height 730
drag, startPoint x: 814, startPoint y: 466, endPoint x: 828, endPoint y: 469, distance: 13.5
click at [828, 469] on div at bounding box center [604, 147] width 1208 height 730
click at [854, 462] on div at bounding box center [604, 147] width 1208 height 730
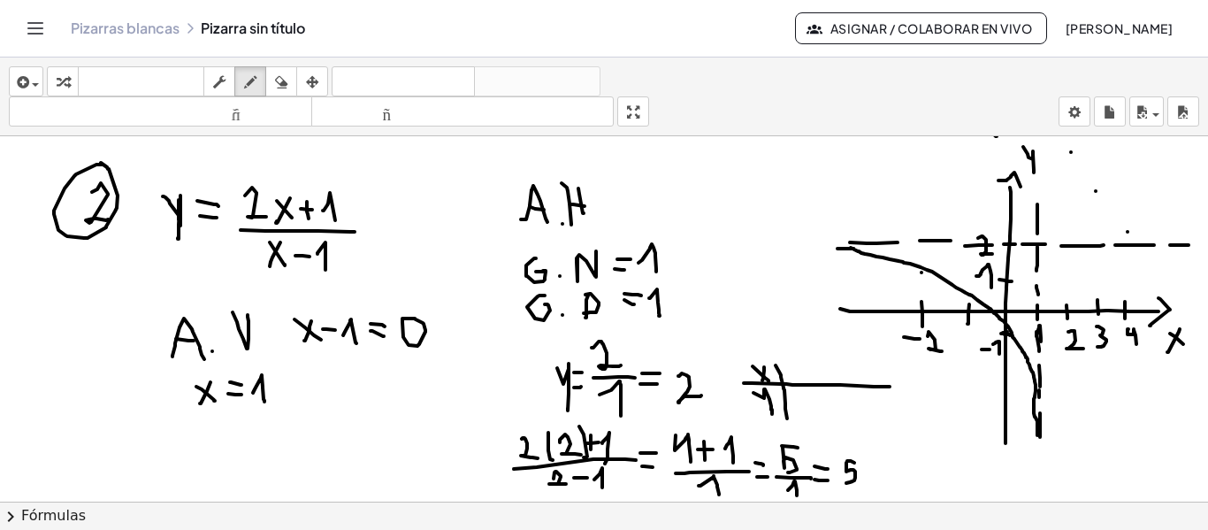
drag, startPoint x: 846, startPoint y: 470, endPoint x: 844, endPoint y: 483, distance: 12.5
click at [844, 483] on div at bounding box center [604, 147] width 1208 height 730
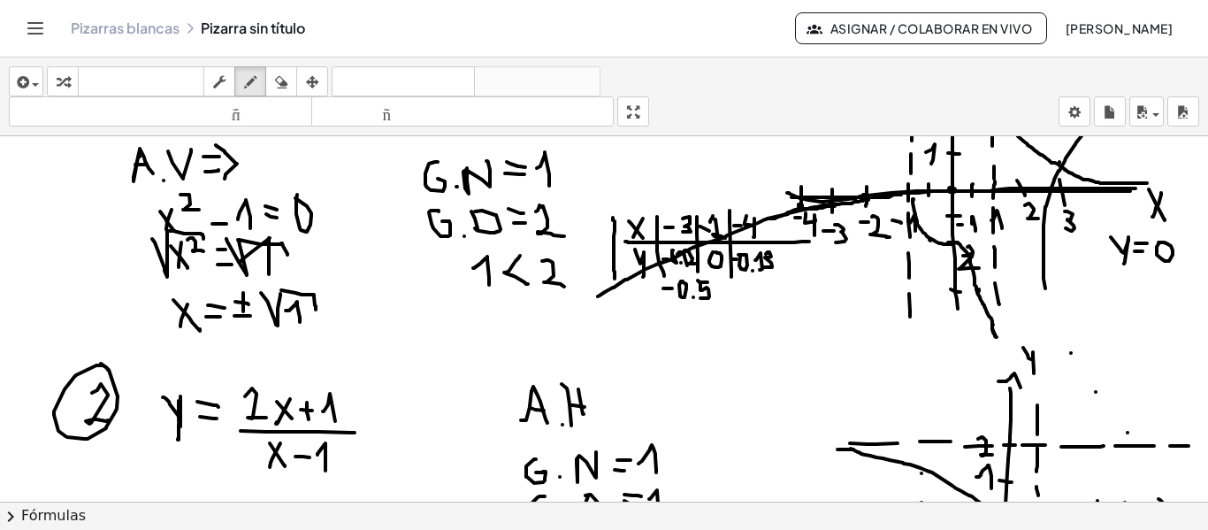
drag, startPoint x: 1068, startPoint y: 134, endPoint x: 1068, endPoint y: 149, distance: 14.1
click at [1068, 149] on div "insertar Seleccione uno: Expresión matemática Función Texto Vídeo de YouTube Gr…" at bounding box center [604, 293] width 1208 height 472
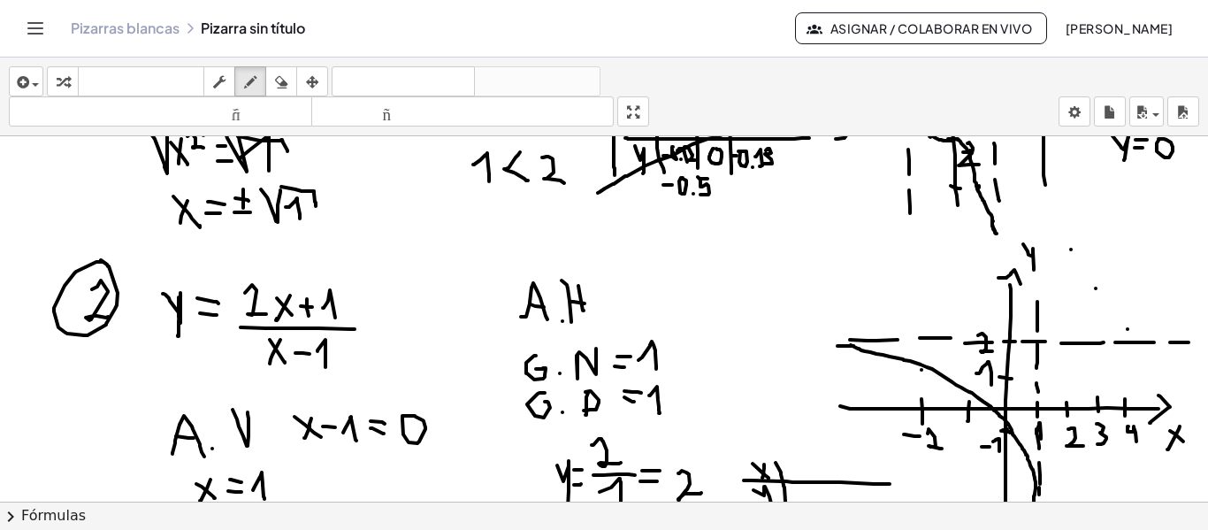
scroll to position [297, 0]
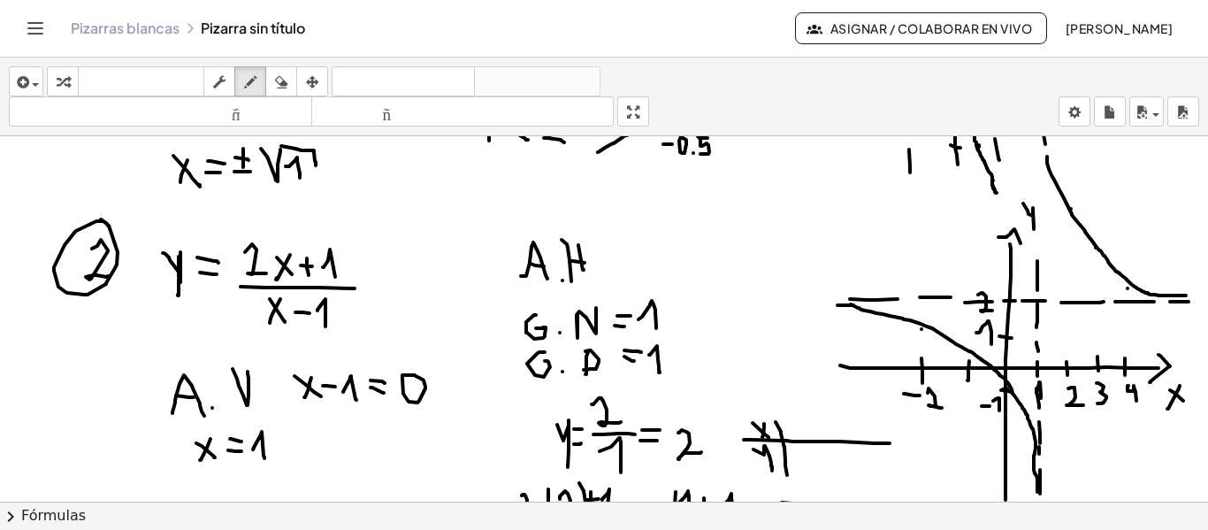
drag, startPoint x: 1047, startPoint y: 157, endPoint x: 1186, endPoint y: 295, distance: 196.3
click at [1186, 295] on div at bounding box center [604, 204] width 1208 height 730
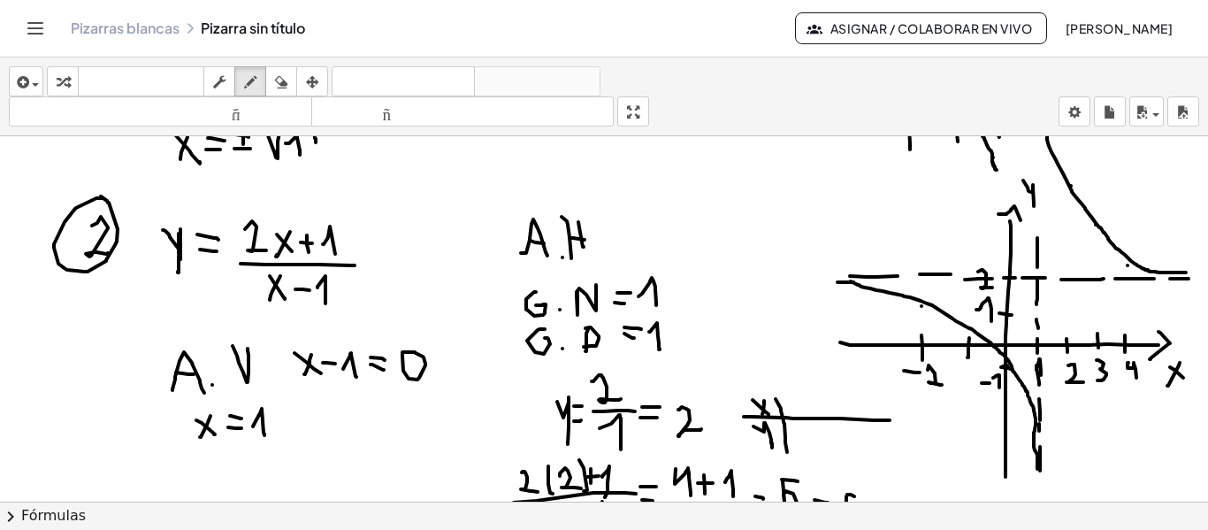
scroll to position [277, 0]
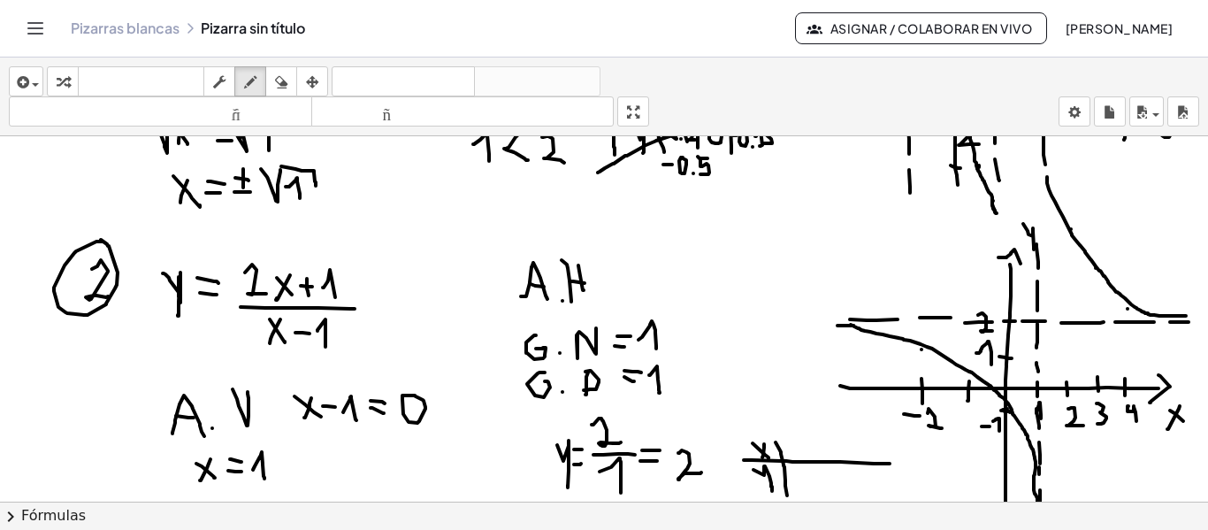
drag, startPoint x: 1038, startPoint y: 262, endPoint x: 1036, endPoint y: 244, distance: 17.8
click at [1036, 244] on div at bounding box center [604, 407] width 1208 height 1096
drag, startPoint x: 1035, startPoint y: 217, endPoint x: 1035, endPoint y: 206, distance: 10.6
click at [1034, 208] on div at bounding box center [604, 407] width 1208 height 1096
drag, startPoint x: 1033, startPoint y: 177, endPoint x: 1033, endPoint y: 164, distance: 13.3
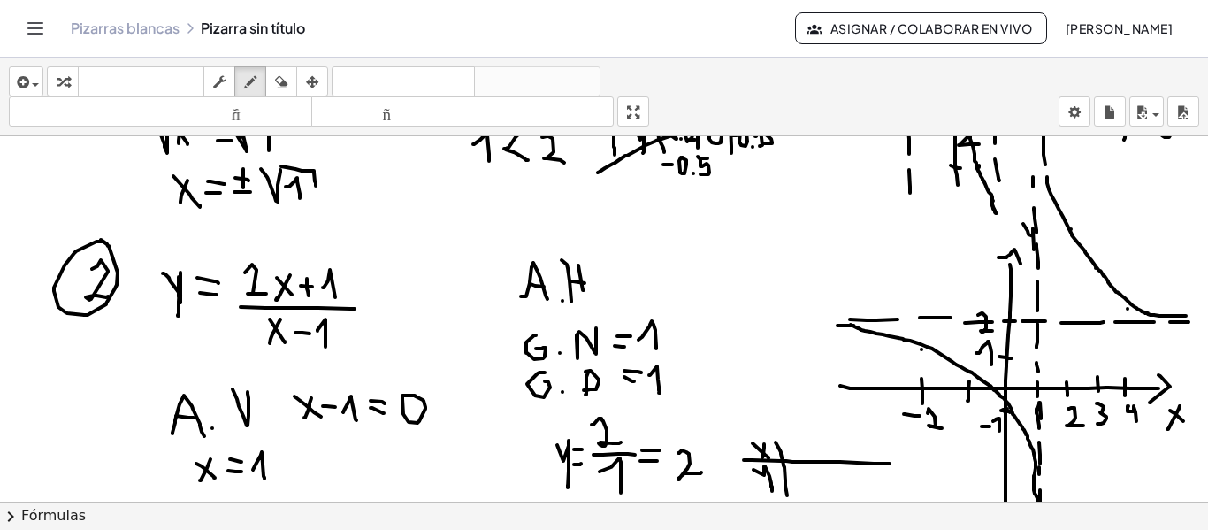
click at [1033, 164] on div at bounding box center [604, 407] width 1208 height 1096
drag, startPoint x: 1033, startPoint y: 149, endPoint x: 1033, endPoint y: 136, distance: 12.4
click at [1033, 136] on div at bounding box center [604, 407] width 1208 height 1096
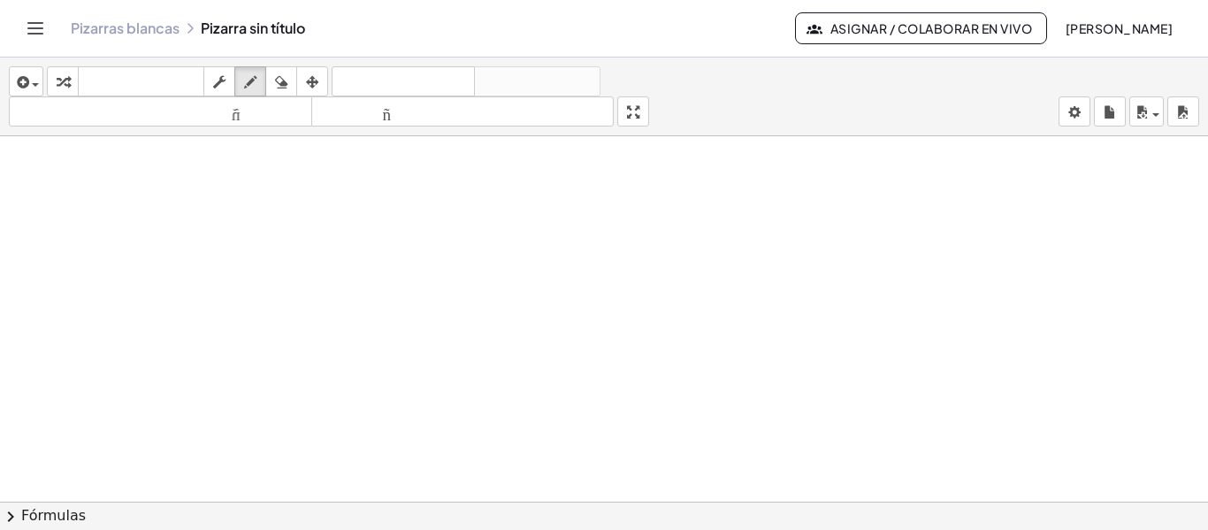
scroll to position [719, 0]
click at [248, 71] on div "button" at bounding box center [250, 81] width 23 height 21
drag, startPoint x: 211, startPoint y: 260, endPoint x: 229, endPoint y: 207, distance: 55.9
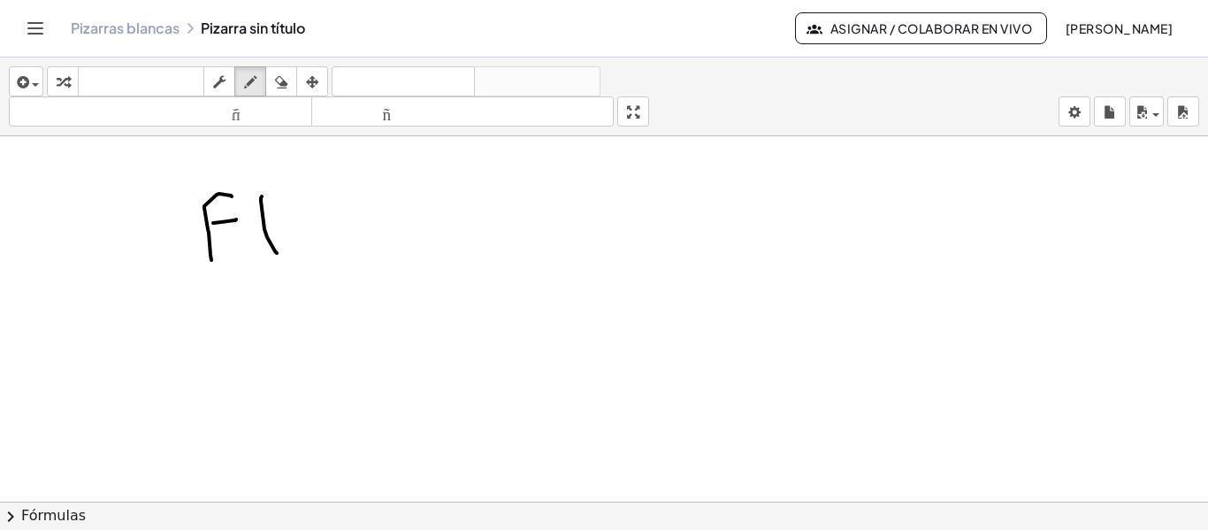
drag, startPoint x: 262, startPoint y: 196, endPoint x: 278, endPoint y: 252, distance: 57.9
drag, startPoint x: 308, startPoint y: 199, endPoint x: 316, endPoint y: 261, distance: 62.4
drag, startPoint x: 336, startPoint y: 186, endPoint x: 368, endPoint y: 253, distance: 74.4
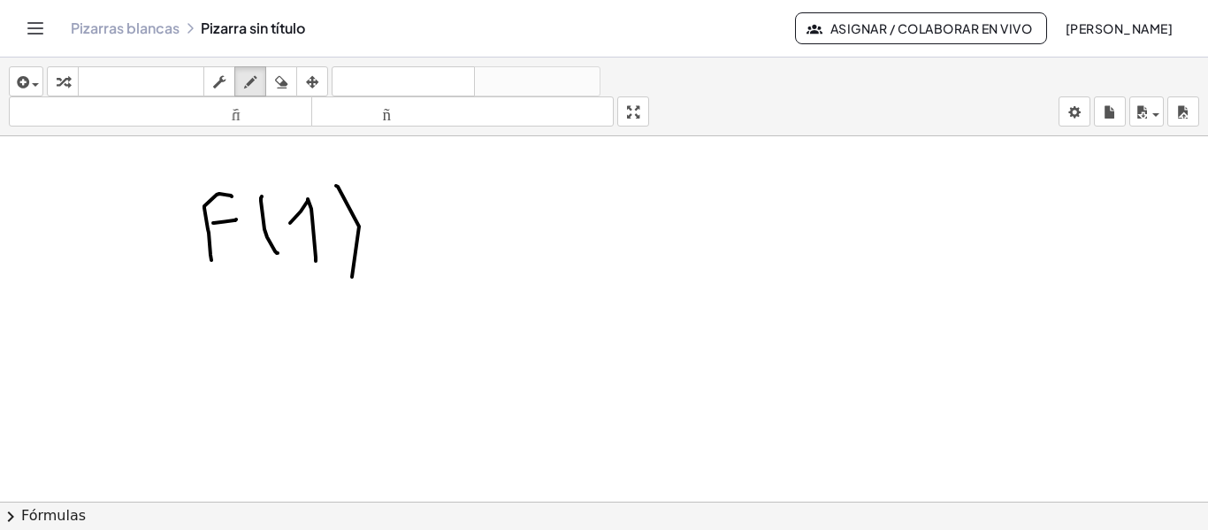
drag, startPoint x: 441, startPoint y: 220, endPoint x: 469, endPoint y: 218, distance: 27.5
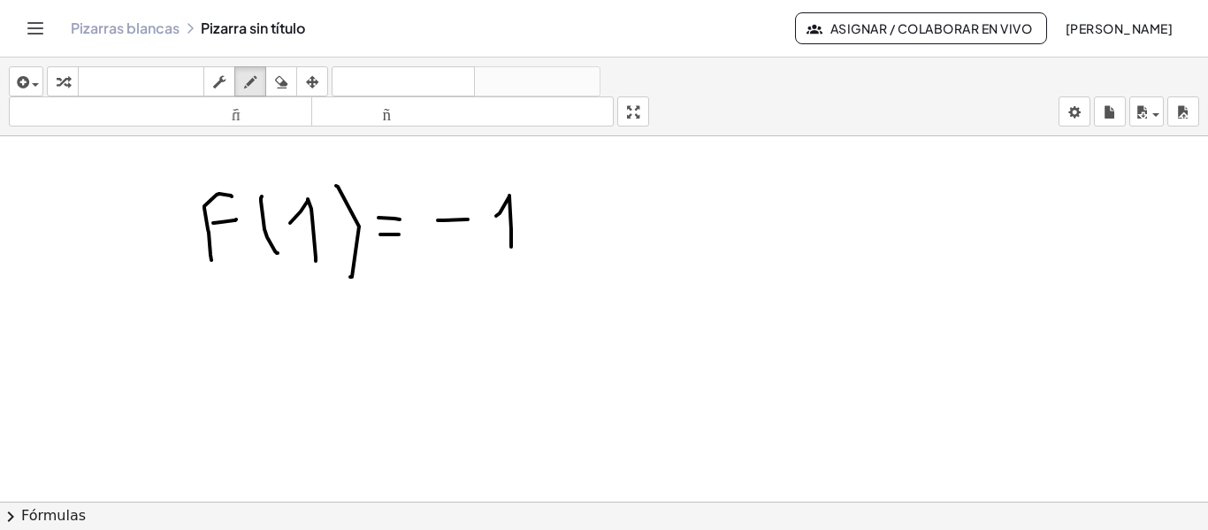
drag, startPoint x: 496, startPoint y: 216, endPoint x: 511, endPoint y: 247, distance: 34.4
drag, startPoint x: 212, startPoint y: 313, endPoint x: 234, endPoint y: 369, distance: 59.9
drag, startPoint x: 251, startPoint y: 347, endPoint x: 253, endPoint y: 367, distance: 20.4
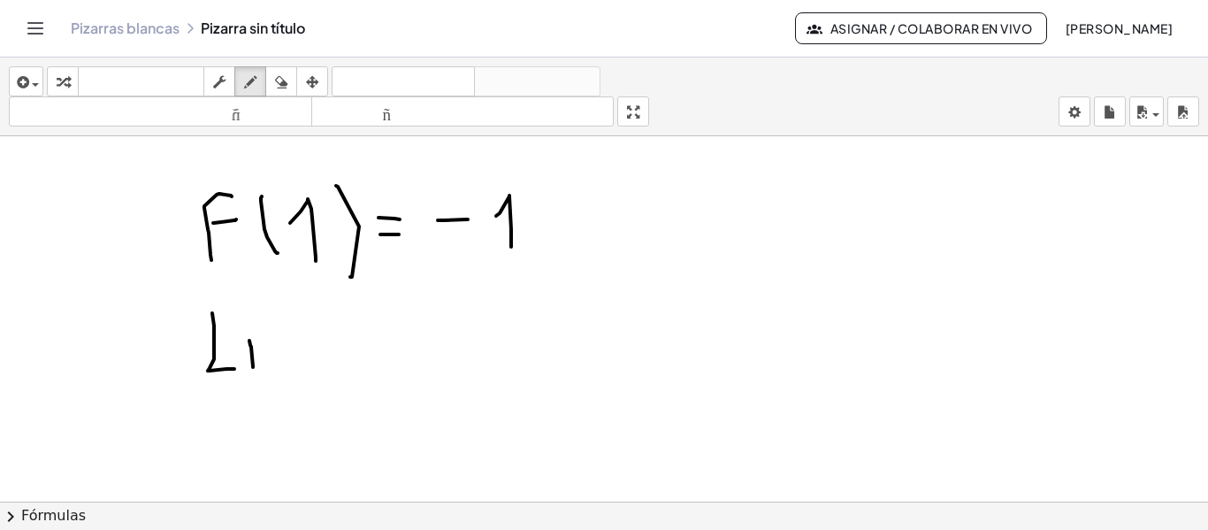
drag, startPoint x: 268, startPoint y: 346, endPoint x: 302, endPoint y: 375, distance: 45.2
drag, startPoint x: 218, startPoint y: 391, endPoint x: 237, endPoint y: 435, distance: 48.0
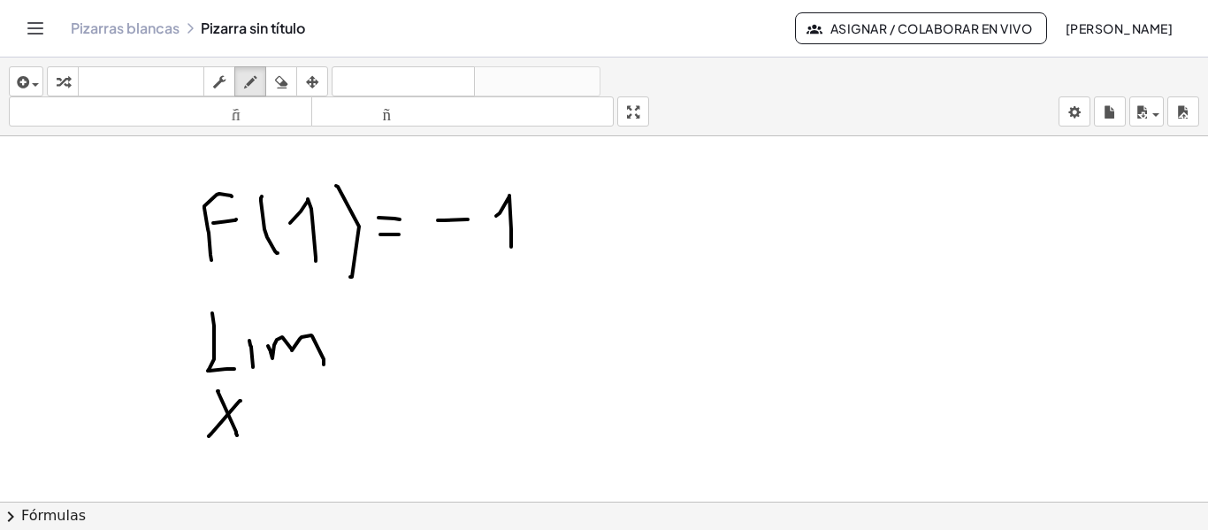
drag, startPoint x: 248, startPoint y: 416, endPoint x: 282, endPoint y: 403, distance: 36.6
drag, startPoint x: 288, startPoint y: 403, endPoint x: 279, endPoint y: 430, distance: 28.0
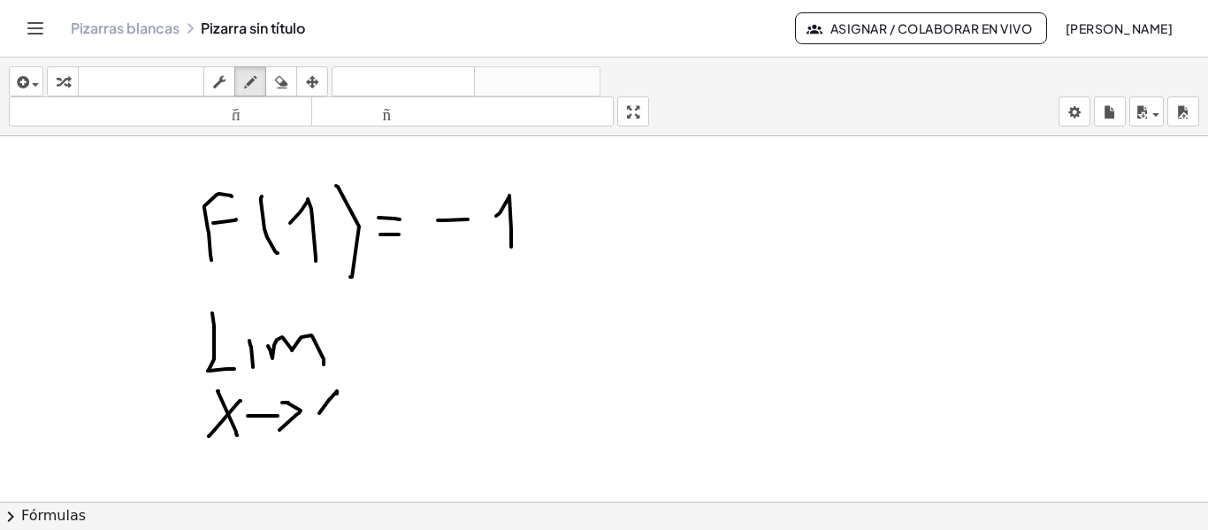
drag, startPoint x: 319, startPoint y: 413, endPoint x: 348, endPoint y: 424, distance: 30.2
drag, startPoint x: 434, startPoint y: 303, endPoint x: 455, endPoint y: 308, distance: 20.8
drag, startPoint x: 409, startPoint y: 335, endPoint x: 450, endPoint y: 392, distance: 70.2
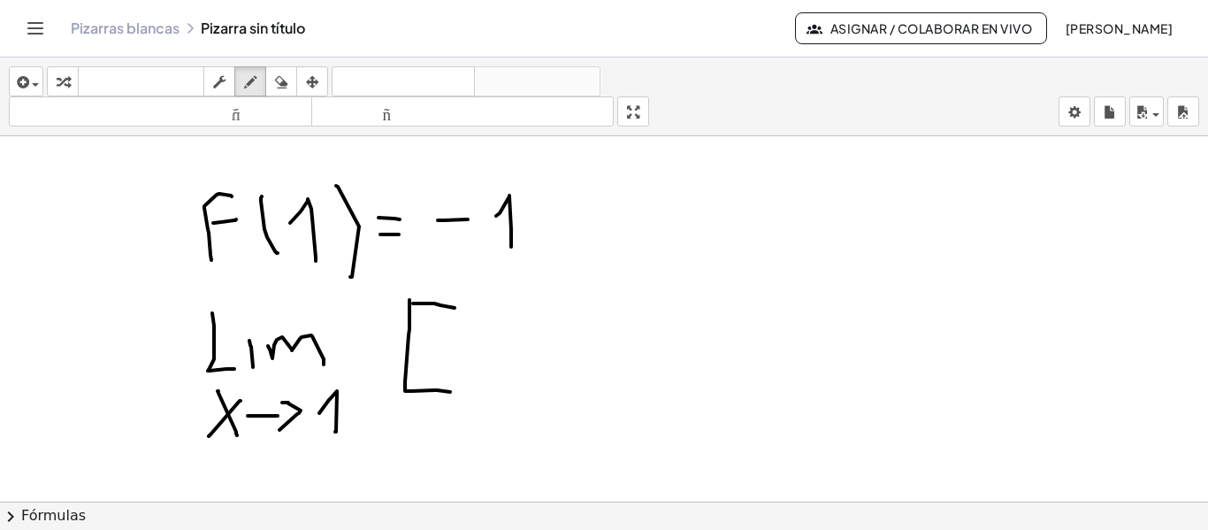
drag, startPoint x: 446, startPoint y: 295, endPoint x: 435, endPoint y: 403, distance: 108.4
drag, startPoint x: 543, startPoint y: 295, endPoint x: 583, endPoint y: 358, distance: 74.3
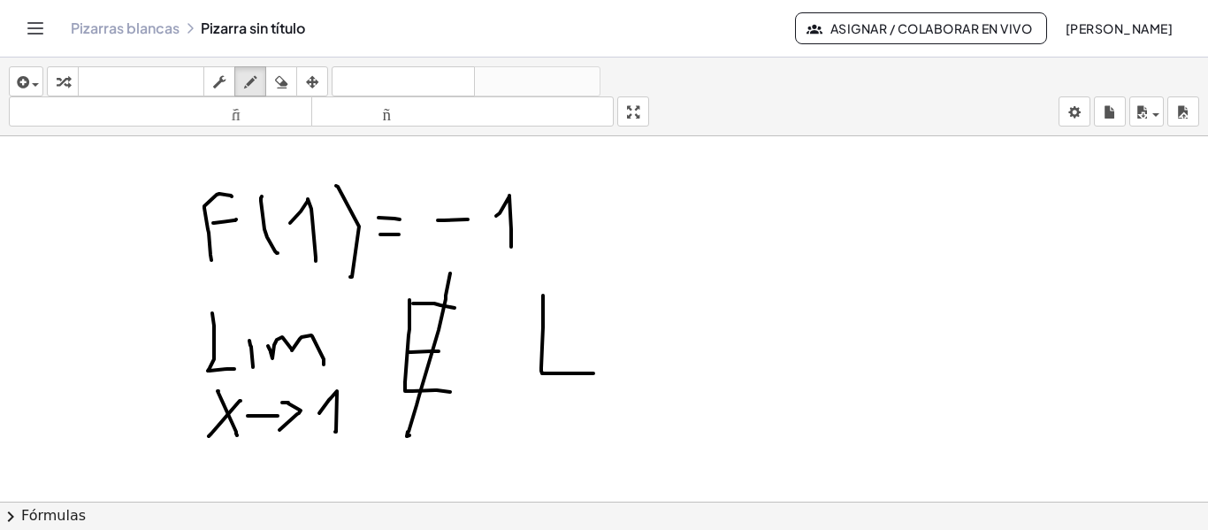
drag, startPoint x: 538, startPoint y: 290, endPoint x: 572, endPoint y: 313, distance: 41.4
drag, startPoint x: 569, startPoint y: 328, endPoint x: 581, endPoint y: 327, distance: 12.4
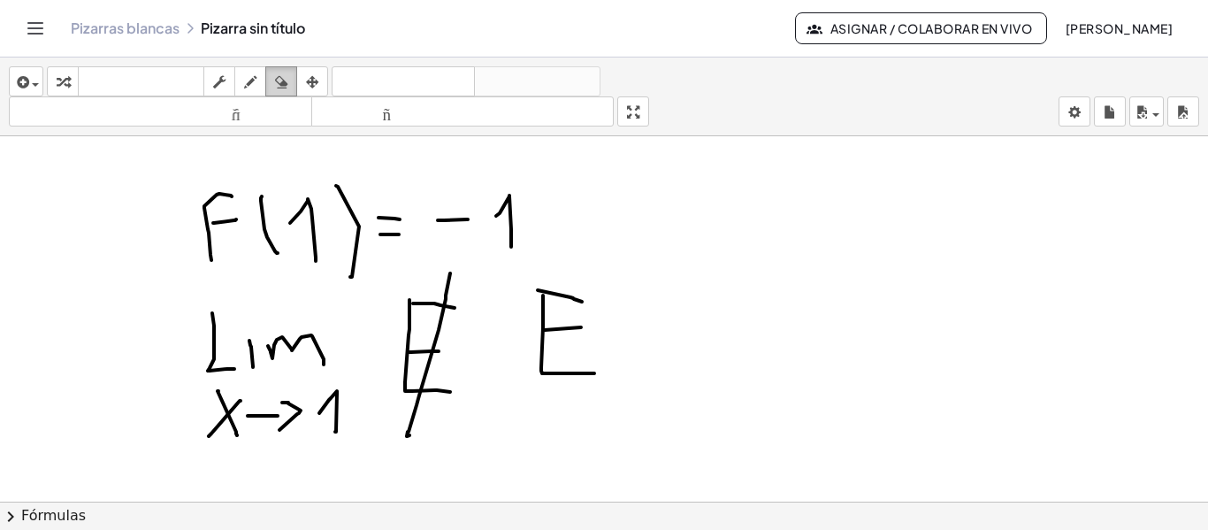
click at [276, 88] on icon "button" at bounding box center [281, 82] width 12 height 21
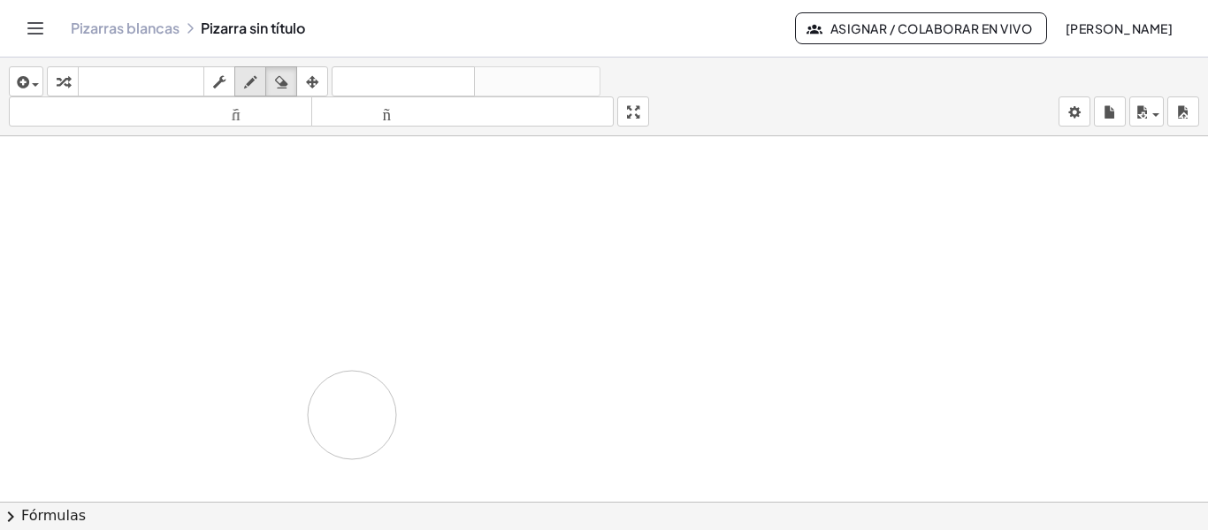
drag, startPoint x: 316, startPoint y: 261, endPoint x: 244, endPoint y: 83, distance: 191.6
click at [243, 83] on div "button" at bounding box center [250, 81] width 23 height 21
click at [244, 83] on div "button" at bounding box center [250, 81] width 23 height 21
click at [250, 78] on icon "button" at bounding box center [250, 82] width 12 height 21
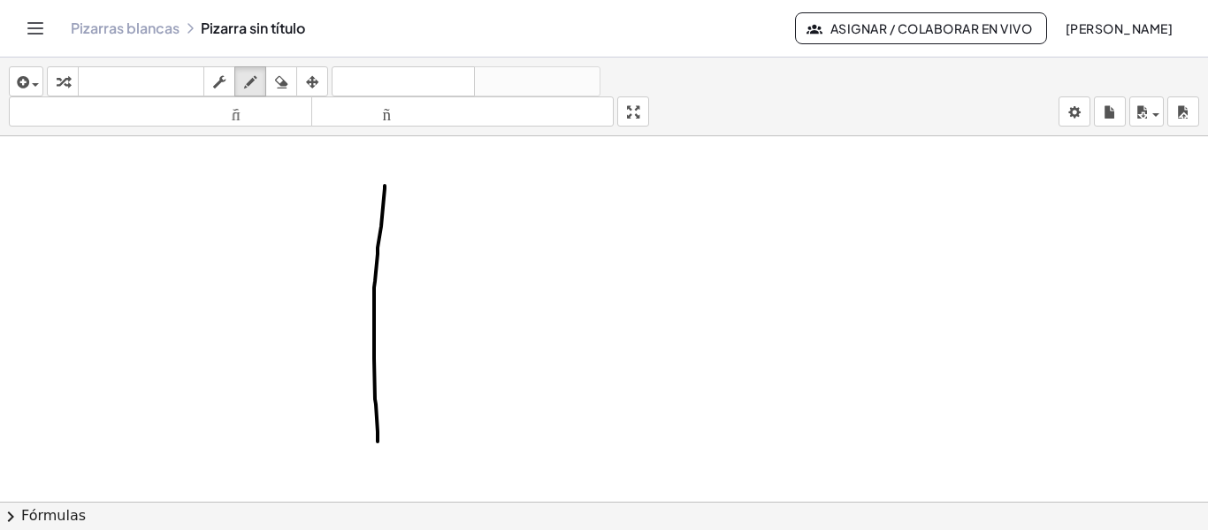
drag, startPoint x: 385, startPoint y: 186, endPoint x: 378, endPoint y: 455, distance: 268.9
drag, startPoint x: 206, startPoint y: 306, endPoint x: 576, endPoint y: 313, distance: 369.7
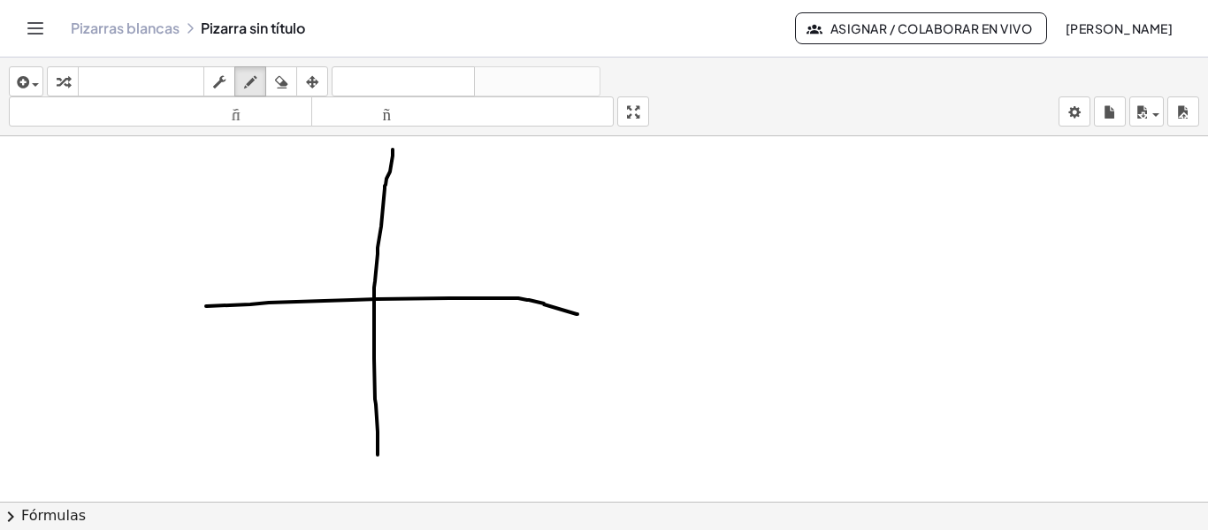
drag, startPoint x: 386, startPoint y: 185, endPoint x: 393, endPoint y: 149, distance: 36.1
drag, startPoint x: 283, startPoint y: 290, endPoint x: 283, endPoint y: 315, distance: 24.8
drag, startPoint x: 277, startPoint y: 329, endPoint x: 287, endPoint y: 330, distance: 10.6
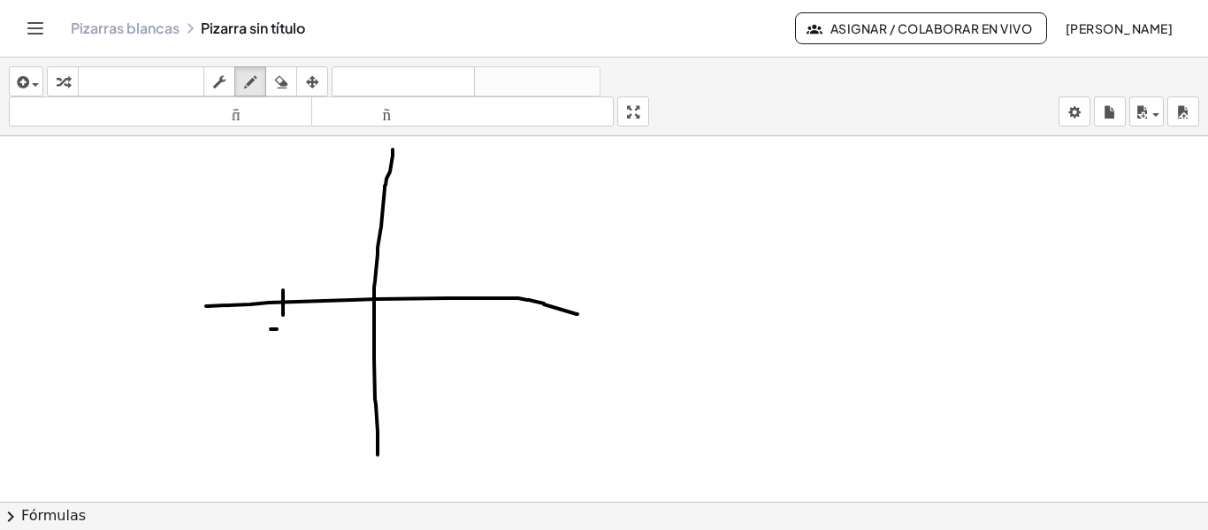
drag, startPoint x: 300, startPoint y: 335, endPoint x: 311, endPoint y: 342, distance: 13.5
drag, startPoint x: 420, startPoint y: 291, endPoint x: 419, endPoint y: 310, distance: 19.5
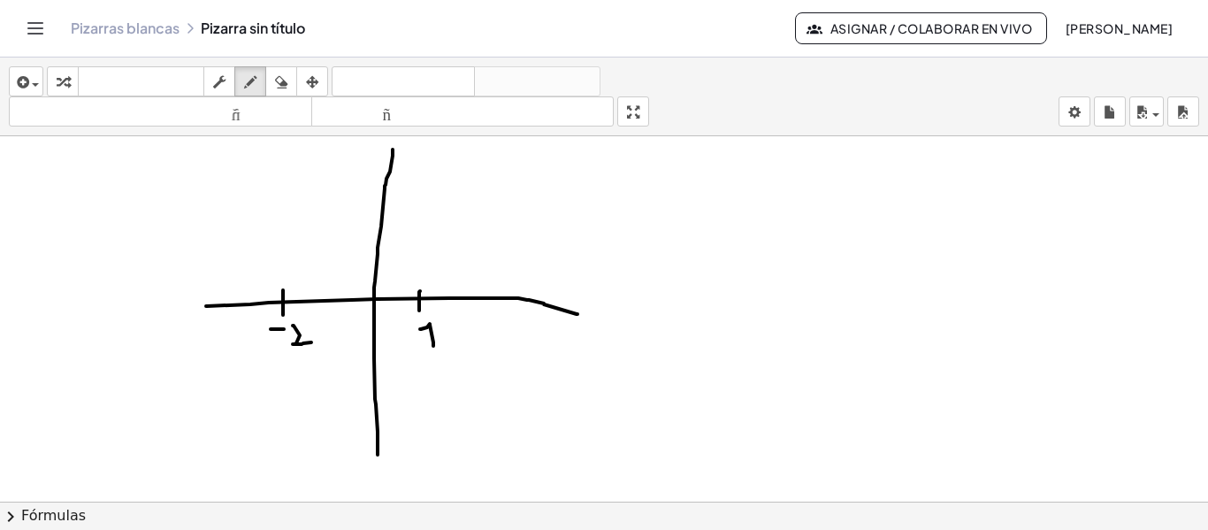
drag, startPoint x: 420, startPoint y: 329, endPoint x: 433, endPoint y: 346, distance: 21.4
drag, startPoint x: 375, startPoint y: 246, endPoint x: 387, endPoint y: 247, distance: 12.4
drag, startPoint x: 374, startPoint y: 201, endPoint x: 391, endPoint y: 202, distance: 16.9
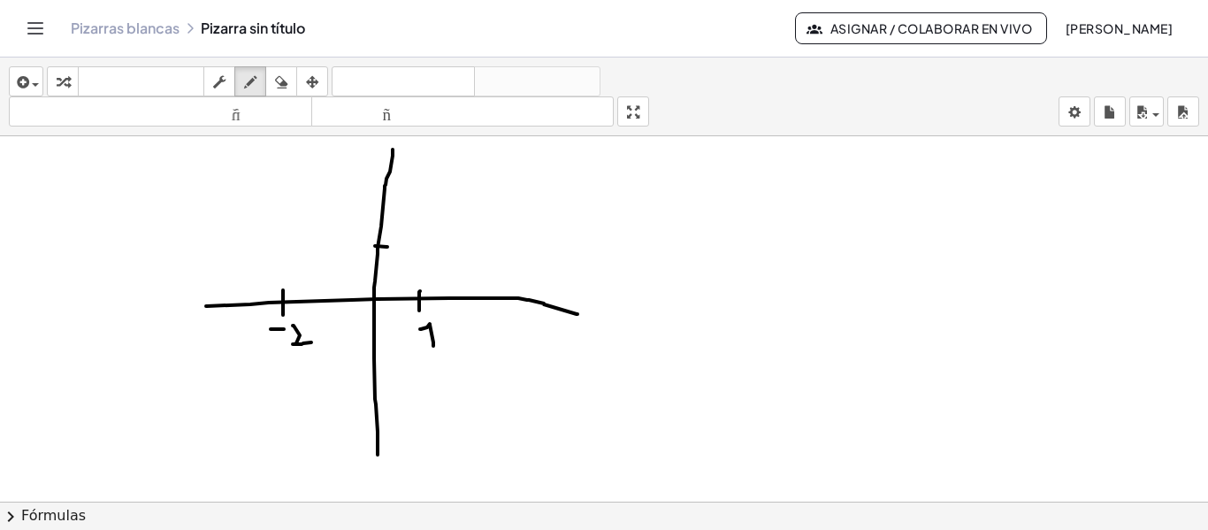
drag, startPoint x: 283, startPoint y: 241, endPoint x: 285, endPoint y: 252, distance: 11.6
drag, startPoint x: 398, startPoint y: 239, endPoint x: 344, endPoint y: 208, distance: 62.2
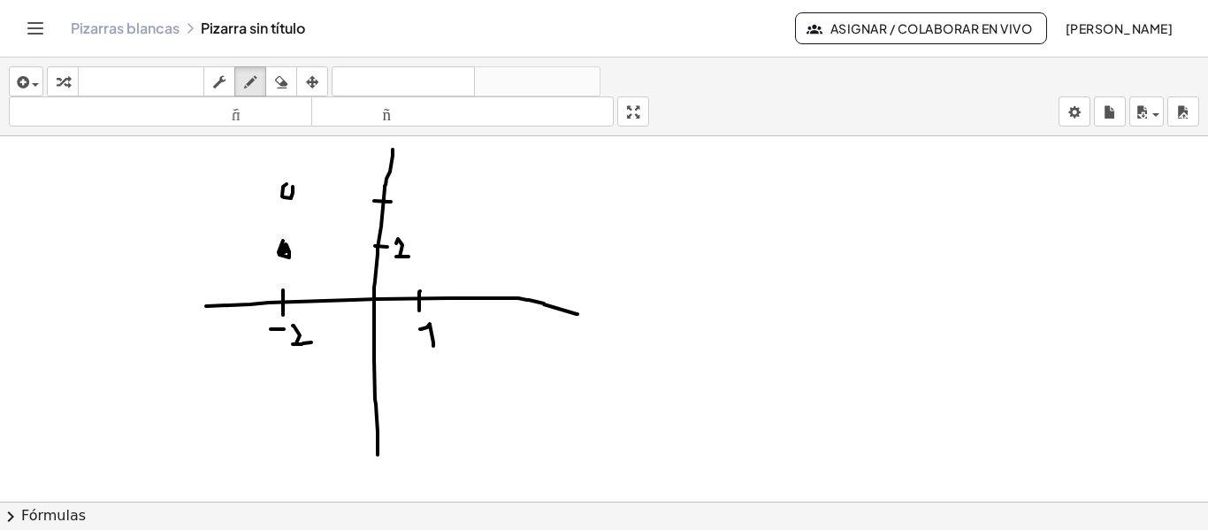
drag, startPoint x: 285, startPoint y: 186, endPoint x: 208, endPoint y: 333, distance: 166.5
drag, startPoint x: 369, startPoint y: 352, endPoint x: 380, endPoint y: 353, distance: 11.5
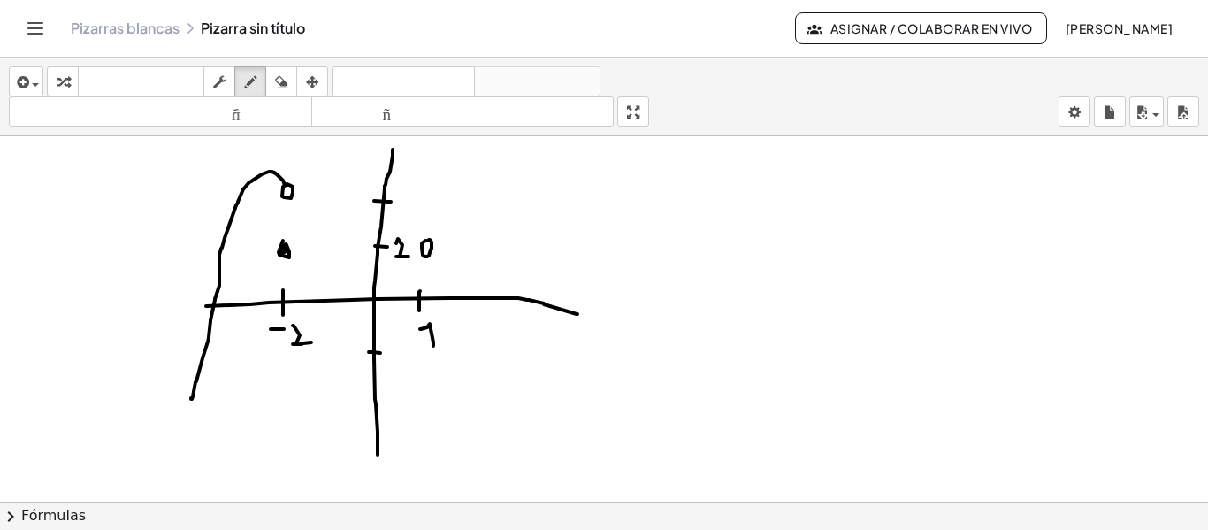
drag, startPoint x: 349, startPoint y: 363, endPoint x: 359, endPoint y: 363, distance: 9.7
drag, startPoint x: 362, startPoint y: 360, endPoint x: 363, endPoint y: 380, distance: 20.4
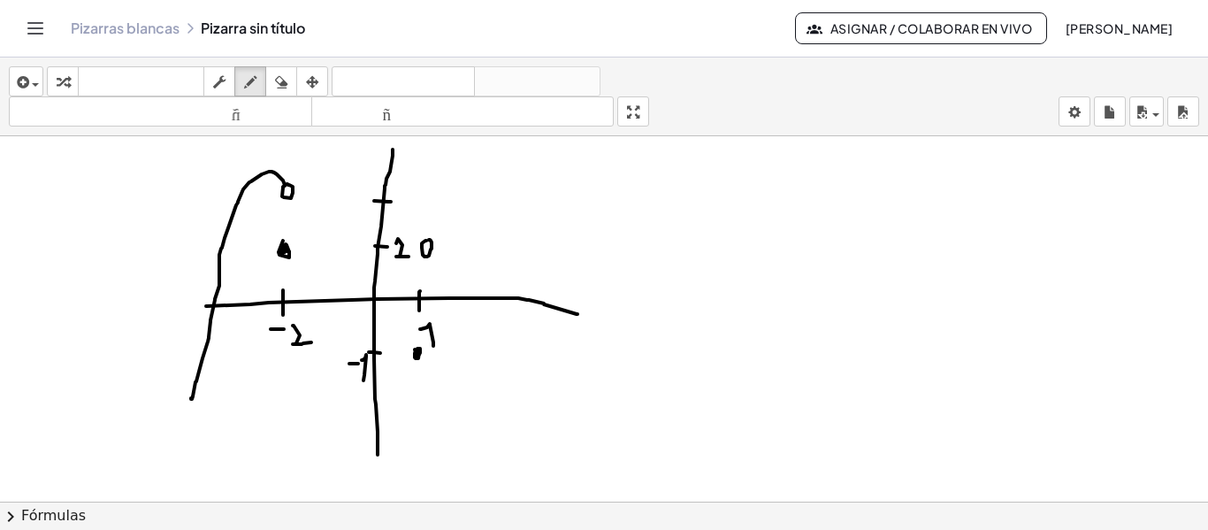
drag, startPoint x: 419, startPoint y: 350, endPoint x: 576, endPoint y: 233, distance: 195.8
drag, startPoint x: 294, startPoint y: 253, endPoint x: 420, endPoint y: 253, distance: 126.5
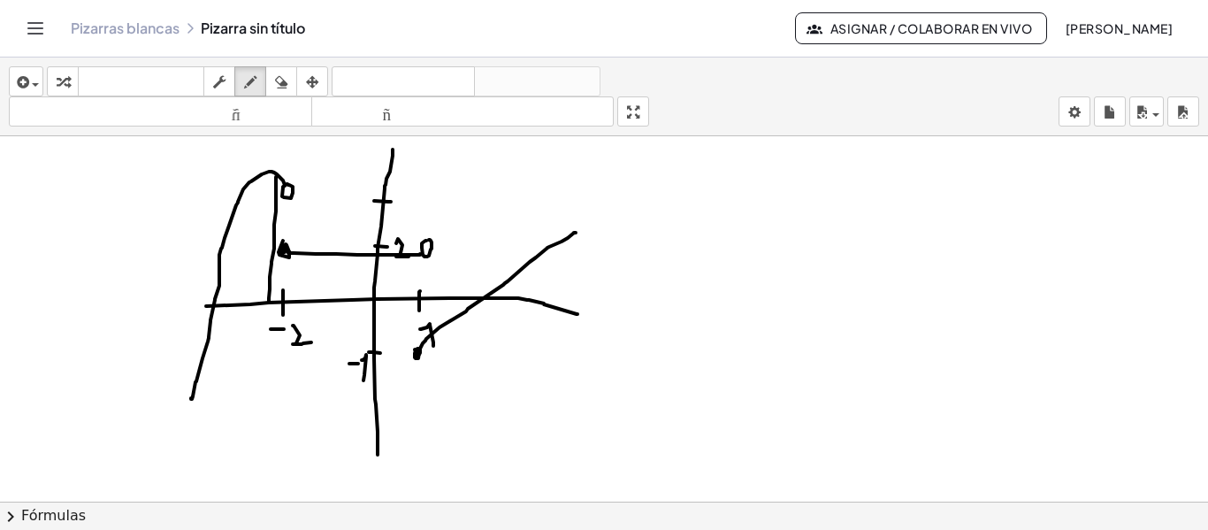
drag, startPoint x: 276, startPoint y: 177, endPoint x: 267, endPoint y: 208, distance: 32.2
drag, startPoint x: 269, startPoint y: 183, endPoint x: 279, endPoint y: 197, distance: 17.2
drag, startPoint x: 262, startPoint y: 177, endPoint x: 250, endPoint y: 300, distance: 123.5
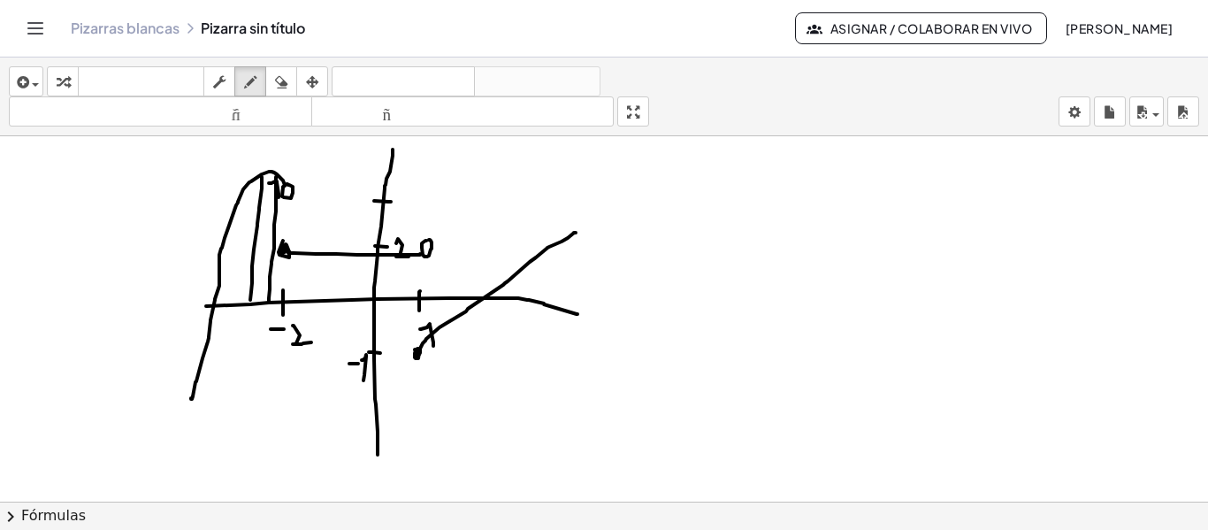
drag, startPoint x: 256, startPoint y: 184, endPoint x: 264, endPoint y: 193, distance: 11.9
drag, startPoint x: 248, startPoint y: 202, endPoint x: 242, endPoint y: 225, distance: 23.0
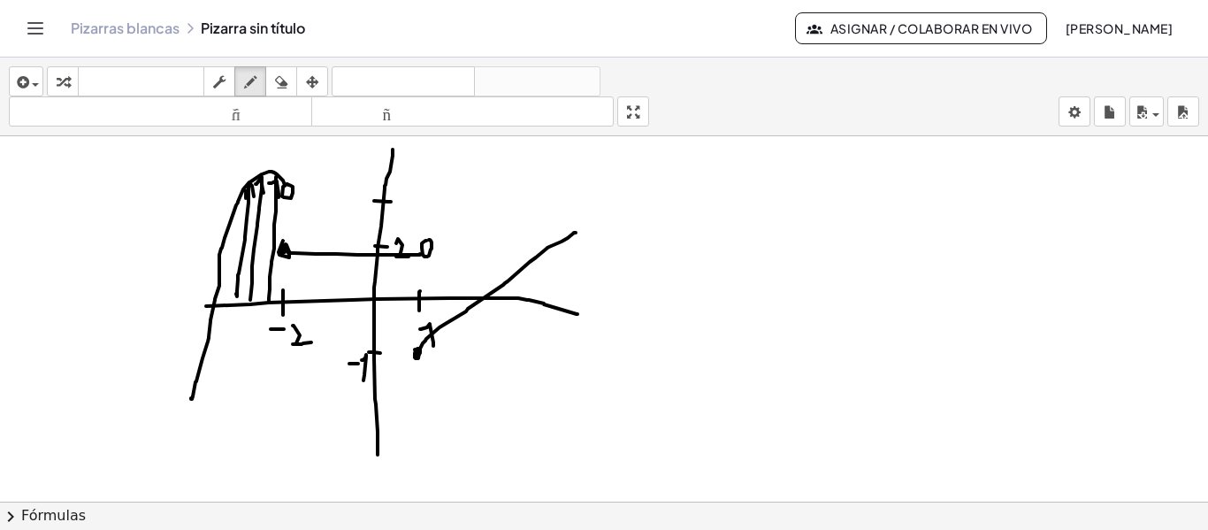
drag, startPoint x: 245, startPoint y: 191, endPoint x: 254, endPoint y: 196, distance: 10.3
drag, startPoint x: 233, startPoint y: 233, endPoint x: 230, endPoint y: 301, distance: 67.3
drag, startPoint x: 228, startPoint y: 234, endPoint x: 238, endPoint y: 234, distance: 9.7
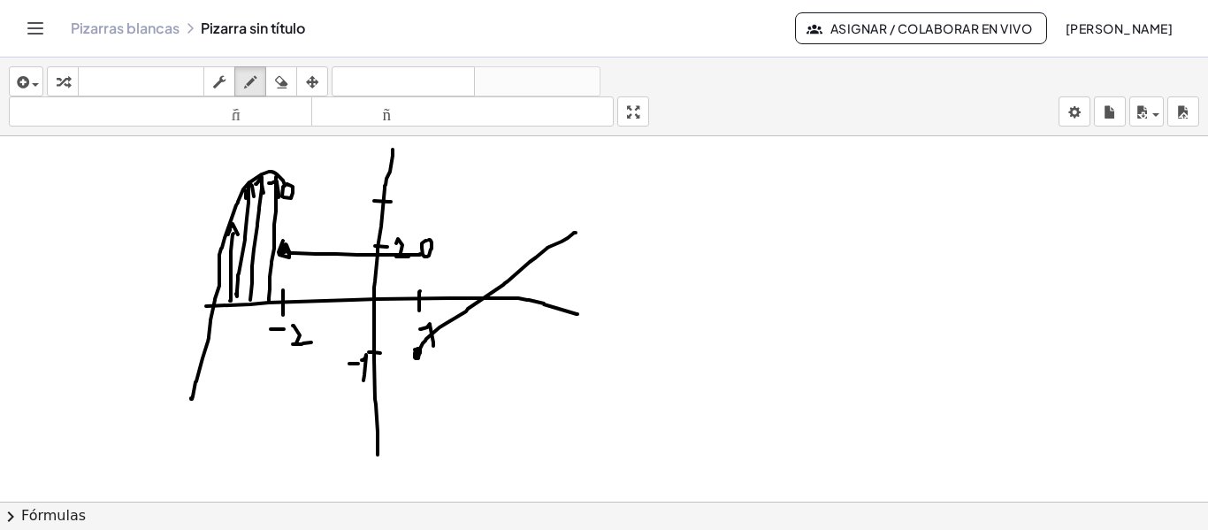
drag, startPoint x: 399, startPoint y: 189, endPoint x: 399, endPoint y: 209, distance: 19.5
drag, startPoint x: 697, startPoint y: 179, endPoint x: 698, endPoint y: 196, distance: 17.7
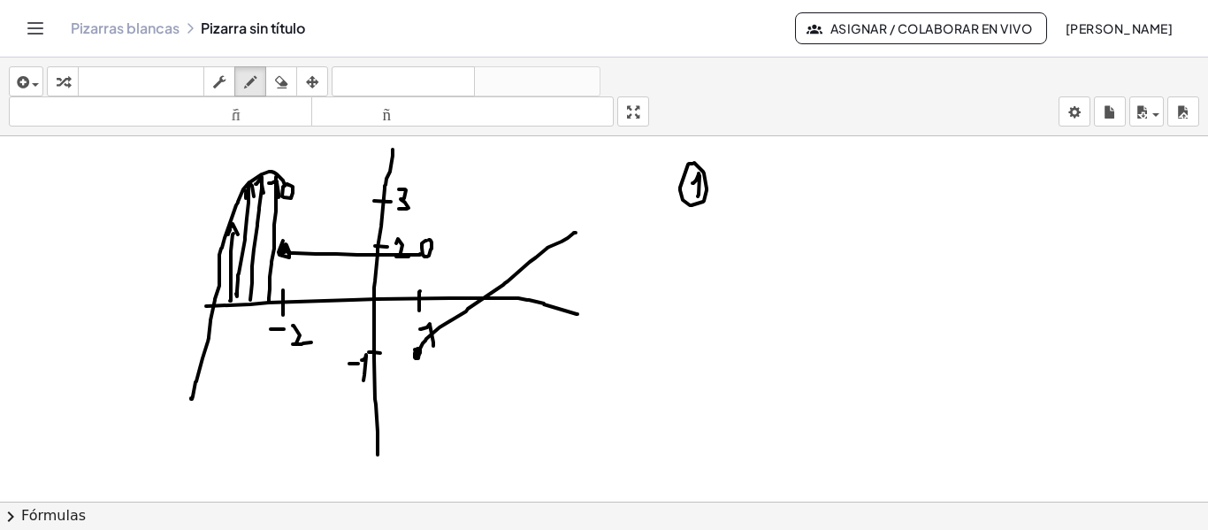
drag, startPoint x: 688, startPoint y: 164, endPoint x: 749, endPoint y: 199, distance: 70.1
drag, startPoint x: 742, startPoint y: 209, endPoint x: 740, endPoint y: 174, distance: 34.5
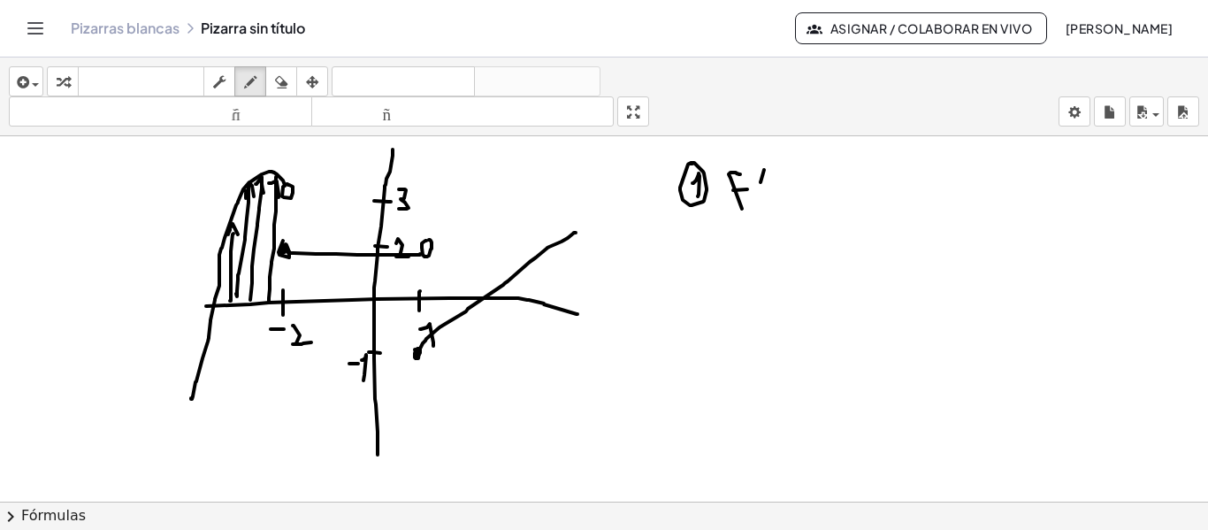
drag, startPoint x: 764, startPoint y: 170, endPoint x: 768, endPoint y: 199, distance: 29.4
drag, startPoint x: 786, startPoint y: 181, endPoint x: 792, endPoint y: 172, distance: 11.5
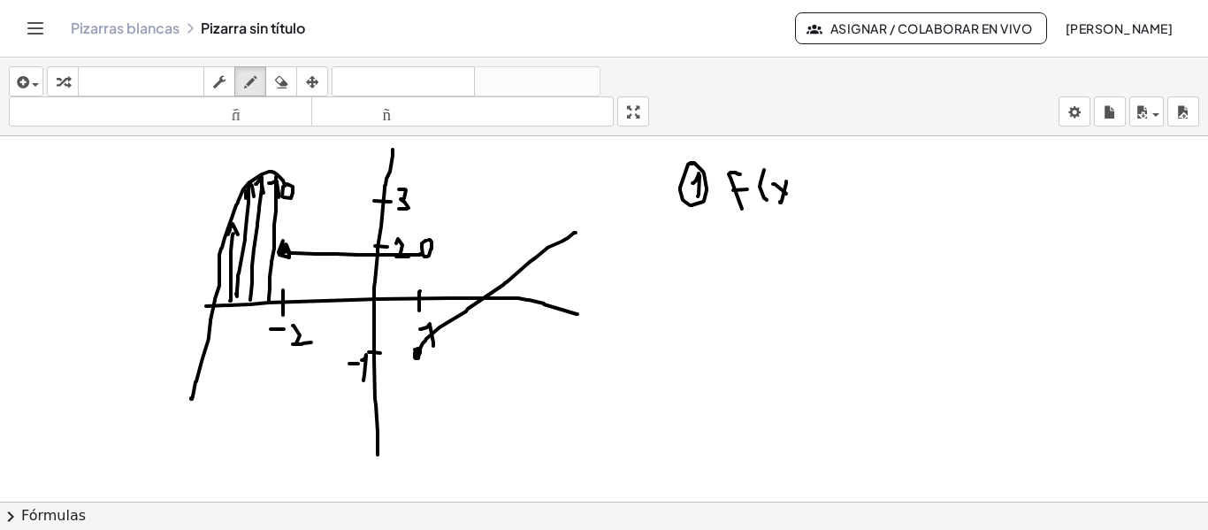
drag, startPoint x: 799, startPoint y: 204, endPoint x: 770, endPoint y: 218, distance: 32.1
drag, startPoint x: 735, startPoint y: 224, endPoint x: 760, endPoint y: 245, distance: 33.3
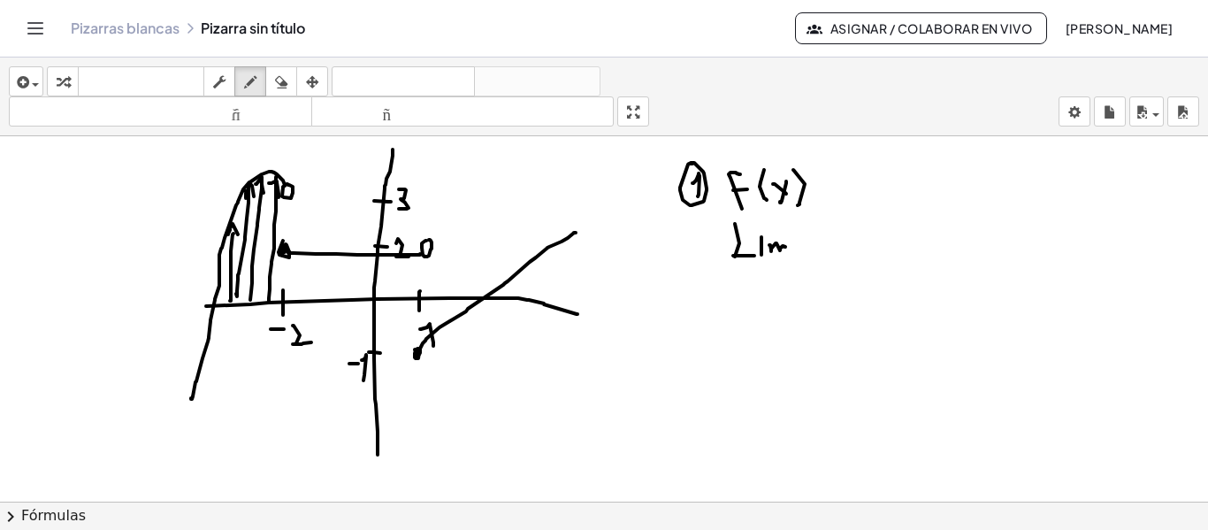
drag, startPoint x: 771, startPoint y: 251, endPoint x: 786, endPoint y: 252, distance: 15.1
drag, startPoint x: 799, startPoint y: 246, endPoint x: 807, endPoint y: 248, distance: 9.0
drag, startPoint x: 804, startPoint y: 237, endPoint x: 809, endPoint y: 257, distance: 21.0
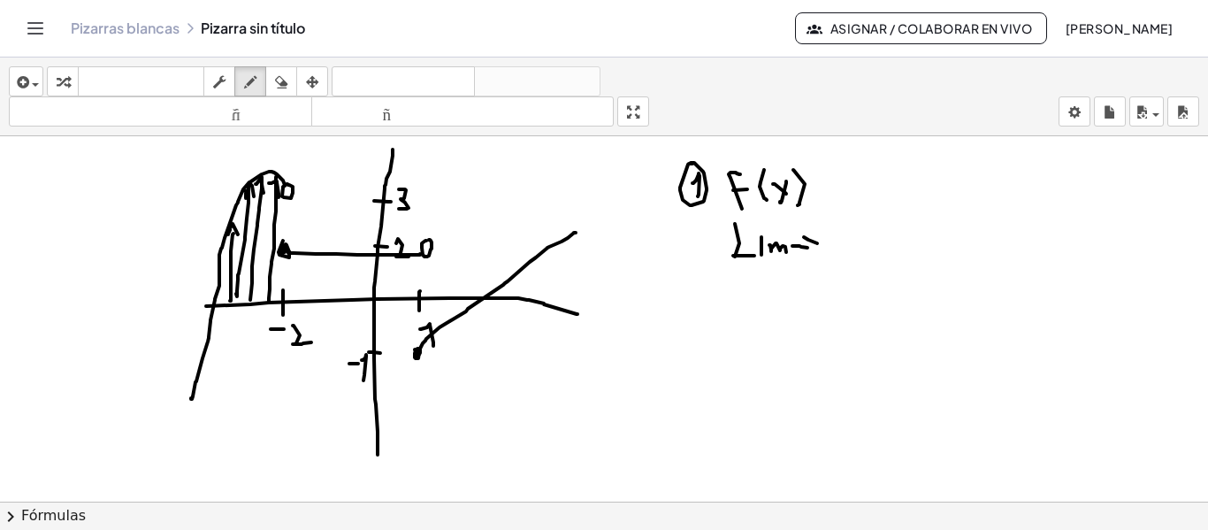
drag, startPoint x: 827, startPoint y: 248, endPoint x: 838, endPoint y: 248, distance: 11.5
drag, startPoint x: 841, startPoint y: 236, endPoint x: 852, endPoint y: 236, distance: 10.6
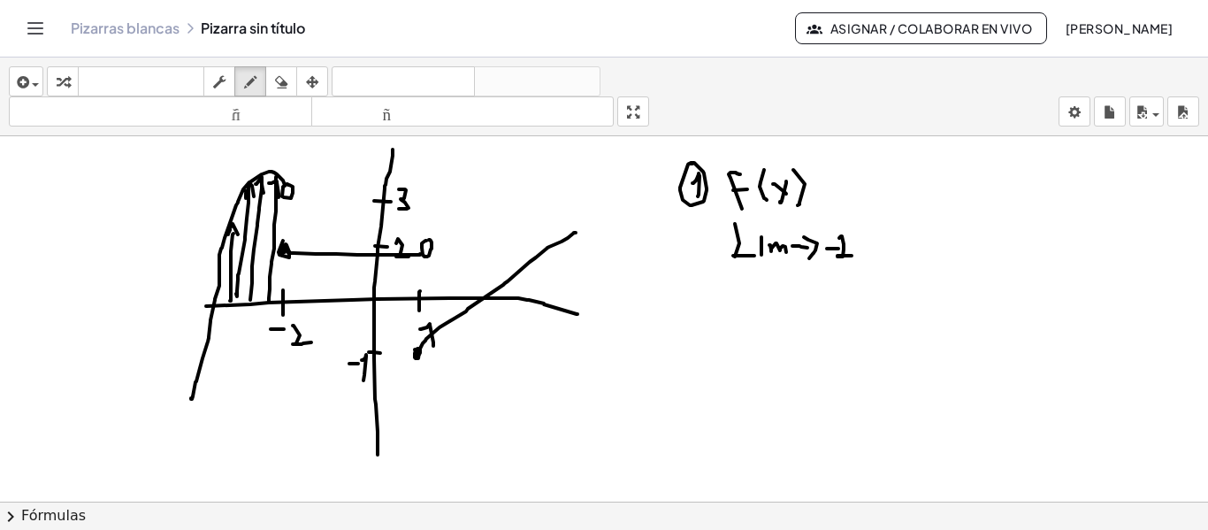
drag, startPoint x: 849, startPoint y: 227, endPoint x: 859, endPoint y: 227, distance: 9.7
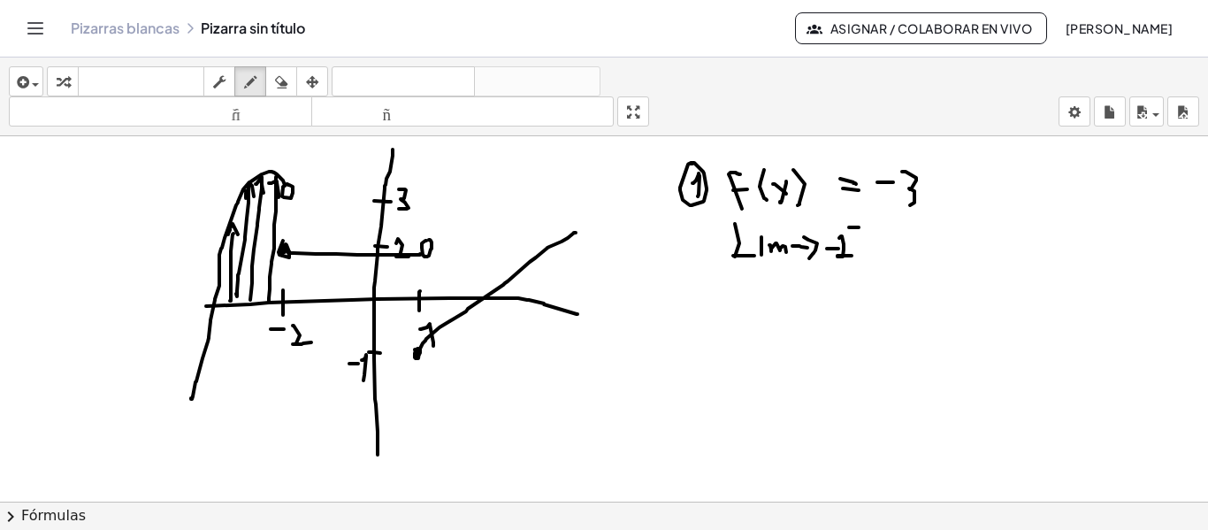
drag, startPoint x: 902, startPoint y: 172, endPoint x: 903, endPoint y: 207, distance: 35.4
drag, startPoint x: 741, startPoint y: 299, endPoint x: 755, endPoint y: 278, distance: 25.5
drag, startPoint x: 739, startPoint y: 294, endPoint x: 768, endPoint y: 287, distance: 29.8
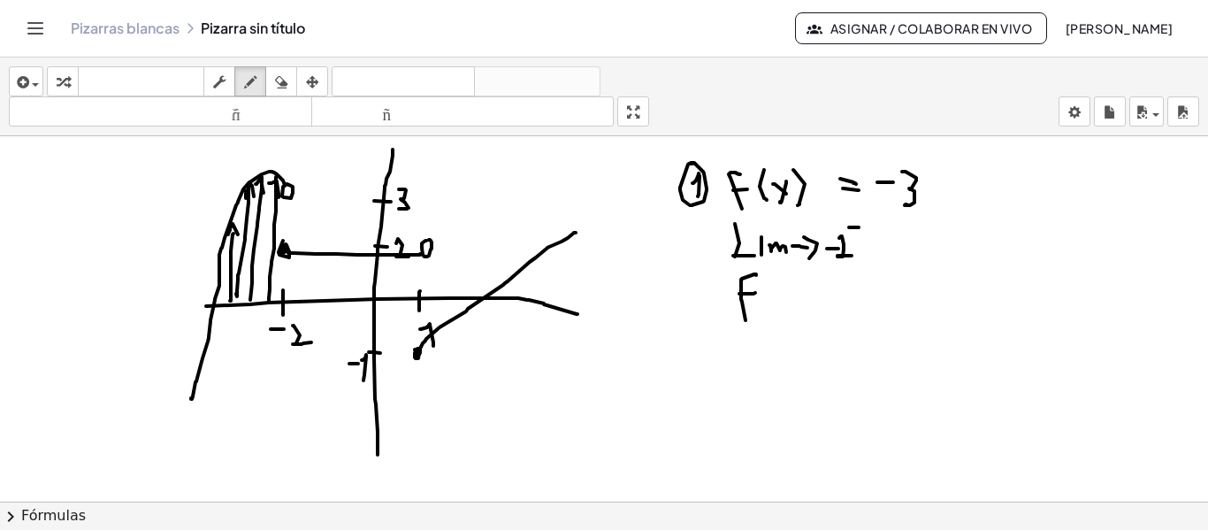
drag, startPoint x: 772, startPoint y: 279, endPoint x: 790, endPoint y: 289, distance: 20.6
drag, startPoint x: 802, startPoint y: 299, endPoint x: 805, endPoint y: 284, distance: 15.3
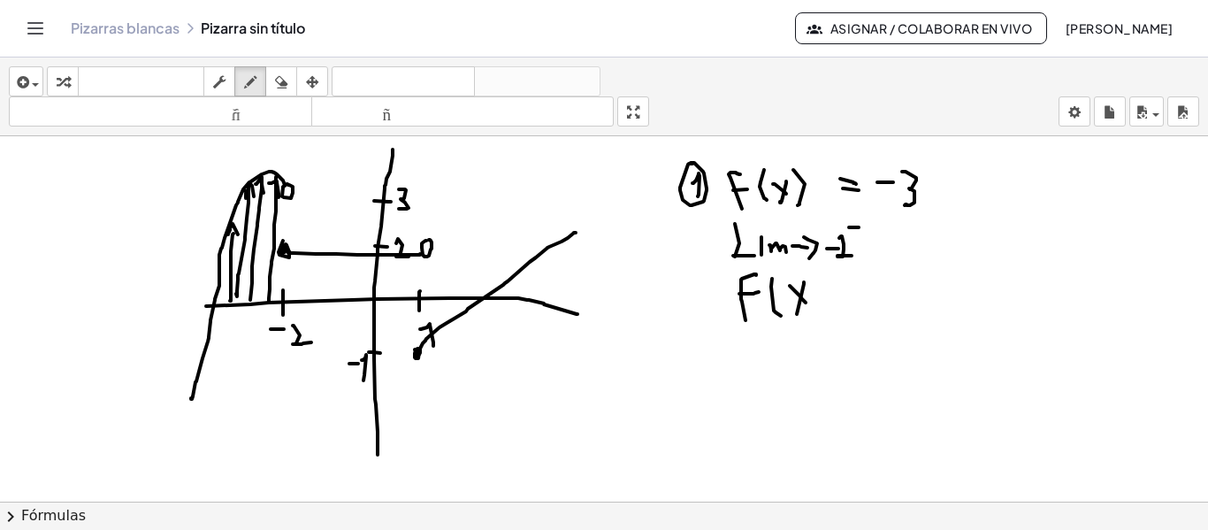
drag, startPoint x: 814, startPoint y: 274, endPoint x: 846, endPoint y: 313, distance: 50.3
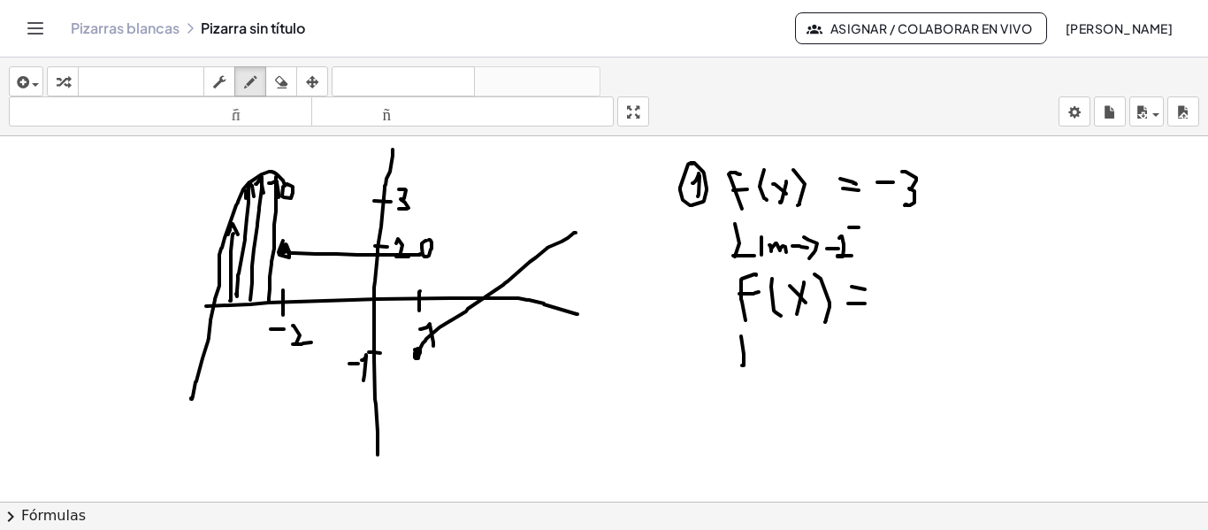
drag, startPoint x: 744, startPoint y: 357, endPoint x: 756, endPoint y: 366, distance: 15.2
drag, startPoint x: 783, startPoint y: 366, endPoint x: 778, endPoint y: 356, distance: 10.7
click at [285, 81] on icon "button" at bounding box center [281, 82] width 12 height 21
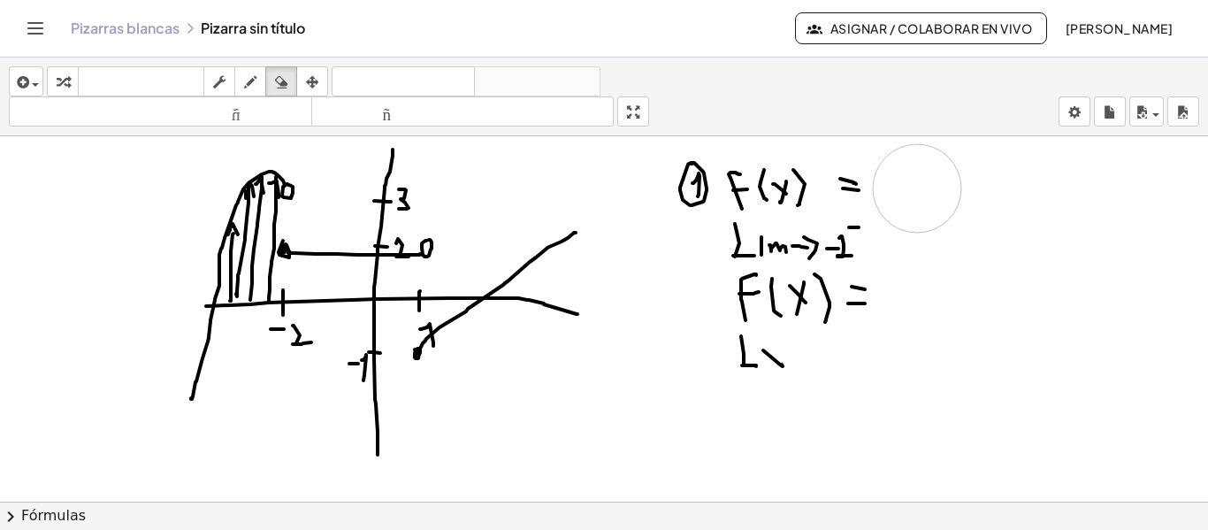
drag, startPoint x: 953, startPoint y: 214, endPoint x: 917, endPoint y: 188, distance: 44.4
click at [249, 82] on icon "button" at bounding box center [250, 82] width 12 height 21
drag, startPoint x: 877, startPoint y: 159, endPoint x: 880, endPoint y: 197, distance: 38.1
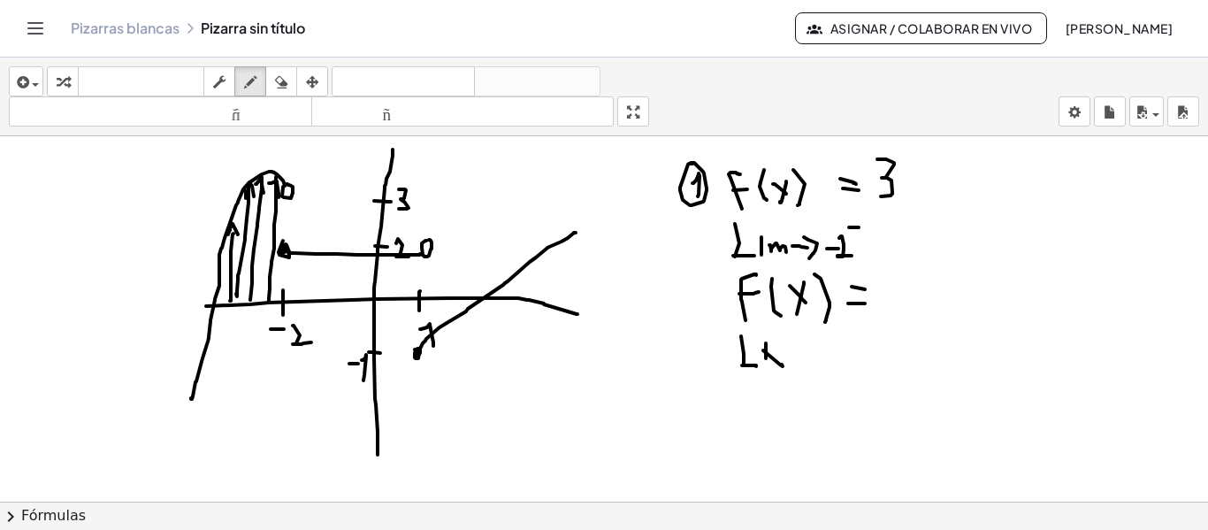
drag, startPoint x: 773, startPoint y: 365, endPoint x: 799, endPoint y: 368, distance: 26.7
drag, startPoint x: 810, startPoint y: 355, endPoint x: 829, endPoint y: 356, distance: 19.5
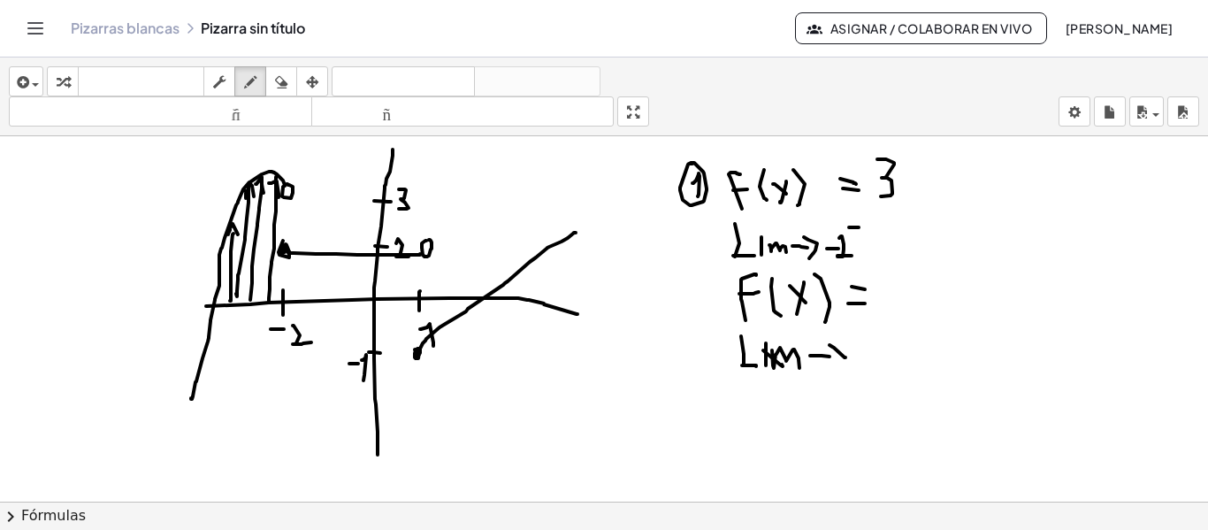
drag, startPoint x: 834, startPoint y: 348, endPoint x: 844, endPoint y: 358, distance: 15.0
drag, startPoint x: 884, startPoint y: 347, endPoint x: 903, endPoint y: 374, distance: 33.1
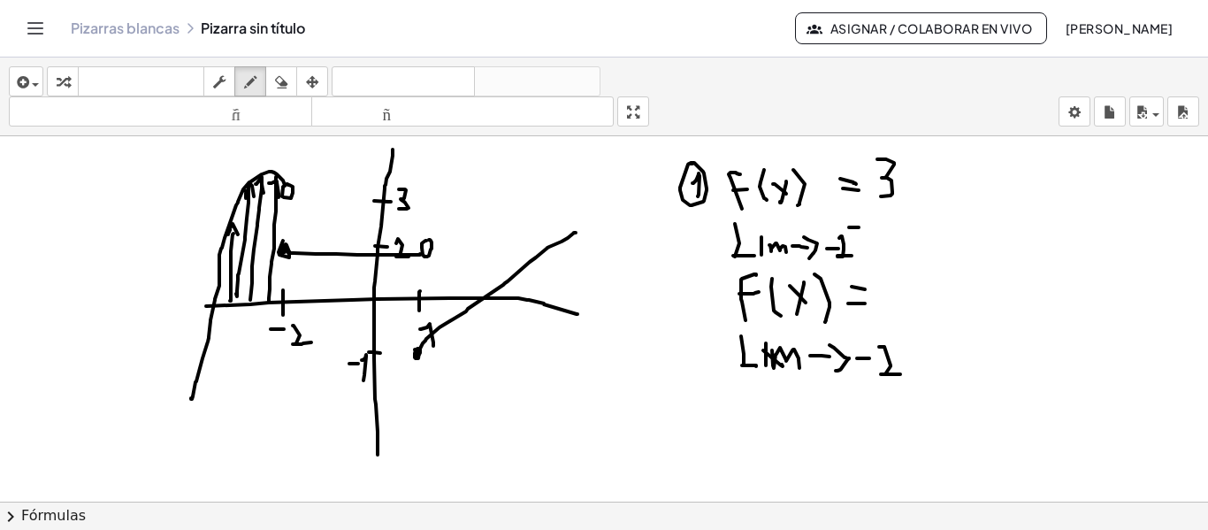
drag, startPoint x: 302, startPoint y: 258, endPoint x: 301, endPoint y: 302, distance: 43.3
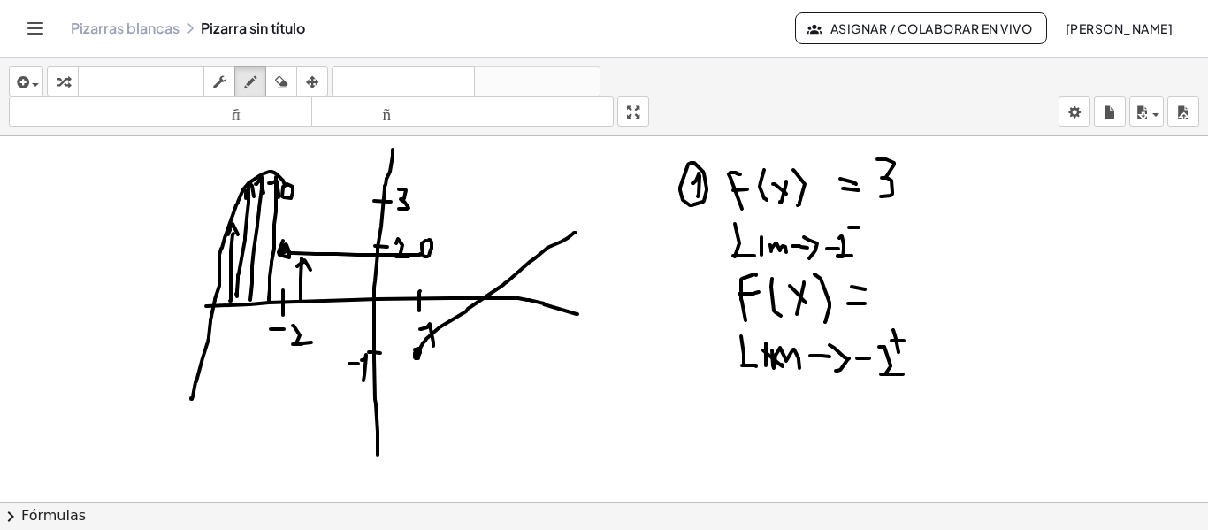
drag, startPoint x: 302, startPoint y: 263, endPoint x: 310, endPoint y: 270, distance: 10.6
drag, startPoint x: 329, startPoint y: 293, endPoint x: 331, endPoint y: 269, distance: 23.9
drag, startPoint x: 325, startPoint y: 268, endPoint x: 340, endPoint y: 275, distance: 16.6
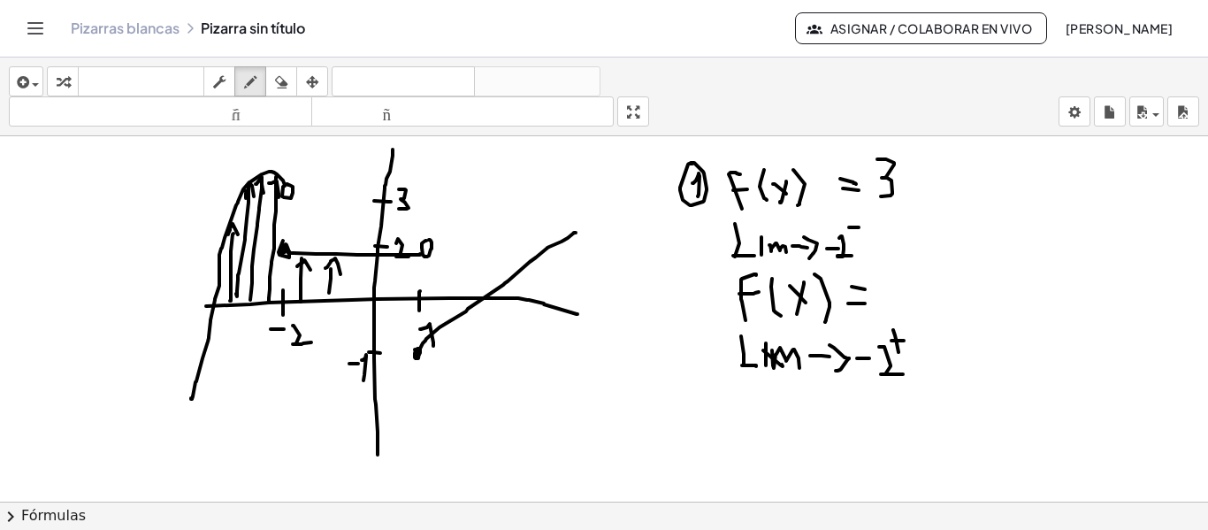
drag, startPoint x: 355, startPoint y: 263, endPoint x: 371, endPoint y: 271, distance: 17.0
drag, startPoint x: 382, startPoint y: 294, endPoint x: 383, endPoint y: 268, distance: 25.7
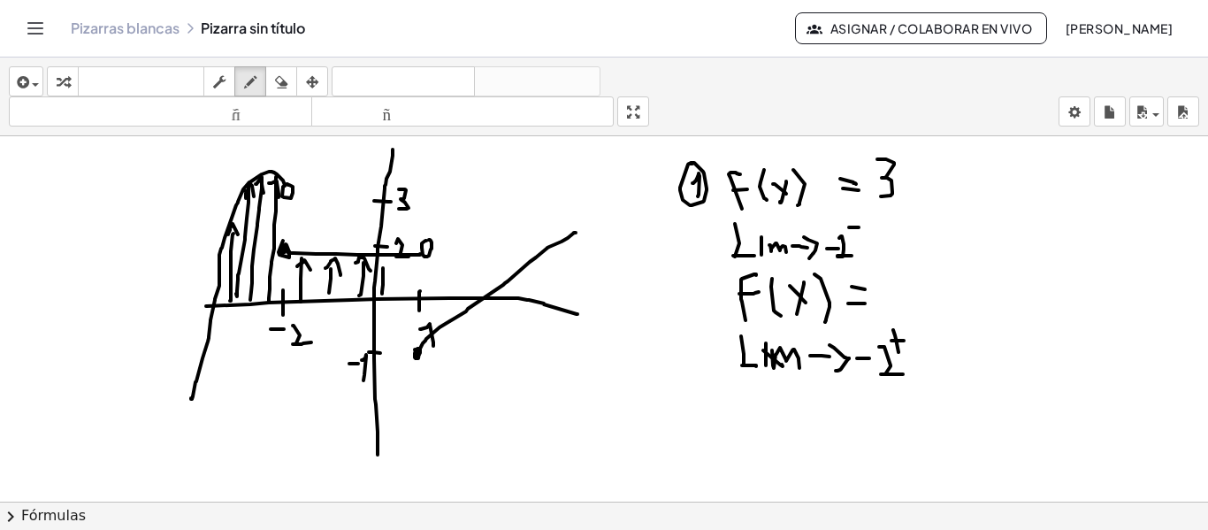
drag, startPoint x: 378, startPoint y: 264, endPoint x: 390, endPoint y: 279, distance: 19.5
drag, startPoint x: 401, startPoint y: 294, endPoint x: 406, endPoint y: 262, distance: 33.0
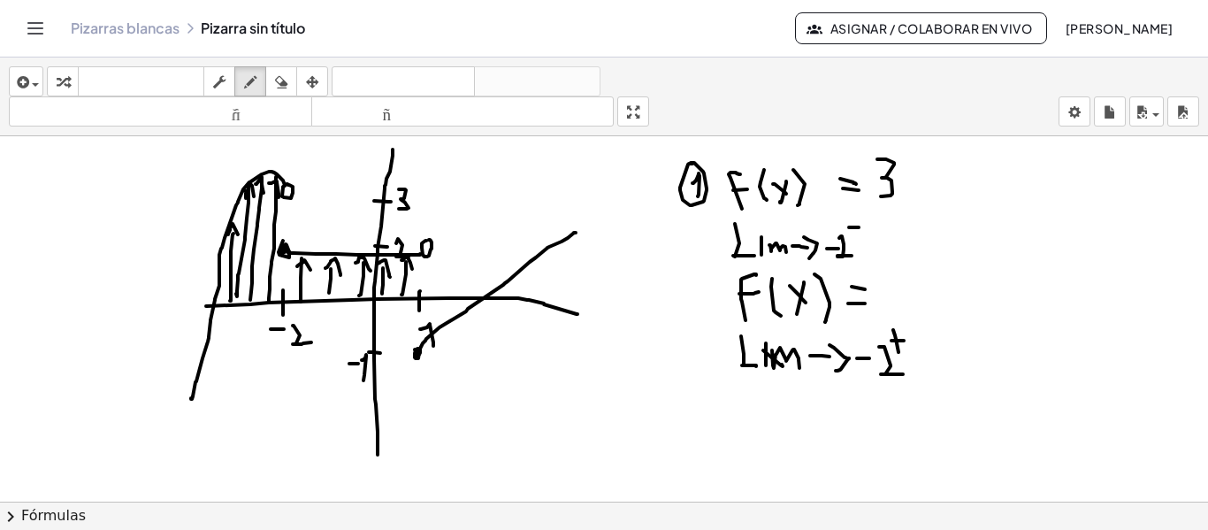
drag, startPoint x: 401, startPoint y: 260, endPoint x: 413, endPoint y: 271, distance: 16.3
drag, startPoint x: 896, startPoint y: 263, endPoint x: 927, endPoint y: 291, distance: 41.9
drag, startPoint x: 751, startPoint y: 421, endPoint x: 753, endPoint y: 385, distance: 36.3
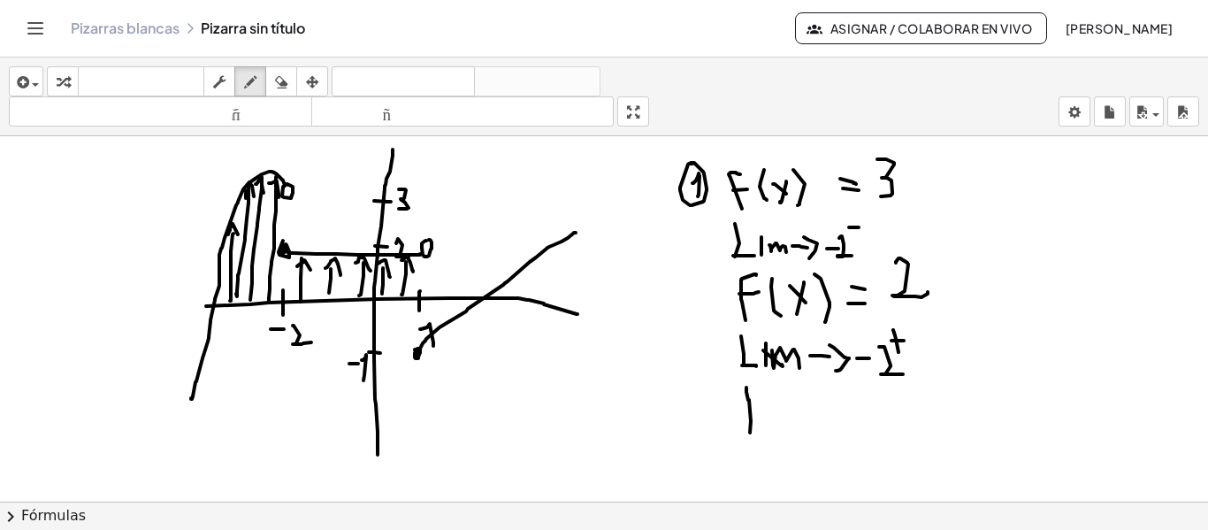
drag, startPoint x: 749, startPoint y: 403, endPoint x: 763, endPoint y: 405, distance: 14.3
drag, startPoint x: 782, startPoint y: 386, endPoint x: 790, endPoint y: 435, distance: 50.2
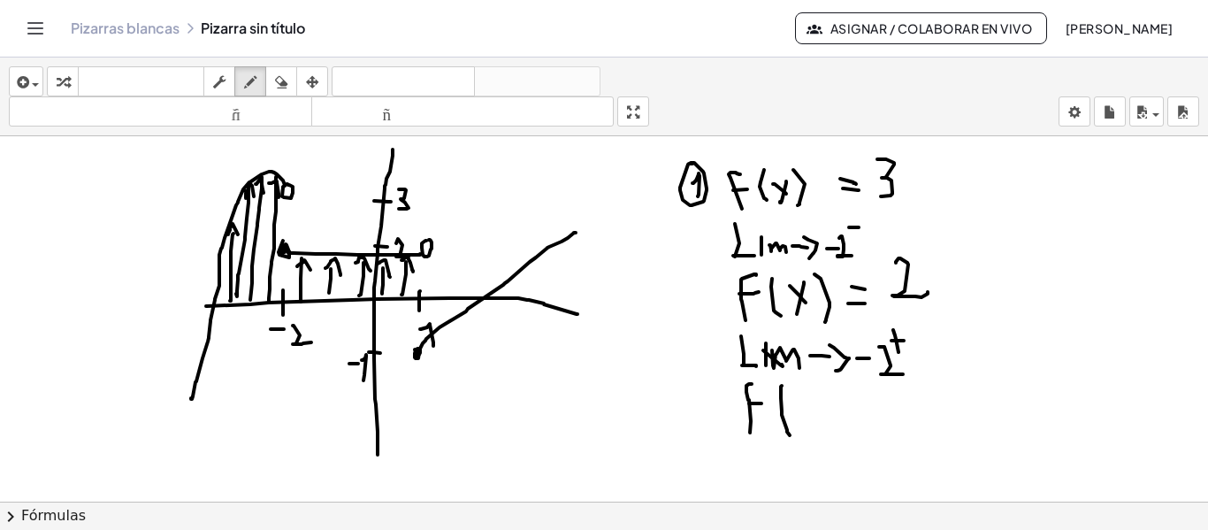
drag, startPoint x: 800, startPoint y: 406, endPoint x: 812, endPoint y: 406, distance: 11.5
drag, startPoint x: 823, startPoint y: 397, endPoint x: 855, endPoint y: 424, distance: 42.0
drag, startPoint x: 862, startPoint y: 426, endPoint x: 854, endPoint y: 434, distance: 11.3
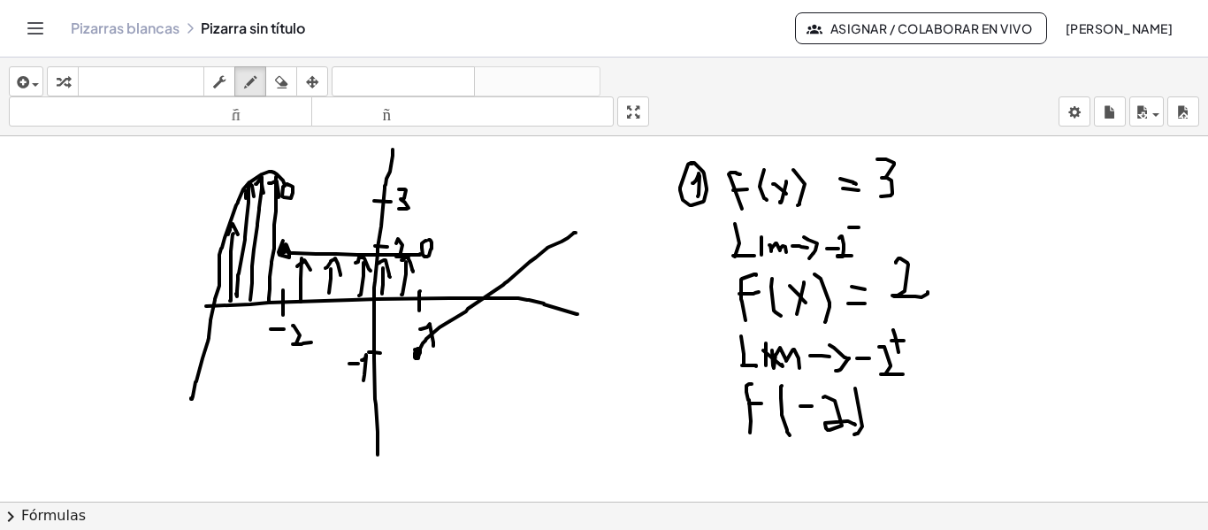
drag, startPoint x: 879, startPoint y: 393, endPoint x: 893, endPoint y: 393, distance: 14.1
drag, startPoint x: 286, startPoint y: 278, endPoint x: 282, endPoint y: 263, distance: 15.4
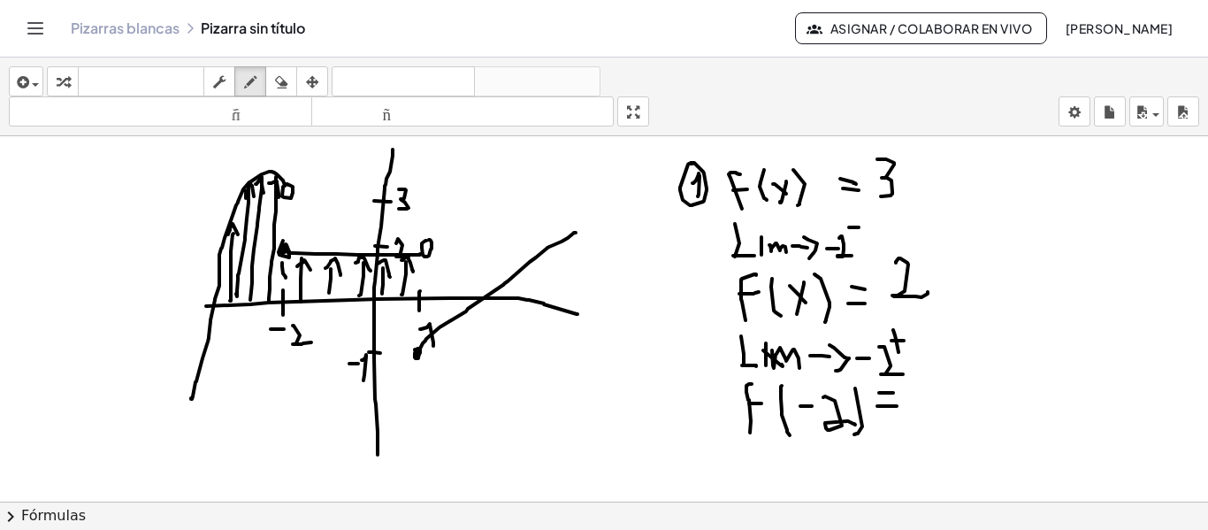
drag, startPoint x: 285, startPoint y: 254, endPoint x: 284, endPoint y: 233, distance: 20.4
drag, startPoint x: 286, startPoint y: 218, endPoint x: 286, endPoint y: 202, distance: 15.9
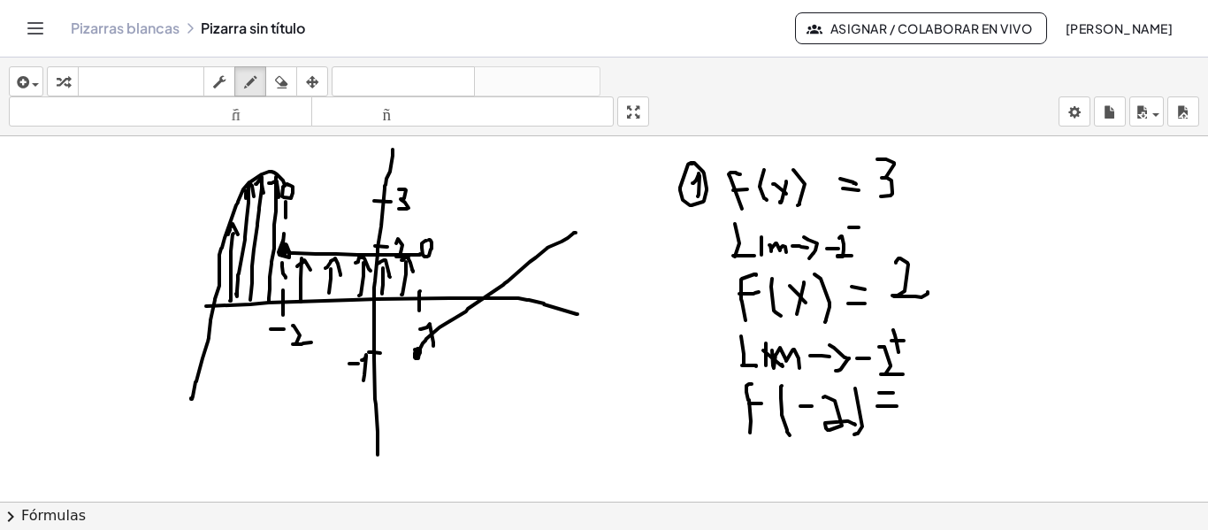
drag, startPoint x: 937, startPoint y: 378, endPoint x: 960, endPoint y: 414, distance: 42.2
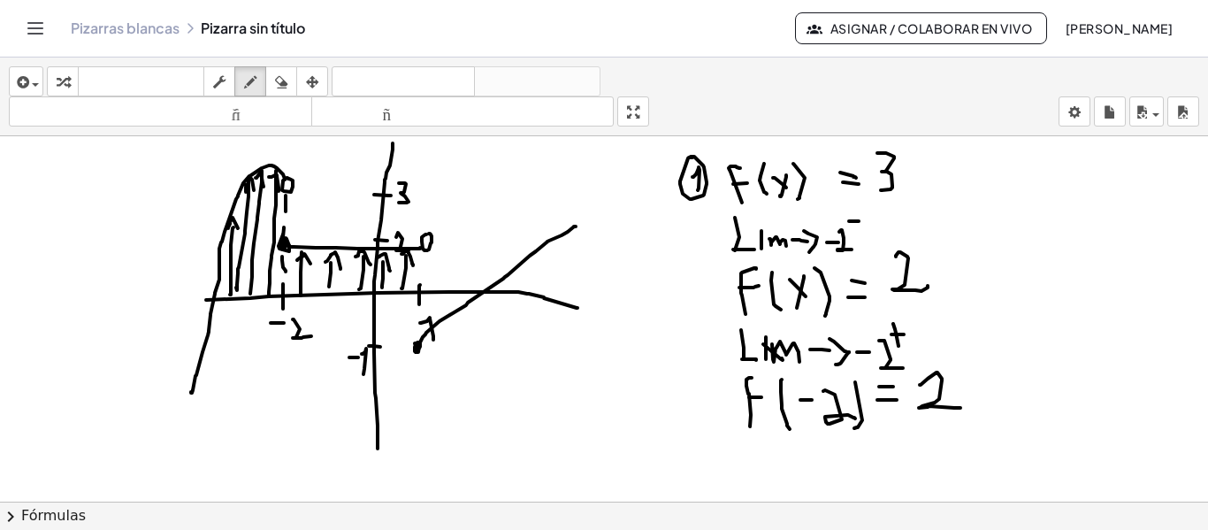
scroll to position [730, 0]
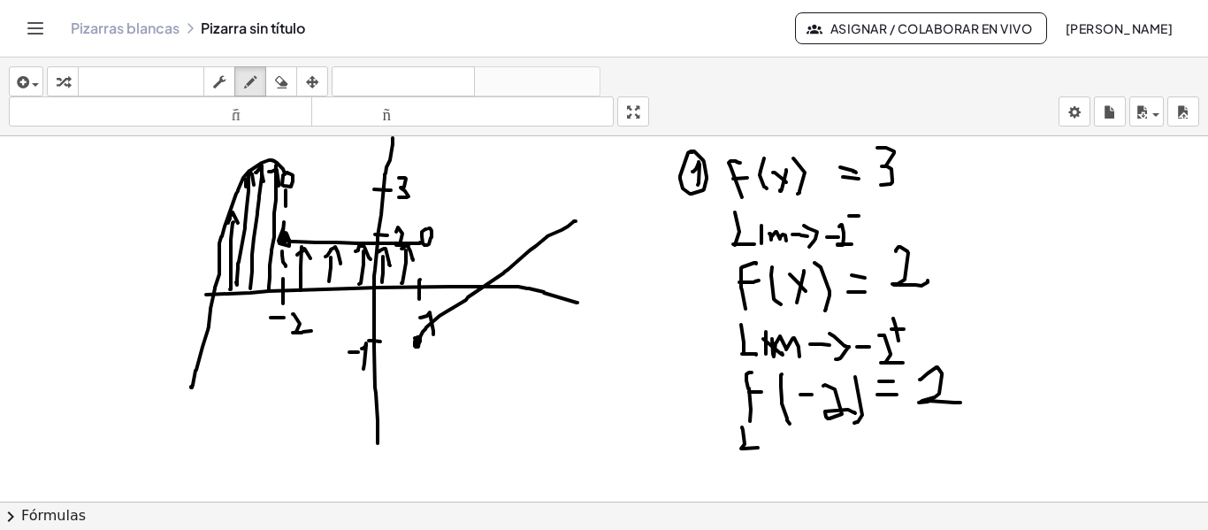
drag, startPoint x: 742, startPoint y: 427, endPoint x: 760, endPoint y: 447, distance: 27.0
click at [760, 447] on div at bounding box center [604, 136] width 1208 height 1461
click at [775, 448] on div at bounding box center [604, 136] width 1208 height 1461
drag, startPoint x: 787, startPoint y: 440, endPoint x: 823, endPoint y: 450, distance: 37.5
click at [823, 450] on div at bounding box center [604, 136] width 1208 height 1461
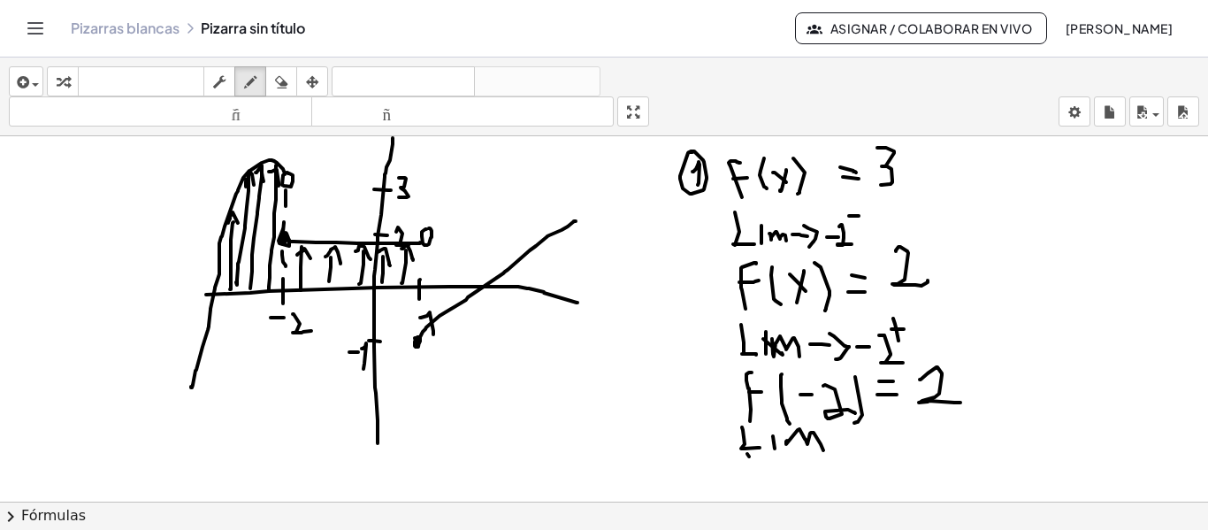
drag, startPoint x: 749, startPoint y: 456, endPoint x: 763, endPoint y: 465, distance: 16.7
click at [762, 473] on div at bounding box center [604, 136] width 1208 height 1461
drag, startPoint x: 748, startPoint y: 473, endPoint x: 760, endPoint y: 477, distance: 12.0
click at [745, 478] on div at bounding box center [604, 136] width 1208 height 1461
drag, startPoint x: 767, startPoint y: 470, endPoint x: 787, endPoint y: 469, distance: 20.4
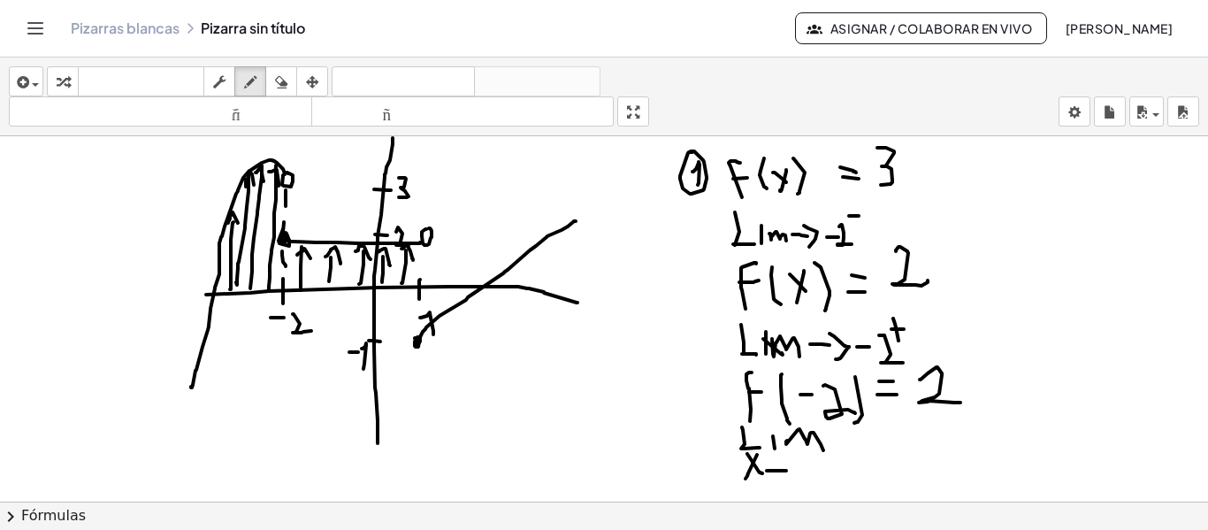
click at [787, 470] on div at bounding box center [604, 136] width 1208 height 1461
drag, startPoint x: 787, startPoint y: 457, endPoint x: 789, endPoint y: 479, distance: 22.2
click at [789, 479] on div at bounding box center [604, 136] width 1208 height 1461
drag, startPoint x: 814, startPoint y: 469, endPoint x: 823, endPoint y: 469, distance: 9.7
click at [823, 469] on div at bounding box center [604, 136] width 1208 height 1461
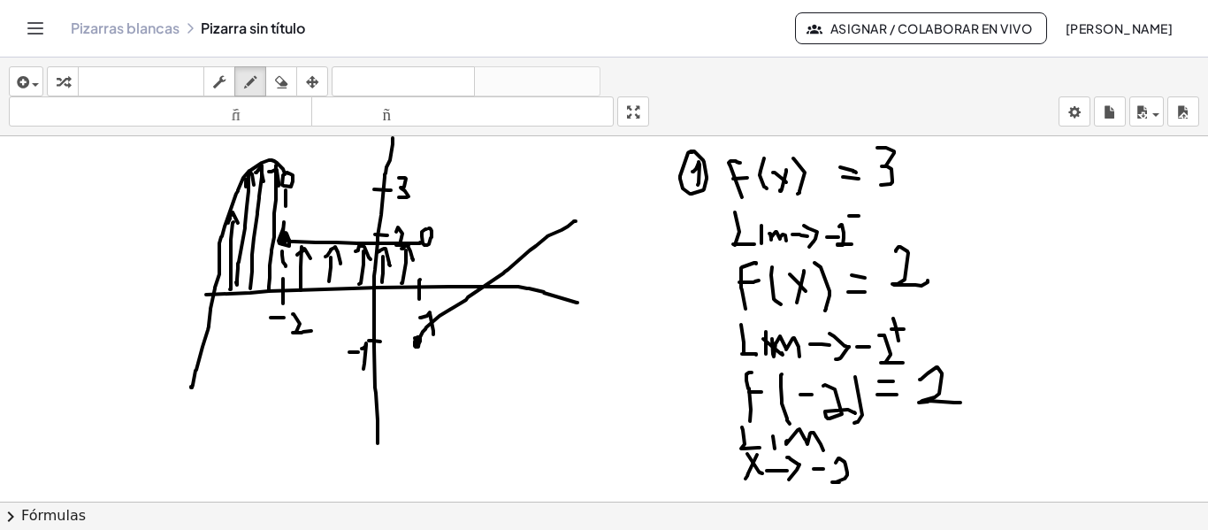
drag, startPoint x: 836, startPoint y: 462, endPoint x: 898, endPoint y: 466, distance: 62.9
click at [857, 484] on div at bounding box center [604, 136] width 1208 height 1461
drag, startPoint x: 890, startPoint y: 465, endPoint x: 887, endPoint y: 442, distance: 23.1
click at [895, 436] on div at bounding box center [604, 136] width 1208 height 1461
click at [903, 449] on div at bounding box center [604, 136] width 1208 height 1461
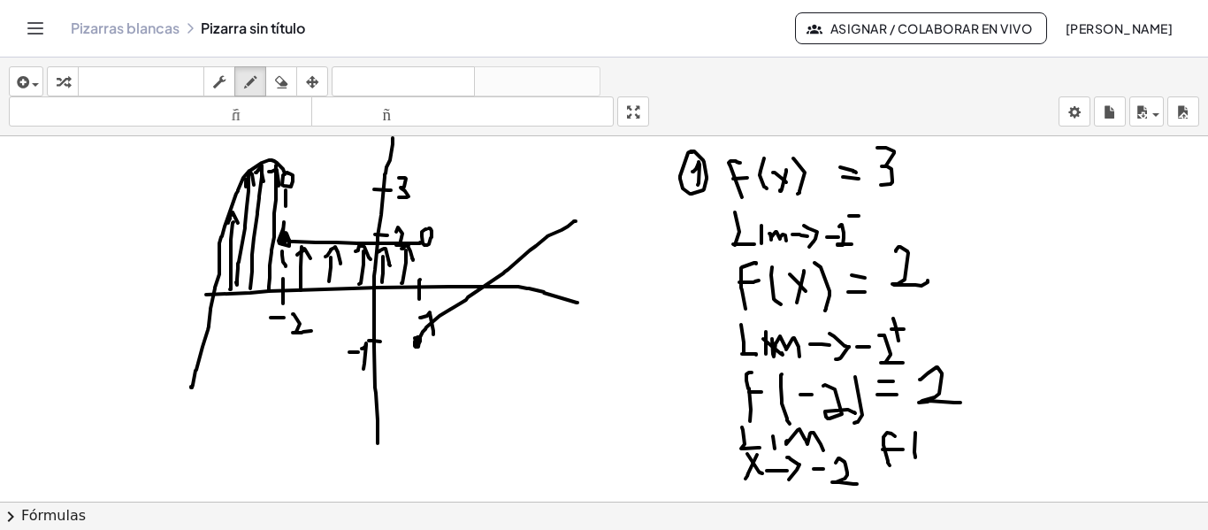
drag, startPoint x: 915, startPoint y: 432, endPoint x: 924, endPoint y: 465, distance: 33.9
click at [924, 465] on div at bounding box center [604, 136] width 1208 height 1461
drag, startPoint x: 936, startPoint y: 442, endPoint x: 948, endPoint y: 455, distance: 16.9
click at [948, 455] on div at bounding box center [604, 136] width 1208 height 1461
drag, startPoint x: 944, startPoint y: 439, endPoint x: 937, endPoint y: 462, distance: 24.9
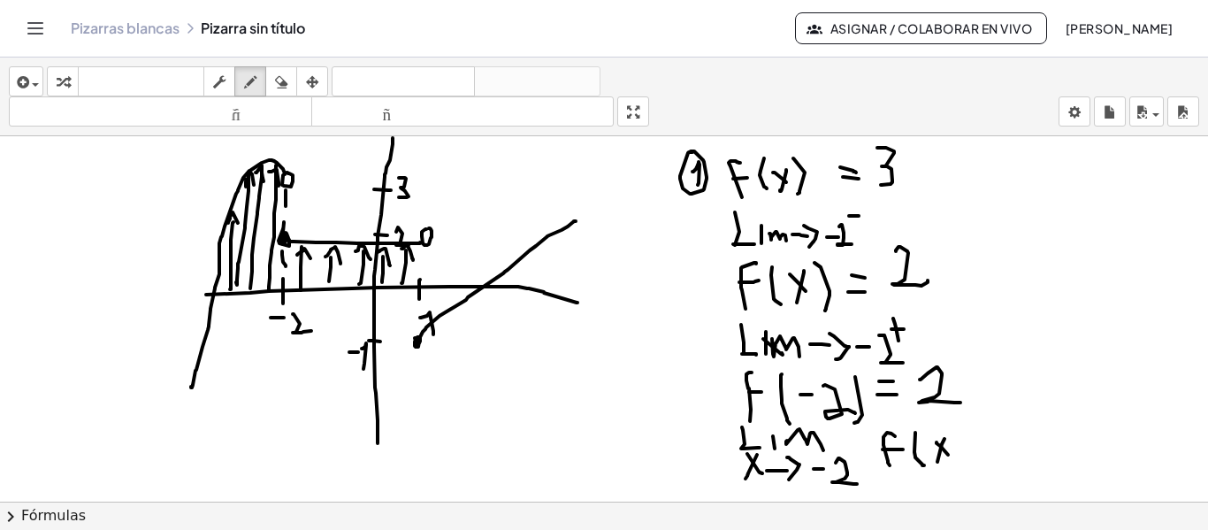
click at [937, 462] on div at bounding box center [604, 136] width 1208 height 1461
drag, startPoint x: 951, startPoint y: 430, endPoint x: 955, endPoint y: 467, distance: 37.3
click at [955, 467] on div at bounding box center [604, 136] width 1208 height 1461
drag, startPoint x: 967, startPoint y: 452, endPoint x: 982, endPoint y: 453, distance: 14.2
click at [982, 453] on div at bounding box center [604, 136] width 1208 height 1461
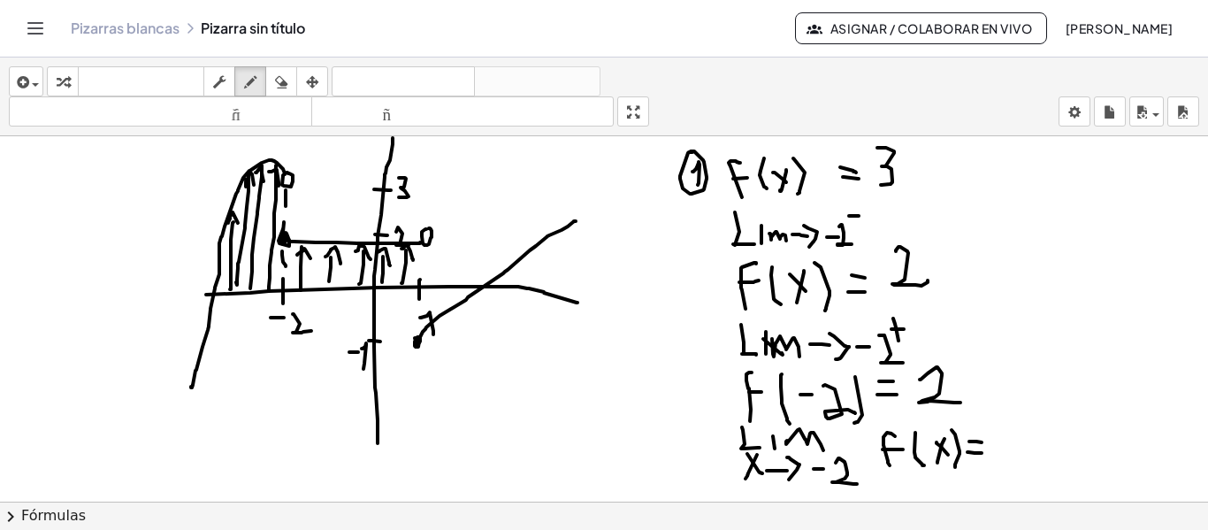
click at [982, 442] on div at bounding box center [604, 136] width 1208 height 1461
drag, startPoint x: 1002, startPoint y: 423, endPoint x: 1040, endPoint y: 455, distance: 50.2
click at [1041, 457] on div at bounding box center [604, 136] width 1208 height 1461
drag, startPoint x: 1010, startPoint y: 418, endPoint x: 1021, endPoint y: 419, distance: 11.5
click at [1021, 419] on div at bounding box center [604, 136] width 1208 height 1461
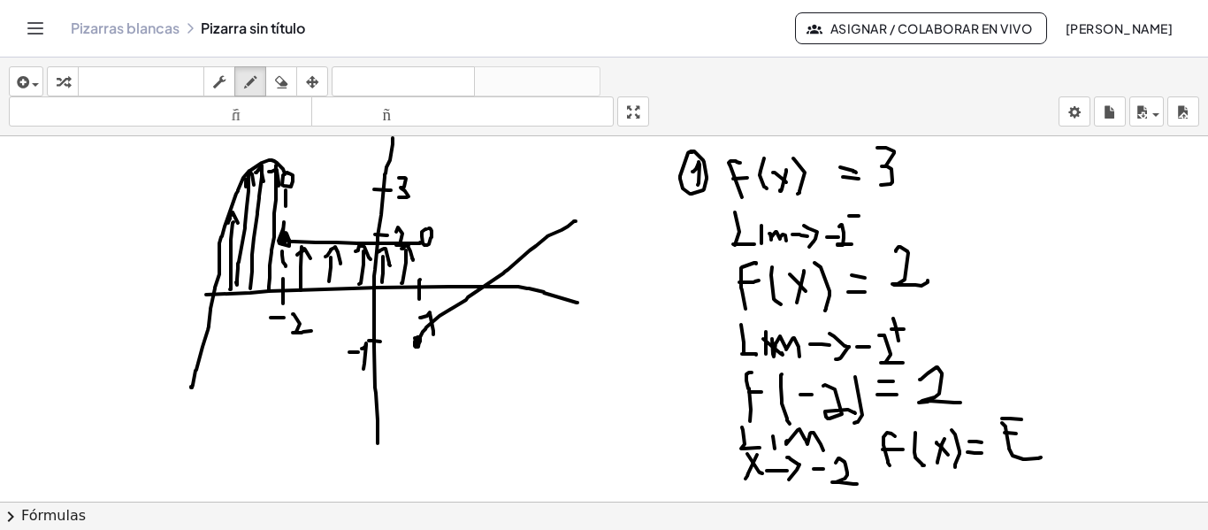
click at [1019, 433] on div at bounding box center [604, 136] width 1208 height 1461
drag, startPoint x: 1020, startPoint y: 397, endPoint x: 1122, endPoint y: 348, distance: 113.1
click at [1020, 470] on div at bounding box center [604, 136] width 1208 height 1461
click at [248, 88] on icon "button" at bounding box center [250, 82] width 12 height 21
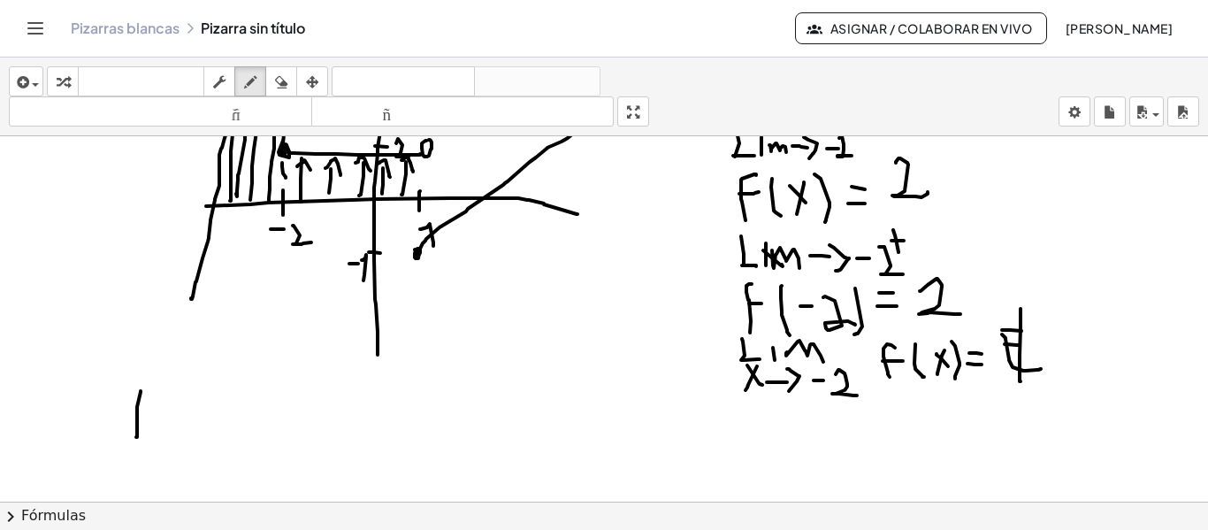
drag, startPoint x: 137, startPoint y: 434, endPoint x: 157, endPoint y: 375, distance: 62.6
click at [157, 375] on div at bounding box center [604, 47] width 1208 height 1461
drag, startPoint x: 141, startPoint y: 403, endPoint x: 157, endPoint y: 403, distance: 16.8
click at [157, 403] on div at bounding box center [604, 47] width 1208 height 1461
drag, startPoint x: 172, startPoint y: 383, endPoint x: 182, endPoint y: 404, distance: 23.7
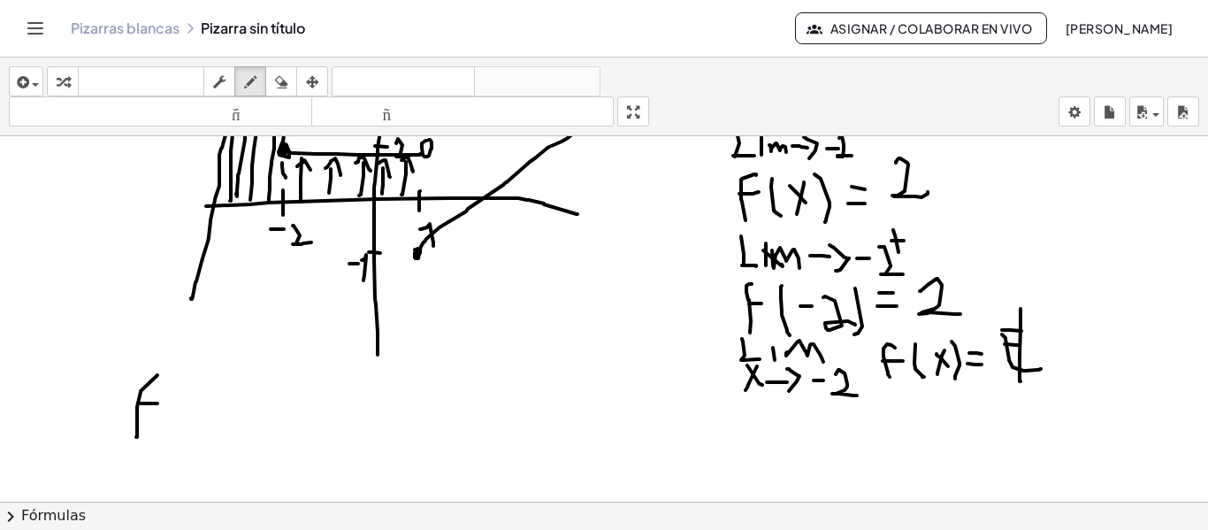
click at [179, 438] on div at bounding box center [604, 47] width 1208 height 1461
click at [202, 421] on div at bounding box center [604, 47] width 1208 height 1461
click at [188, 432] on div at bounding box center [604, 47] width 1208 height 1461
drag, startPoint x: 210, startPoint y: 428, endPoint x: 187, endPoint y: 439, distance: 24.9
click at [200, 440] on div at bounding box center [604, 47] width 1208 height 1461
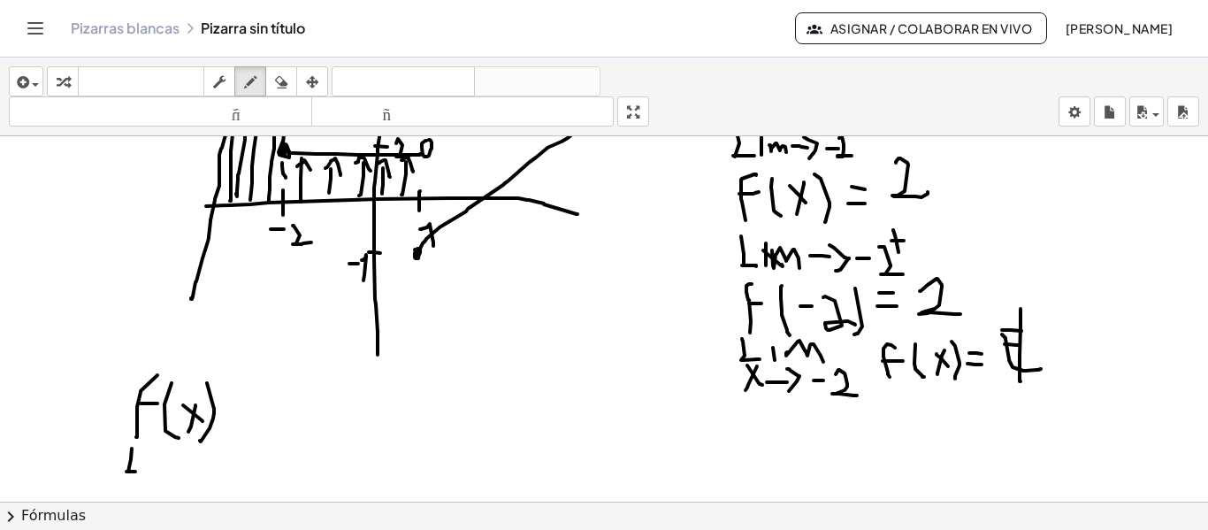
drag, startPoint x: 132, startPoint y: 448, endPoint x: 144, endPoint y: 470, distance: 24.6
click at [144, 470] on div at bounding box center [604, 47] width 1208 height 1461
drag, startPoint x: 157, startPoint y: 455, endPoint x: 156, endPoint y: 469, distance: 14.2
click at [156, 469] on div at bounding box center [604, 47] width 1208 height 1461
drag, startPoint x: 166, startPoint y: 460, endPoint x: 195, endPoint y: 472, distance: 30.9
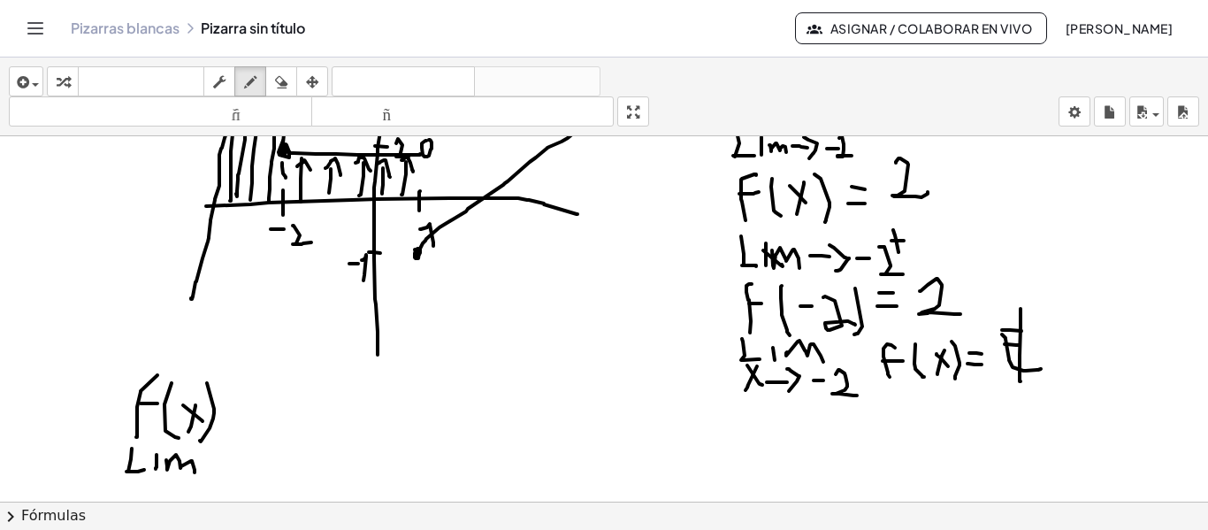
click at [195, 472] on div at bounding box center [604, 47] width 1208 height 1461
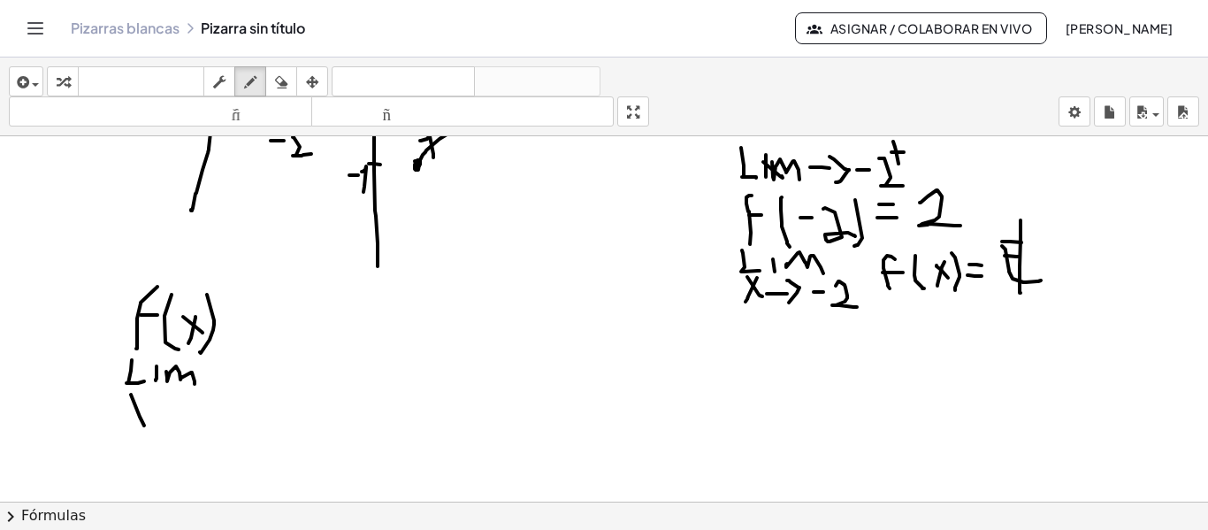
drag, startPoint x: 131, startPoint y: 394, endPoint x: 144, endPoint y: 425, distance: 33.7
drag, startPoint x: 144, startPoint y: 398, endPoint x: 130, endPoint y: 424, distance: 29.3
drag, startPoint x: 155, startPoint y: 414, endPoint x: 176, endPoint y: 413, distance: 21.2
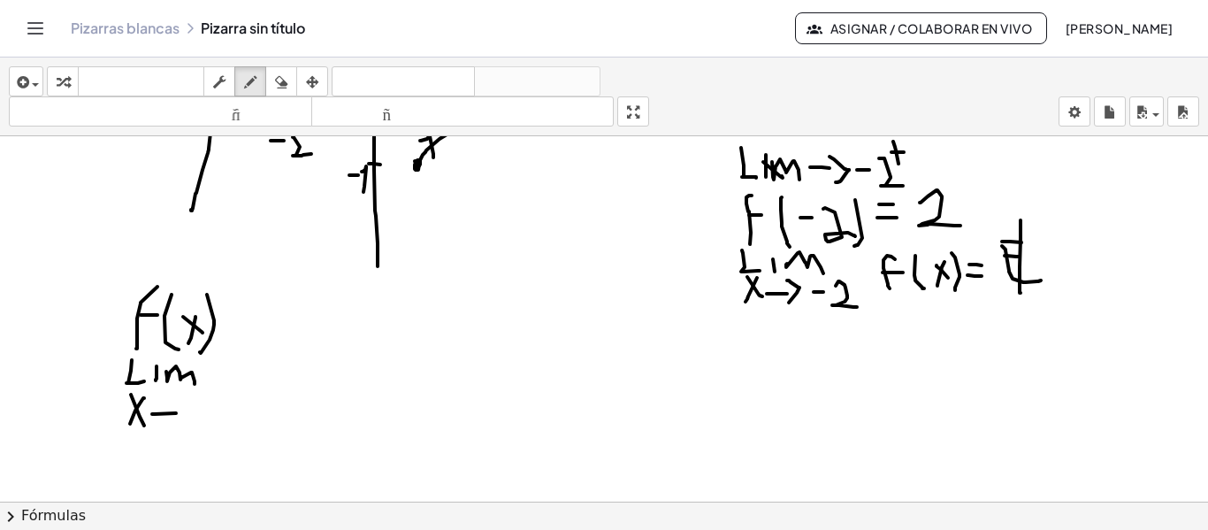
drag, startPoint x: 185, startPoint y: 406, endPoint x: 213, endPoint y: 420, distance: 31.6
drag, startPoint x: 210, startPoint y: 415, endPoint x: 222, endPoint y: 430, distance: 18.9
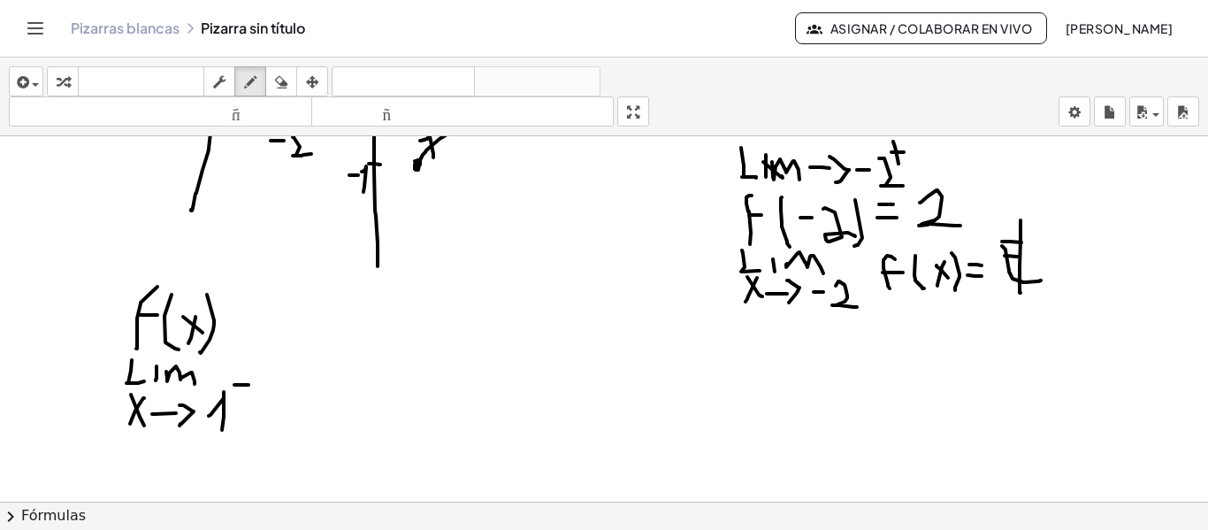
drag, startPoint x: 236, startPoint y: 385, endPoint x: 250, endPoint y: 385, distance: 14.1
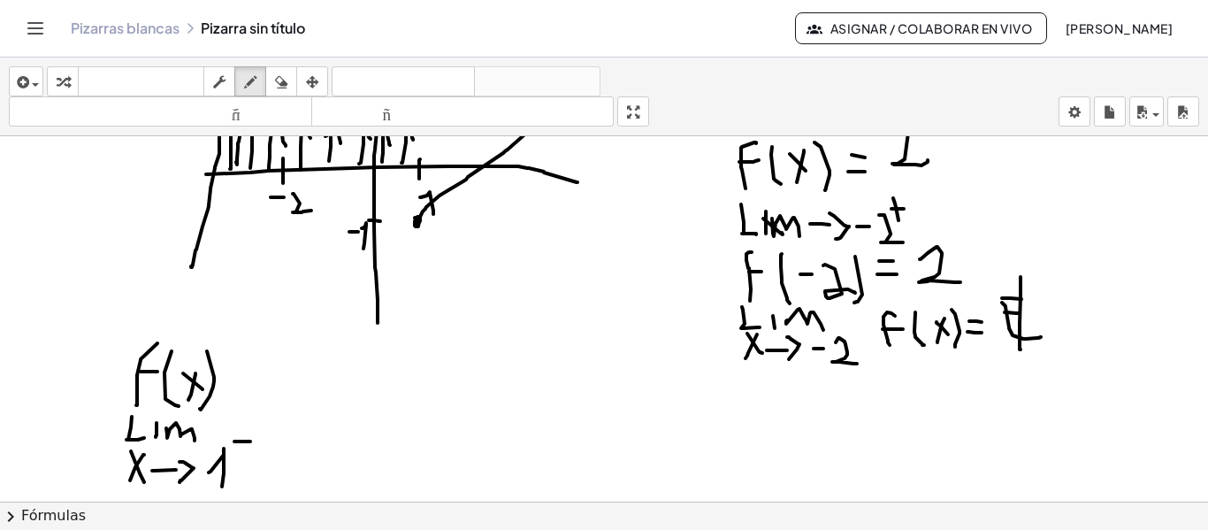
scroll to position [819, 0]
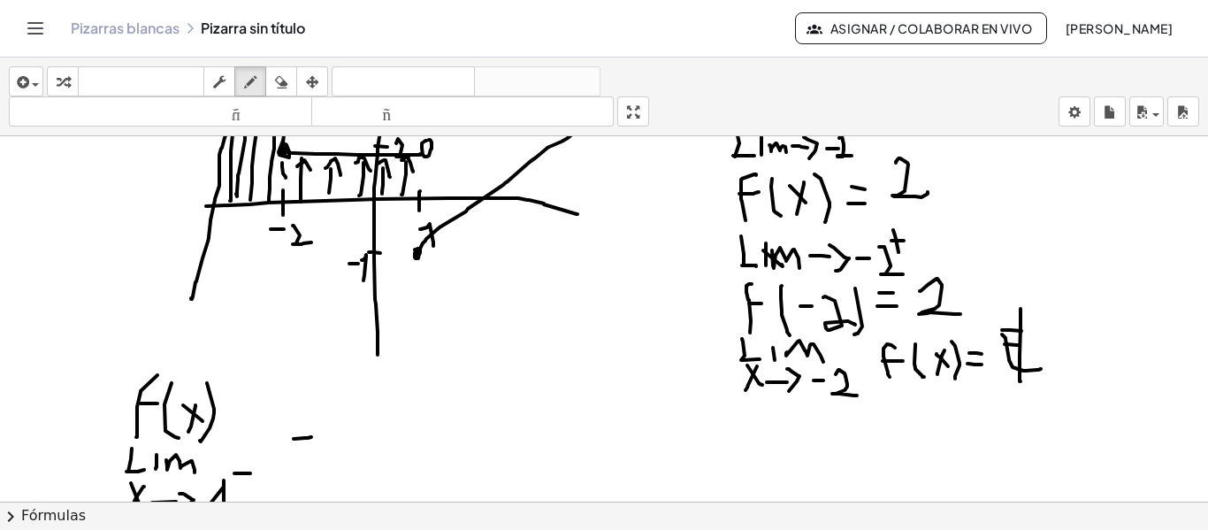
drag, startPoint x: 294, startPoint y: 439, endPoint x: 298, endPoint y: 427, distance: 12.3
click at [311, 436] on div at bounding box center [604, 47] width 1208 height 1461
click at [309, 426] on div at bounding box center [604, 47] width 1208 height 1461
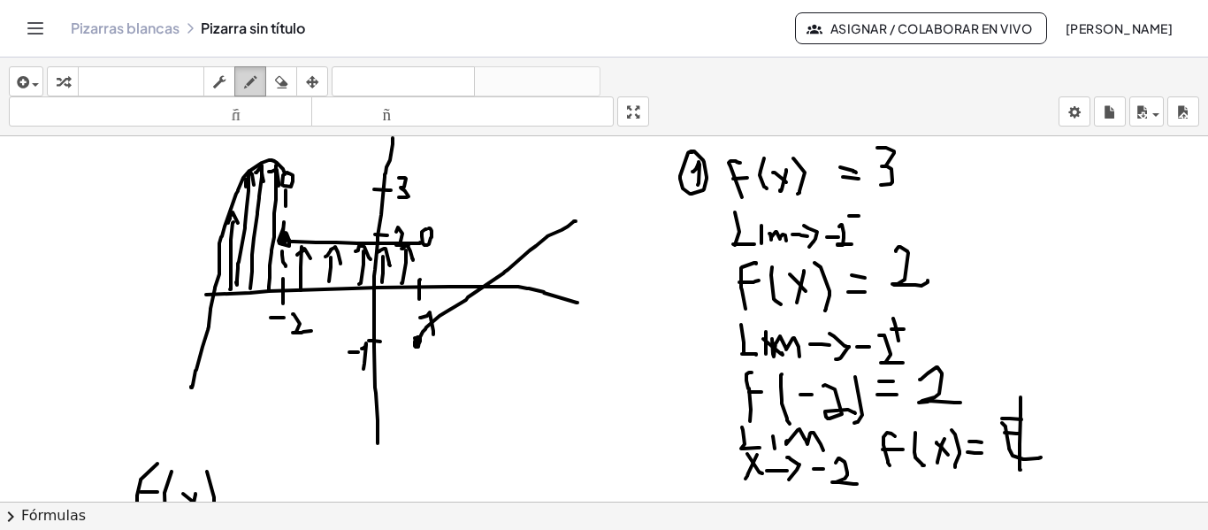
click at [239, 81] on button "dibujar" at bounding box center [250, 81] width 32 height 30
click at [411, 289] on div at bounding box center [604, 136] width 1208 height 1461
drag, startPoint x: 415, startPoint y: 288, endPoint x: 410, endPoint y: 334, distance: 46.2
click at [417, 338] on div at bounding box center [604, 136] width 1208 height 1461
drag, startPoint x: 410, startPoint y: 333, endPoint x: 420, endPoint y: 335, distance: 9.9
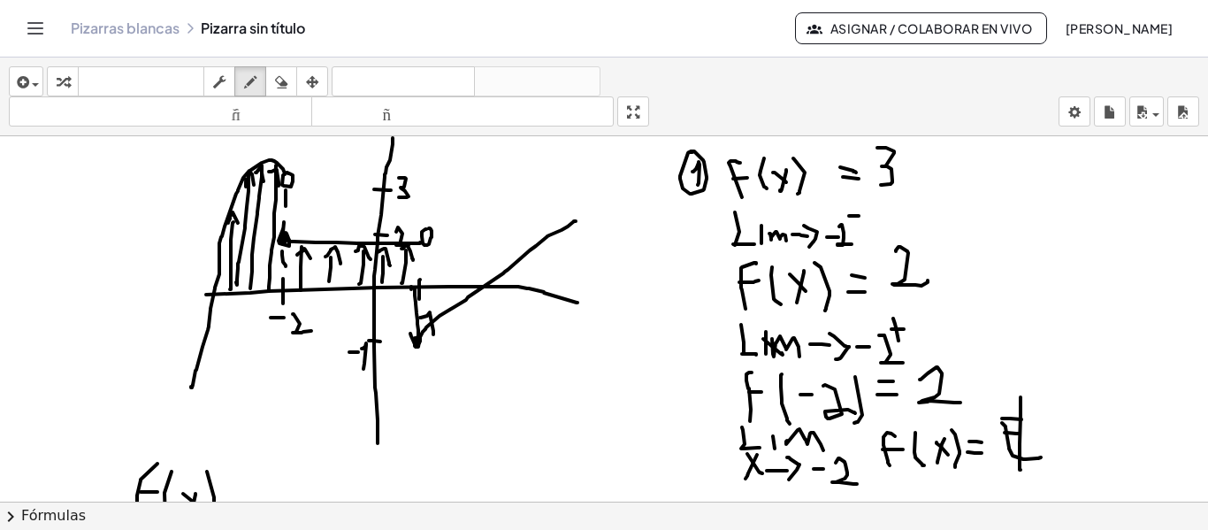
click at [420, 335] on div at bounding box center [604, 136] width 1208 height 1461
drag, startPoint x: 405, startPoint y: 288, endPoint x: 406, endPoint y: 332, distance: 44.2
click at [406, 332] on div at bounding box center [604, 136] width 1208 height 1461
drag, startPoint x: 400, startPoint y: 328, endPoint x: 409, endPoint y: 329, distance: 9.8
click at [409, 329] on div at bounding box center [604, 136] width 1208 height 1461
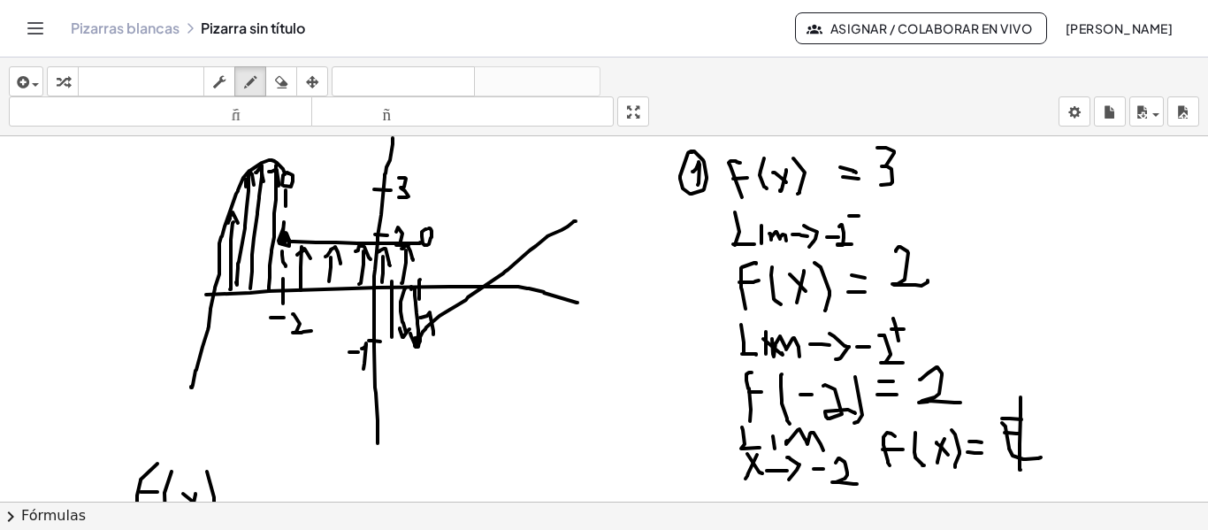
drag, startPoint x: 392, startPoint y: 315, endPoint x: 392, endPoint y: 337, distance: 22.1
click at [392, 337] on div at bounding box center [604, 136] width 1208 height 1461
drag, startPoint x: 387, startPoint y: 330, endPoint x: 394, endPoint y: 336, distance: 9.4
click at [394, 336] on div at bounding box center [604, 136] width 1208 height 1461
drag, startPoint x: 416, startPoint y: 342, endPoint x: 409, endPoint y: 357, distance: 16.6
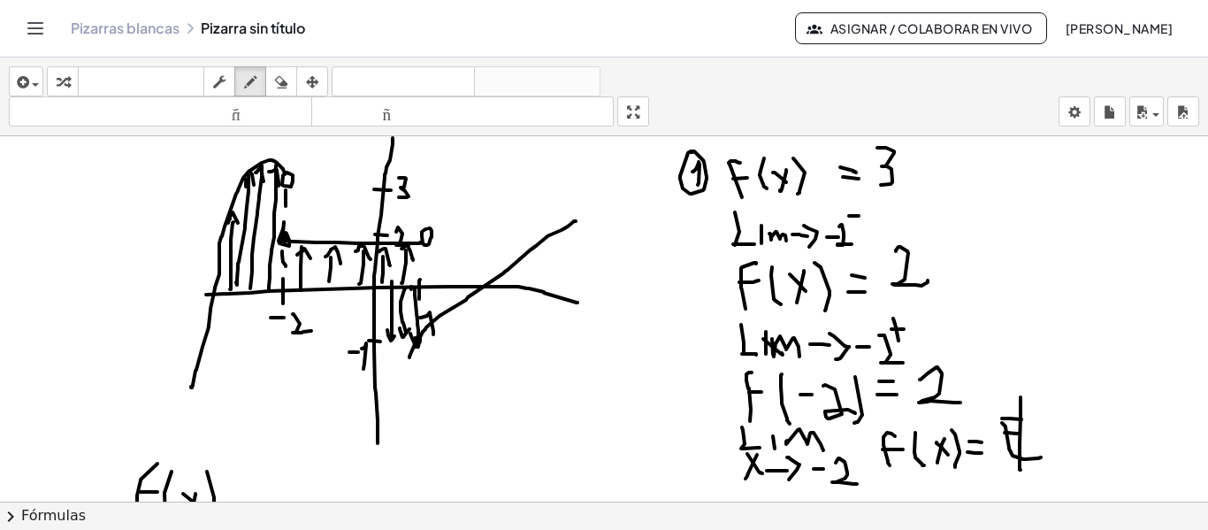
click at [409, 357] on div at bounding box center [604, 136] width 1208 height 1461
drag, startPoint x: 407, startPoint y: 364, endPoint x: 399, endPoint y: 379, distance: 17.0
click at [399, 379] on div at bounding box center [604, 136] width 1208 height 1461
drag, startPoint x: 393, startPoint y: 386, endPoint x: 371, endPoint y: 414, distance: 34.7
click at [371, 414] on div at bounding box center [604, 136] width 1208 height 1461
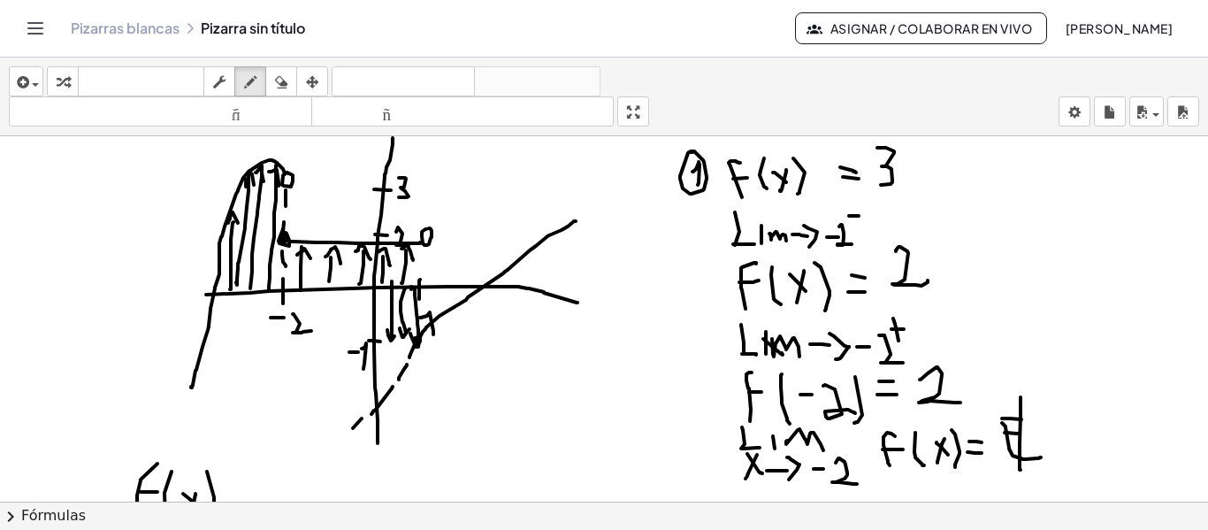
drag, startPoint x: 362, startPoint y: 418, endPoint x: 339, endPoint y: 436, distance: 29.0
click at [339, 436] on div at bounding box center [604, 136] width 1208 height 1461
drag, startPoint x: 326, startPoint y: 445, endPoint x: 312, endPoint y: 459, distance: 20.0
click at [312, 459] on div at bounding box center [604, 136] width 1208 height 1461
click at [416, 332] on div at bounding box center [604, 136] width 1208 height 1461
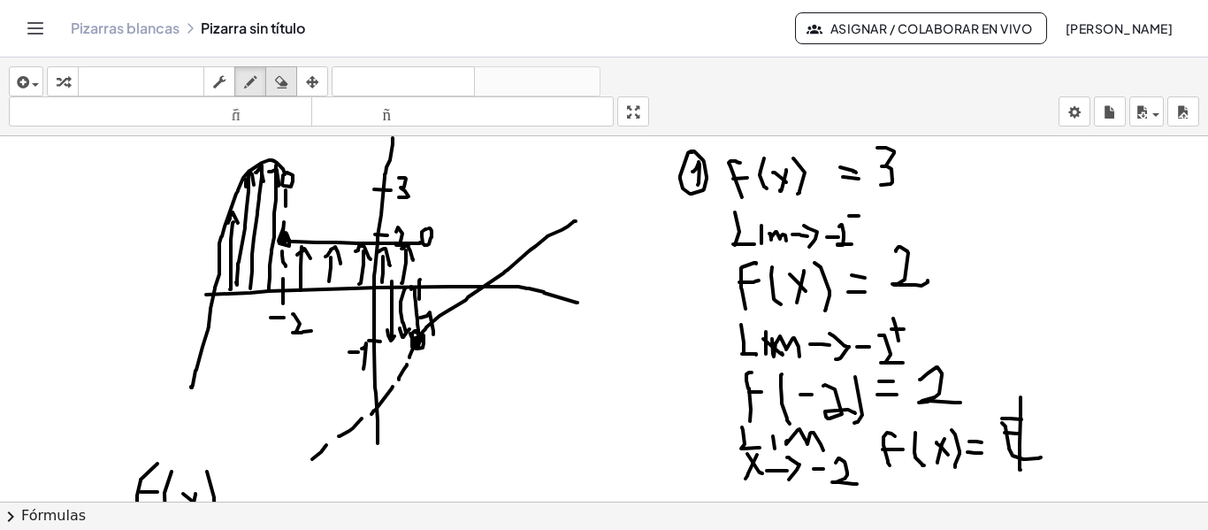
click at [281, 84] on icon "button" at bounding box center [281, 82] width 12 height 21
drag, startPoint x: 405, startPoint y: 398, endPoint x: 405, endPoint y: 366, distance: 31.8
click at [405, 366] on div at bounding box center [604, 136] width 1208 height 1461
click at [248, 86] on icon "button" at bounding box center [250, 82] width 12 height 21
drag, startPoint x: 375, startPoint y: 334, endPoint x: 369, endPoint y: 445, distance: 110.7
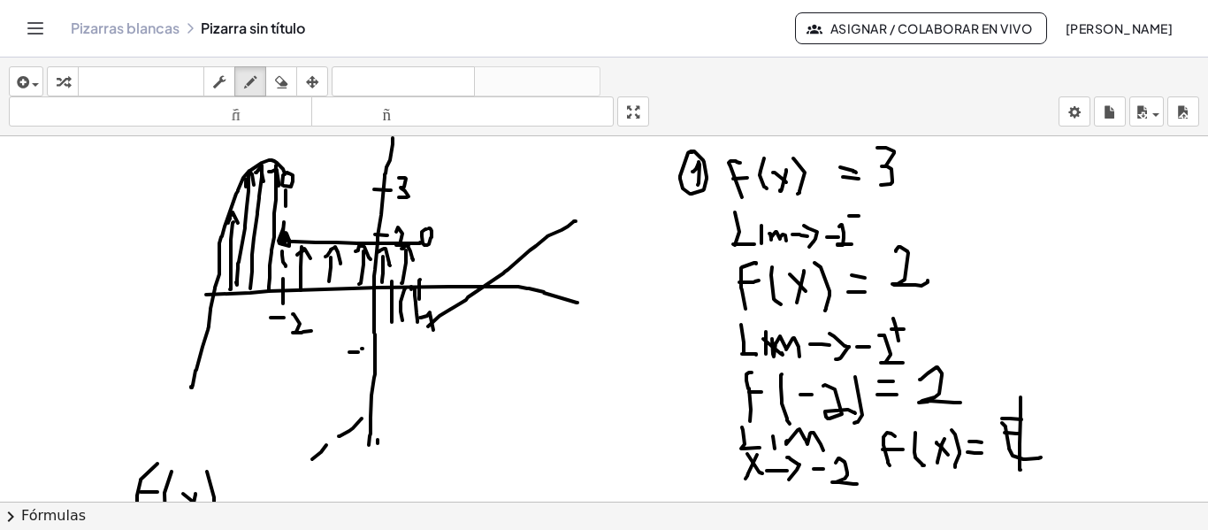
click at [369, 445] on div at bounding box center [604, 136] width 1208 height 1461
drag, startPoint x: 431, startPoint y: 327, endPoint x: 406, endPoint y: 362, distance: 42.5
click at [406, 360] on div at bounding box center [604, 136] width 1208 height 1461
click at [377, 394] on div at bounding box center [604, 136] width 1208 height 1461
drag, startPoint x: 354, startPoint y: 418, endPoint x: 410, endPoint y: 339, distance: 97.7
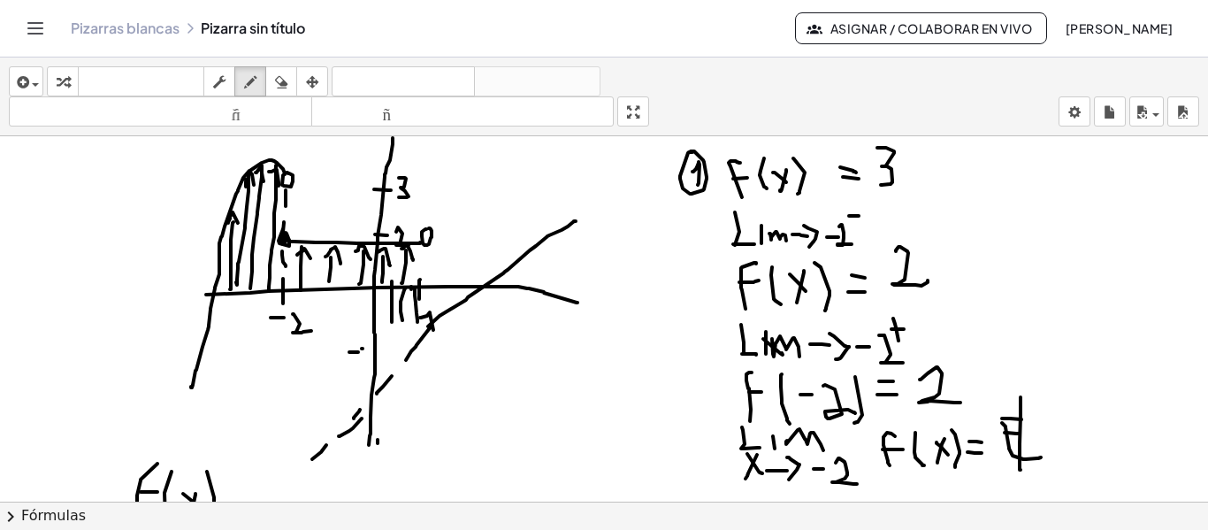
click at [353, 418] on div at bounding box center [604, 136] width 1208 height 1461
click at [419, 338] on div at bounding box center [604, 136] width 1208 height 1461
drag, startPoint x: 416, startPoint y: 309, endPoint x: 414, endPoint y: 329, distance: 19.5
click at [414, 329] on div at bounding box center [604, 136] width 1208 height 1461
drag, startPoint x: 415, startPoint y: 335, endPoint x: 421, endPoint y: 328, distance: 9.4
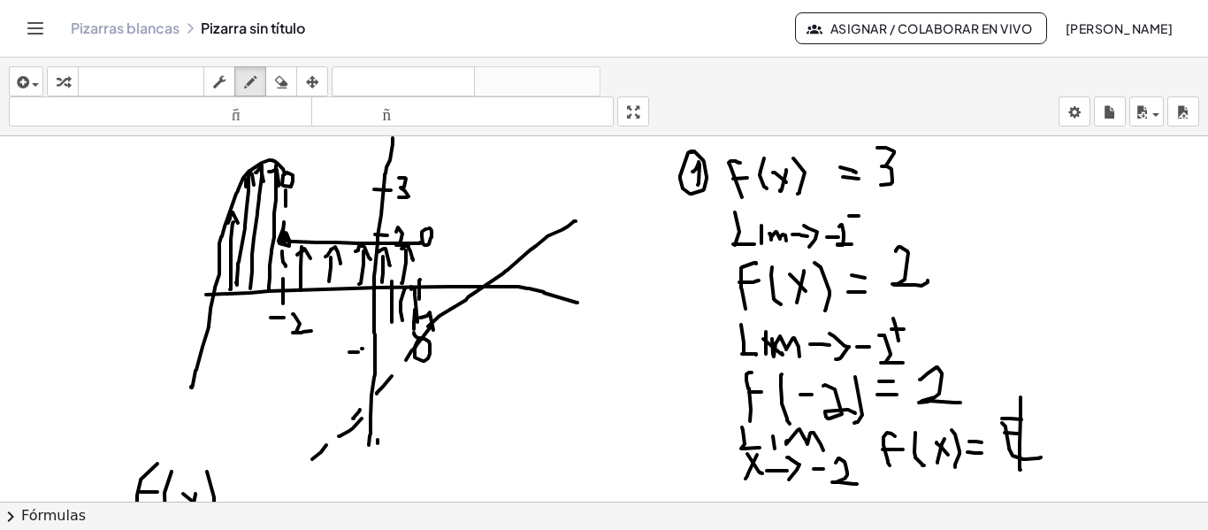
click at [421, 328] on div at bounding box center [604, 136] width 1208 height 1461
drag, startPoint x: 401, startPoint y: 316, endPoint x: 397, endPoint y: 353, distance: 37.3
click at [397, 353] on div at bounding box center [604, 136] width 1208 height 1461
drag, startPoint x: 392, startPoint y: 347, endPoint x: 409, endPoint y: 348, distance: 17.7
click at [410, 349] on div at bounding box center [604, 136] width 1208 height 1461
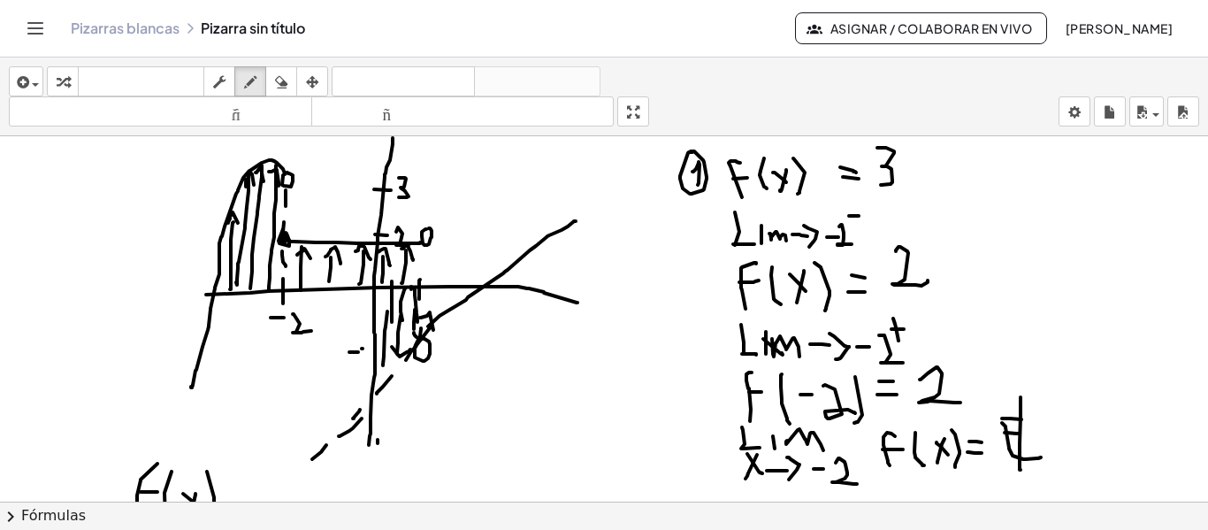
drag, startPoint x: 386, startPoint y: 326, endPoint x: 381, endPoint y: 367, distance: 40.9
click at [382, 367] on div at bounding box center [604, 136] width 1208 height 1461
drag, startPoint x: 382, startPoint y: 374, endPoint x: 392, endPoint y: 359, distance: 17.9
click at [390, 371] on div at bounding box center [604, 136] width 1208 height 1461
drag, startPoint x: 408, startPoint y: 326, endPoint x: 407, endPoint y: 338, distance: 11.5
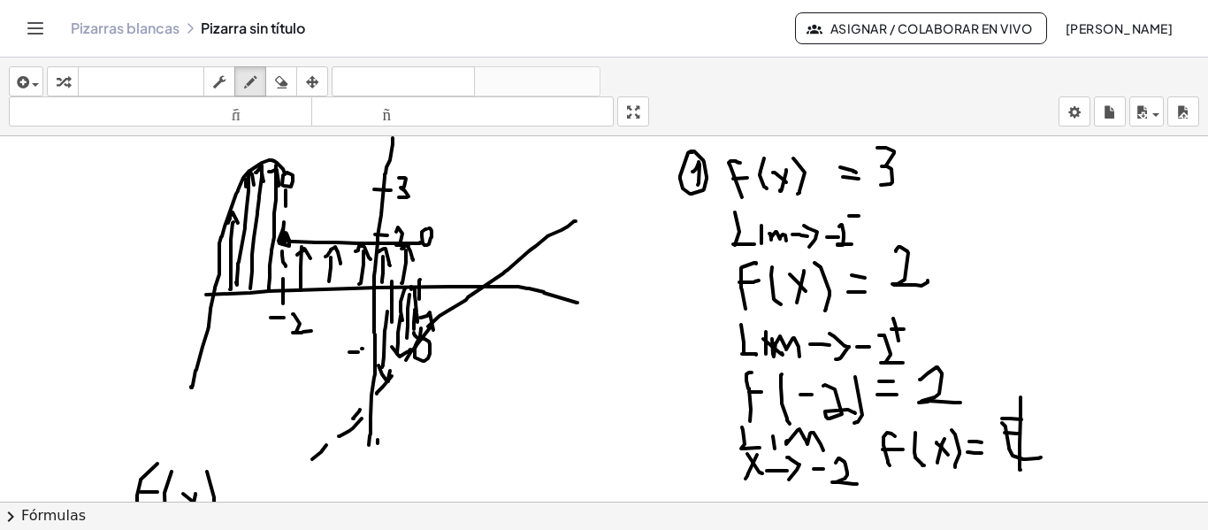
click at [407, 338] on div at bounding box center [604, 136] width 1208 height 1461
click at [411, 333] on div at bounding box center [604, 136] width 1208 height 1461
click at [379, 342] on div at bounding box center [604, 136] width 1208 height 1461
click at [343, 340] on div at bounding box center [604, 136] width 1208 height 1461
drag, startPoint x: 354, startPoint y: 331, endPoint x: 355, endPoint y: 355, distance: 23.9
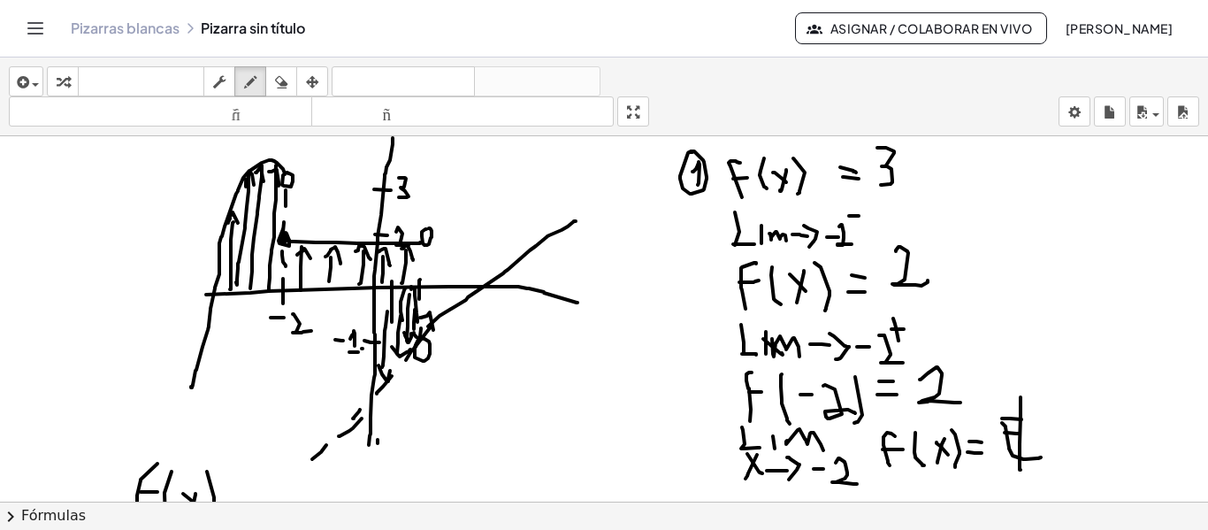
click at [355, 355] on div at bounding box center [604, 136] width 1208 height 1461
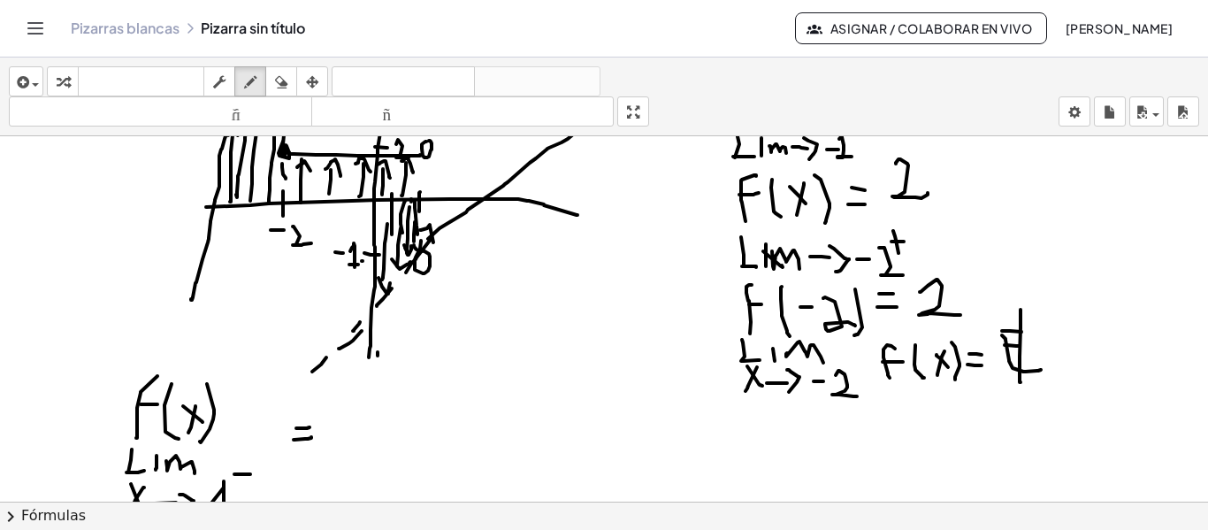
scroll to position [819, 0]
click at [248, 84] on icon "button" at bounding box center [250, 82] width 12 height 21
click at [287, 88] on icon "button" at bounding box center [281, 82] width 12 height 21
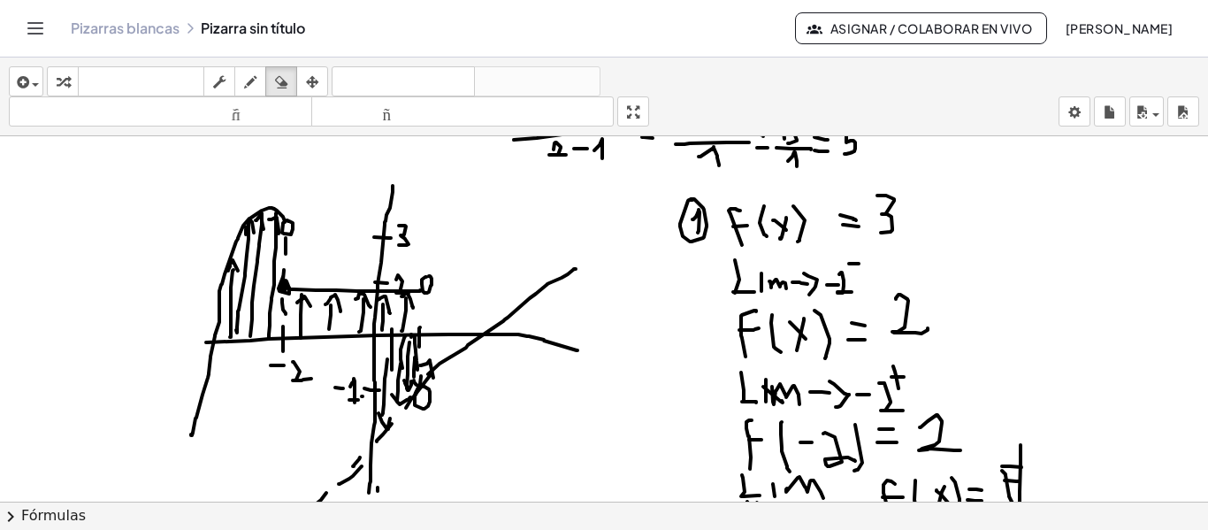
scroll to position [642, 0]
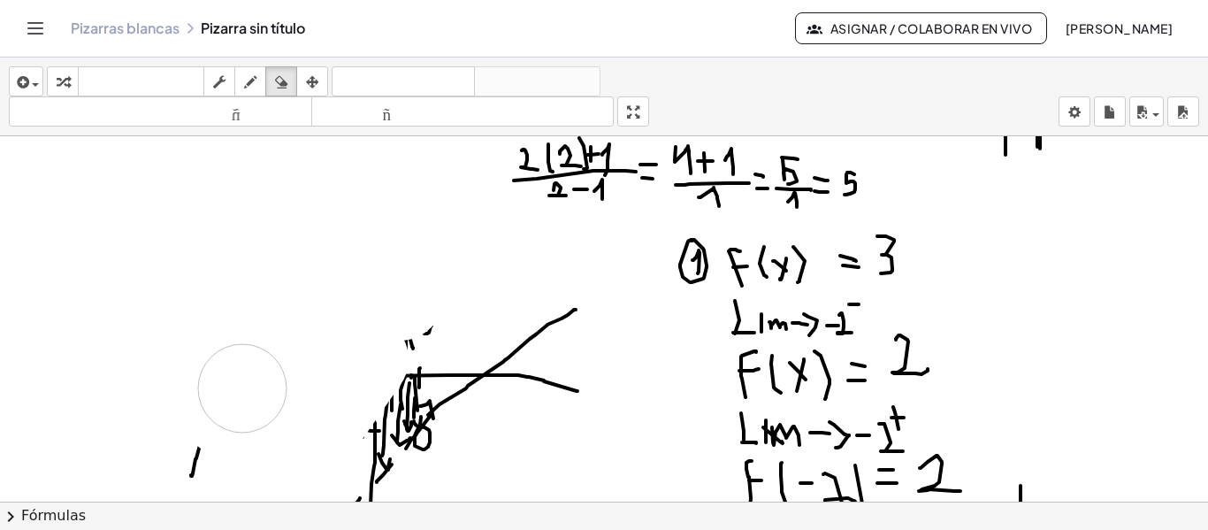
drag, startPoint x: 371, startPoint y: 260, endPoint x: 232, endPoint y: 361, distance: 171.6
click at [233, 375] on div at bounding box center [604, 224] width 1208 height 1461
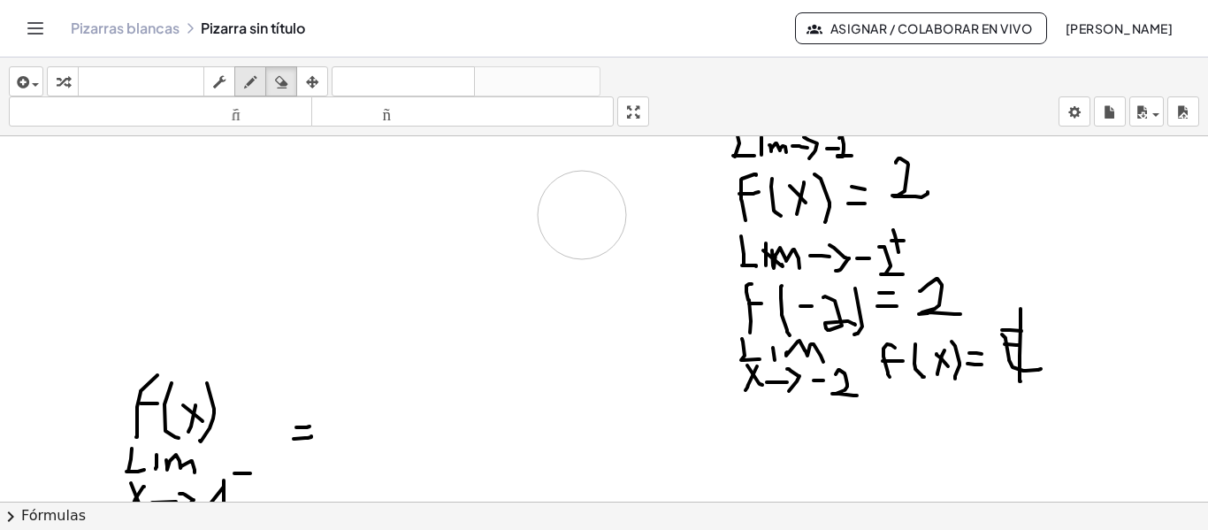
drag, startPoint x: 179, startPoint y: 262, endPoint x: 255, endPoint y: 88, distance: 190.1
click at [581, 215] on div at bounding box center [604, 47] width 1208 height 1461
click at [244, 82] on div "button" at bounding box center [250, 81] width 23 height 21
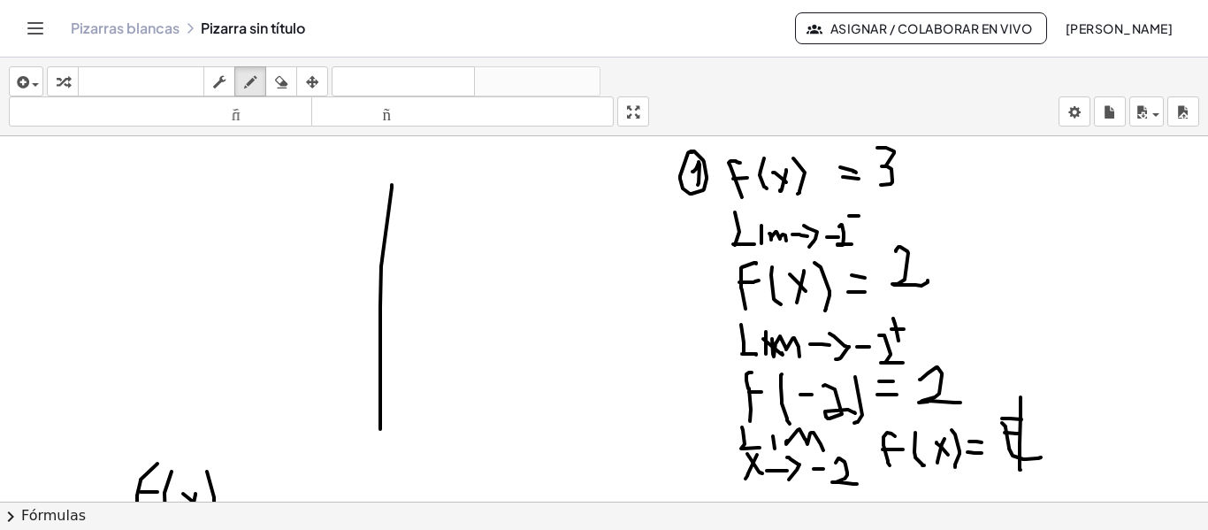
drag, startPoint x: 392, startPoint y: 185, endPoint x: 285, endPoint y: 363, distance: 208.2
click at [380, 431] on div at bounding box center [604, 136] width 1208 height 1461
drag, startPoint x: 217, startPoint y: 305, endPoint x: 547, endPoint y: 319, distance: 331.0
click at [547, 319] on div at bounding box center [604, 136] width 1208 height 1461
drag, startPoint x: 436, startPoint y: 303, endPoint x: 437, endPoint y: 320, distance: 16.8
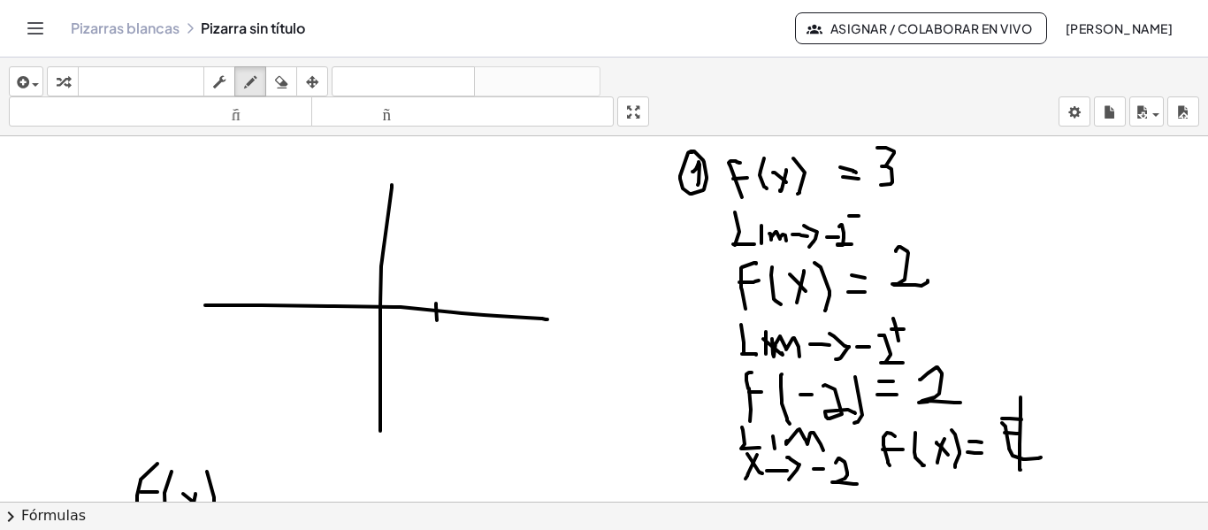
click at [437, 320] on div at bounding box center [604, 136] width 1208 height 1461
drag, startPoint x: 433, startPoint y: 335, endPoint x: 445, endPoint y: 348, distance: 17.6
click at [445, 348] on div at bounding box center [604, 136] width 1208 height 1461
click at [433, 245] on div at bounding box center [604, 136] width 1208 height 1461
click at [387, 243] on div at bounding box center [604, 136] width 1208 height 1461
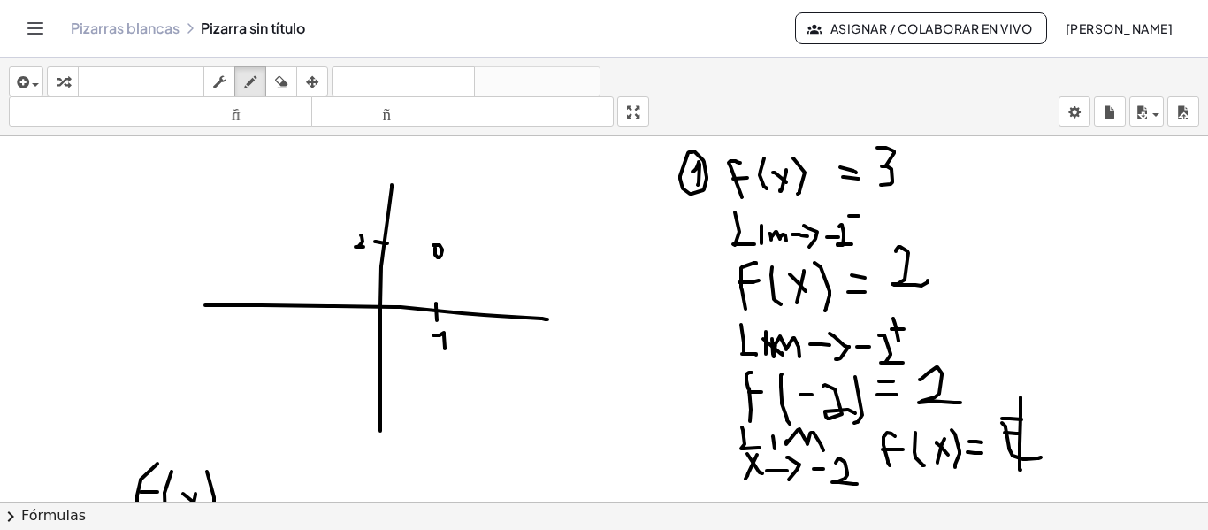
click at [368, 247] on div at bounding box center [604, 136] width 1208 height 1461
click at [302, 233] on div at bounding box center [604, 136] width 1208 height 1461
drag, startPoint x: 302, startPoint y: 233, endPoint x: 429, endPoint y: 245, distance: 127.9
click at [429, 245] on div at bounding box center [604, 136] width 1208 height 1461
click at [432, 367] on div at bounding box center [604, 136] width 1208 height 1461
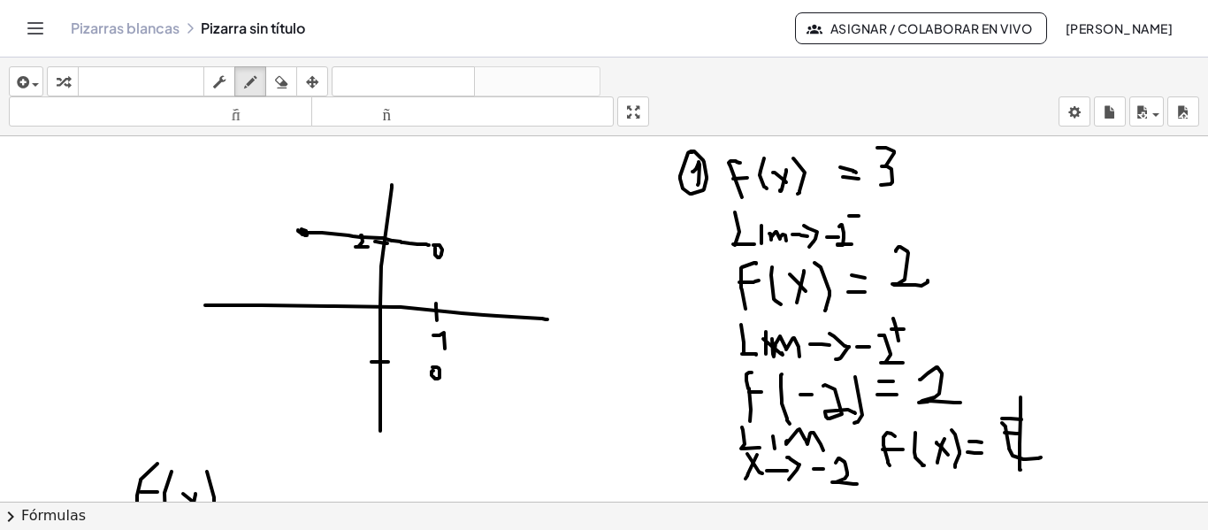
drag, startPoint x: 371, startPoint y: 362, endPoint x: 388, endPoint y: 362, distance: 16.8
click at [388, 362] on div at bounding box center [604, 136] width 1208 height 1461
drag, startPoint x: 343, startPoint y: 364, endPoint x: 355, endPoint y: 364, distance: 11.5
click at [355, 364] on div at bounding box center [604, 136] width 1208 height 1461
drag, startPoint x: 364, startPoint y: 357, endPoint x: 365, endPoint y: 378, distance: 20.4
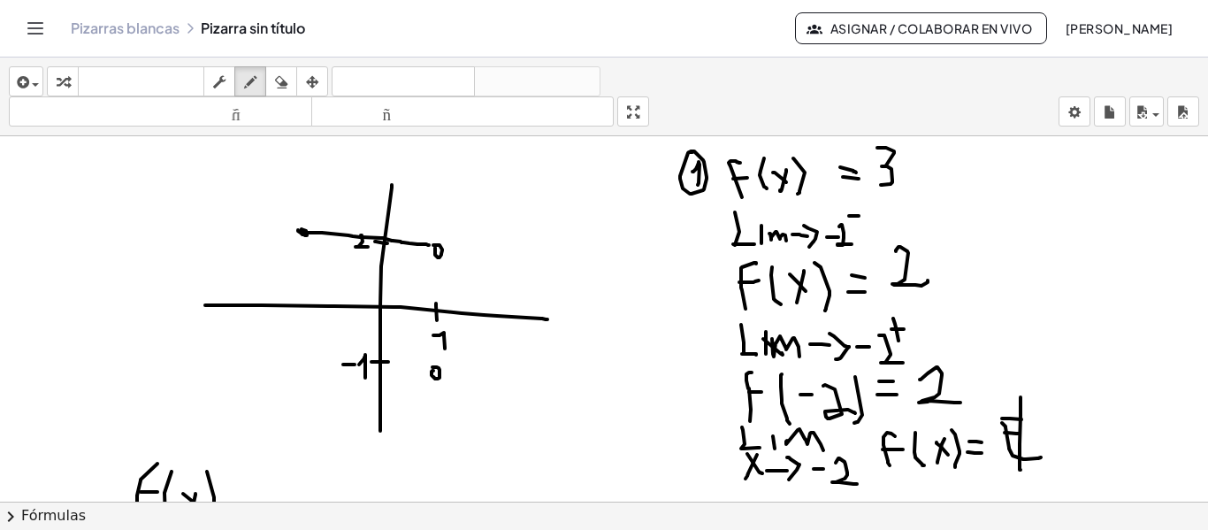
click at [365, 378] on div at bounding box center [604, 136] width 1208 height 1461
drag, startPoint x: 439, startPoint y: 368, endPoint x: 590, endPoint y: 224, distance: 208.9
click at [590, 224] on div at bounding box center [604, 136] width 1208 height 1461
drag, startPoint x: 385, startPoint y: 201, endPoint x: 401, endPoint y: 205, distance: 16.5
click at [401, 205] on div at bounding box center [604, 136] width 1208 height 1461
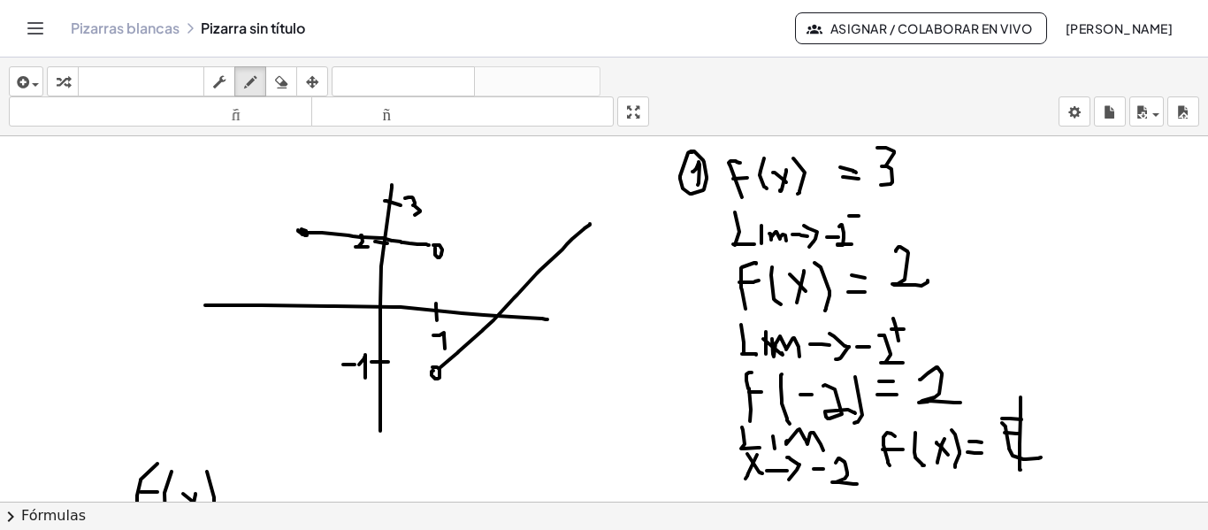
drag, startPoint x: 409, startPoint y: 197, endPoint x: 332, endPoint y: 190, distance: 76.4
click at [411, 215] on div at bounding box center [604, 136] width 1208 height 1461
click at [302, 187] on div at bounding box center [604, 136] width 1208 height 1461
drag, startPoint x: 299, startPoint y: 184, endPoint x: 212, endPoint y: 366, distance: 201.7
click at [212, 366] on div at bounding box center [604, 136] width 1208 height 1461
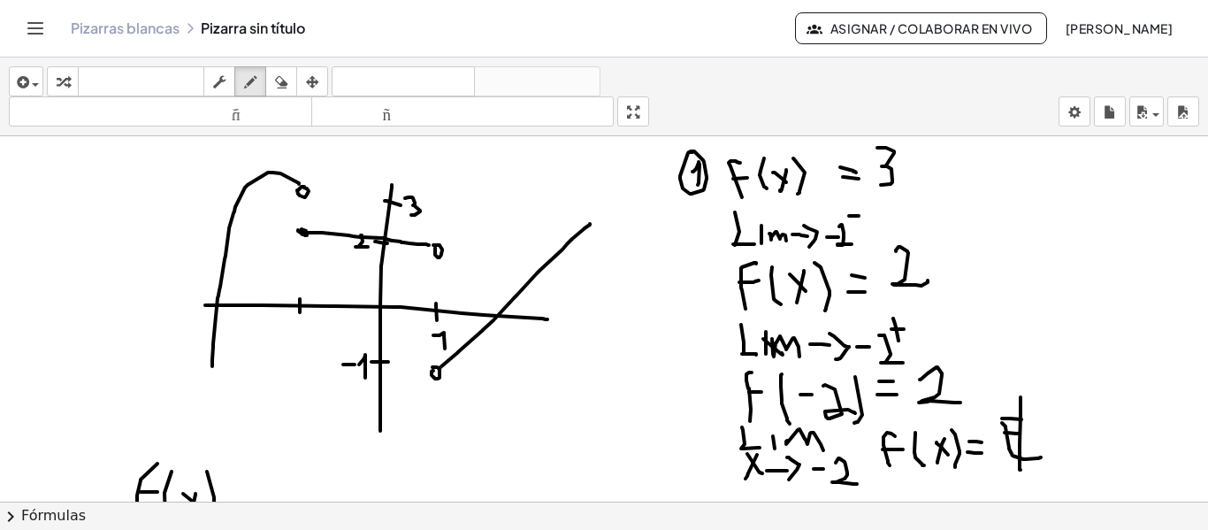
drag, startPoint x: 300, startPoint y: 299, endPoint x: 300, endPoint y: 314, distance: 15.0
click at [300, 314] on div at bounding box center [604, 136] width 1208 height 1461
drag, startPoint x: 287, startPoint y: 330, endPoint x: 304, endPoint y: 330, distance: 17.7
click at [304, 330] on div at bounding box center [604, 136] width 1208 height 1461
drag, startPoint x: 310, startPoint y: 321, endPoint x: 317, endPoint y: 340, distance: 20.7
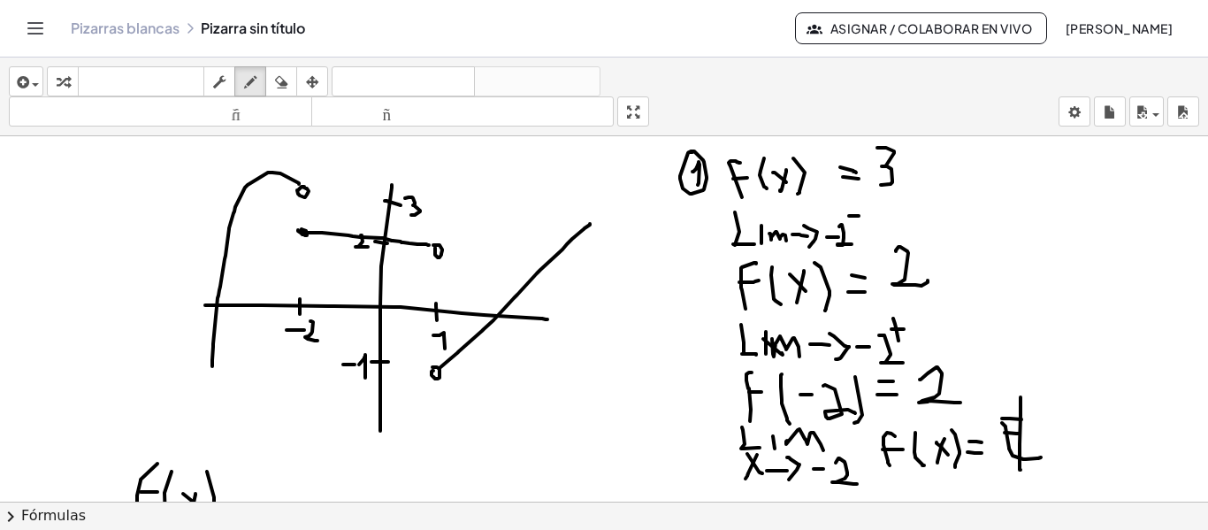
click at [317, 340] on div at bounding box center [604, 136] width 1208 height 1461
drag, startPoint x: 430, startPoint y: 364, endPoint x: 432, endPoint y: 248, distance: 116.8
click at [432, 248] on div at bounding box center [604, 136] width 1208 height 1461
drag, startPoint x: 426, startPoint y: 256, endPoint x: 426, endPoint y: 288, distance: 31.8
click at [436, 262] on div at bounding box center [604, 136] width 1208 height 1461
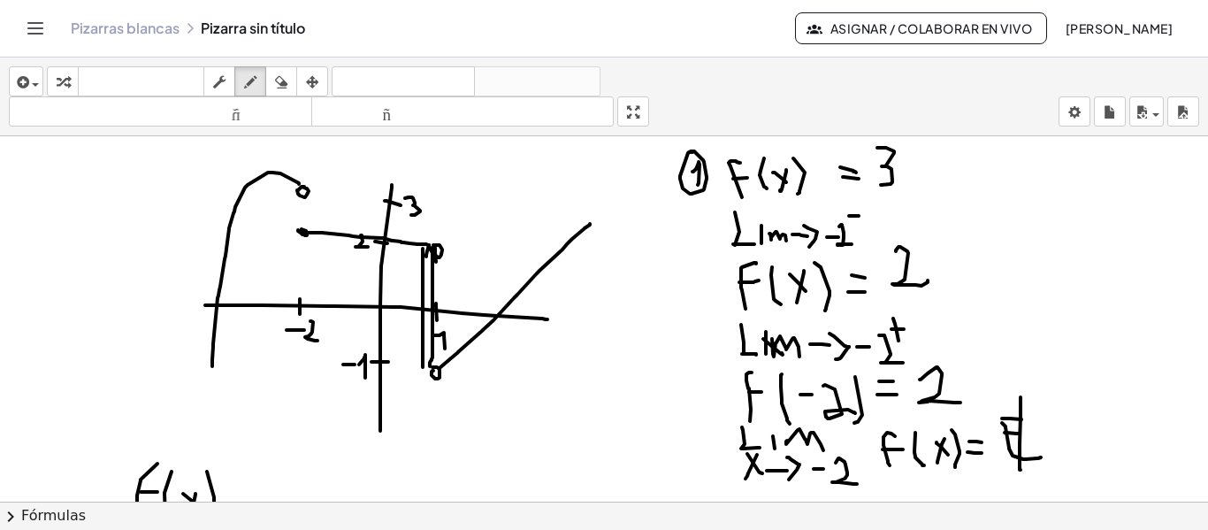
drag, startPoint x: 423, startPoint y: 360, endPoint x: 423, endPoint y: 248, distance: 111.4
click at [423, 248] on div at bounding box center [604, 136] width 1208 height 1461
drag, startPoint x: 416, startPoint y: 256, endPoint x: 420, endPoint y: 280, distance: 25.2
click at [426, 258] on div at bounding box center [604, 136] width 1208 height 1461
drag, startPoint x: 413, startPoint y: 352, endPoint x: 412, endPoint y: 250, distance: 101.7
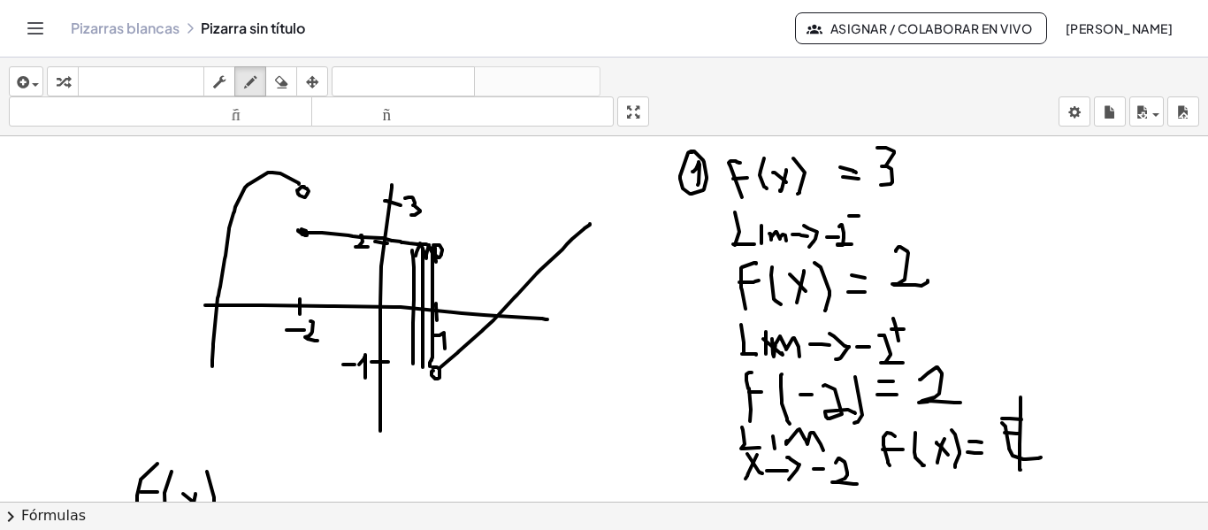
click at [412, 250] on div at bounding box center [604, 136] width 1208 height 1461
drag, startPoint x: 404, startPoint y: 252, endPoint x: 410, endPoint y: 298, distance: 46.4
click at [415, 258] on div at bounding box center [604, 136] width 1208 height 1461
drag, startPoint x: 401, startPoint y: 339, endPoint x: 402, endPoint y: 249, distance: 89.3
click at [402, 249] on div at bounding box center [604, 136] width 1208 height 1461
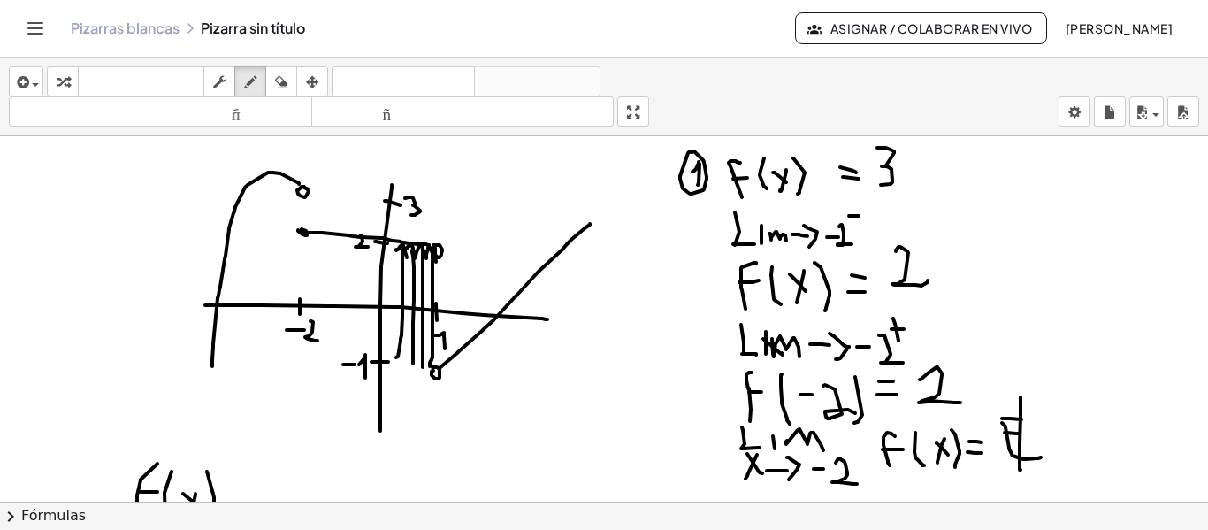
drag, startPoint x: 396, startPoint y: 250, endPoint x: 407, endPoint y: 257, distance: 12.8
click at [407, 257] on div at bounding box center [604, 136] width 1208 height 1461
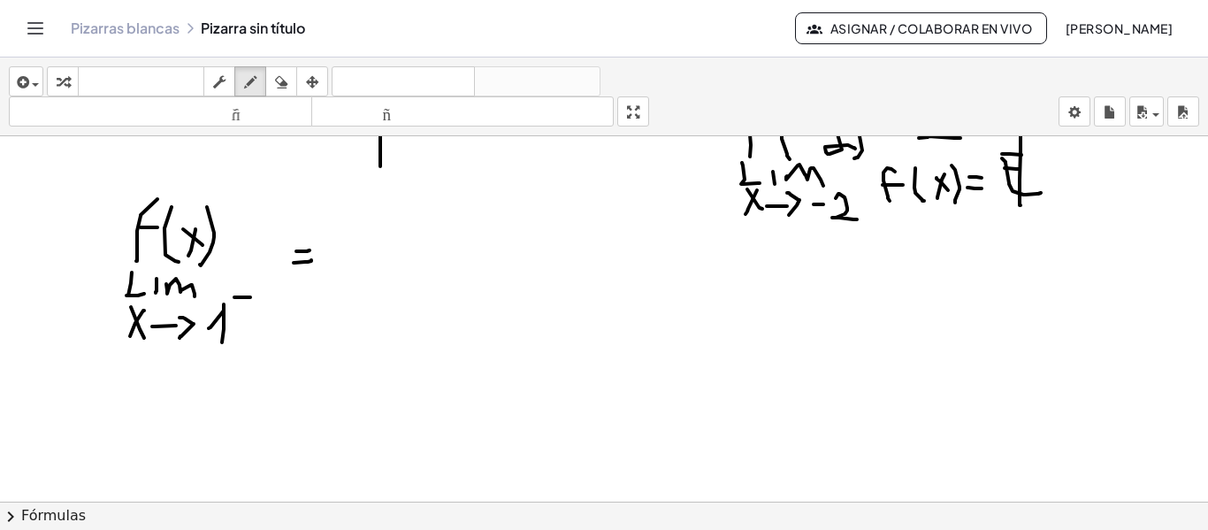
scroll to position [996, 0]
drag, startPoint x: 343, startPoint y: 242, endPoint x: 367, endPoint y: 273, distance: 39.1
drag, startPoint x: 163, startPoint y: 401, endPoint x: 176, endPoint y: 362, distance: 41.1
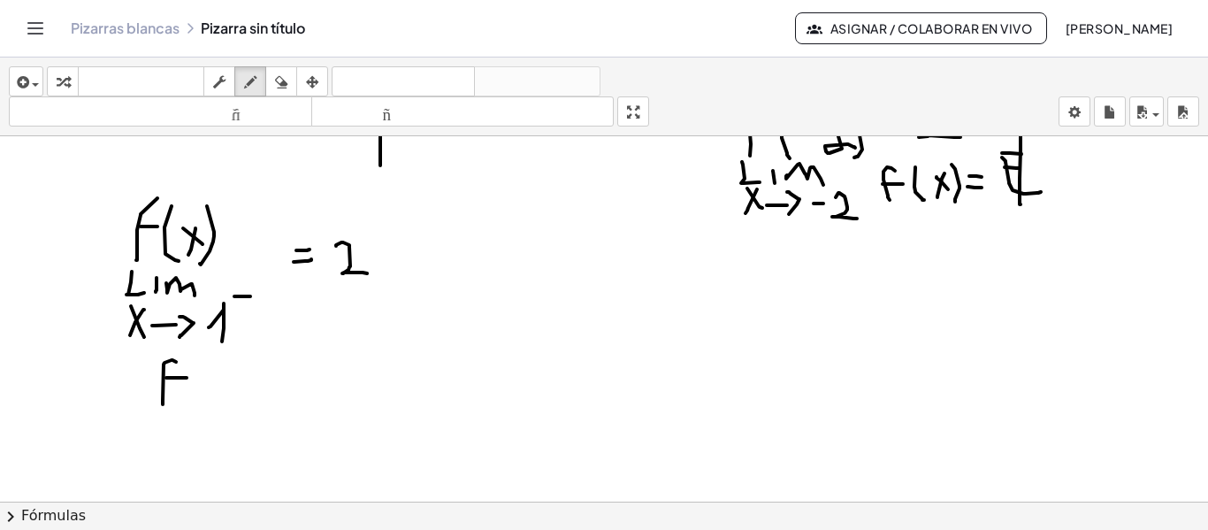
drag, startPoint x: 166, startPoint y: 378, endPoint x: 187, endPoint y: 378, distance: 20.3
drag, startPoint x: 210, startPoint y: 373, endPoint x: 203, endPoint y: 391, distance: 19.0
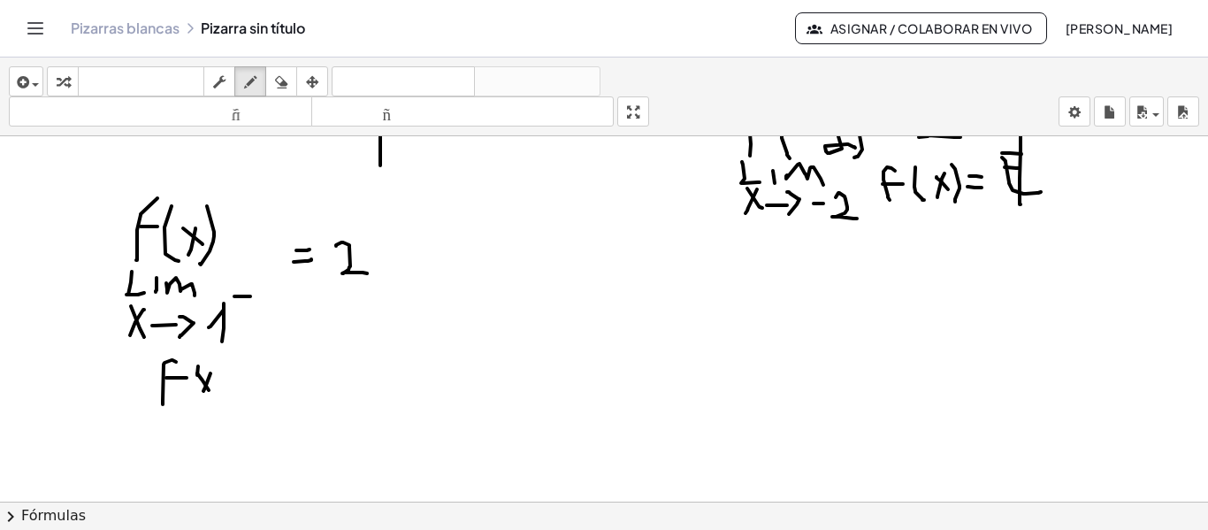
drag, startPoint x: 198, startPoint y: 366, endPoint x: 209, endPoint y: 395, distance: 31.1
drag, startPoint x: 217, startPoint y: 362, endPoint x: 216, endPoint y: 397, distance: 35.4
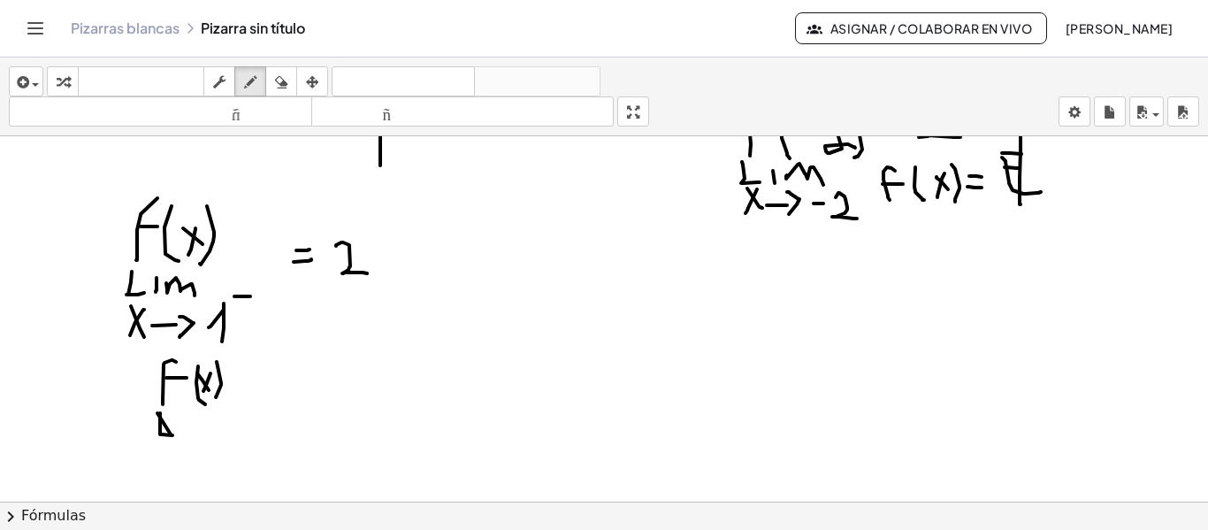
drag, startPoint x: 160, startPoint y: 413, endPoint x: 172, endPoint y: 435, distance: 25.3
drag, startPoint x: 186, startPoint y: 424, endPoint x: 186, endPoint y: 436, distance: 12.4
drag, startPoint x: 195, startPoint y: 424, endPoint x: 229, endPoint y: 433, distance: 34.7
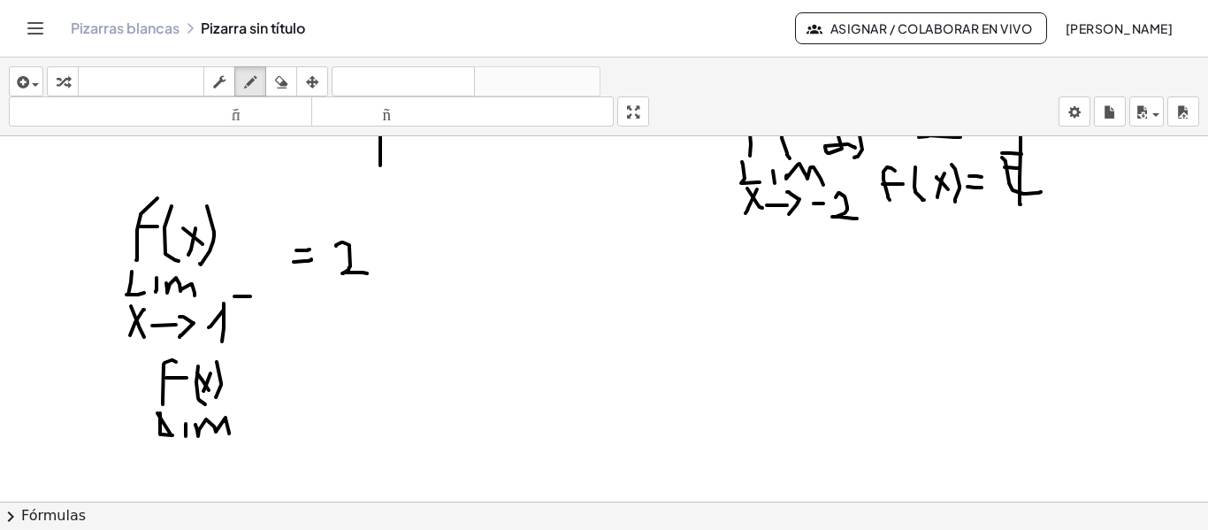
drag, startPoint x: 165, startPoint y: 463, endPoint x: 172, endPoint y: 471, distance: 10.1
drag, startPoint x: 172, startPoint y: 449, endPoint x: 159, endPoint y: 466, distance: 21.4
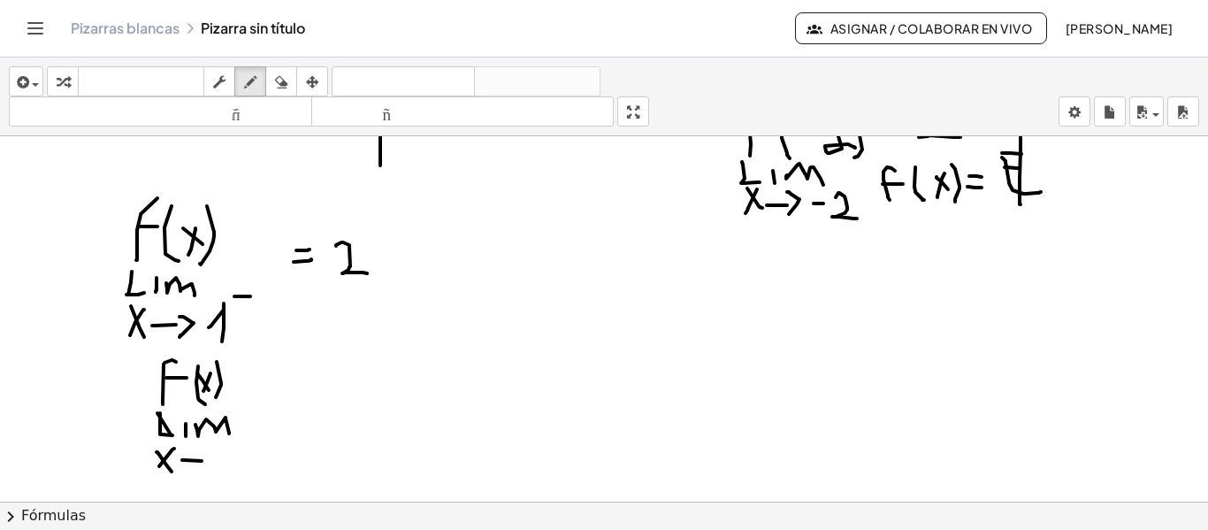
drag, startPoint x: 182, startPoint y: 460, endPoint x: 202, endPoint y: 461, distance: 19.5
drag
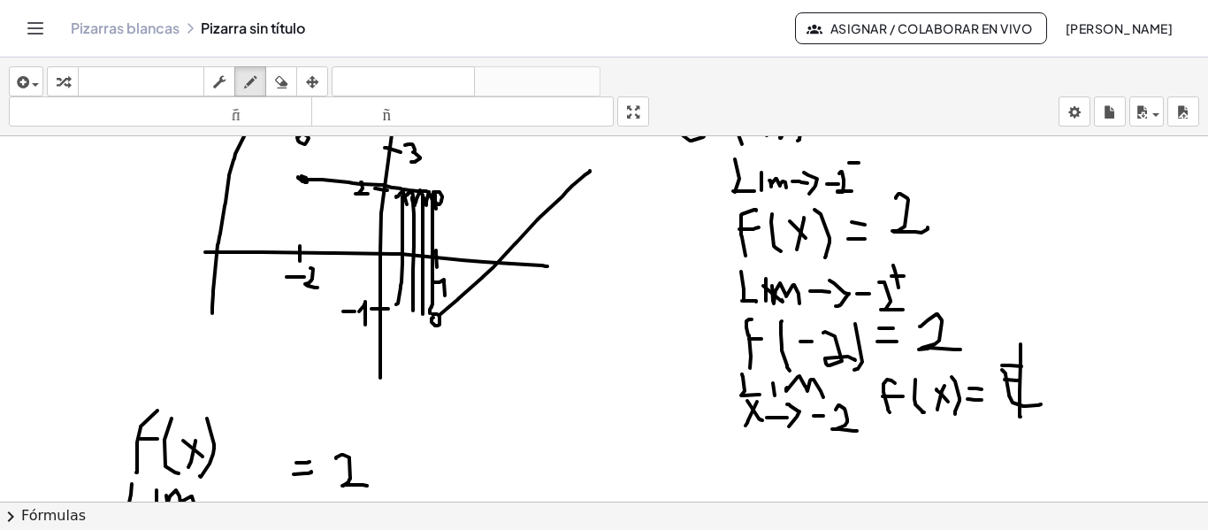
scroll to position [730, 0]
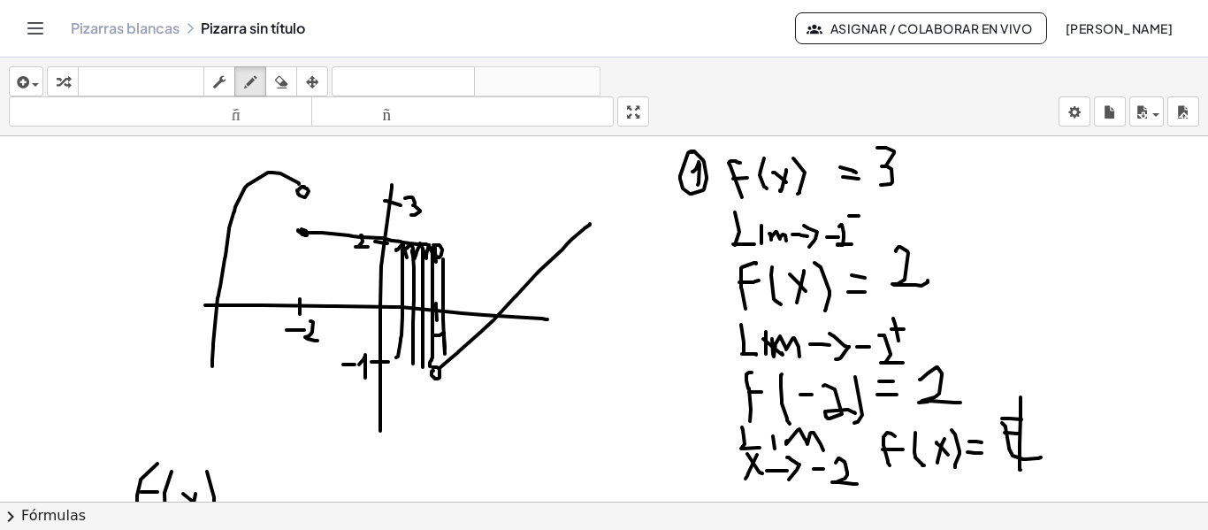
drag, startPoint x: 443, startPoint y: 259, endPoint x: 445, endPoint y: 354, distance: 94.6
click at [445, 354] on div at bounding box center [604, 136] width 1208 height 1461
drag, startPoint x: 438, startPoint y: 347, endPoint x: 452, endPoint y: 346, distance: 14.2
click at [452, 346] on div at bounding box center [604, 136] width 1208 height 1461
drag, startPoint x: 457, startPoint y: 264, endPoint x: 455, endPoint y: 328, distance: 63.7
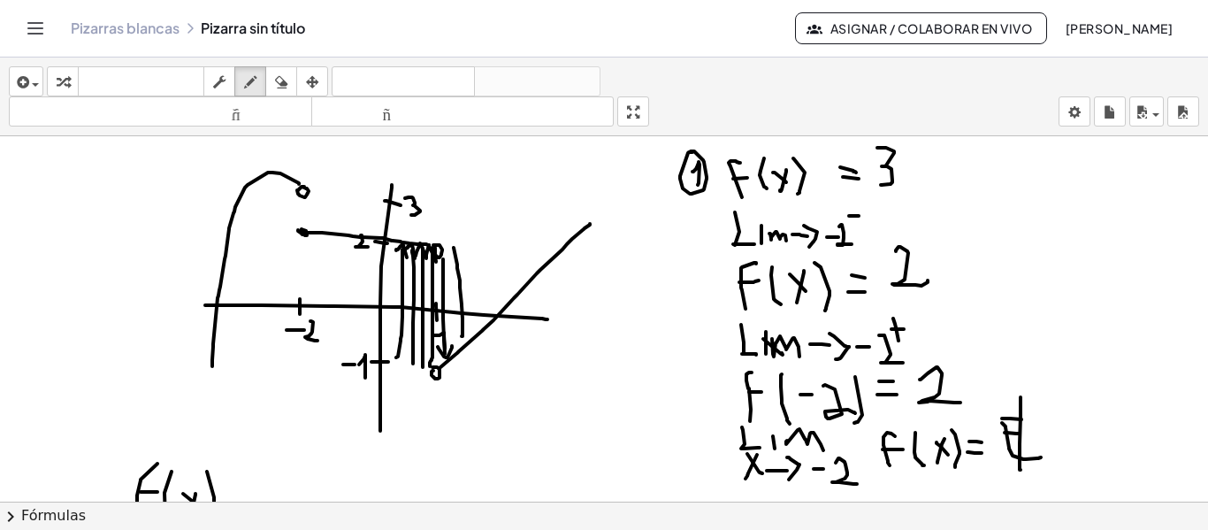
click at [462, 335] on div at bounding box center [604, 136] width 1208 height 1461
drag, startPoint x: 454, startPoint y: 326, endPoint x: 468, endPoint y: 331, distance: 14.8
click at [468, 331] on div at bounding box center [604, 136] width 1208 height 1461
drag, startPoint x: 478, startPoint y: 296, endPoint x: 478, endPoint y: 316, distance: 19.5
click at [478, 316] on div at bounding box center [604, 136] width 1208 height 1461
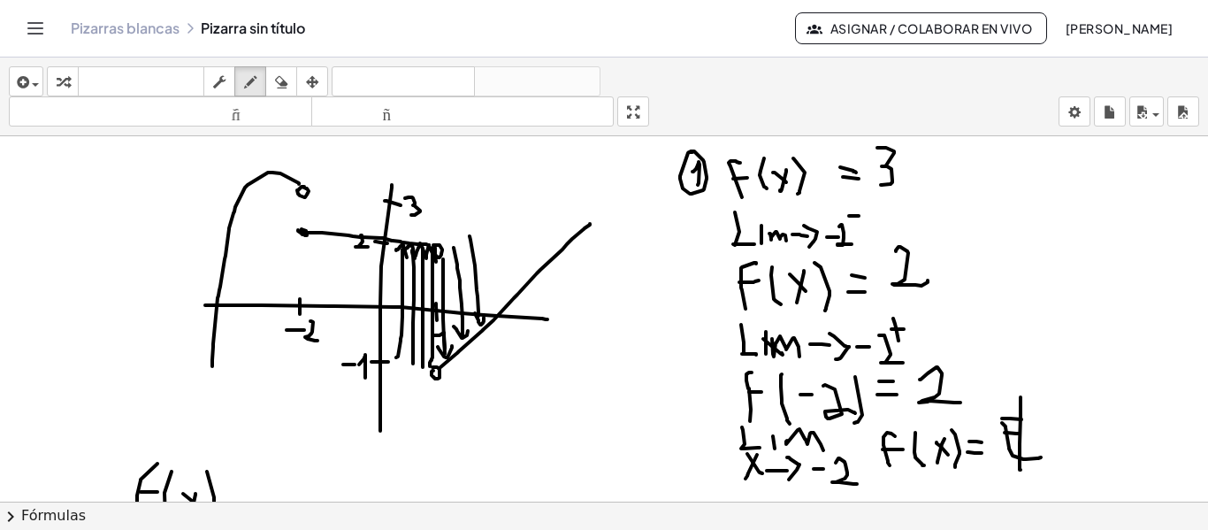
click at [484, 317] on div at bounding box center [604, 136] width 1208 height 1461
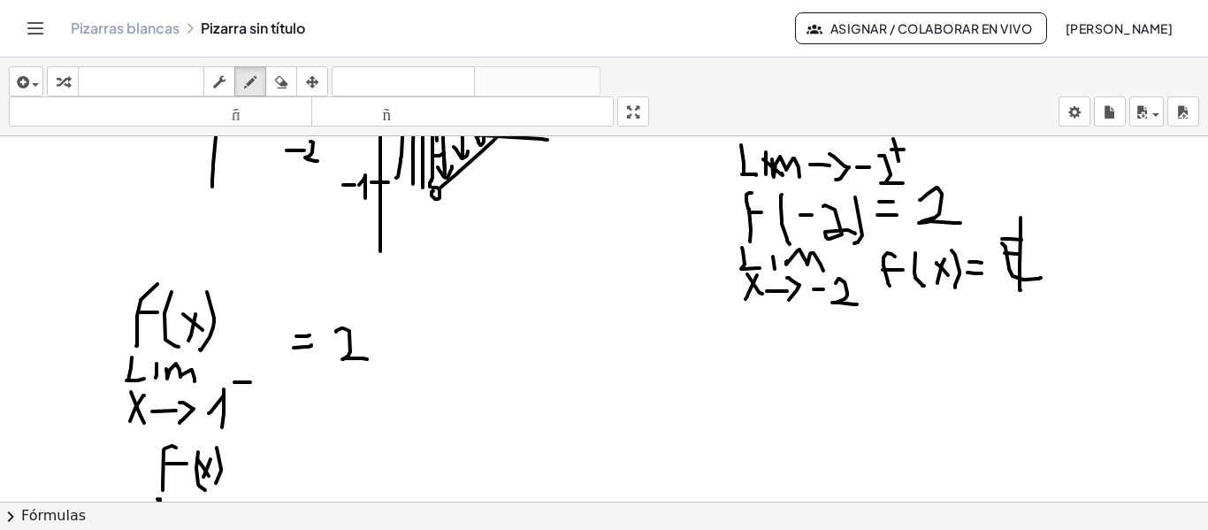
scroll to position [996, 0]
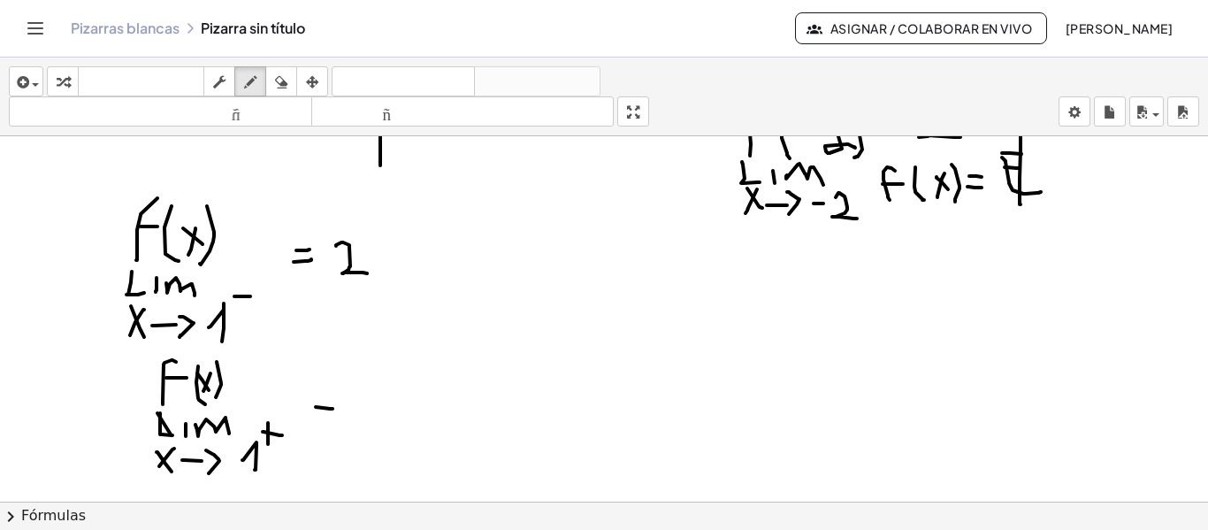
drag, startPoint x: 316, startPoint y: 407, endPoint x: 332, endPoint y: 409, distance: 16.9
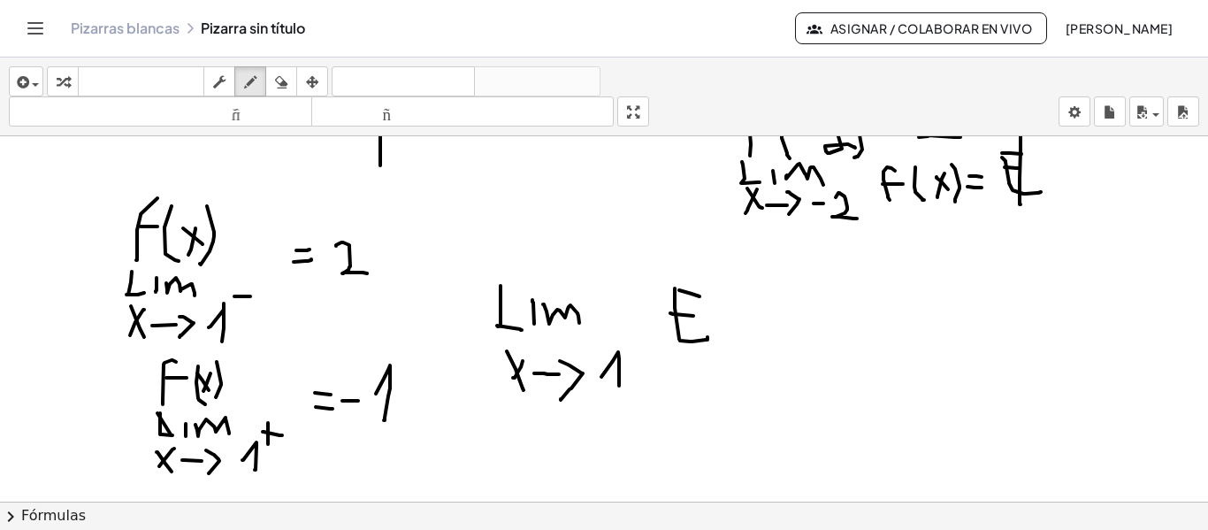
drag, startPoint x: 691, startPoint y: 288, endPoint x: 703, endPoint y: 370, distance: 82.3
drag, startPoint x: 888, startPoint y: 343, endPoint x: 882, endPoint y: 298, distance: 45.5
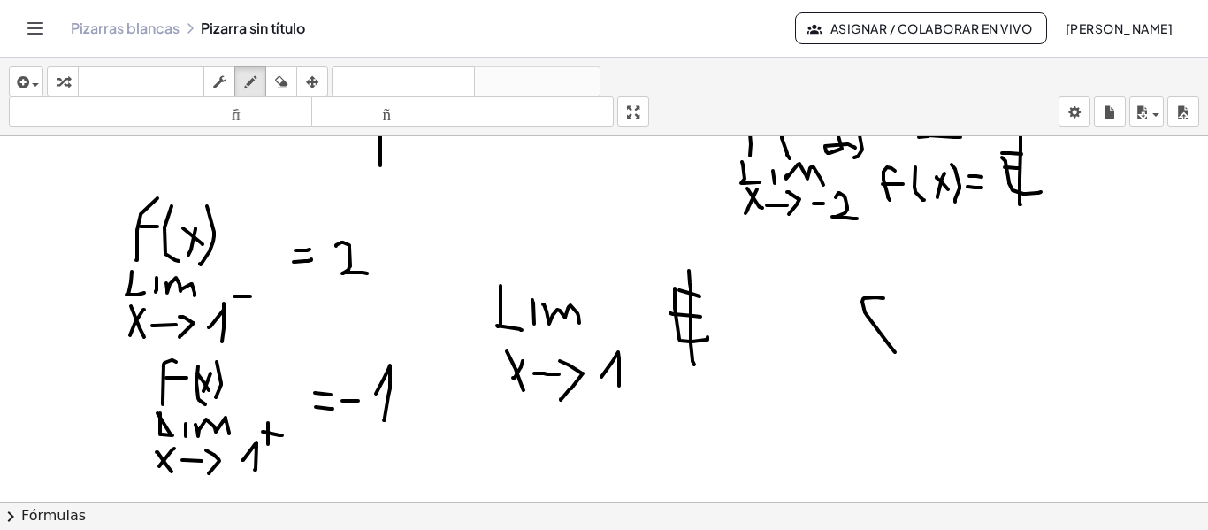
drag, startPoint x: 917, startPoint y: 287, endPoint x: 928, endPoint y: 356, distance: 70.7
drag, startPoint x: 929, startPoint y: 323, endPoint x: 950, endPoint y: 302, distance: 28.8
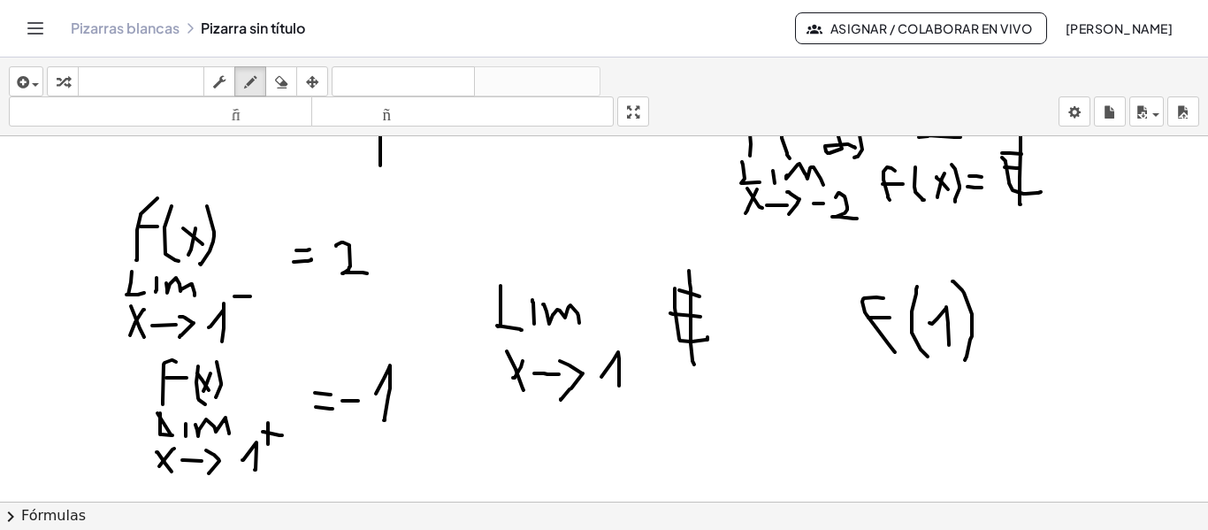
drag, startPoint x: 964, startPoint y: 293, endPoint x: 965, endPoint y: 360, distance: 67.2
drag, startPoint x: 1021, startPoint y: 289, endPoint x: 1061, endPoint y: 343, distance: 67.0
drag, startPoint x: 1044, startPoint y: 297, endPoint x: 1033, endPoint y: 310, distance: 17.6
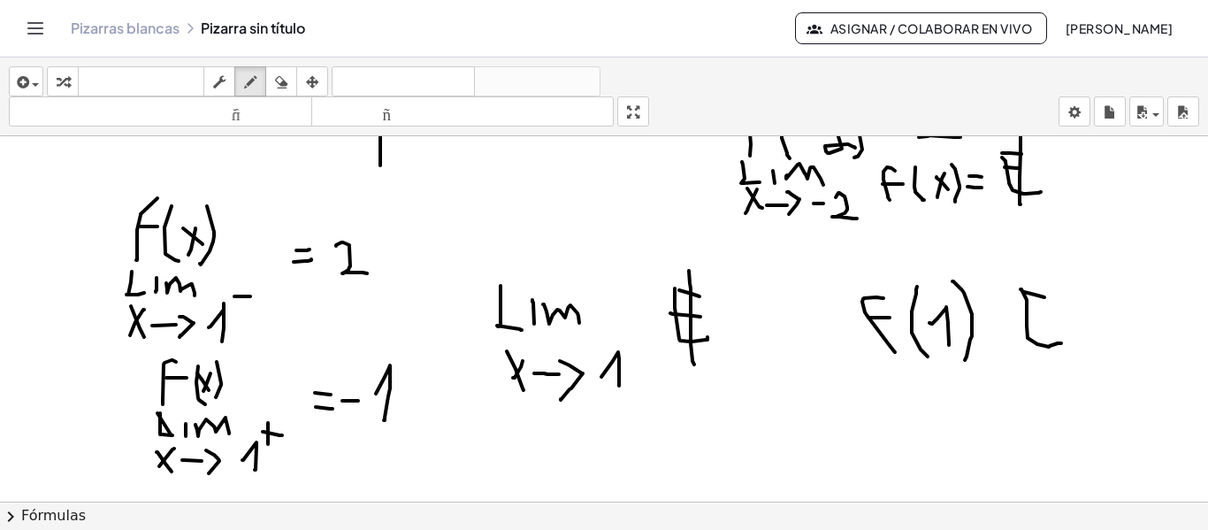
drag, startPoint x: 1035, startPoint y: 275, endPoint x: 1044, endPoint y: 370, distance: 95.1
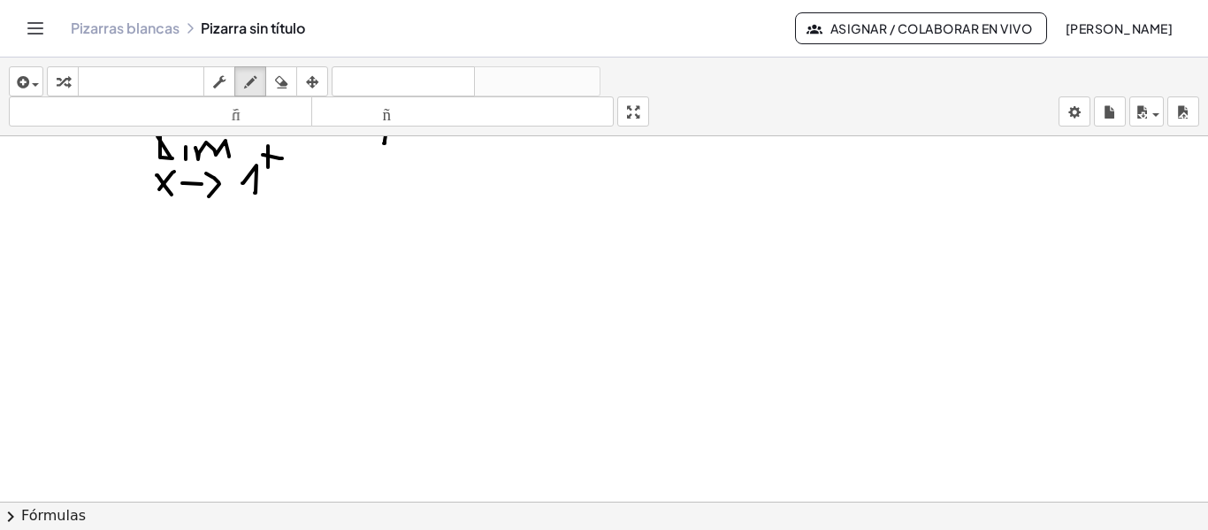
scroll to position [1361, 0]
click at [250, 83] on icon "button" at bounding box center [250, 82] width 12 height 21
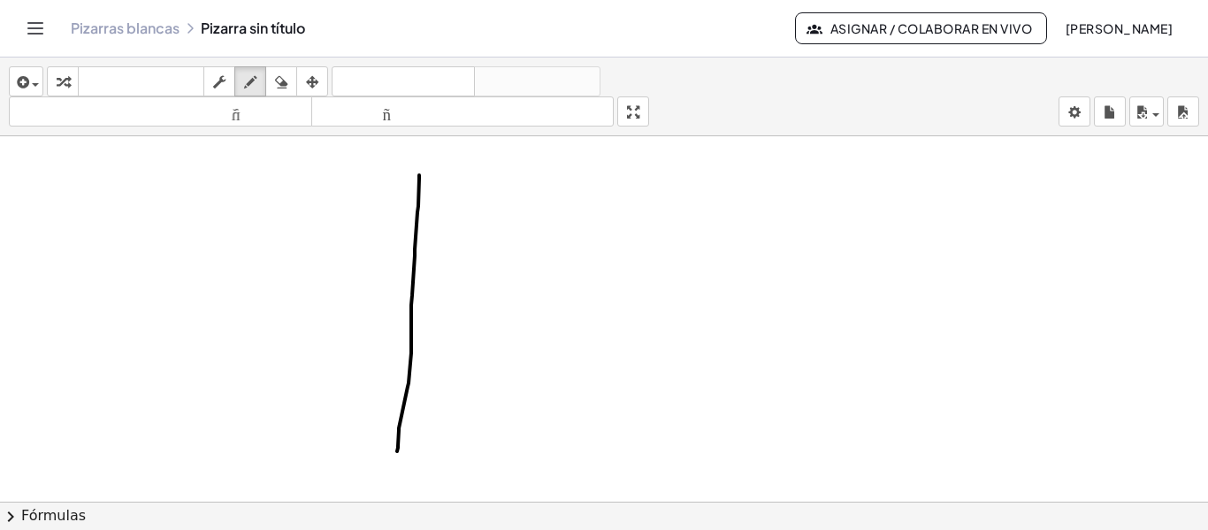
drag, startPoint x: 419, startPoint y: 179, endPoint x: 397, endPoint y: 451, distance: 273.3
drag, startPoint x: 247, startPoint y: 291, endPoint x: 574, endPoint y: 296, distance: 327.2
drag, startPoint x: 418, startPoint y: 195, endPoint x: 428, endPoint y: 197, distance: 10.1
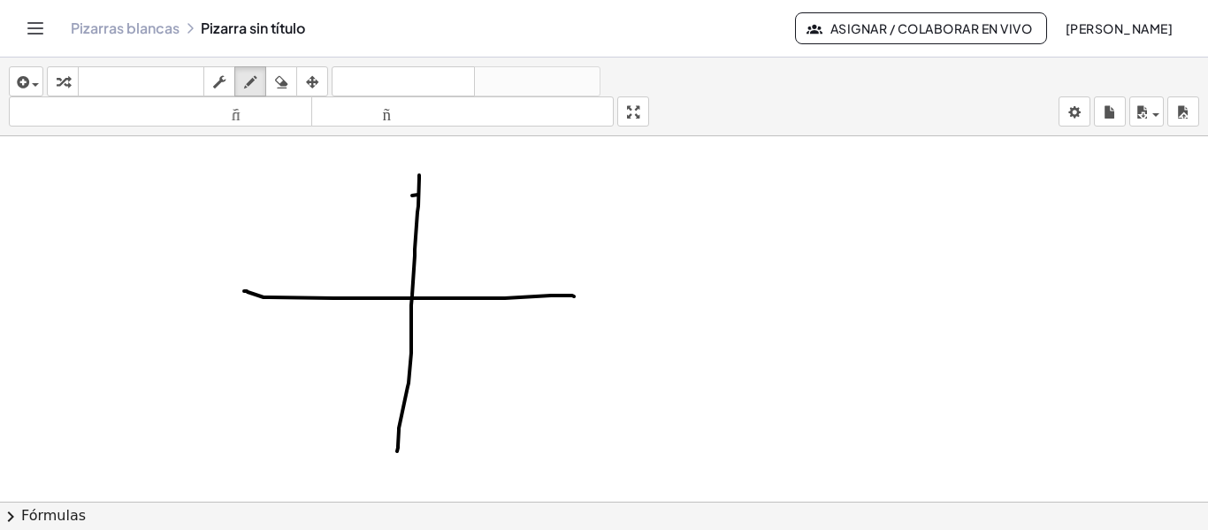
drag, startPoint x: 397, startPoint y: 185, endPoint x: 388, endPoint y: 195, distance: 13.1
drag, startPoint x: 412, startPoint y: 233, endPoint x: 424, endPoint y: 234, distance: 11.6
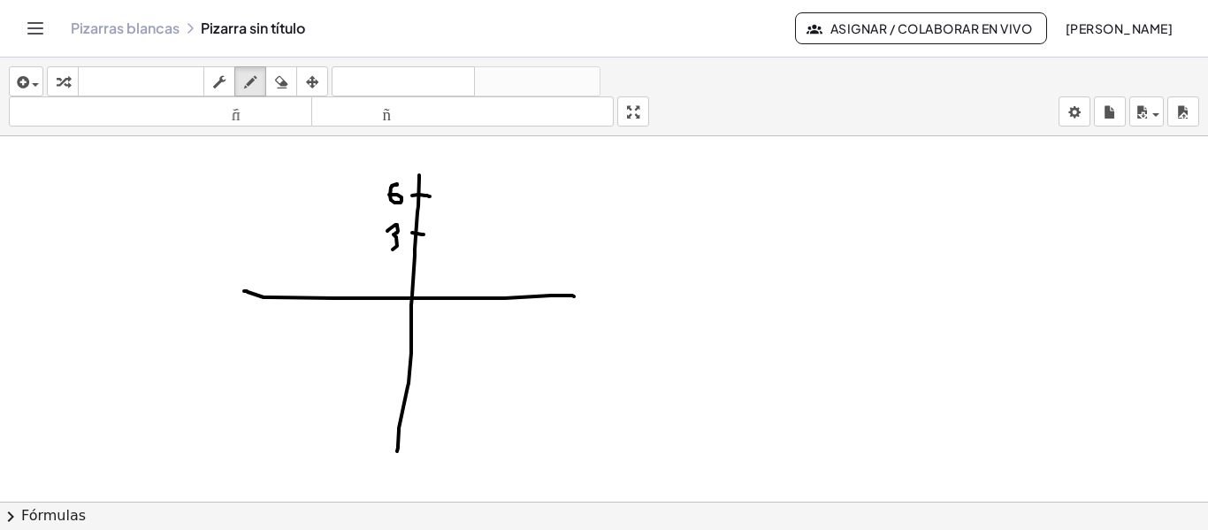
drag, startPoint x: 395, startPoint y: 225, endPoint x: 387, endPoint y: 252, distance: 28.5
drag, startPoint x: 382, startPoint y: 338, endPoint x: 391, endPoint y: 337, distance: 8.9
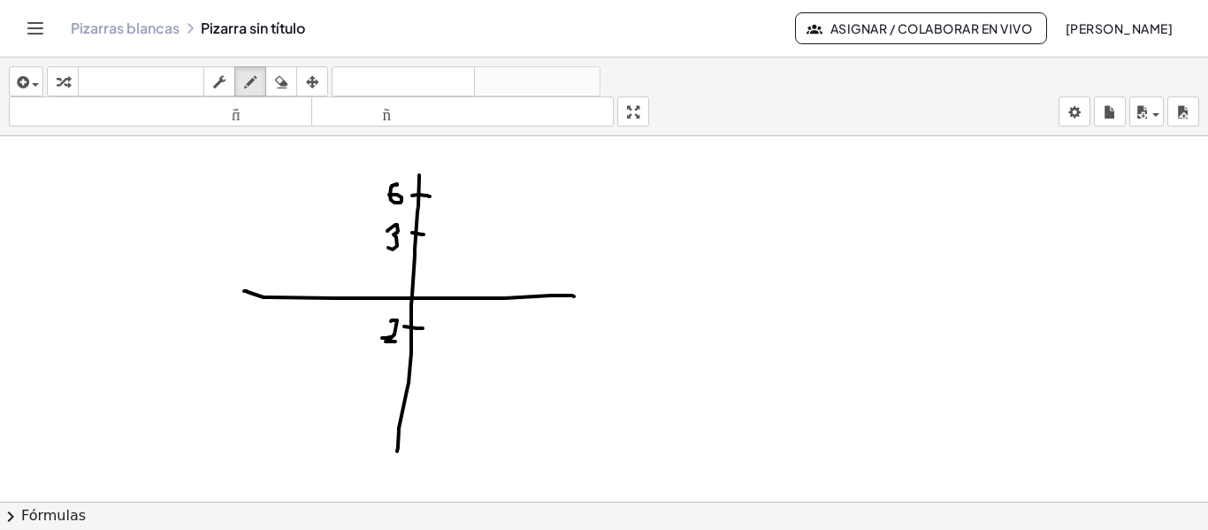
drag, startPoint x: 397, startPoint y: 320, endPoint x: 396, endPoint y: 341, distance: 21.2
drag, startPoint x: 400, startPoint y: 378, endPoint x: 421, endPoint y: 383, distance: 21.7
drag, startPoint x: 370, startPoint y: 378, endPoint x: 380, endPoint y: 378, distance: 10.6
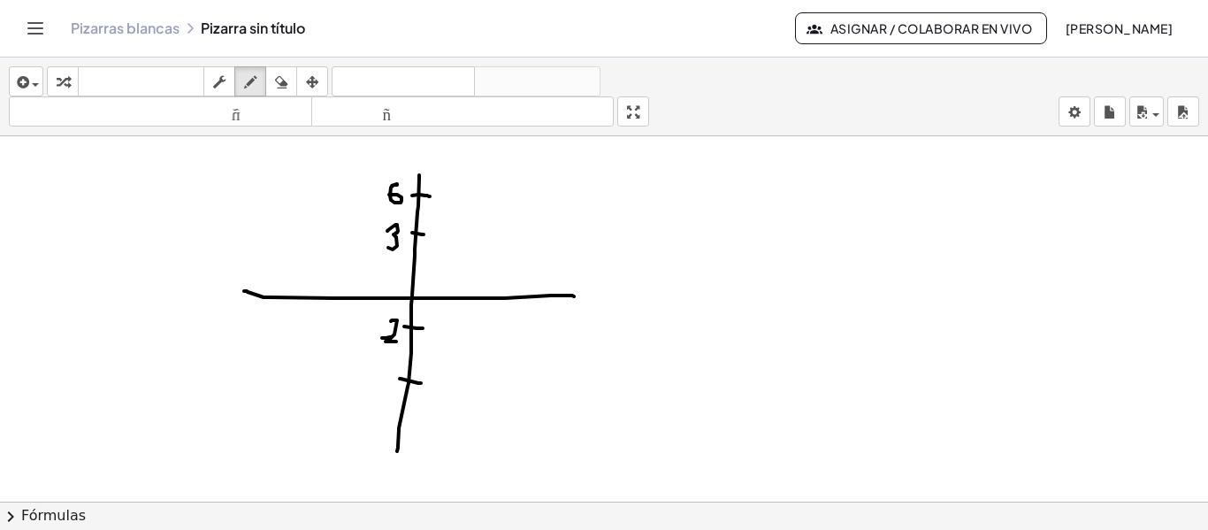
drag, startPoint x: 386, startPoint y: 367, endPoint x: 384, endPoint y: 399, distance: 31.9
drag, startPoint x: 463, startPoint y: 283, endPoint x: 471, endPoint y: 311, distance: 29.4
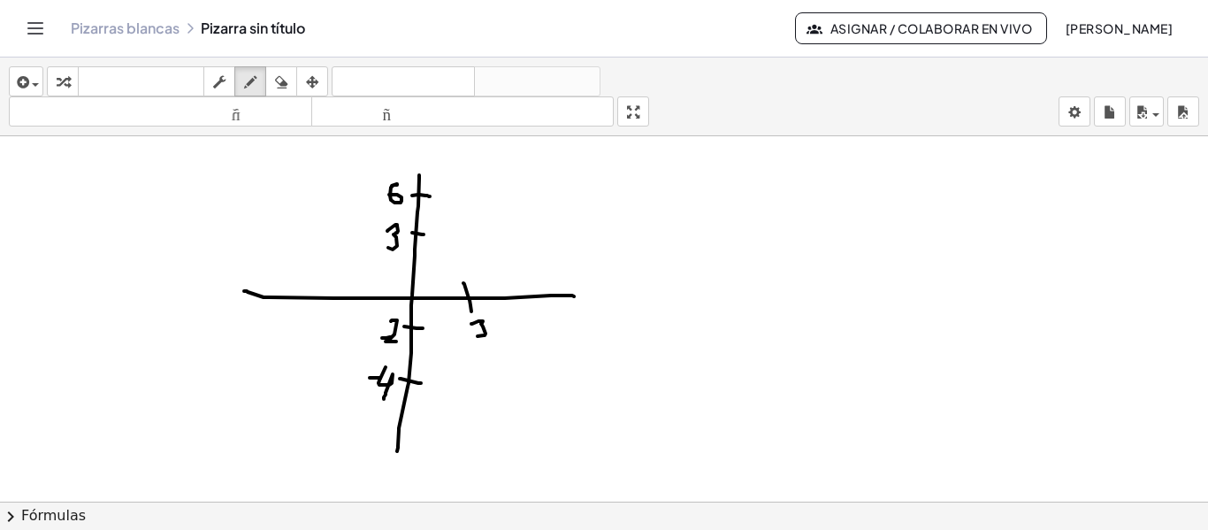
drag, startPoint x: 483, startPoint y: 321, endPoint x: 500, endPoint y: 319, distance: 16.9
drag, startPoint x: 482, startPoint y: 325, endPoint x: 496, endPoint y: 311, distance: 19.4
drag, startPoint x: 519, startPoint y: 289, endPoint x: 519, endPoint y: 308, distance: 18.6
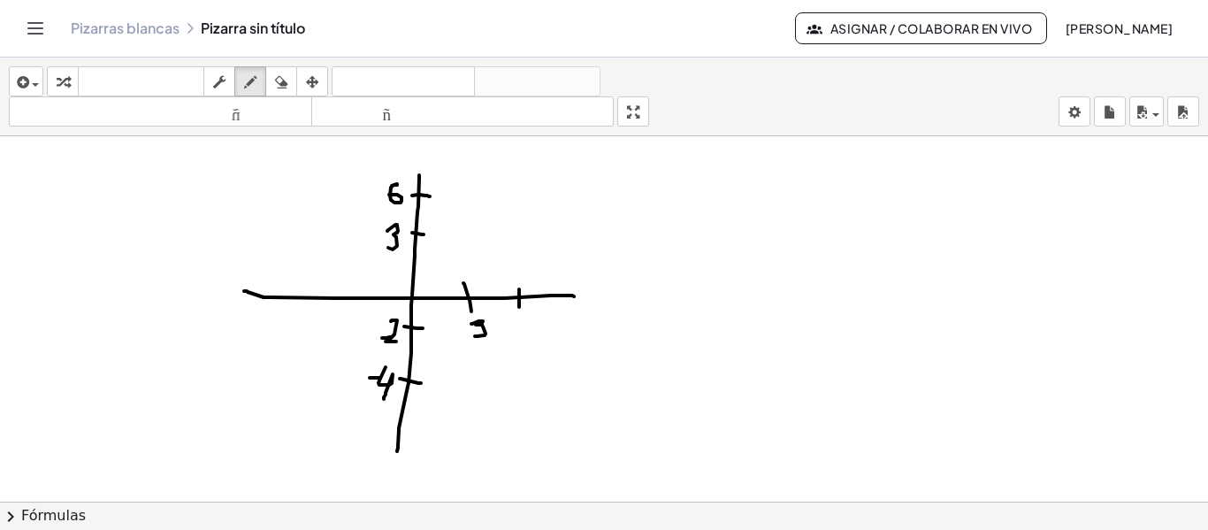
drag, startPoint x: 519, startPoint y: 317, endPoint x: 529, endPoint y: 317, distance: 9.7
drag, startPoint x: 521, startPoint y: 318, endPoint x: 522, endPoint y: 348, distance: 30.1
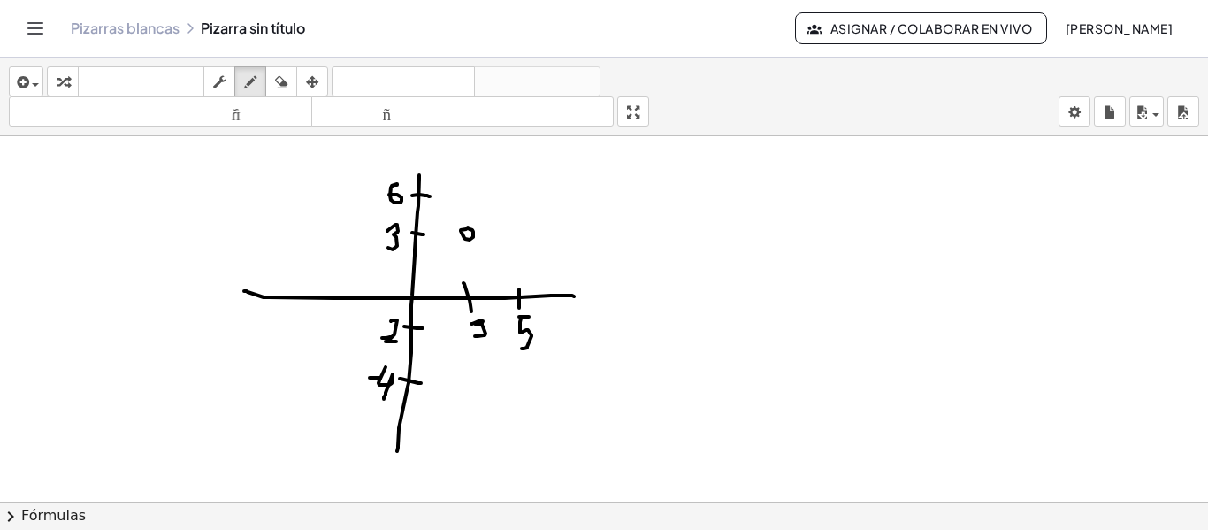
drag, startPoint x: 462, startPoint y: 229, endPoint x: 317, endPoint y: 424, distance: 242.1
drag, startPoint x: 516, startPoint y: 386, endPoint x: 493, endPoint y: 296, distance: 92.2
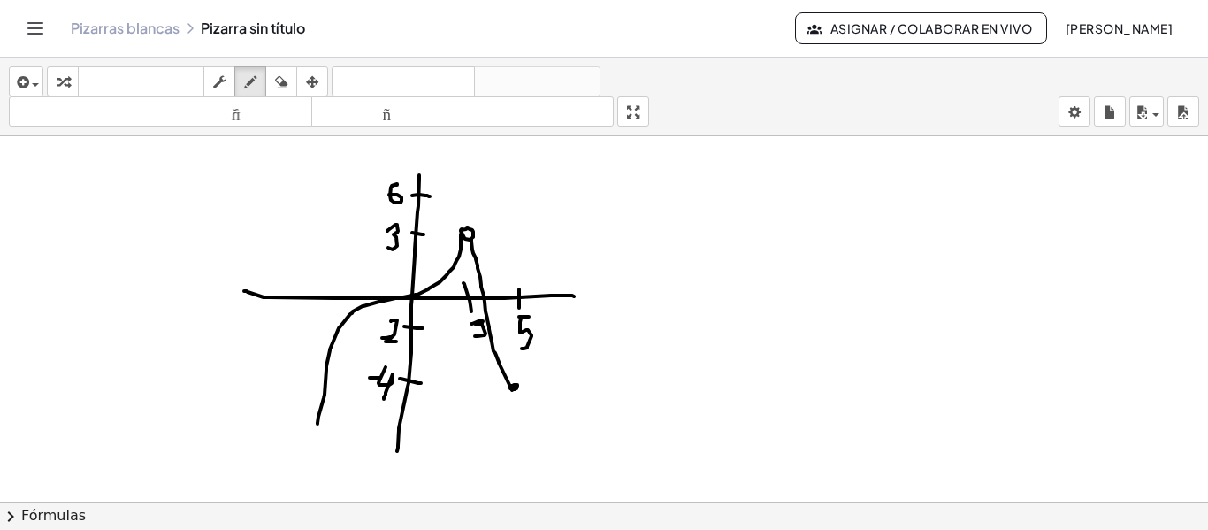
drag, startPoint x: 471, startPoint y: 239, endPoint x: 512, endPoint y: 390, distance: 156.6
drag, startPoint x: 518, startPoint y: 332, endPoint x: 667, endPoint y: 208, distance: 193.4
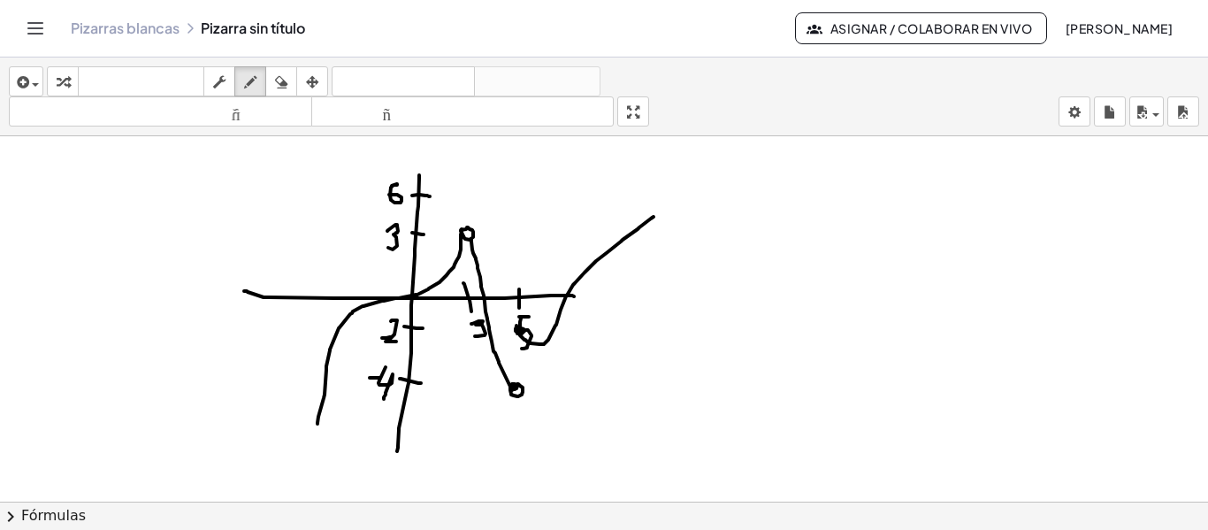
drag, startPoint x: 791, startPoint y: 214, endPoint x: 783, endPoint y: 193, distance: 22.7
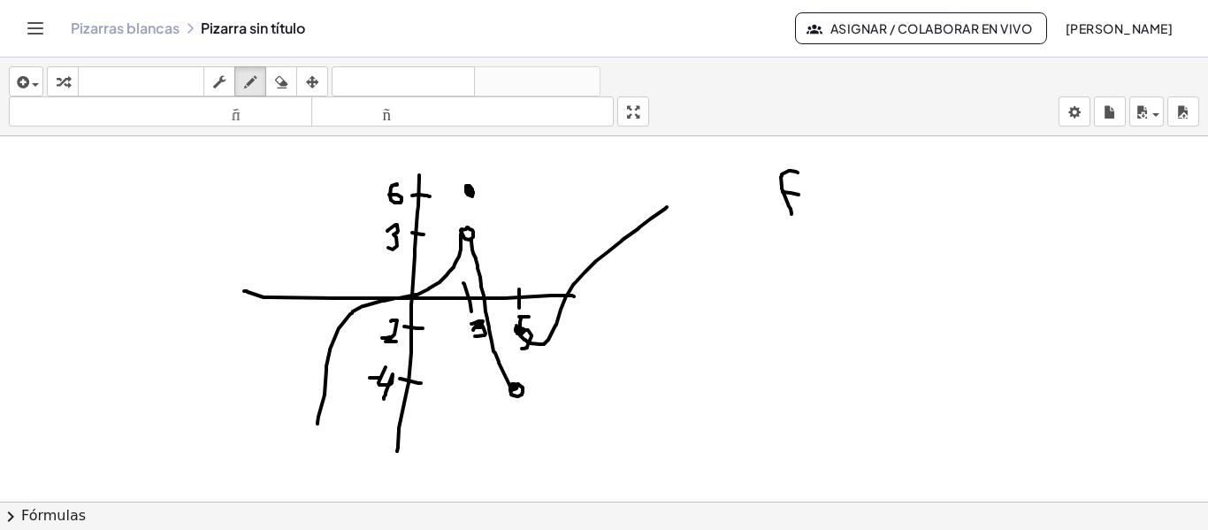
drag, startPoint x: 799, startPoint y: 195, endPoint x: 813, endPoint y: 196, distance: 14.3
drag, startPoint x: 819, startPoint y: 167, endPoint x: 838, endPoint y: 217, distance: 53.2
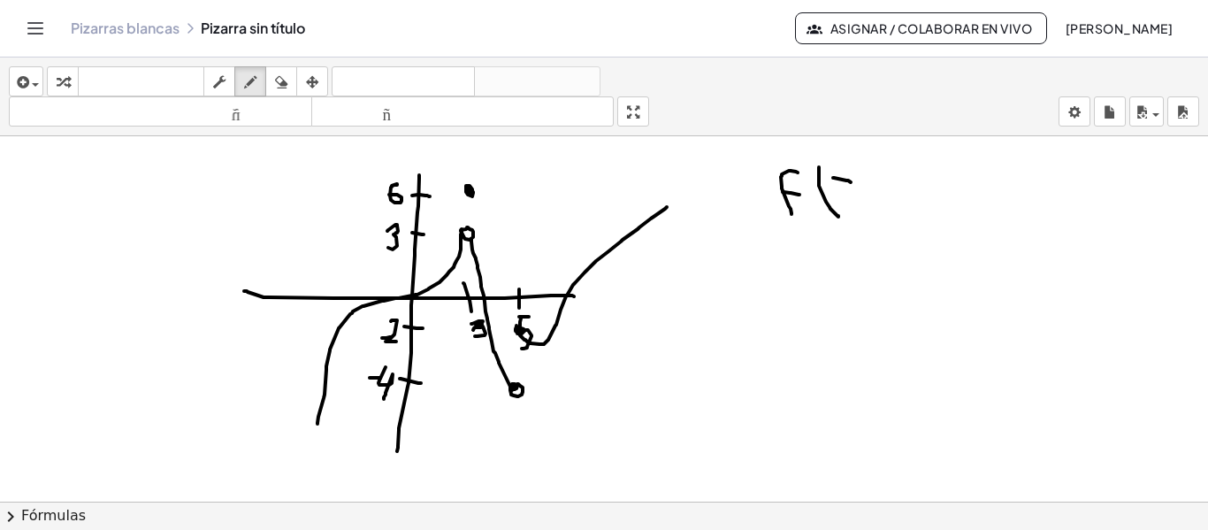
drag, startPoint x: 830, startPoint y: 176, endPoint x: 844, endPoint y: 209, distance: 35.6
drag, startPoint x: 867, startPoint y: 168, endPoint x: 875, endPoint y: 223, distance: 55.4
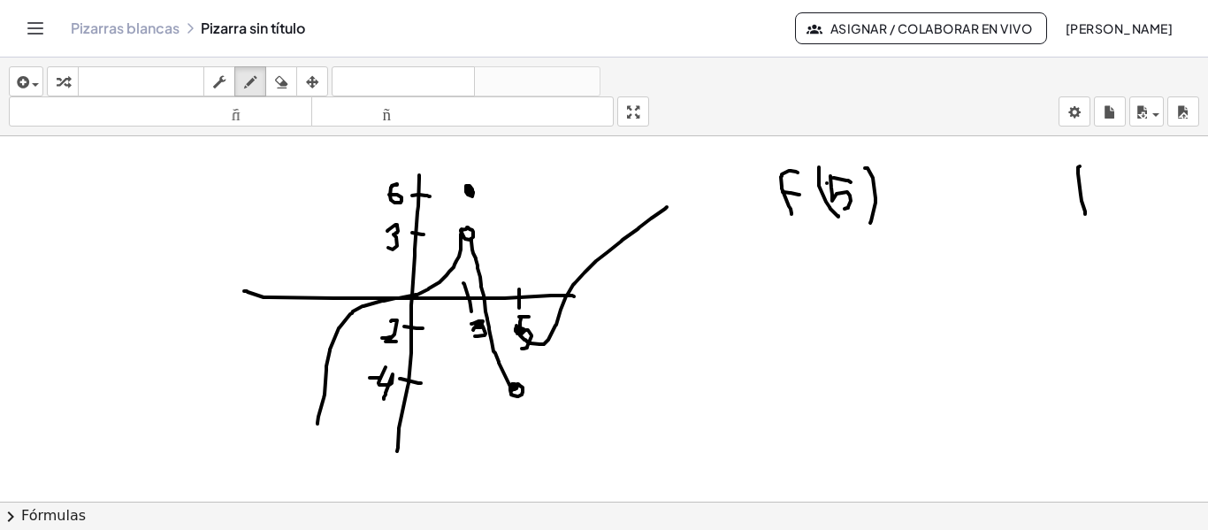
drag, startPoint x: 1085, startPoint y: 214, endPoint x: 1086, endPoint y: 168, distance: 46.0
drag, startPoint x: 1111, startPoint y: 166, endPoint x: 1111, endPoint y: 209, distance: 42.4
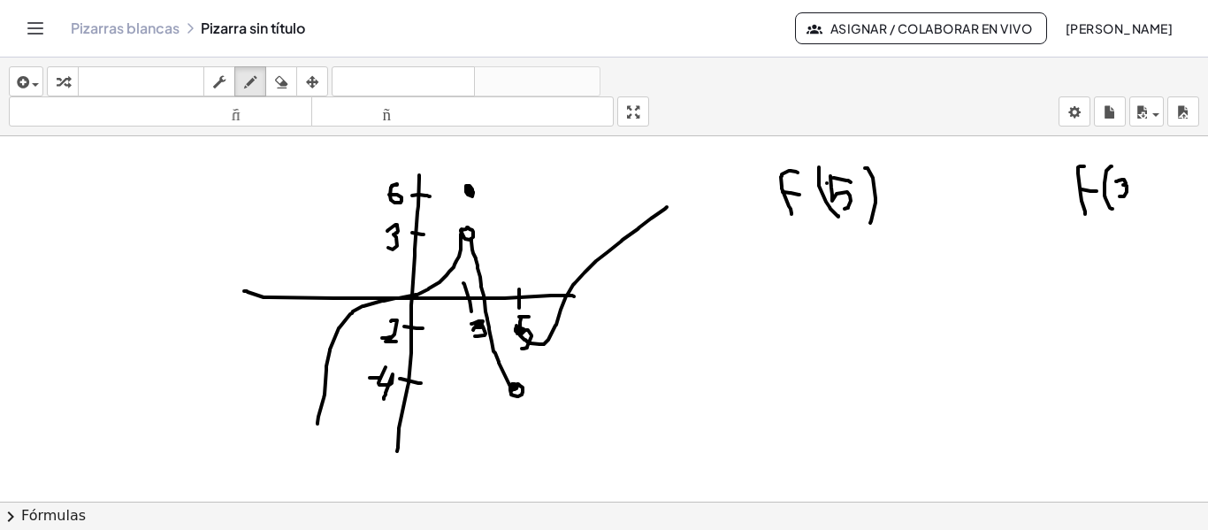
drag, startPoint x: 1116, startPoint y: 181, endPoint x: 1119, endPoint y: 196, distance: 15.4
drag, startPoint x: 1132, startPoint y: 159, endPoint x: 1139, endPoint y: 219, distance: 60.5
drag, startPoint x: 769, startPoint y: 236, endPoint x: 785, endPoint y: 281, distance: 47.8
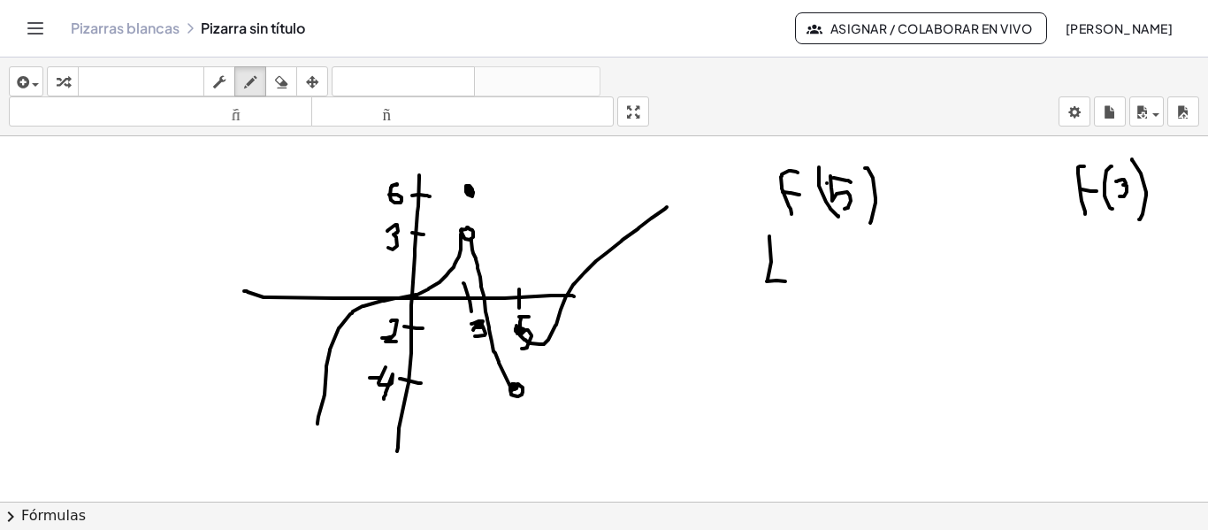
click at [255, 84] on icon "button" at bounding box center [250, 82] width 12 height 21
click at [286, 75] on icon "button" at bounding box center [281, 82] width 12 height 21
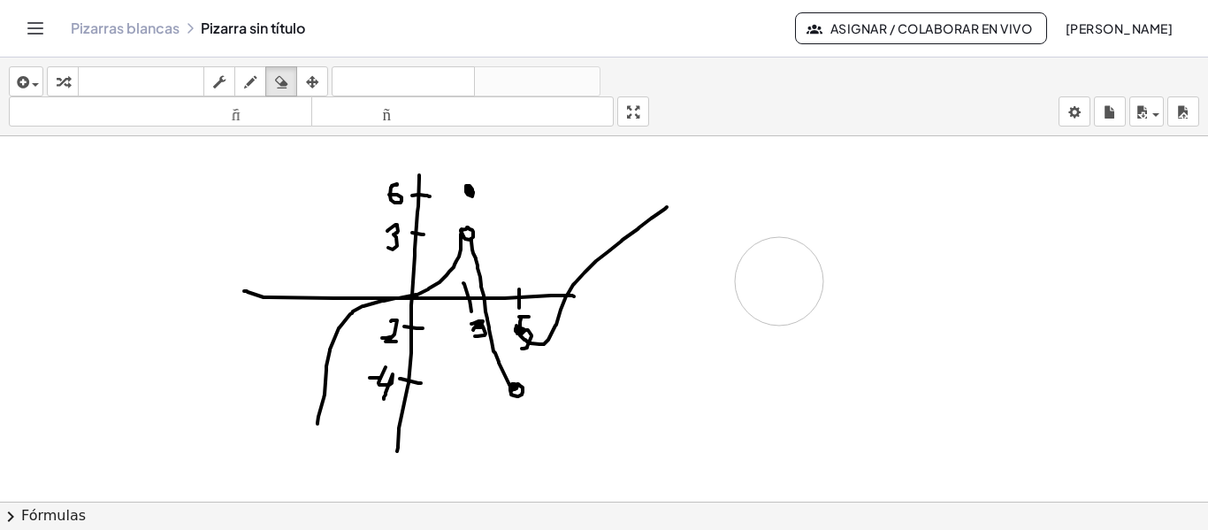
drag, startPoint x: 809, startPoint y: 200, endPoint x: 782, endPoint y: 284, distance: 88.4
click at [261, 88] on div "button" at bounding box center [250, 81] width 23 height 21
drag, startPoint x: 778, startPoint y: 194, endPoint x: 776, endPoint y: 178, distance: 16.0
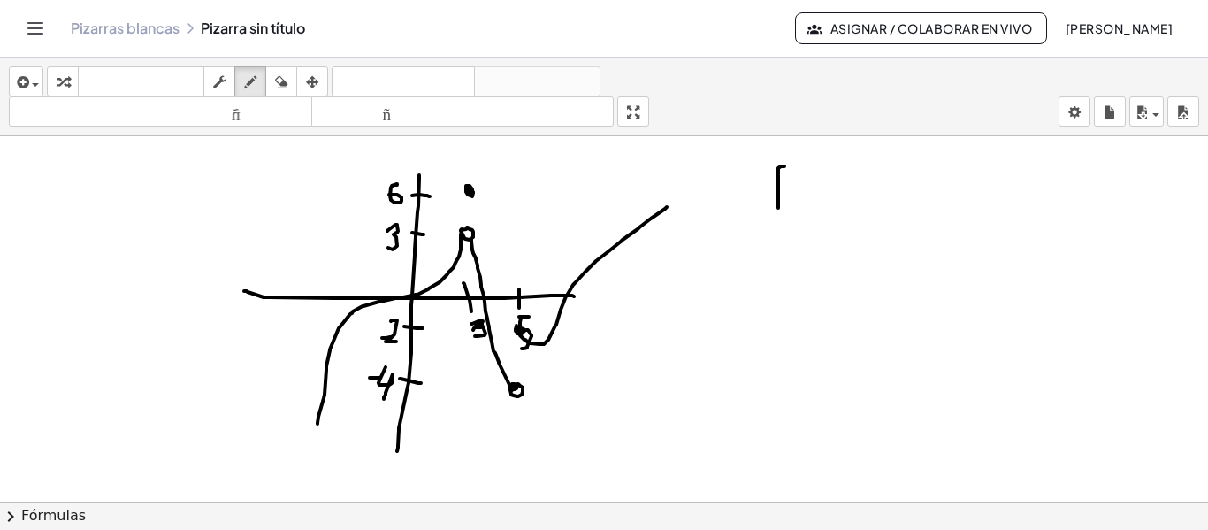
drag, startPoint x: 811, startPoint y: 170, endPoint x: 821, endPoint y: 195, distance: 26.9
drag, startPoint x: 828, startPoint y: 179, endPoint x: 826, endPoint y: 205, distance: 26.6
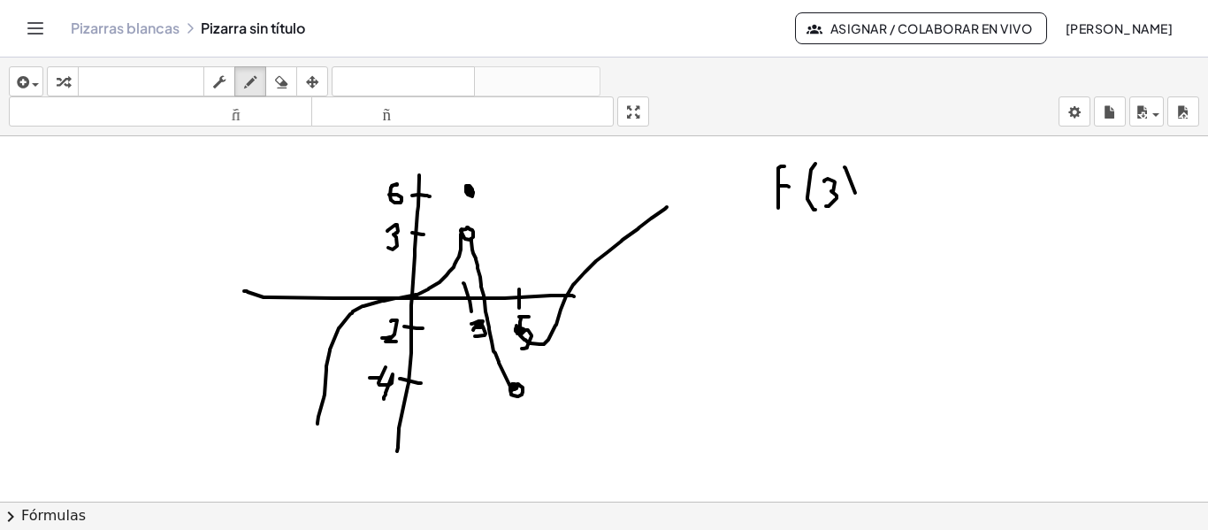
drag, startPoint x: 845, startPoint y: 168, endPoint x: 832, endPoint y: 236, distance: 69.4
drag, startPoint x: 777, startPoint y: 261, endPoint x: 791, endPoint y: 253, distance: 16.2
drag, startPoint x: 792, startPoint y: 251, endPoint x: 794, endPoint y: 263, distance: 11.6
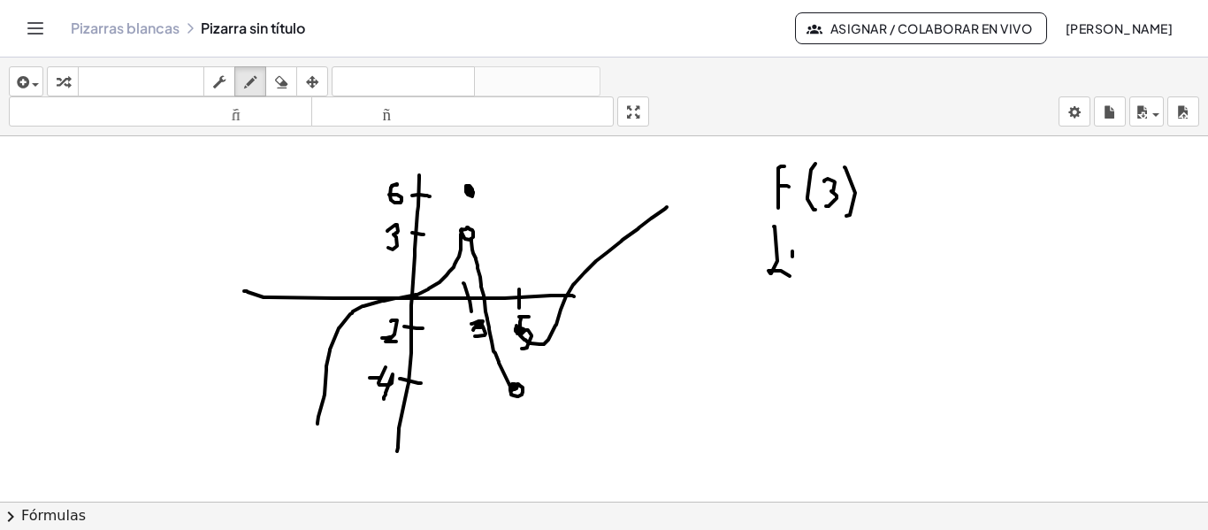
drag, startPoint x: 806, startPoint y: 256, endPoint x: 815, endPoint y: 277, distance: 22.5
drag, startPoint x: 824, startPoint y: 248, endPoint x: 827, endPoint y: 268, distance: 19.6
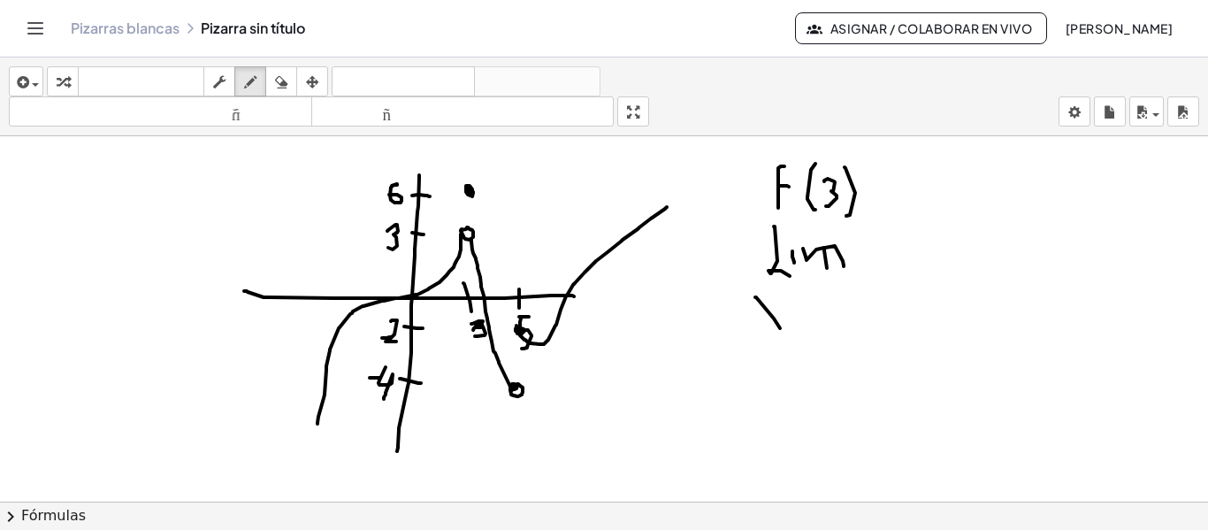
drag, startPoint x: 815, startPoint y: 309, endPoint x: 850, endPoint y: 306, distance: 34.6
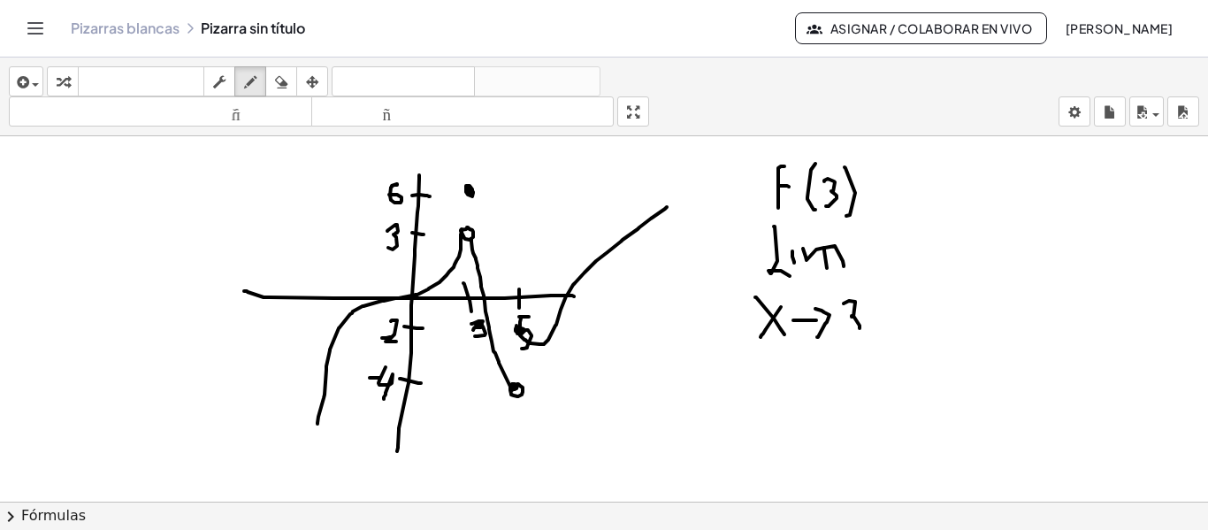
drag, startPoint x: 844, startPoint y: 303, endPoint x: 844, endPoint y: 330, distance: 26.5
drag, startPoint x: 857, startPoint y: 292, endPoint x: 872, endPoint y: 291, distance: 15.1
drag, startPoint x: 894, startPoint y: 286, endPoint x: 880, endPoint y: 261, distance: 28.5
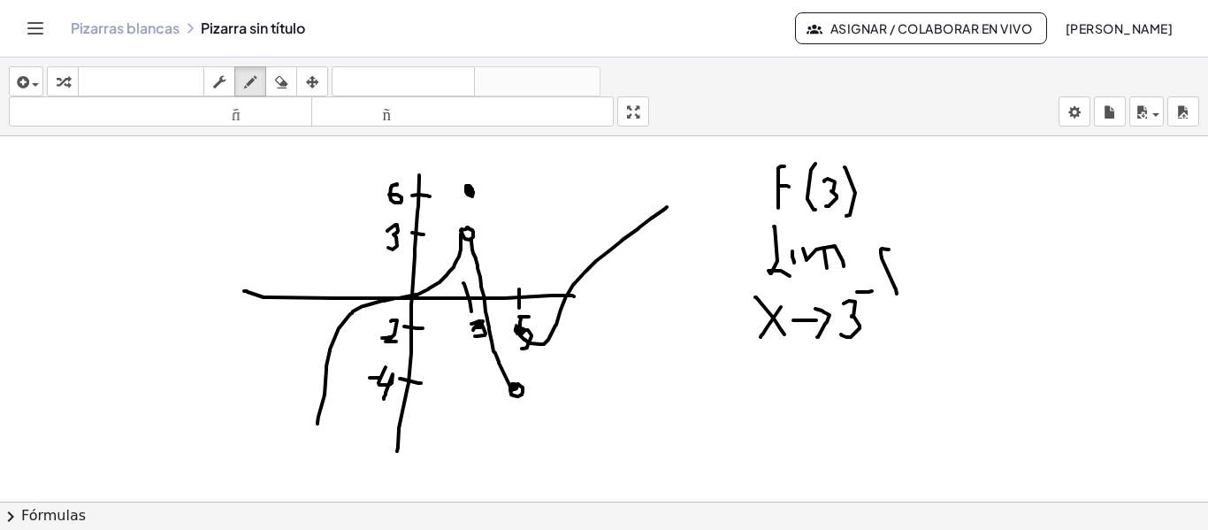
drag, startPoint x: 893, startPoint y: 271, endPoint x: 903, endPoint y: 271, distance: 9.8
drag, startPoint x: 920, startPoint y: 261, endPoint x: 925, endPoint y: 296, distance: 35.8
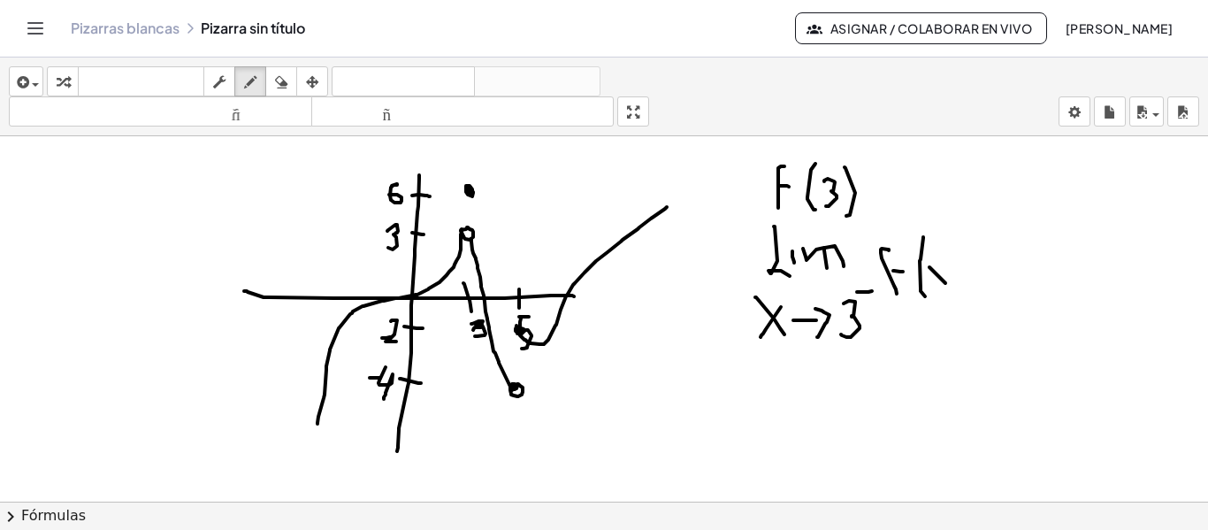
drag, startPoint x: 945, startPoint y: 283, endPoint x: 944, endPoint y: 267, distance: 16.0
drag, startPoint x: 943, startPoint y: 264, endPoint x: 962, endPoint y: 241, distance: 30.1
drag, startPoint x: 962, startPoint y: 239, endPoint x: 972, endPoint y: 290, distance: 52.2
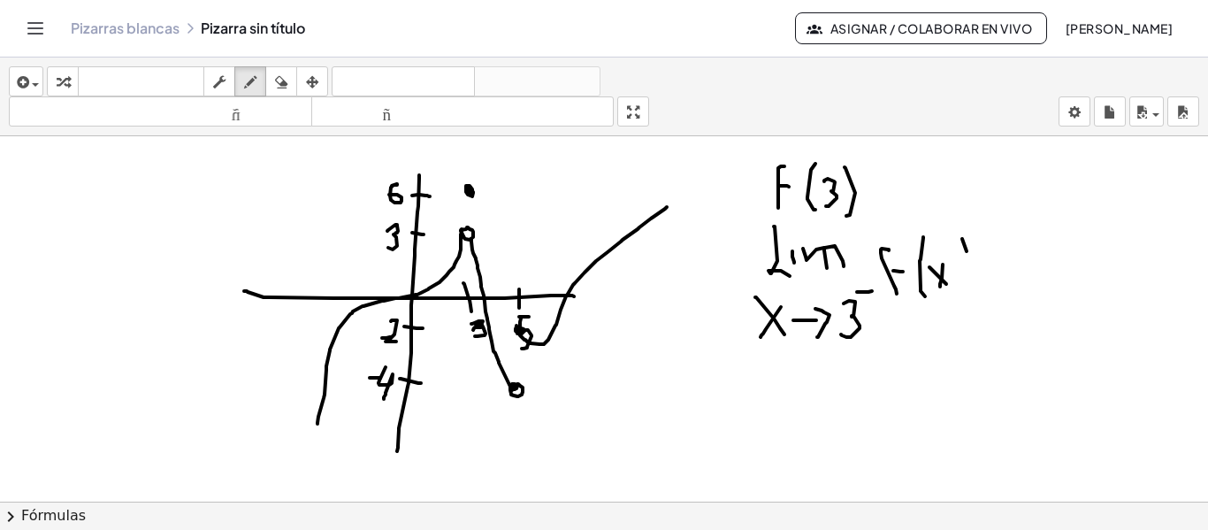
drag, startPoint x: 997, startPoint y: 276, endPoint x: 986, endPoint y: 271, distance: 12.7
drag, startPoint x: 982, startPoint y: 267, endPoint x: 995, endPoint y: 267, distance: 12.4
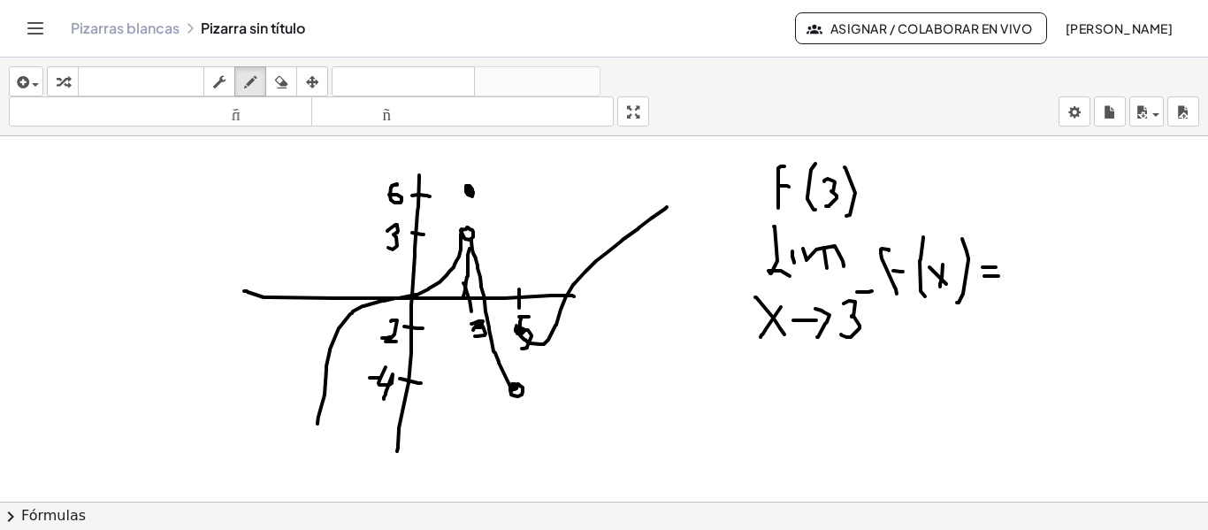
drag, startPoint x: 465, startPoint y: 289, endPoint x: 467, endPoint y: 247, distance: 42.5
drag, startPoint x: 462, startPoint y: 280, endPoint x: 462, endPoint y: 246, distance: 34.5
drag, startPoint x: 453, startPoint y: 292, endPoint x: 457, endPoint y: 256, distance: 35.6
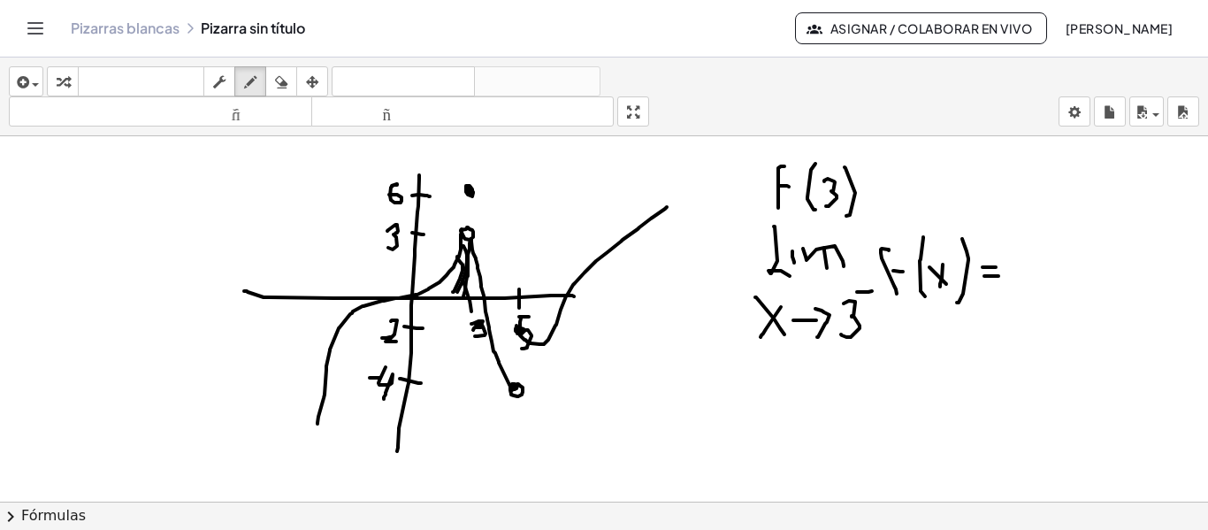
drag, startPoint x: 447, startPoint y: 292, endPoint x: 452, endPoint y: 271, distance: 21.0
drag, startPoint x: 440, startPoint y: 293, endPoint x: 442, endPoint y: 276, distance: 16.9
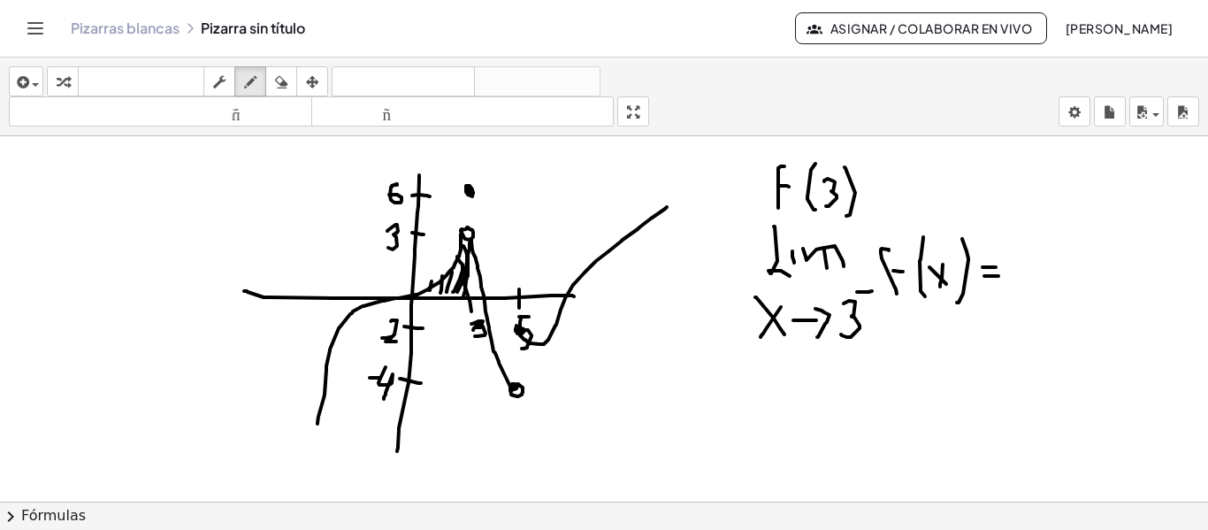
drag, startPoint x: 429, startPoint y: 290, endPoint x: 432, endPoint y: 277, distance: 13.5
drag, startPoint x: 1051, startPoint y: 237, endPoint x: 1044, endPoint y: 259, distance: 23.2
drag, startPoint x: 773, startPoint y: 351, endPoint x: 786, endPoint y: 395, distance: 46.2
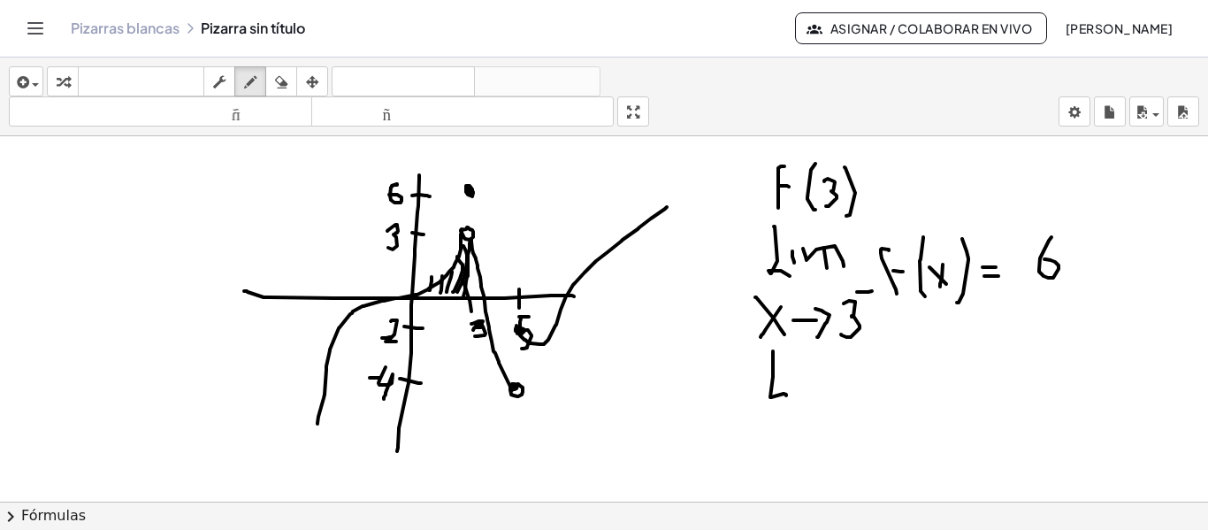
drag, startPoint x: 806, startPoint y: 378, endPoint x: 814, endPoint y: 410, distance: 32.8
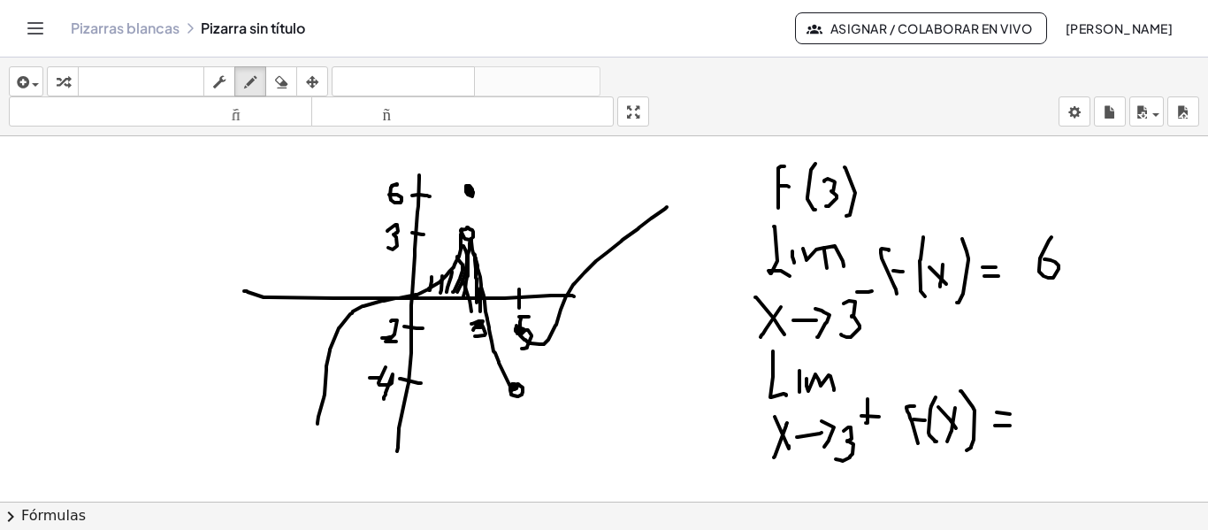
drag, startPoint x: 1039, startPoint y: 393, endPoint x: 1043, endPoint y: 435, distance: 42.7
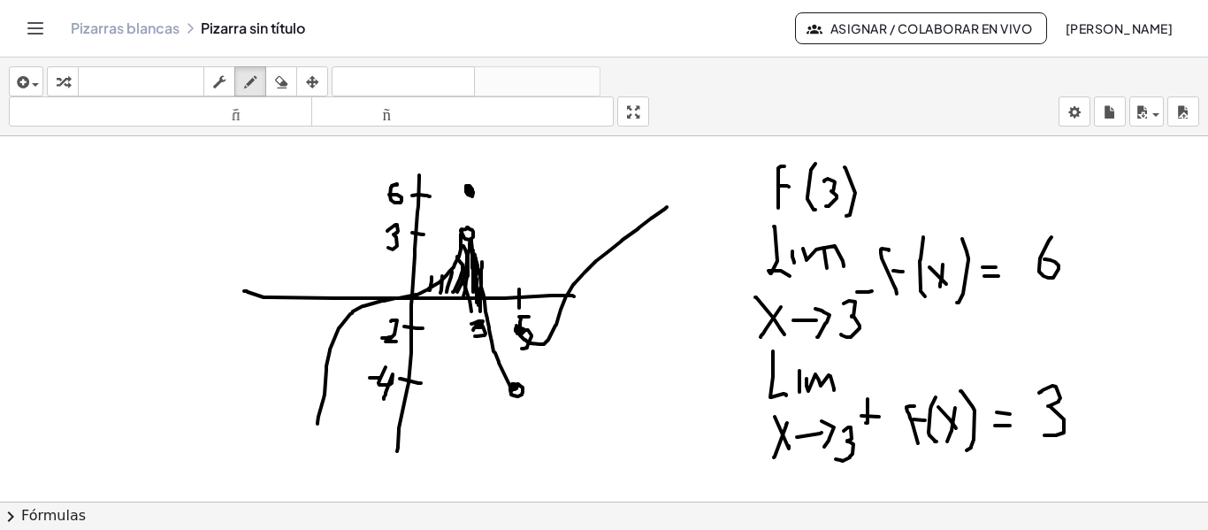
drag, startPoint x: 936, startPoint y: 157, endPoint x: 931, endPoint y: 192, distance: 34.9
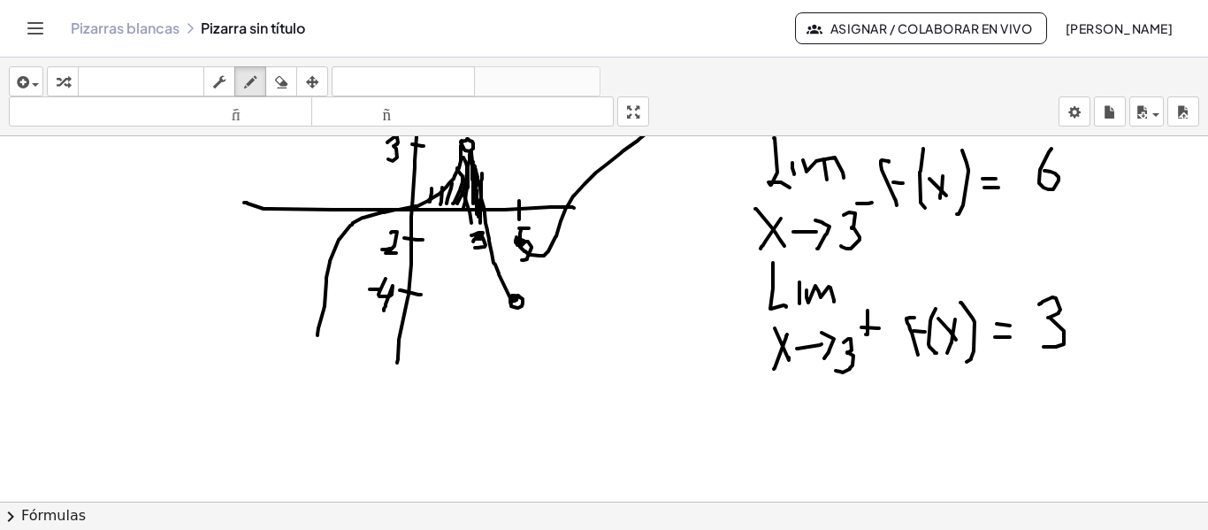
scroll to position [1461, 0]
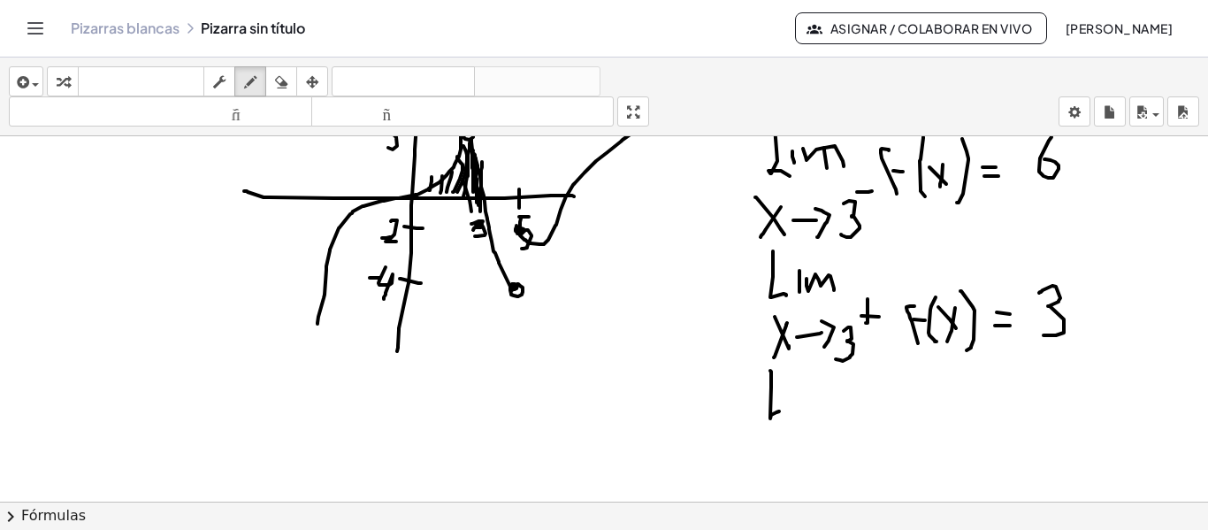
drag, startPoint x: 771, startPoint y: 387, endPoint x: 791, endPoint y: 406, distance: 26.9
drag, startPoint x: 806, startPoint y: 400, endPoint x: 848, endPoint y: 415, distance: 44.2
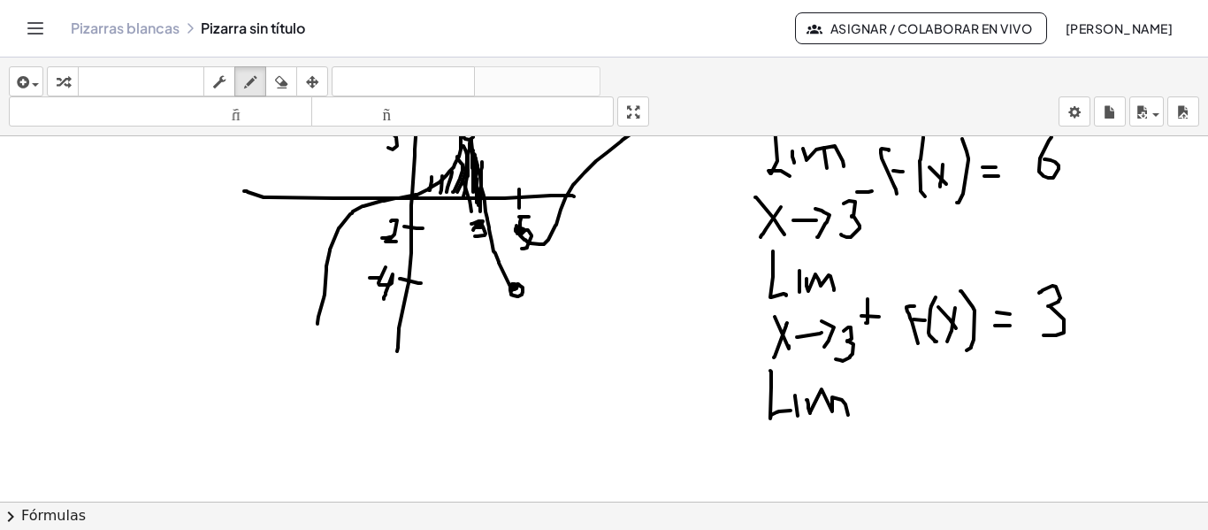
drag, startPoint x: 786, startPoint y: 442, endPoint x: 765, endPoint y: 476, distance: 39.7
drag, startPoint x: 811, startPoint y: 455, endPoint x: 829, endPoint y: 437, distance: 25.6
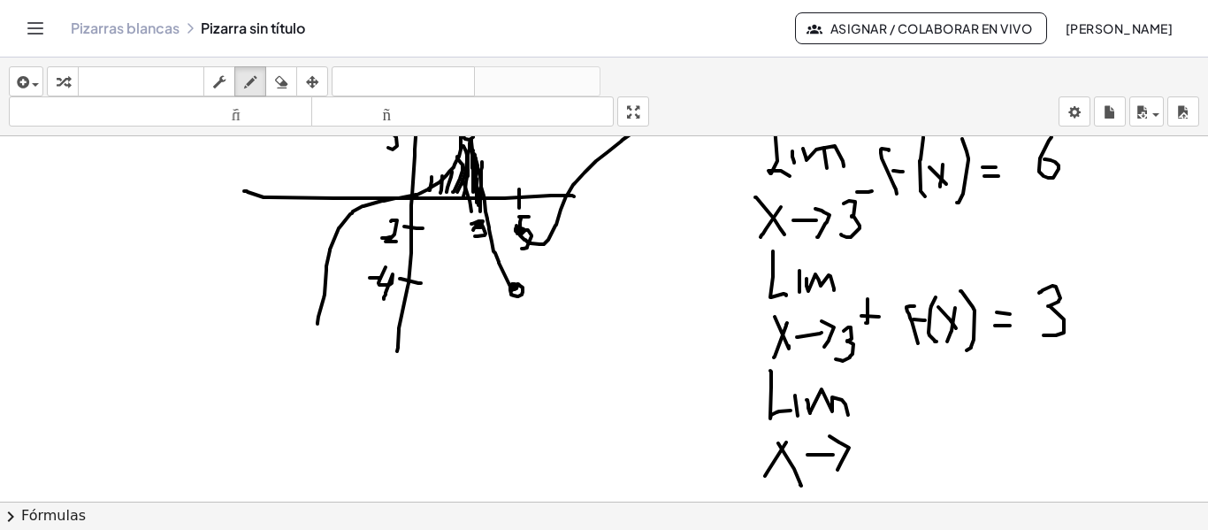
drag, startPoint x: 841, startPoint y: 443, endPoint x: 875, endPoint y: 455, distance: 35.8
drag, startPoint x: 868, startPoint y: 448, endPoint x: 896, endPoint y: 454, distance: 27.9
drag, startPoint x: 921, startPoint y: 448, endPoint x: 920, endPoint y: 419, distance: 29.2
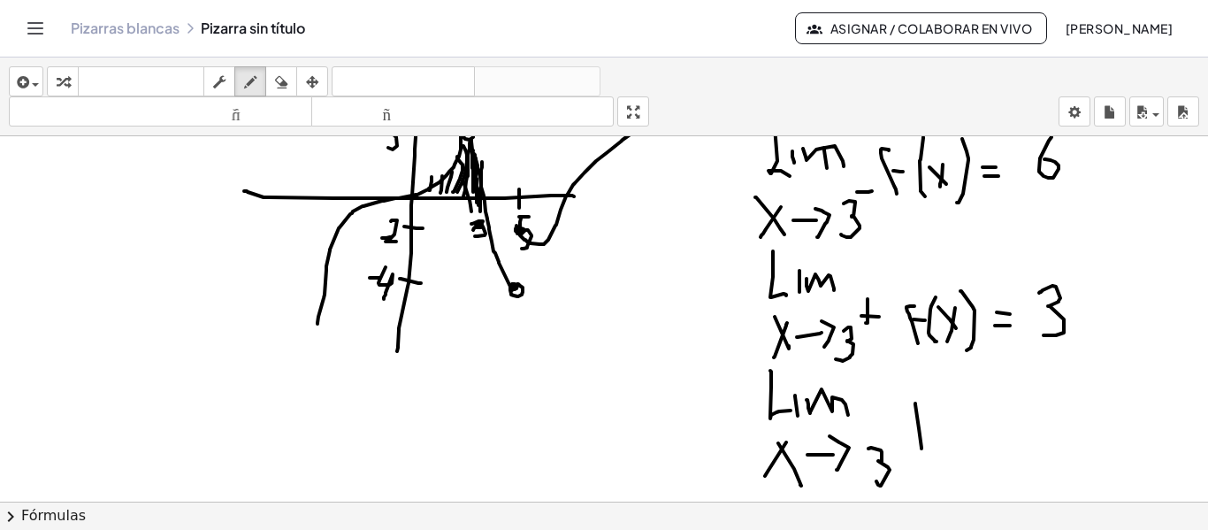
drag, startPoint x: 944, startPoint y: 405, endPoint x: 952, endPoint y: 438, distance: 33.7
drag, startPoint x: 967, startPoint y: 424, endPoint x: 974, endPoint y: 431, distance: 10.0
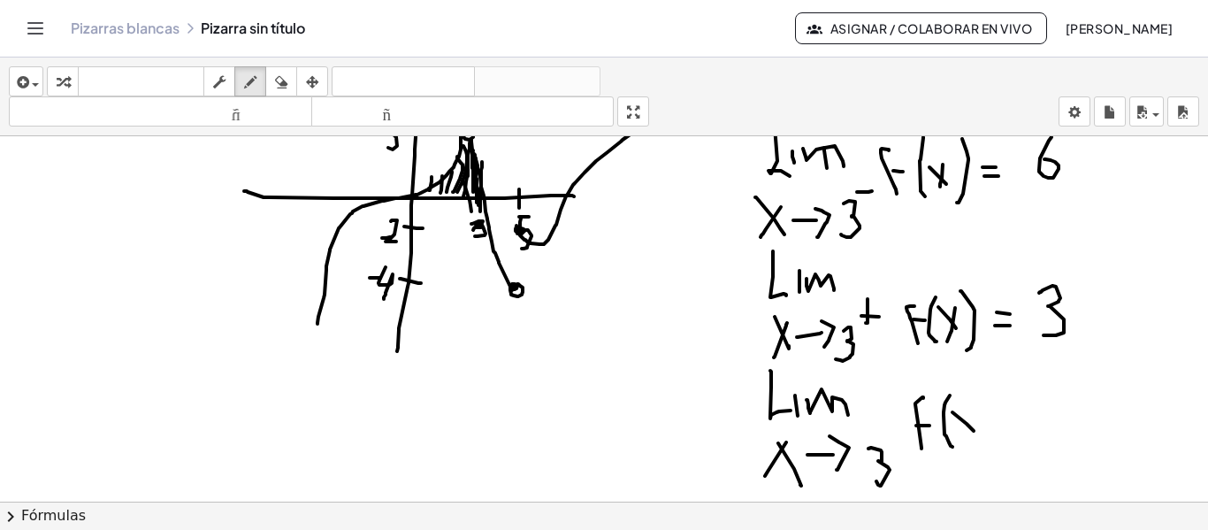
drag, startPoint x: 970, startPoint y: 408, endPoint x: 975, endPoint y: 392, distance: 16.8
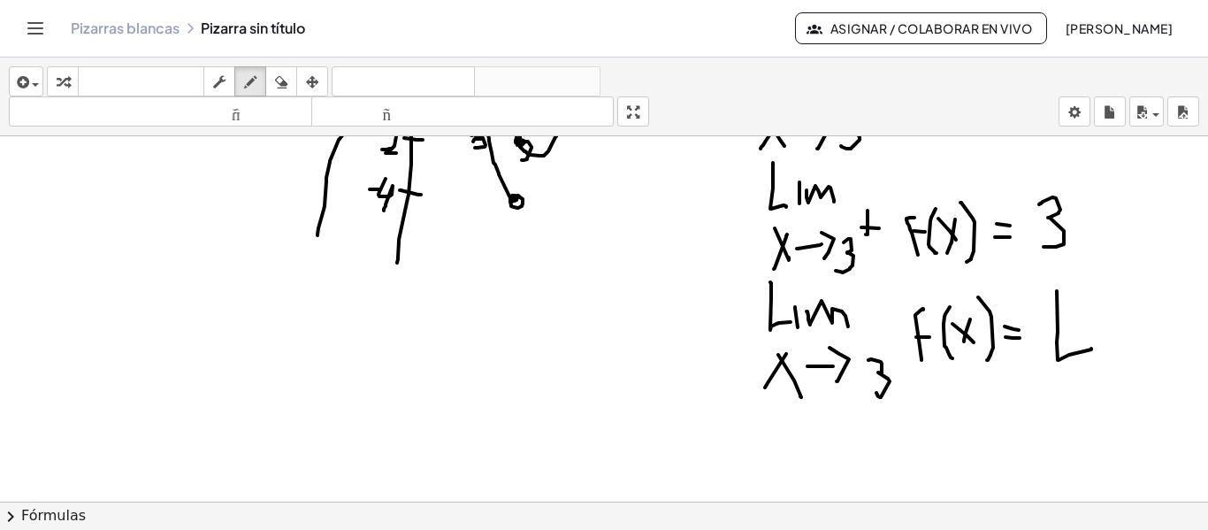
drag, startPoint x: 1057, startPoint y: 342, endPoint x: 1091, endPoint y: 348, distance: 35.0
drag, startPoint x: 1066, startPoint y: 294, endPoint x: 1061, endPoint y: 321, distance: 27.9
drag, startPoint x: 1058, startPoint y: 318, endPoint x: 1068, endPoint y: 280, distance: 39.2
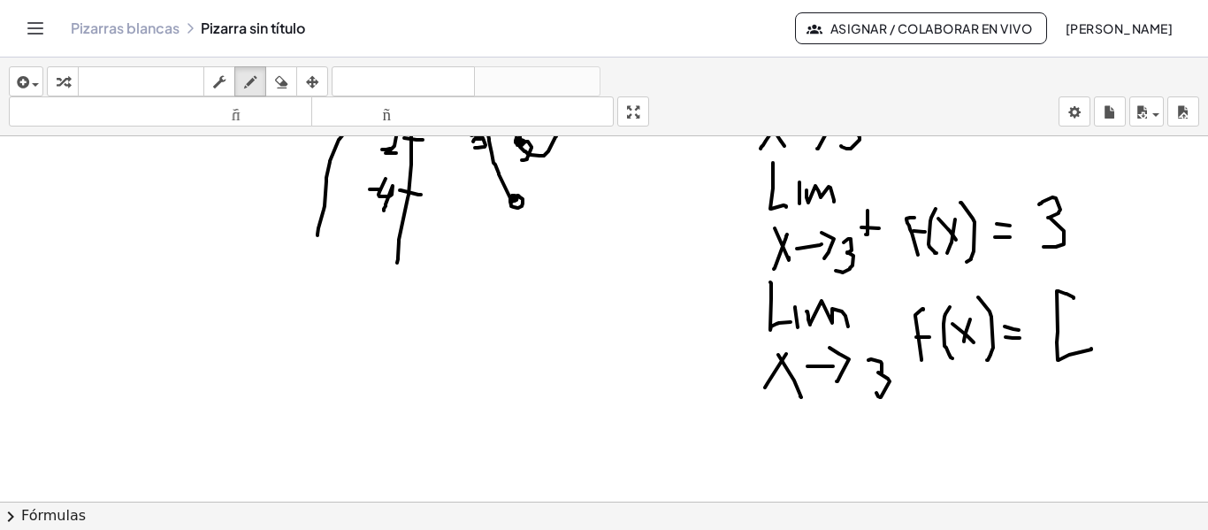
drag, startPoint x: 1068, startPoint y: 271, endPoint x: 1066, endPoint y: 379, distance: 107.9
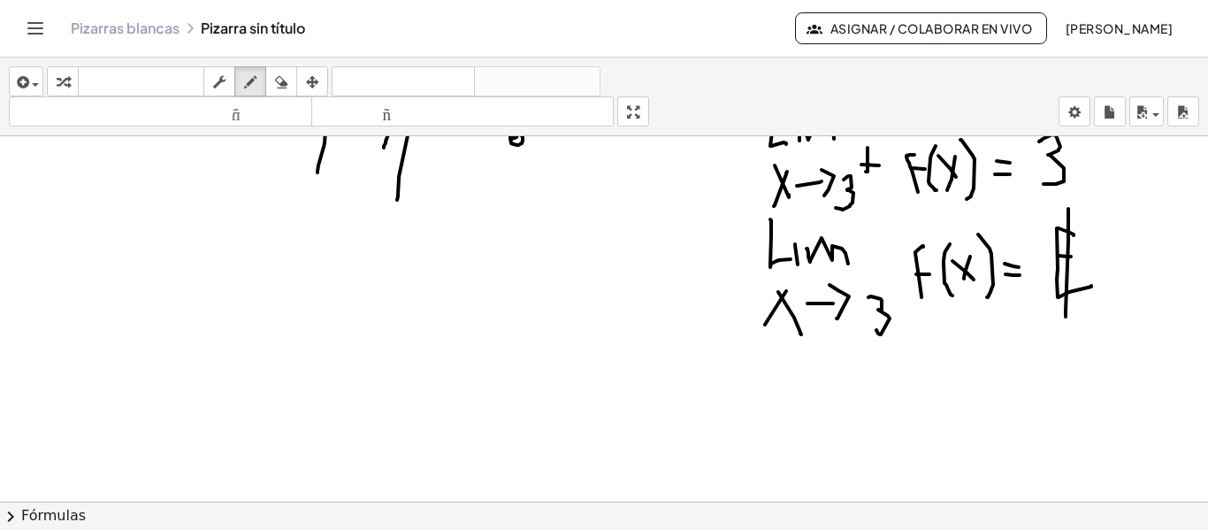
scroll to position [1638, 0]
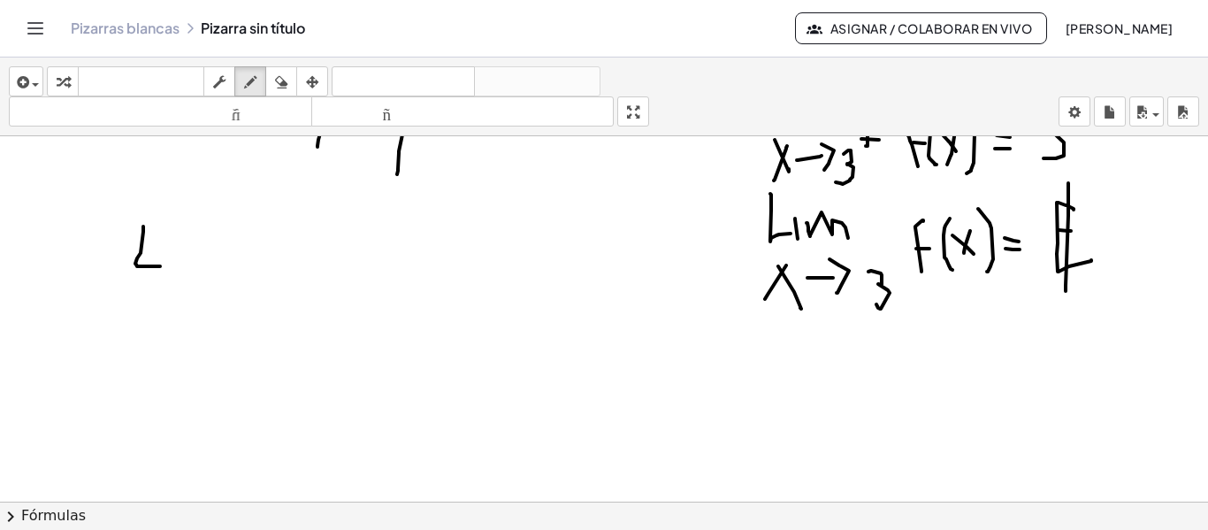
drag, startPoint x: 143, startPoint y: 226, endPoint x: 160, endPoint y: 266, distance: 43.2
drag, startPoint x: 178, startPoint y: 254, endPoint x: 210, endPoint y: 265, distance: 34.7
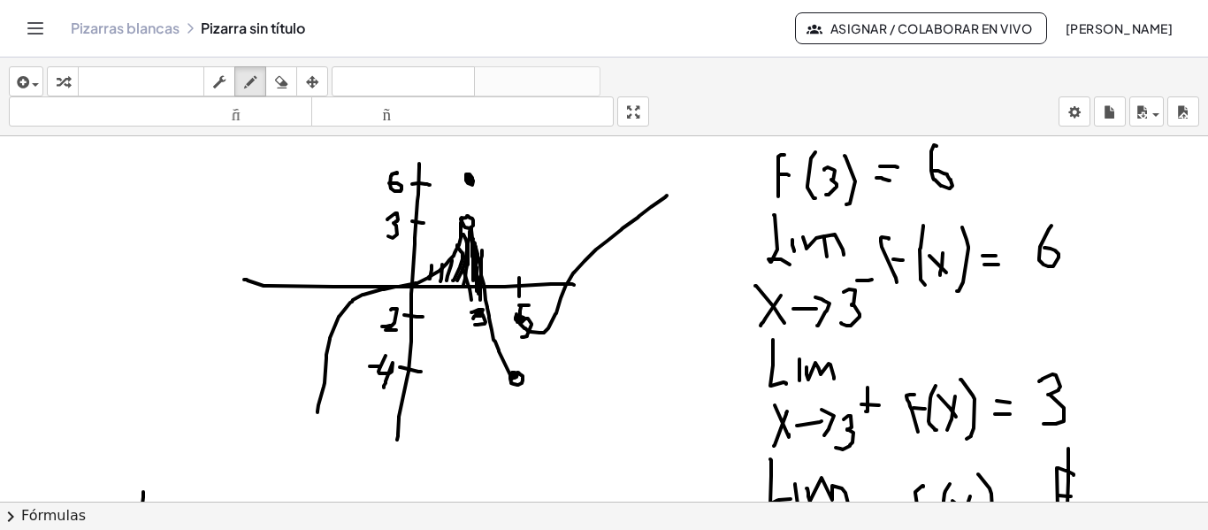
scroll to position [1549, 0]
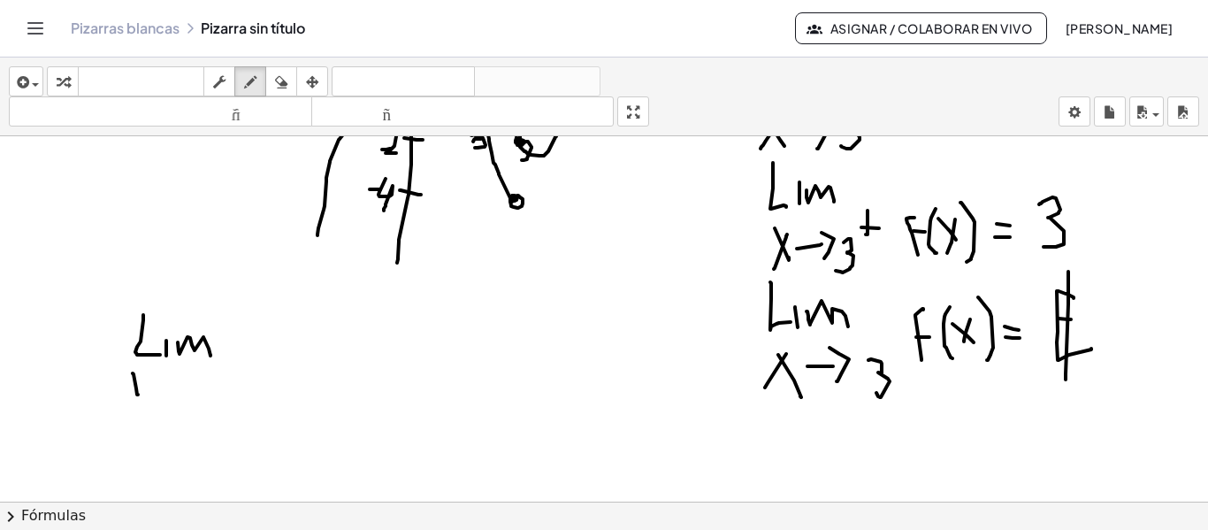
drag, startPoint x: 133, startPoint y: 373, endPoint x: 141, endPoint y: 404, distance: 32.2
drag, startPoint x: 142, startPoint y: 378, endPoint x: 127, endPoint y: 404, distance: 30.5
drag, startPoint x: 150, startPoint y: 393, endPoint x: 168, endPoint y: 394, distance: 17.7
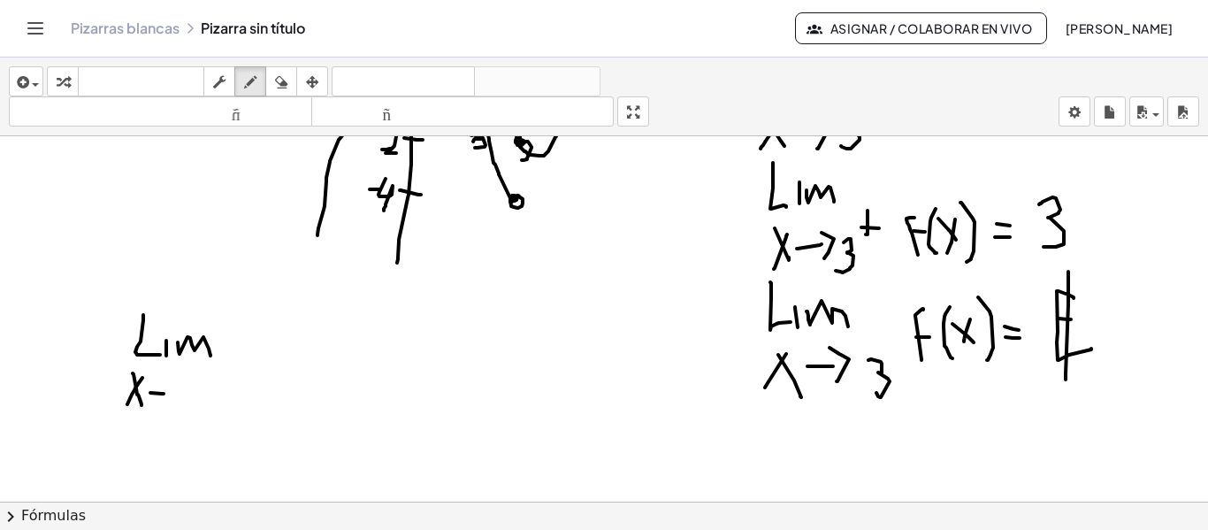
drag, startPoint x: 188, startPoint y: 390, endPoint x: 196, endPoint y: 395, distance: 9.6
drag, startPoint x: 218, startPoint y: 376, endPoint x: 226, endPoint y: 378, distance: 9.0
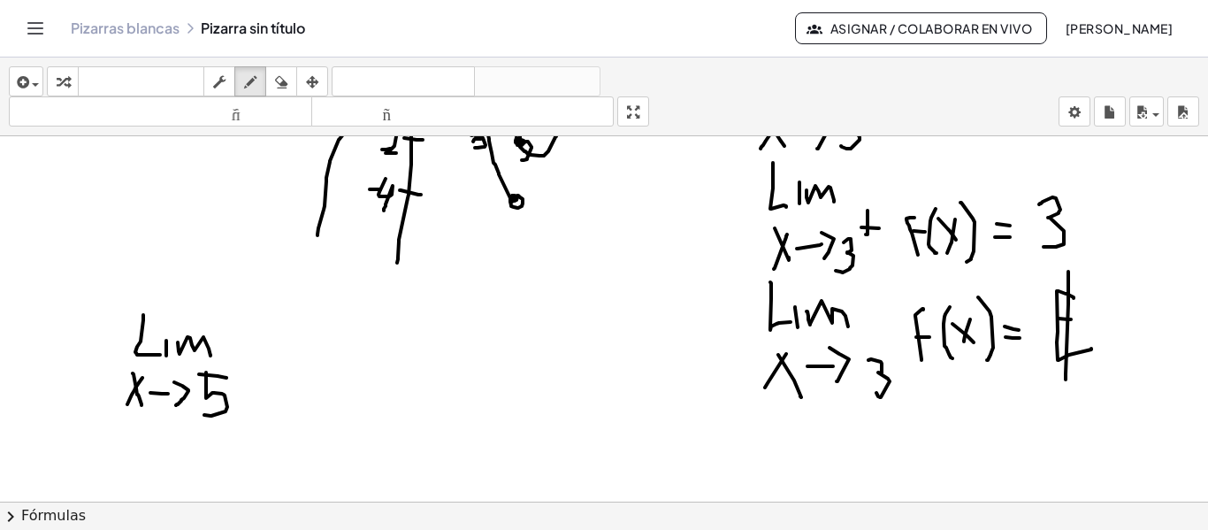
drag, startPoint x: 206, startPoint y: 372, endPoint x: 204, endPoint y: 415, distance: 42.5
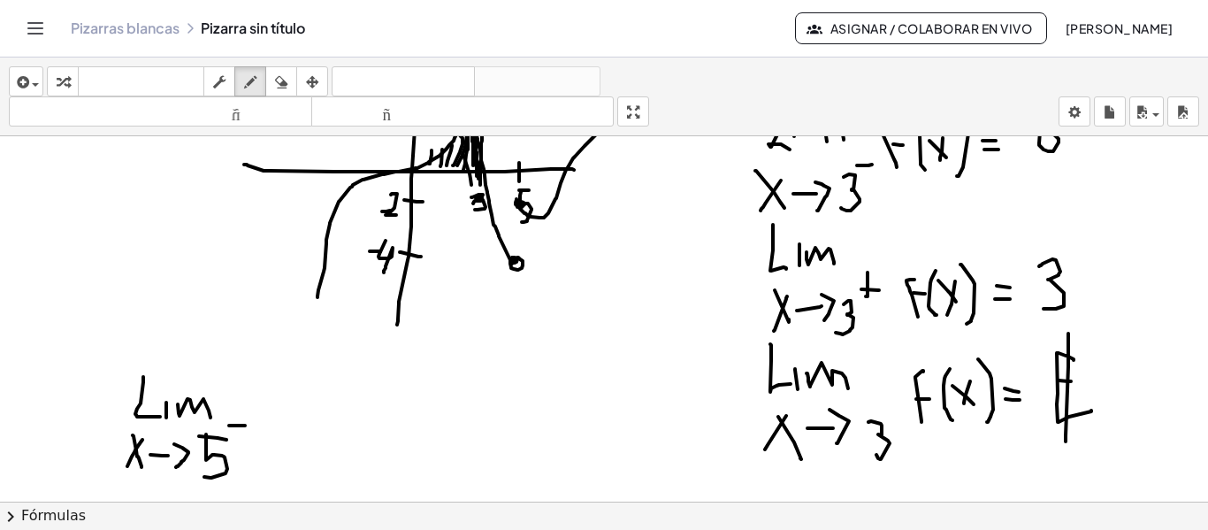
scroll to position [1461, 0]
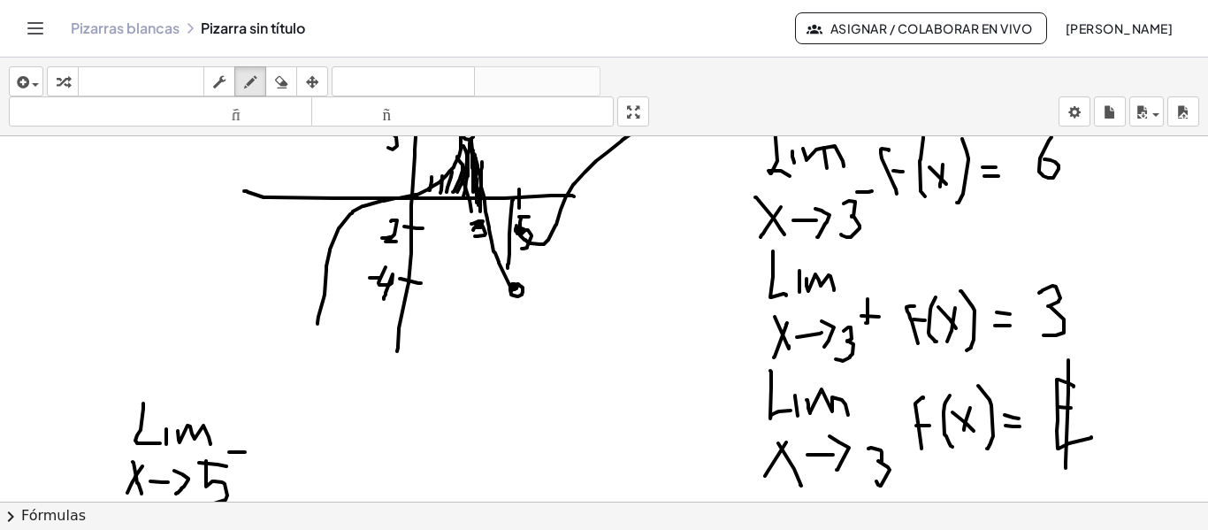
drag, startPoint x: 513, startPoint y: 200, endPoint x: 508, endPoint y: 268, distance: 68.3
drag, startPoint x: 499, startPoint y: 248, endPoint x: 516, endPoint y: 268, distance: 25.7
drag, startPoint x: 504, startPoint y: 195, endPoint x: 496, endPoint y: 248, distance: 53.7
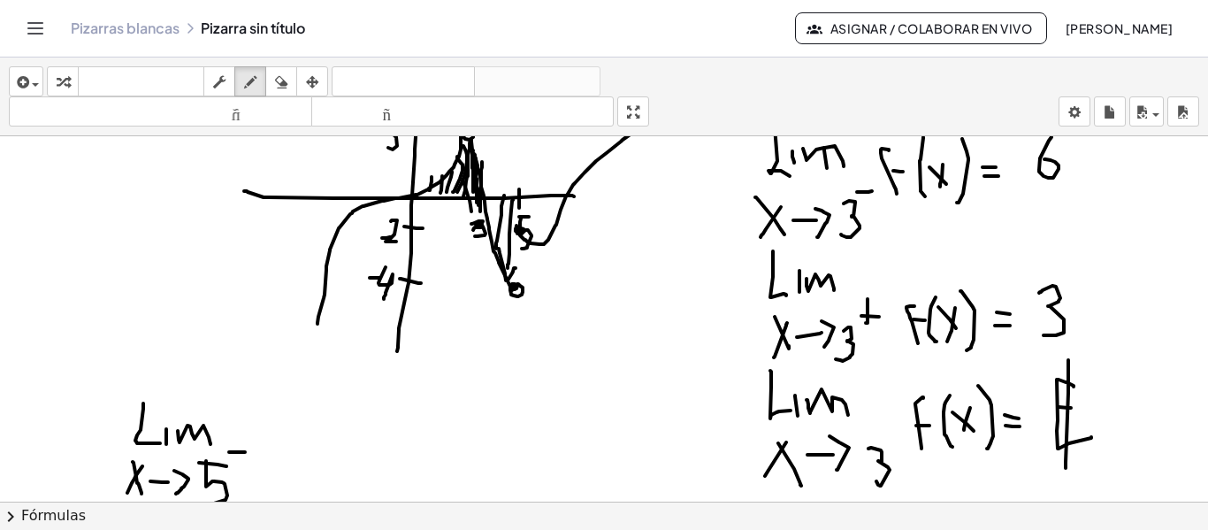
drag, startPoint x: 490, startPoint y: 240, endPoint x: 504, endPoint y: 241, distance: 14.2
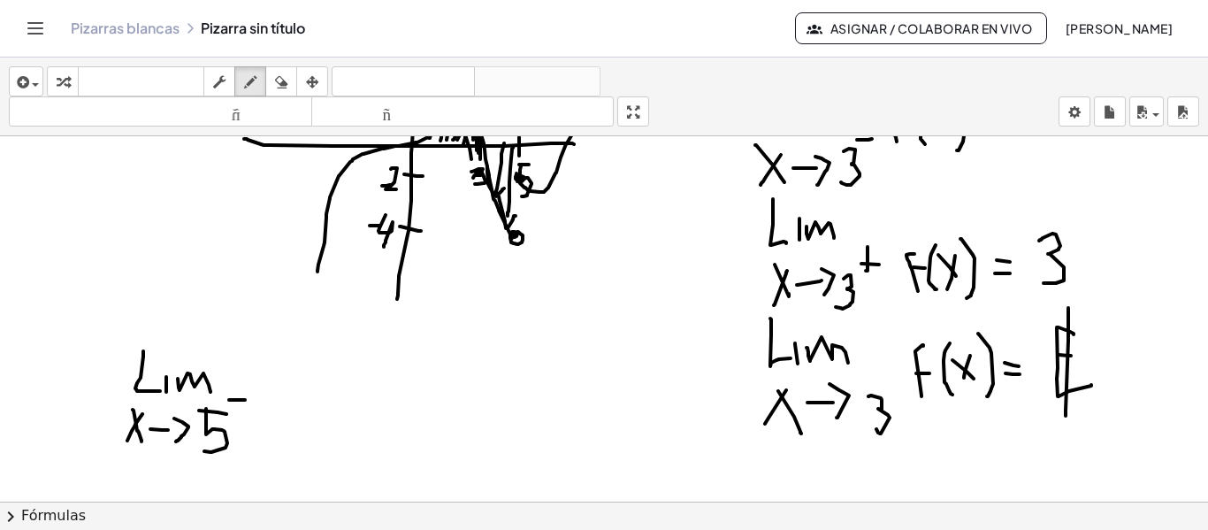
scroll to position [1549, 0]
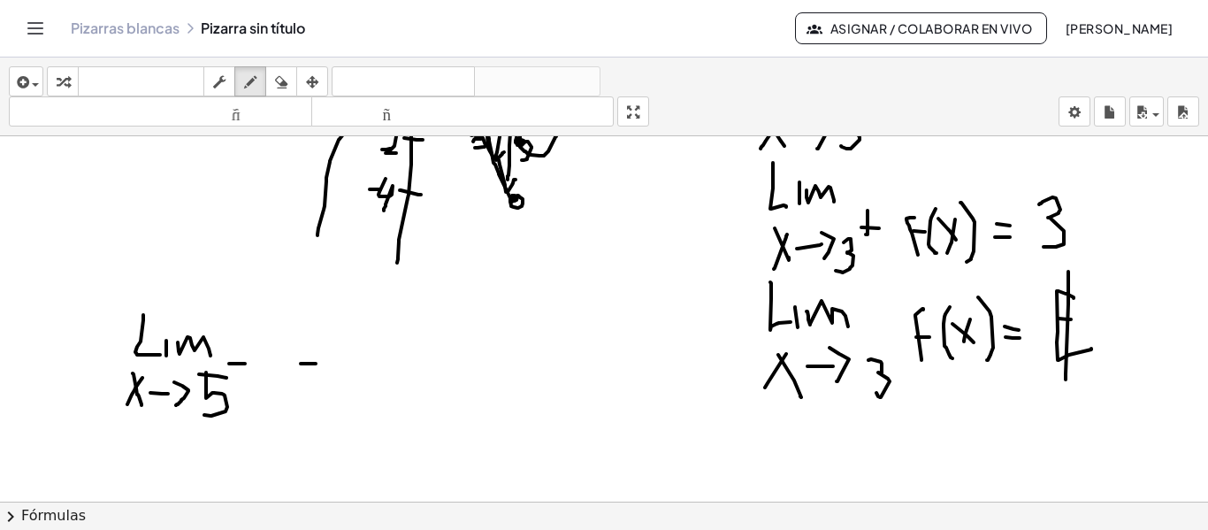
drag, startPoint x: 301, startPoint y: 363, endPoint x: 331, endPoint y: 339, distance: 38.9
drag, startPoint x: 329, startPoint y: 363, endPoint x: 283, endPoint y: 387, distance: 52.2
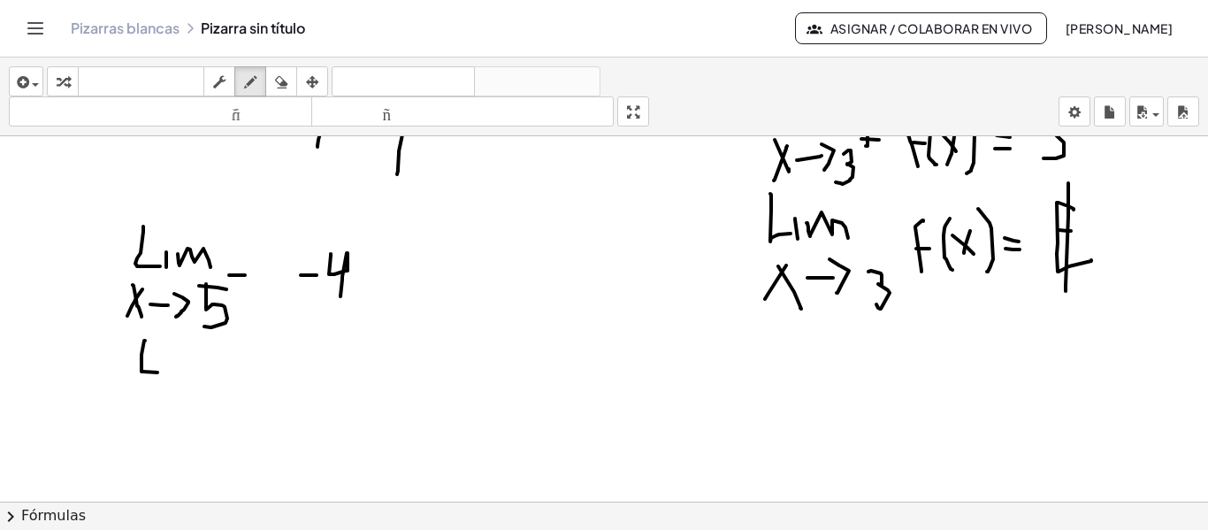
drag, startPoint x: 145, startPoint y: 340, endPoint x: 157, endPoint y: 372, distance: 34.2
drag, startPoint x: 172, startPoint y: 359, endPoint x: 172, endPoint y: 371, distance: 12.4
drag, startPoint x: 185, startPoint y: 368, endPoint x: 211, endPoint y: 376, distance: 27.7
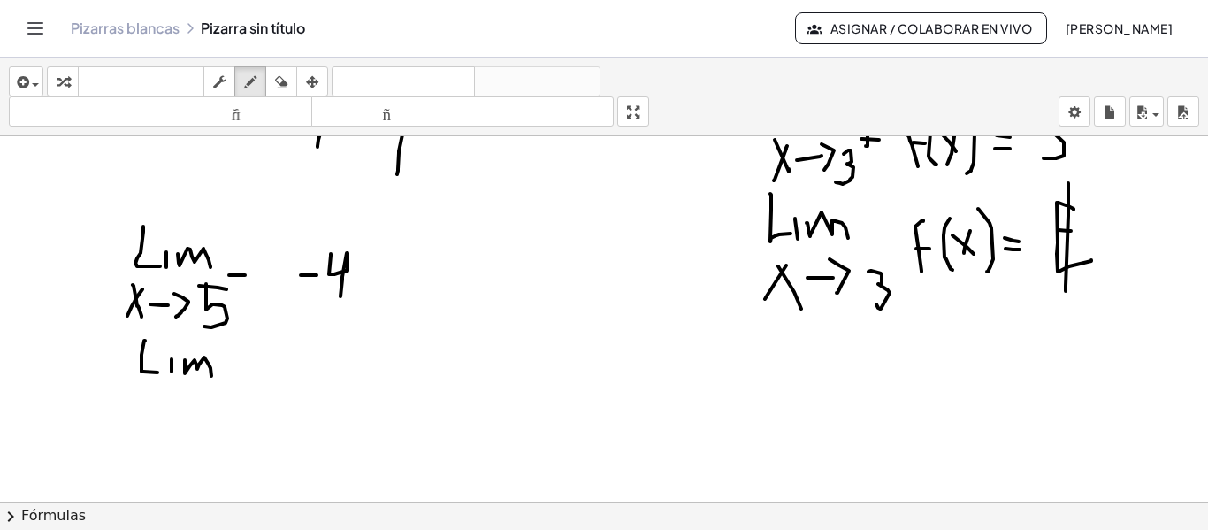
drag, startPoint x: 138, startPoint y: 400, endPoint x: 152, endPoint y: 419, distance: 24.1
drag, startPoint x: 151, startPoint y: 395, endPoint x: 141, endPoint y: 424, distance: 29.9
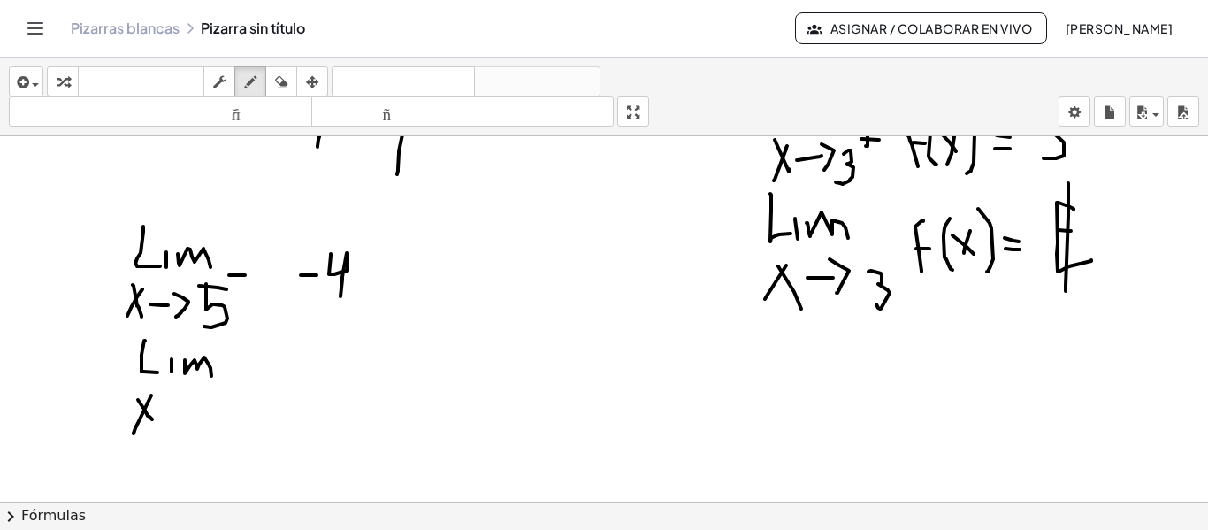
drag, startPoint x: 159, startPoint y: 409, endPoint x: 183, endPoint y: 392, distance: 29.7
drag, startPoint x: 194, startPoint y: 394, endPoint x: 225, endPoint y: 409, distance: 34.4
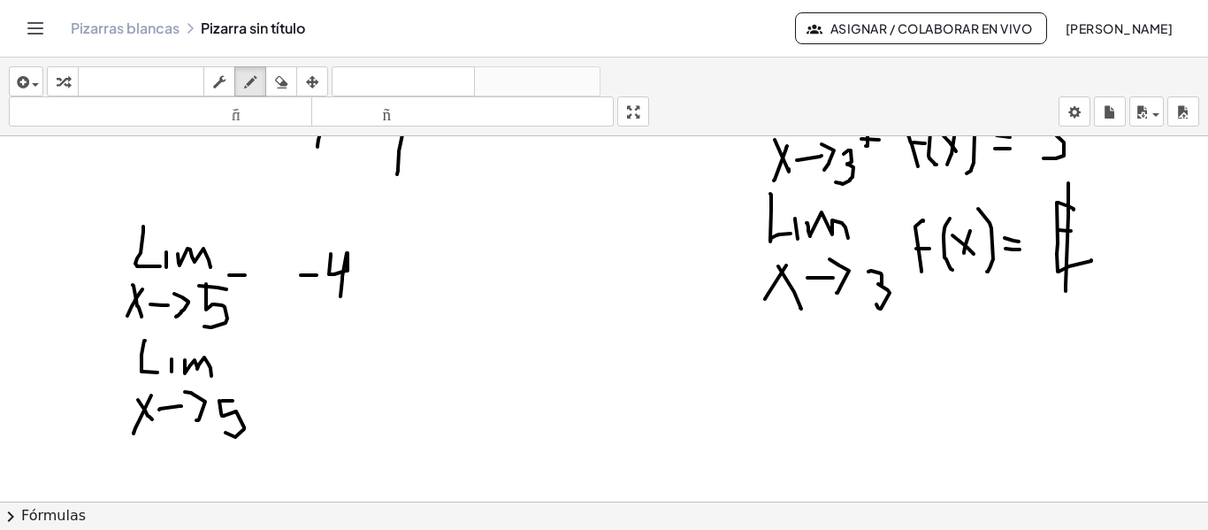
drag, startPoint x: 219, startPoint y: 401, endPoint x: 264, endPoint y: 411, distance: 46.3
drag, startPoint x: 258, startPoint y: 383, endPoint x: 256, endPoint y: 401, distance: 17.9
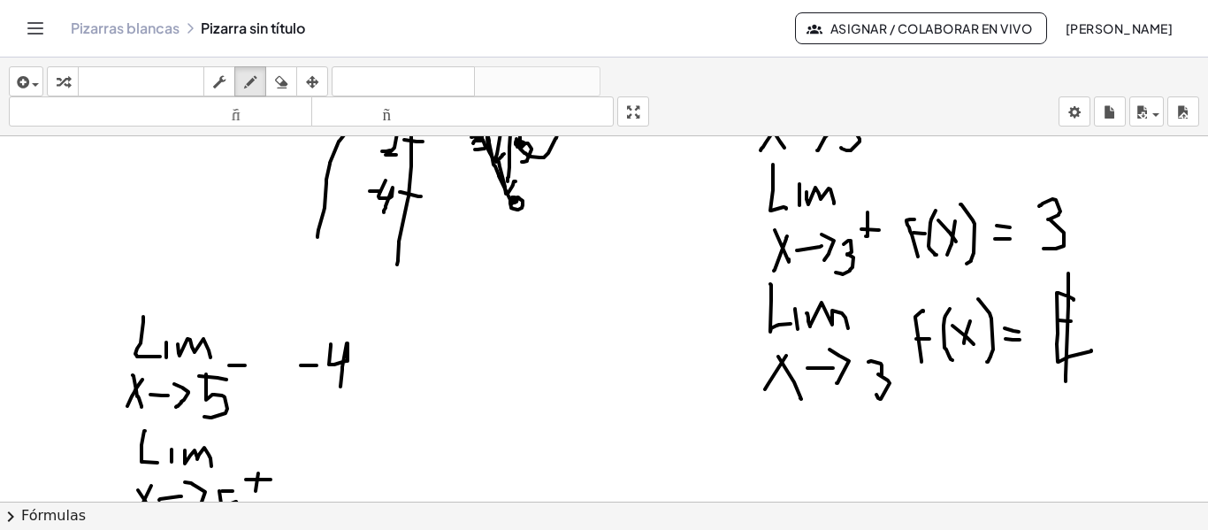
scroll to position [1372, 0]
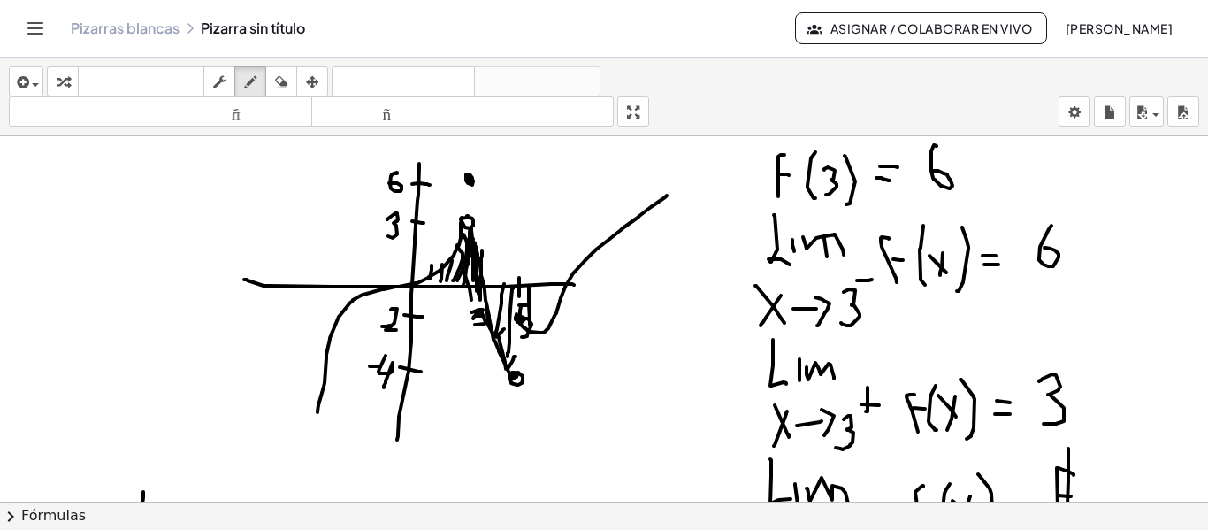
drag, startPoint x: 529, startPoint y: 301, endPoint x: 530, endPoint y: 325, distance: 24.8
drag, startPoint x: 539, startPoint y: 288, endPoint x: 537, endPoint y: 314, distance: 25.8
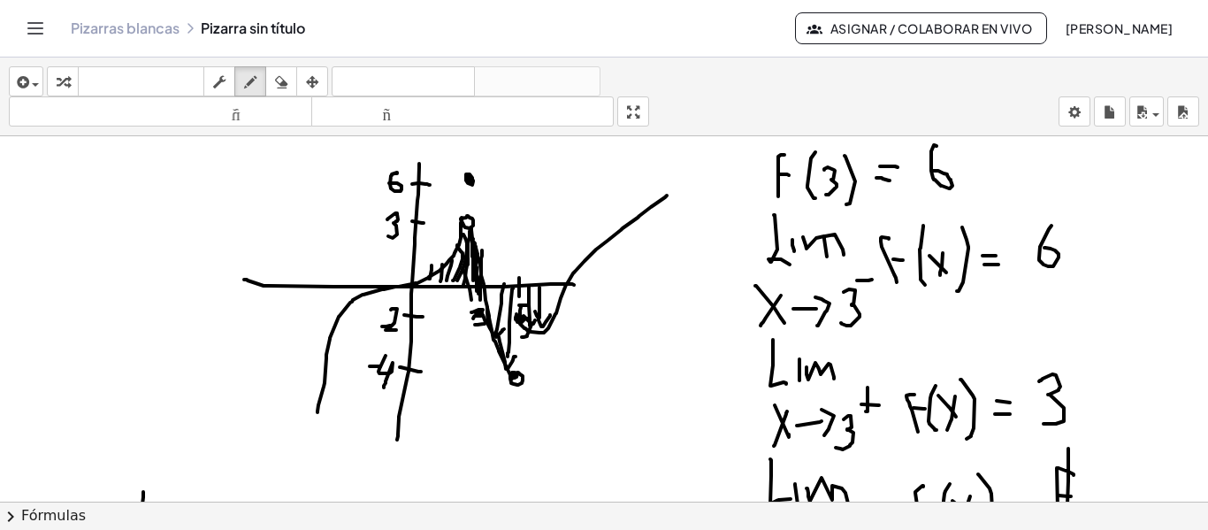
drag, startPoint x: 535, startPoint y: 311, endPoint x: 550, endPoint y: 315, distance: 15.4
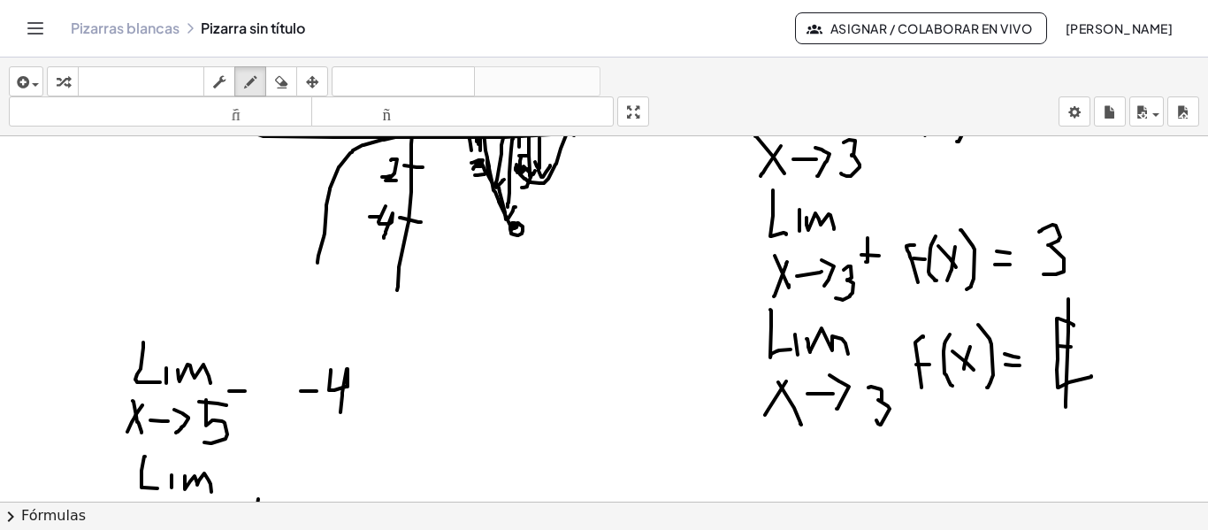
scroll to position [1549, 0]
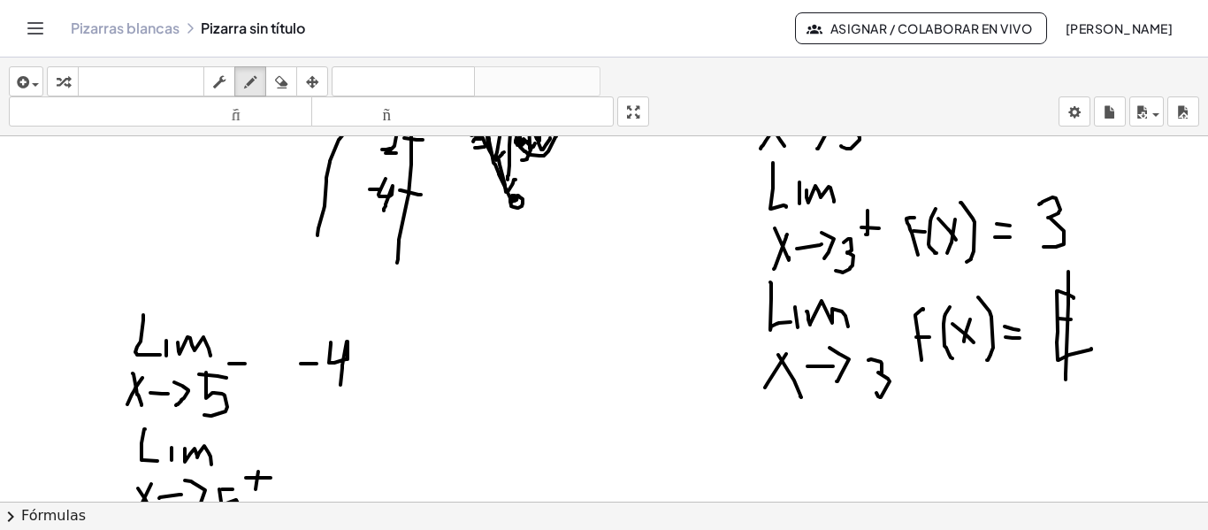
drag, startPoint x: 325, startPoint y: 468, endPoint x: 337, endPoint y: 449, distance: 21.8
drag, startPoint x: 339, startPoint y: 447, endPoint x: 360, endPoint y: 478, distance: 37.5
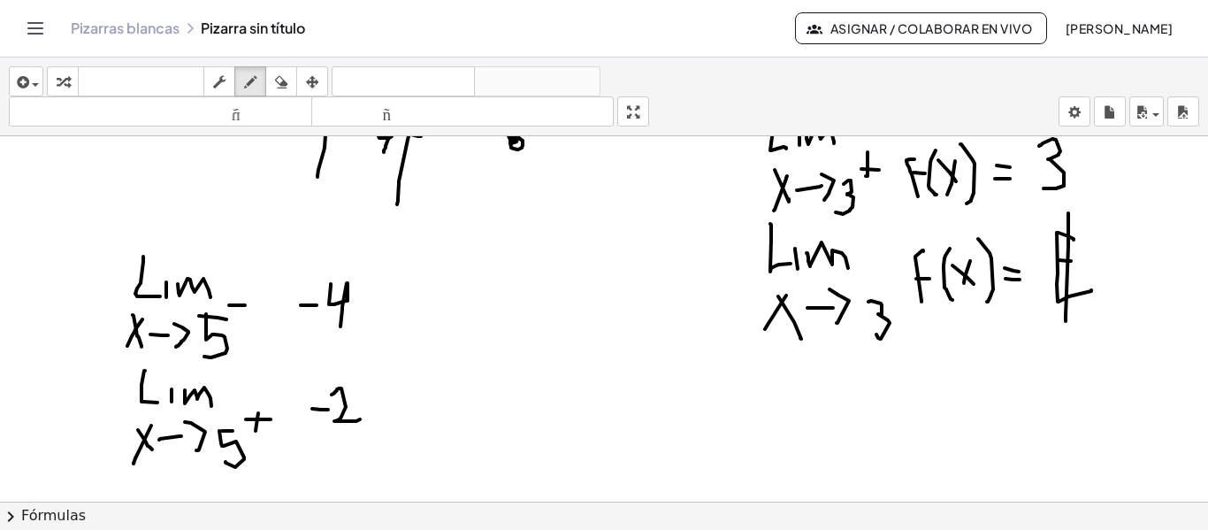
scroll to position [1638, 0]
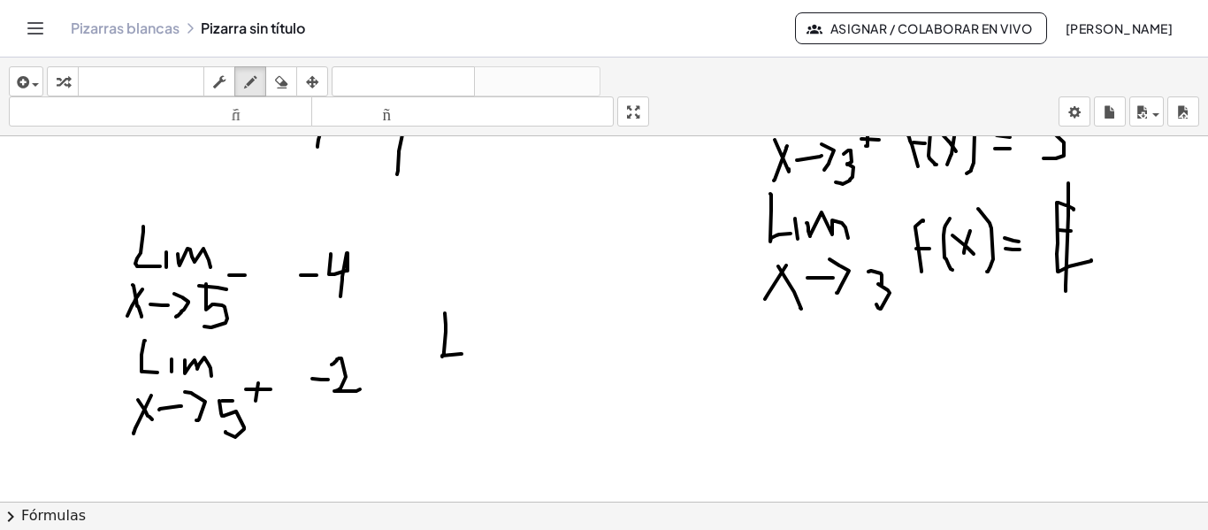
drag, startPoint x: 446, startPoint y: 330, endPoint x: 464, endPoint y: 333, distance: 18.9
drag, startPoint x: 467, startPoint y: 332, endPoint x: 467, endPoint y: 348, distance: 16.8
drag, startPoint x: 475, startPoint y: 353, endPoint x: 509, endPoint y: 348, distance: 34.9
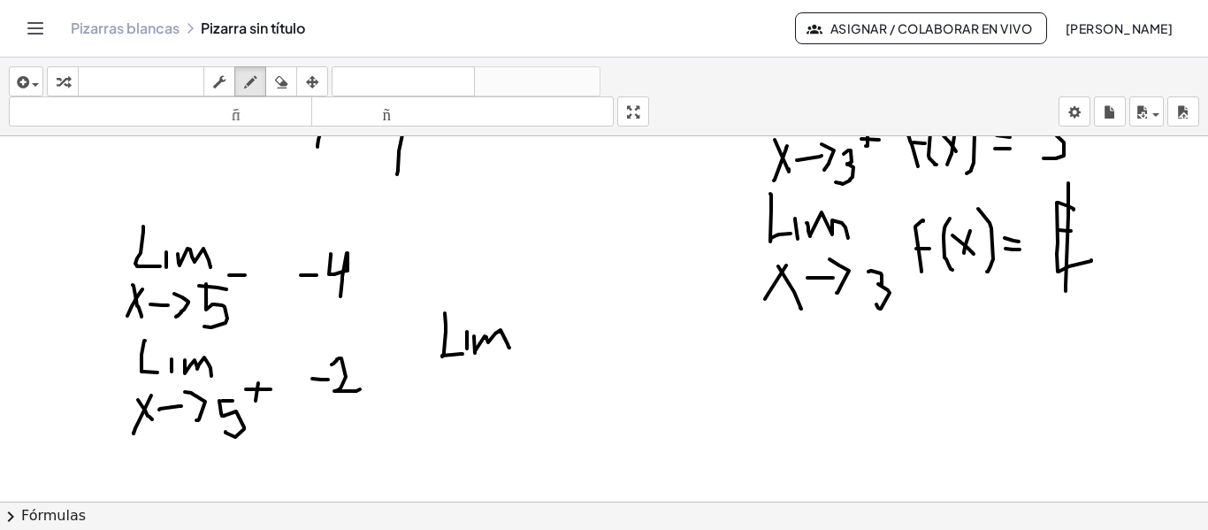
drag, startPoint x: 444, startPoint y: 392, endPoint x: 459, endPoint y: 387, distance: 15.7
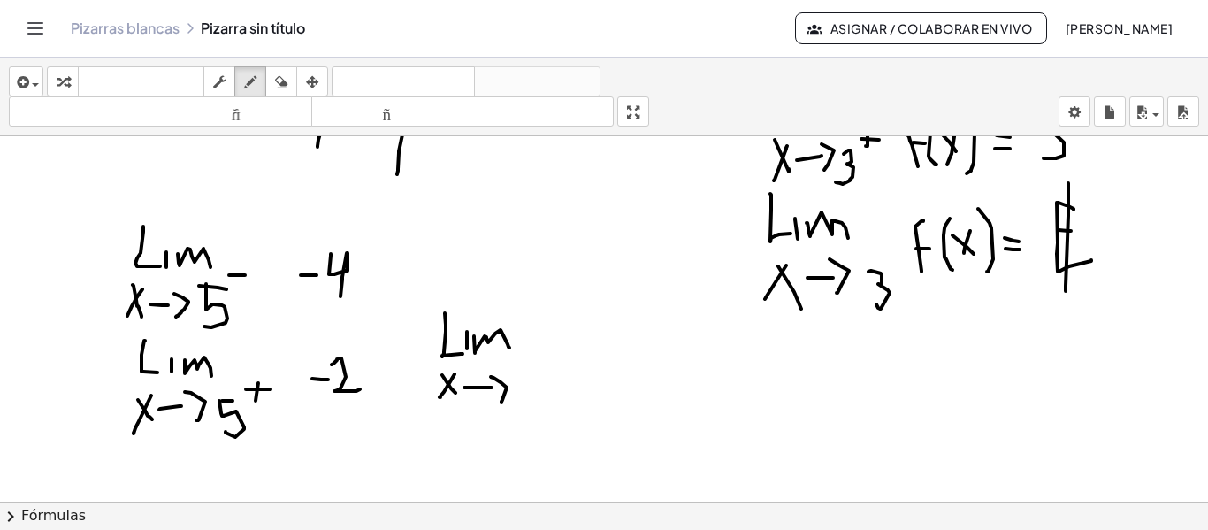
drag, startPoint x: 521, startPoint y: 388, endPoint x: 526, endPoint y: 411, distance: 23.6
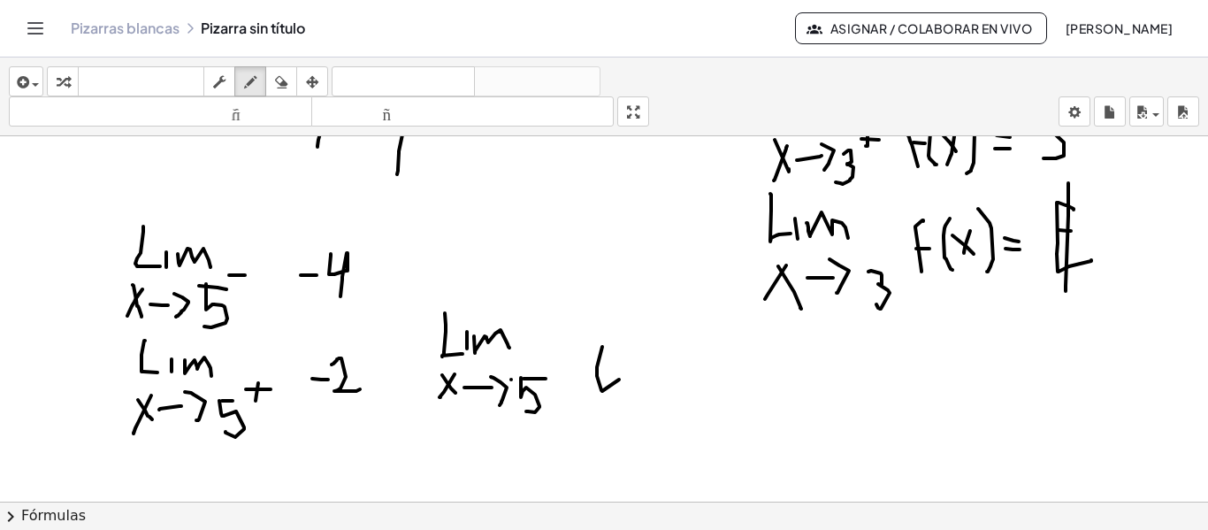
drag, startPoint x: 602, startPoint y: 347, endPoint x: 593, endPoint y: 357, distance: 13.8
drag, startPoint x: 591, startPoint y: 365, endPoint x: 606, endPoint y: 365, distance: 15.0
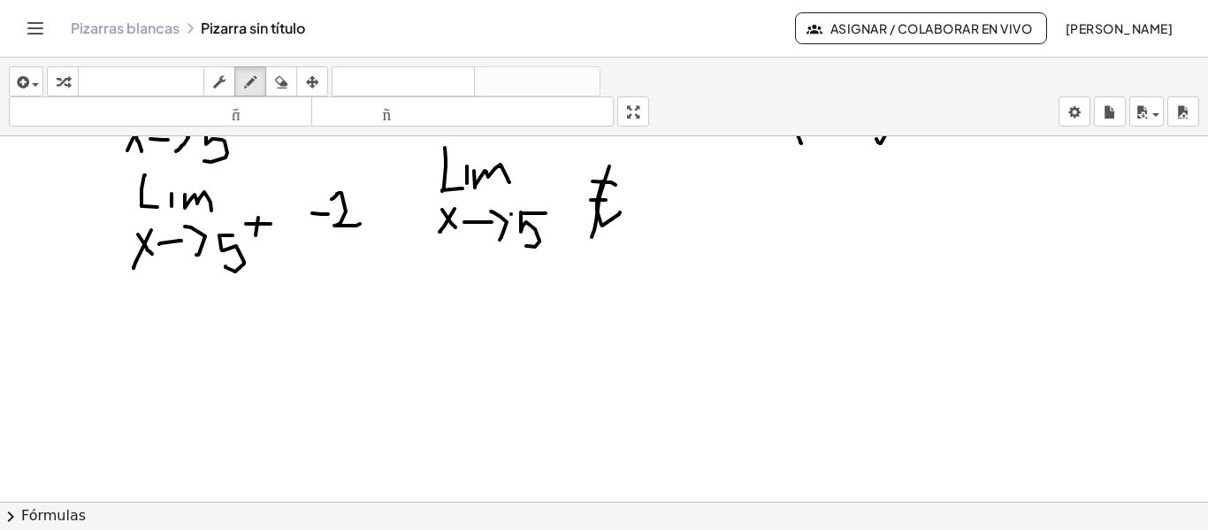
scroll to position [1815, 0]
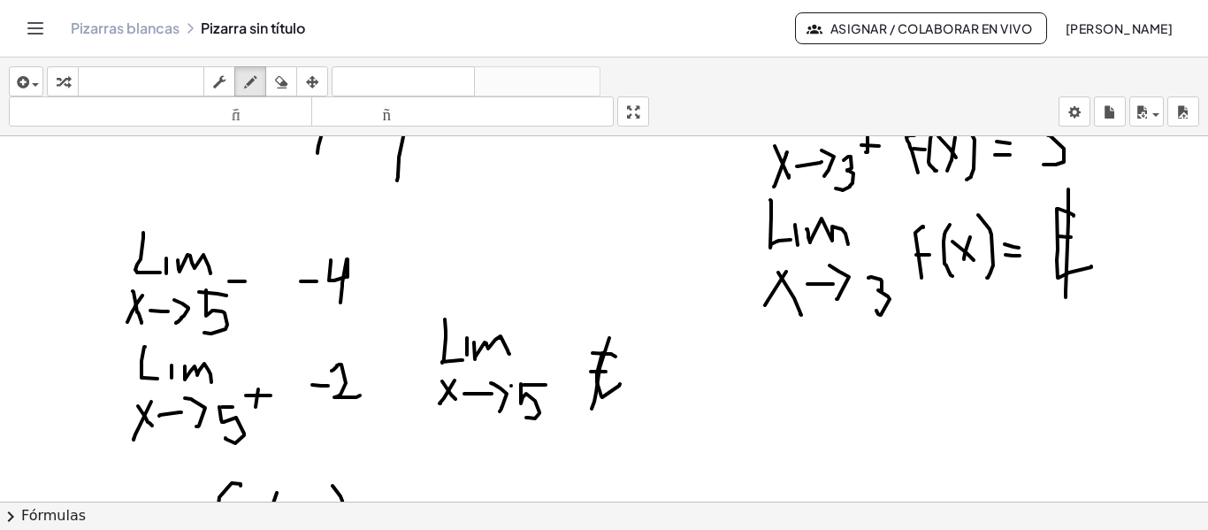
scroll to position [1726, 0]
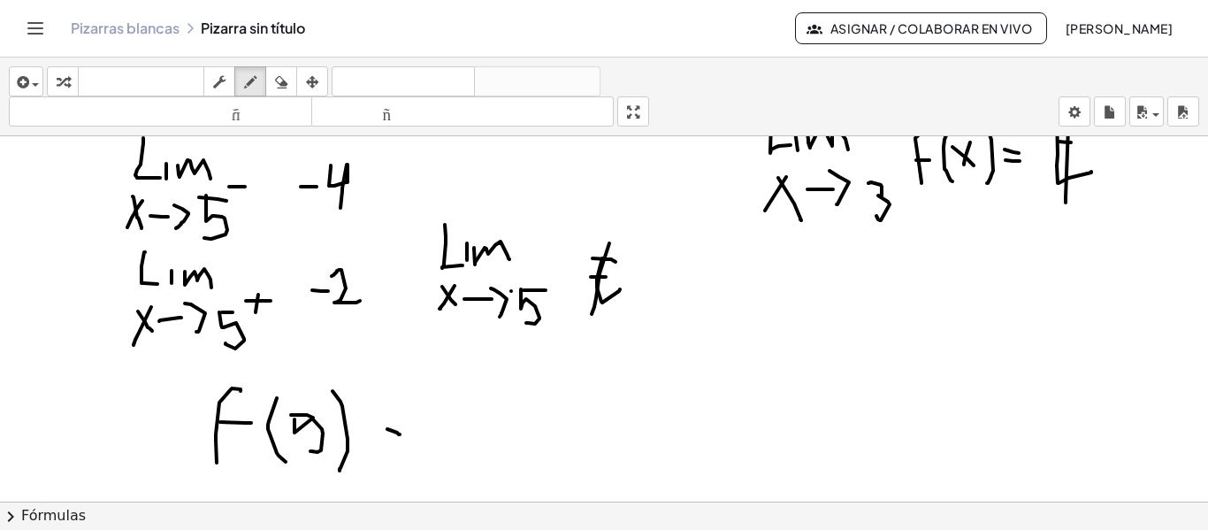
drag, startPoint x: 387, startPoint y: 429, endPoint x: 382, endPoint y: 416, distance: 13.5
drag, startPoint x: 381, startPoint y: 411, endPoint x: 403, endPoint y: 417, distance: 23.0
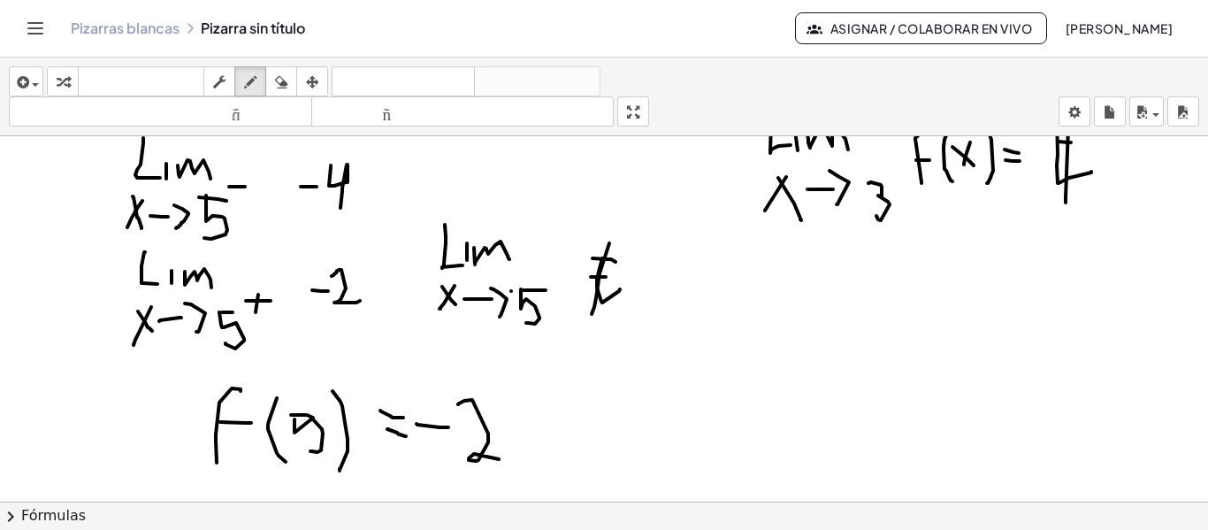
drag, startPoint x: 464, startPoint y: 401, endPoint x: 569, endPoint y: 399, distance: 104.4
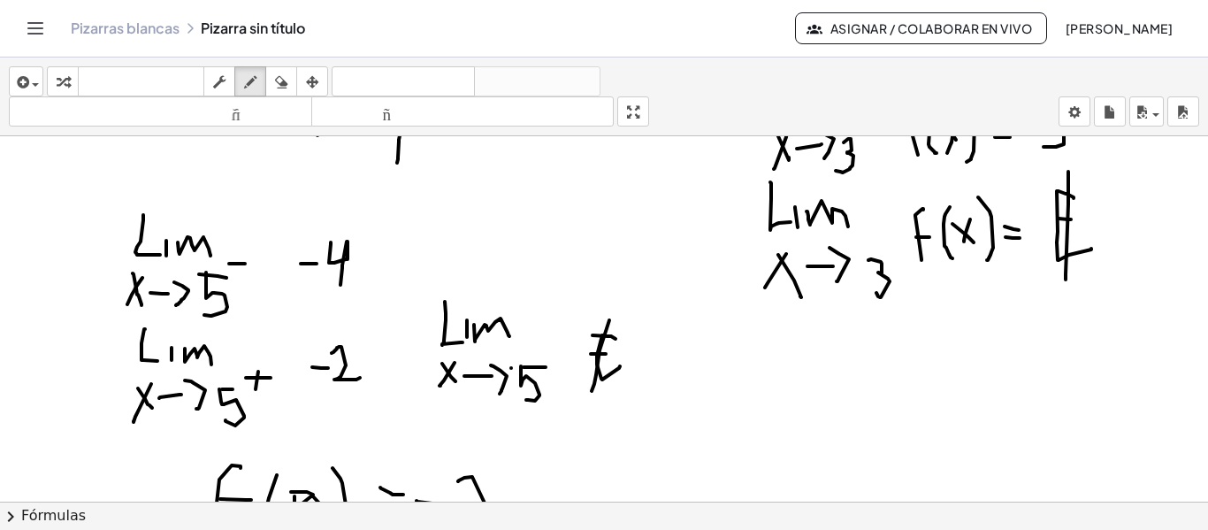
scroll to position [1738, 0]
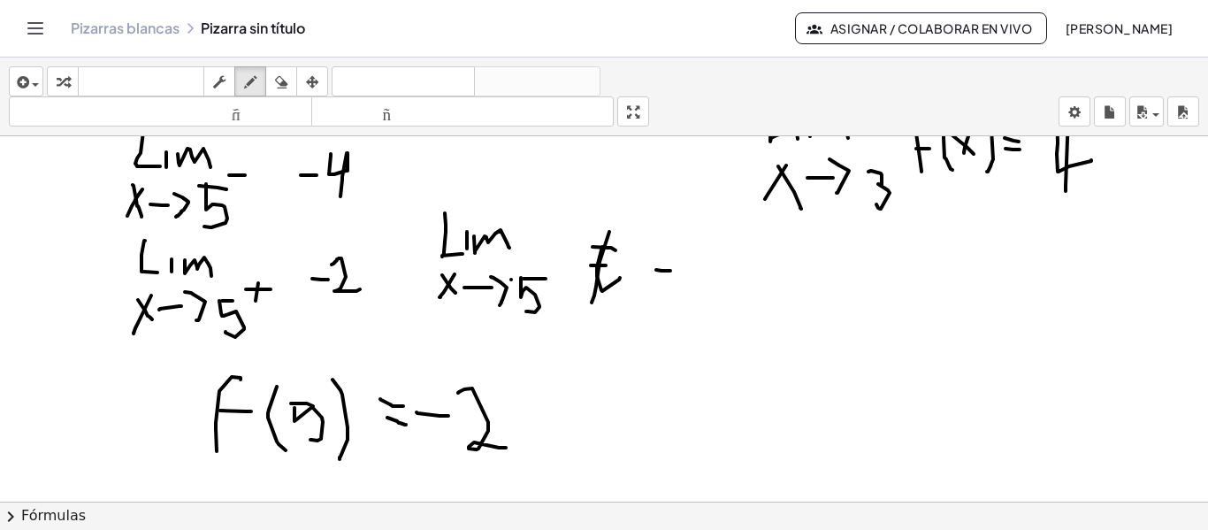
drag, startPoint x: 661, startPoint y: 271, endPoint x: 682, endPoint y: 260, distance: 22.9
drag, startPoint x: 686, startPoint y: 256, endPoint x: 714, endPoint y: 287, distance: 41.9
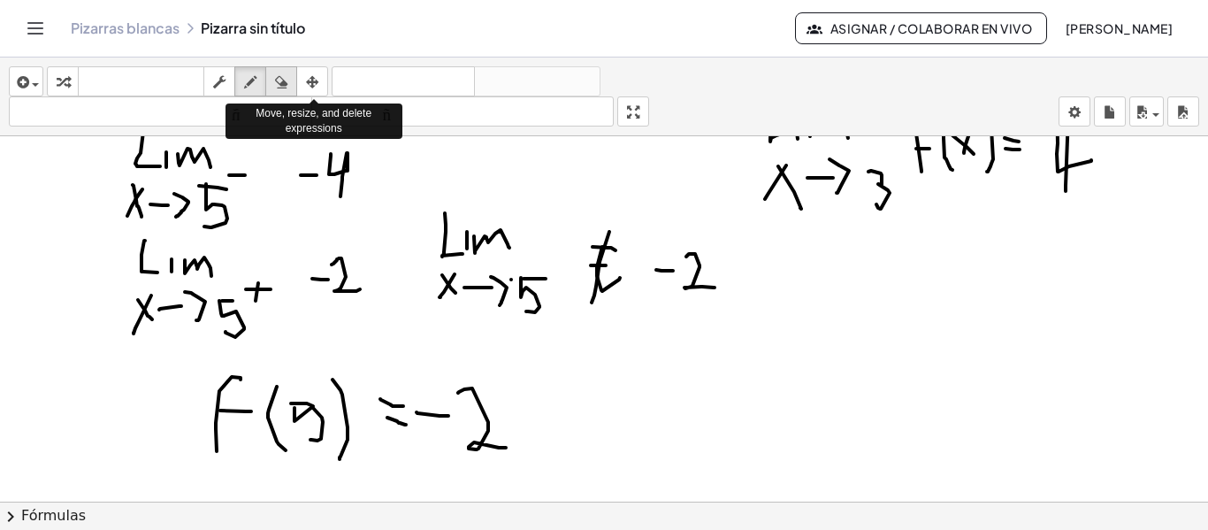
click at [287, 78] on icon "button" at bounding box center [281, 82] width 12 height 21
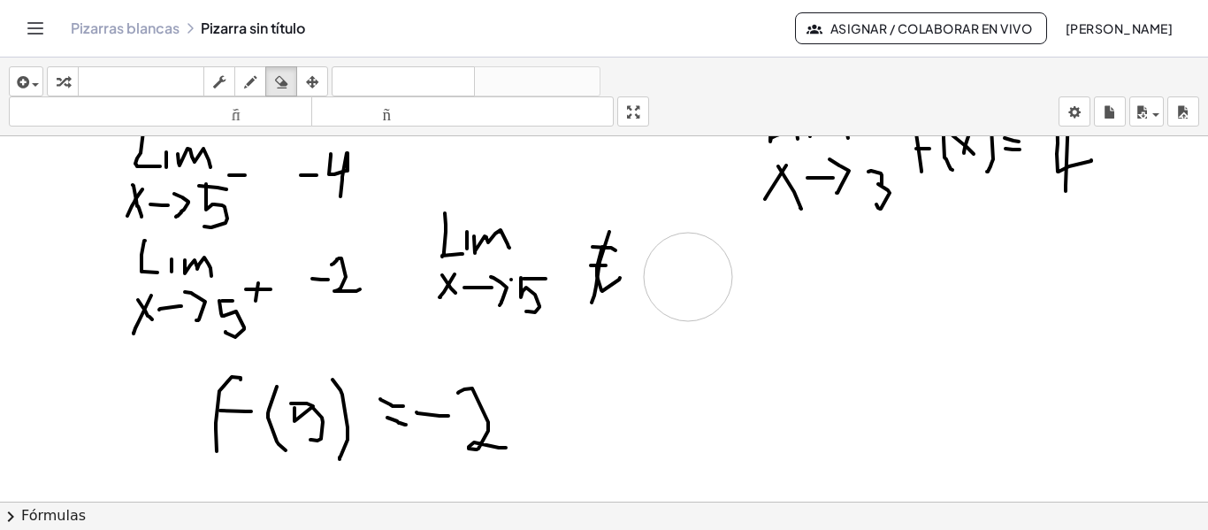
drag, startPoint x: 727, startPoint y: 302, endPoint x: 687, endPoint y: 277, distance: 47.3
click at [262, 77] on div "button" at bounding box center [250, 81] width 23 height 21
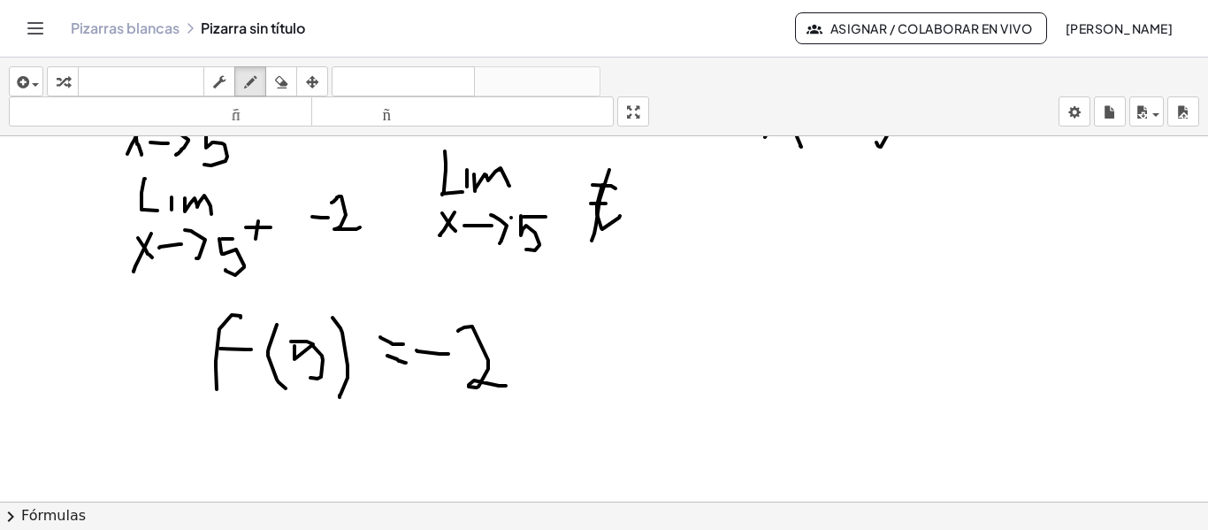
scroll to position [1826, 0]
